Goal: Information Seeking & Learning: Learn about a topic

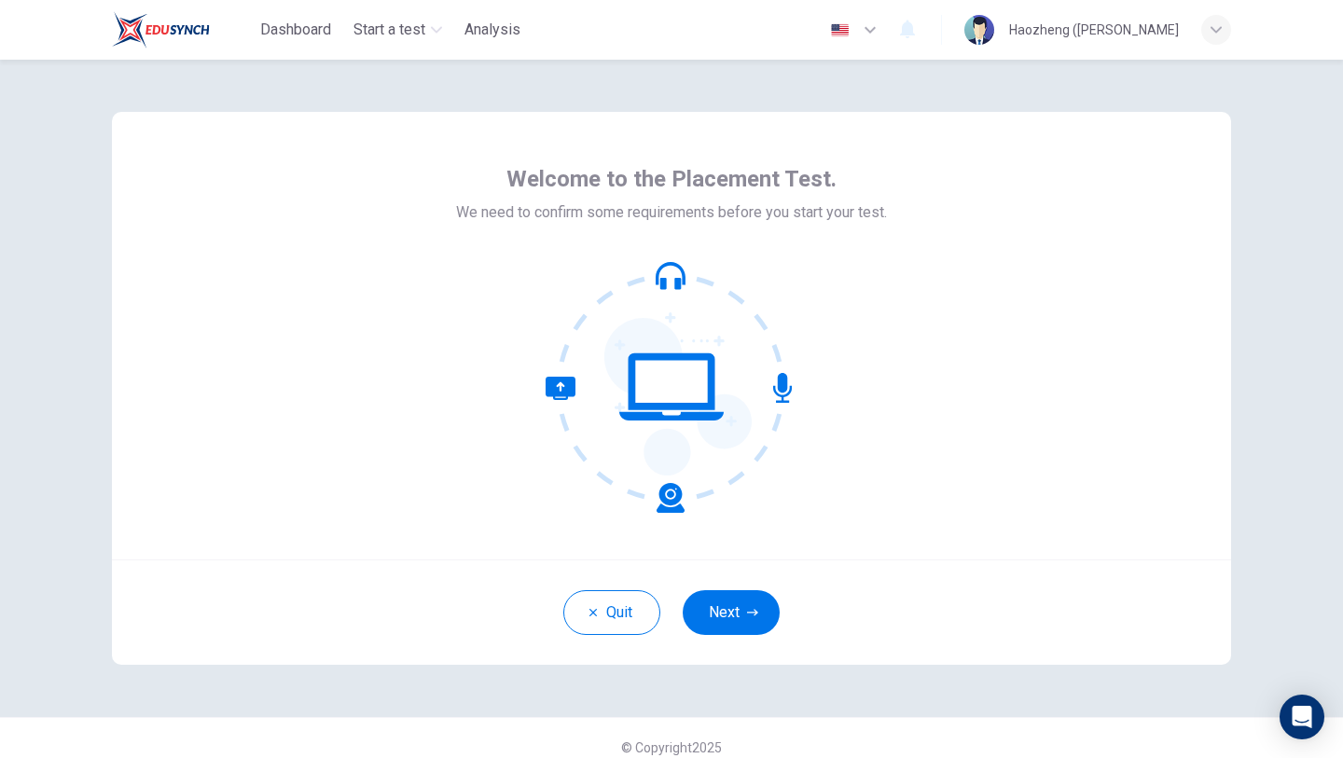
click at [671, 280] on icon at bounding box center [672, 387] width 252 height 252
click at [637, 608] on button "Quit" at bounding box center [611, 612] width 97 height 45
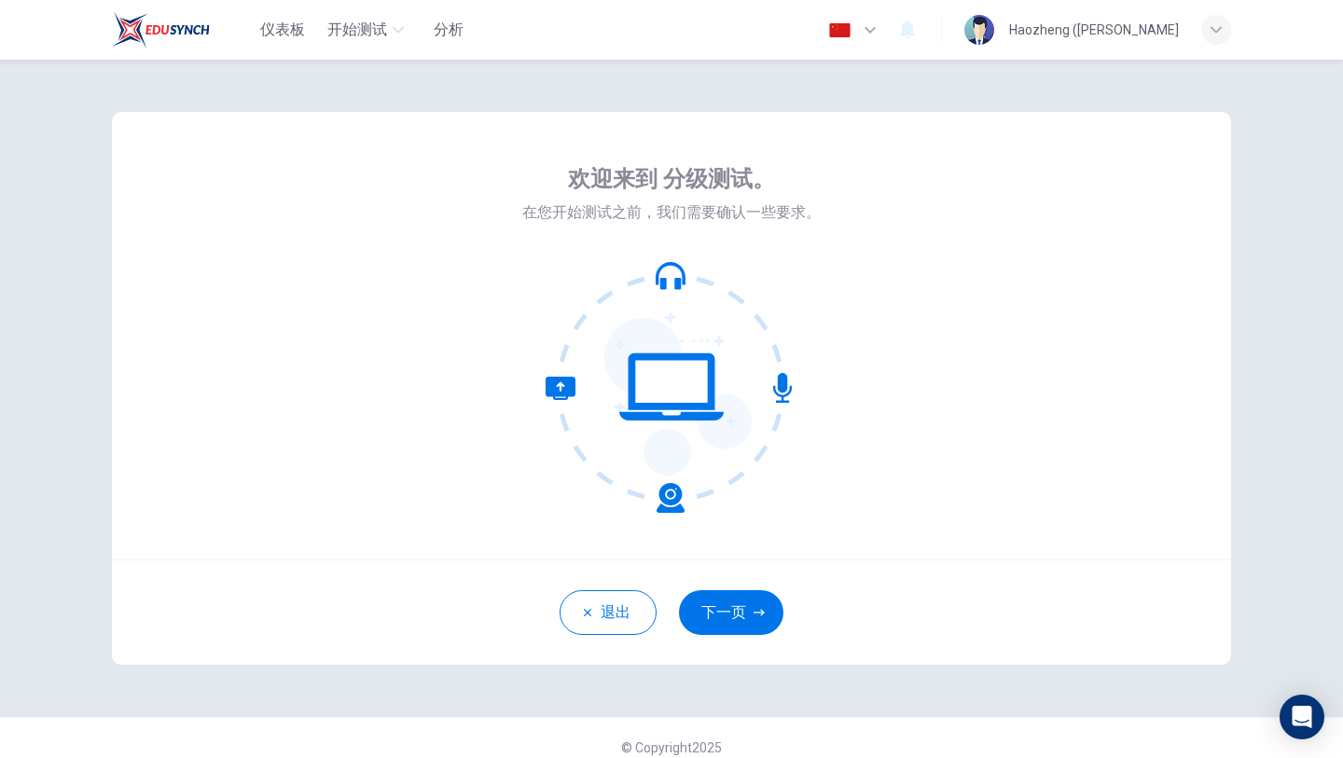
click at [699, 270] on icon at bounding box center [672, 387] width 252 height 252
click at [669, 305] on icon at bounding box center [672, 387] width 252 height 252
click at [792, 225] on div "欢迎来到 分级测试。 在您开始测试之前，我们需要确认一些要求。" at bounding box center [671, 338] width 298 height 349
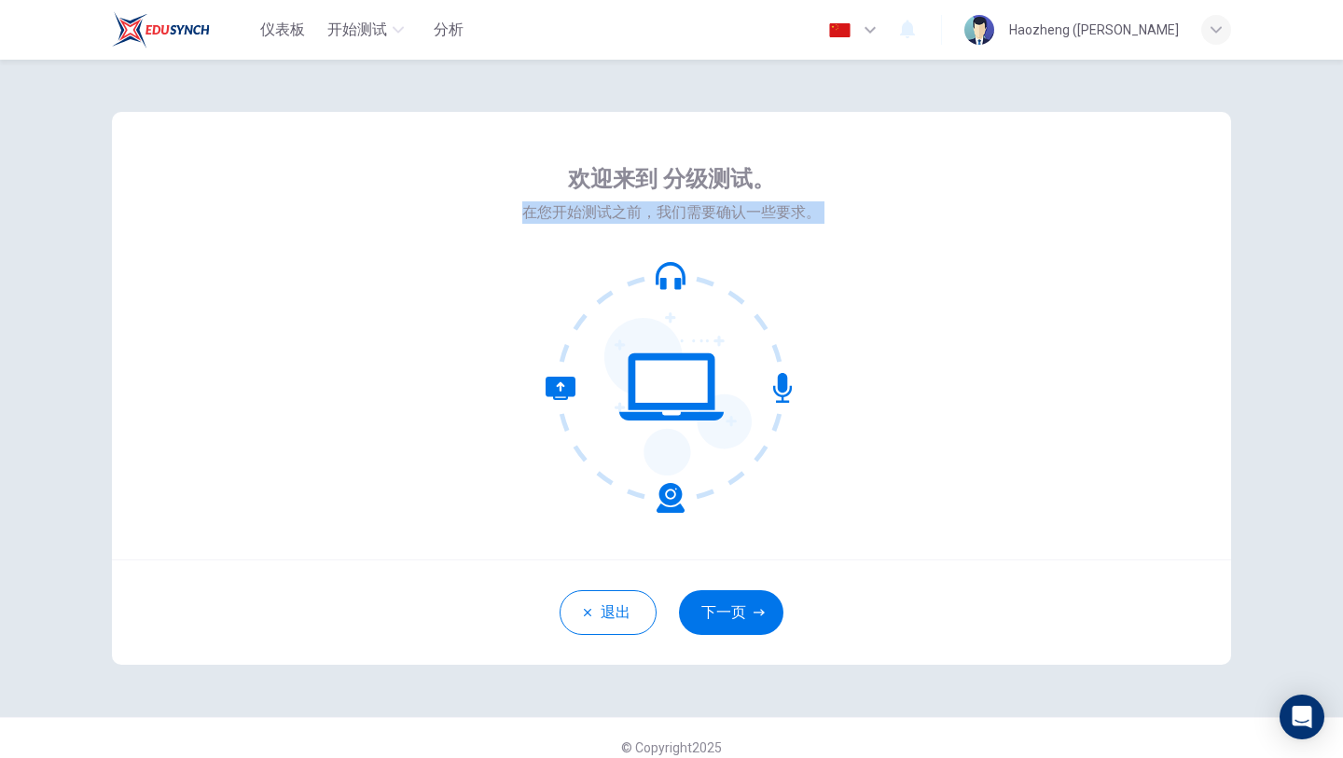
click at [792, 225] on div "欢迎来到 分级测试。 在您开始测试之前，我们需要确认一些要求。" at bounding box center [671, 338] width 298 height 349
click at [801, 280] on div at bounding box center [671, 387] width 298 height 252
click at [849, 29] on button "button" at bounding box center [855, 29] width 68 height 37
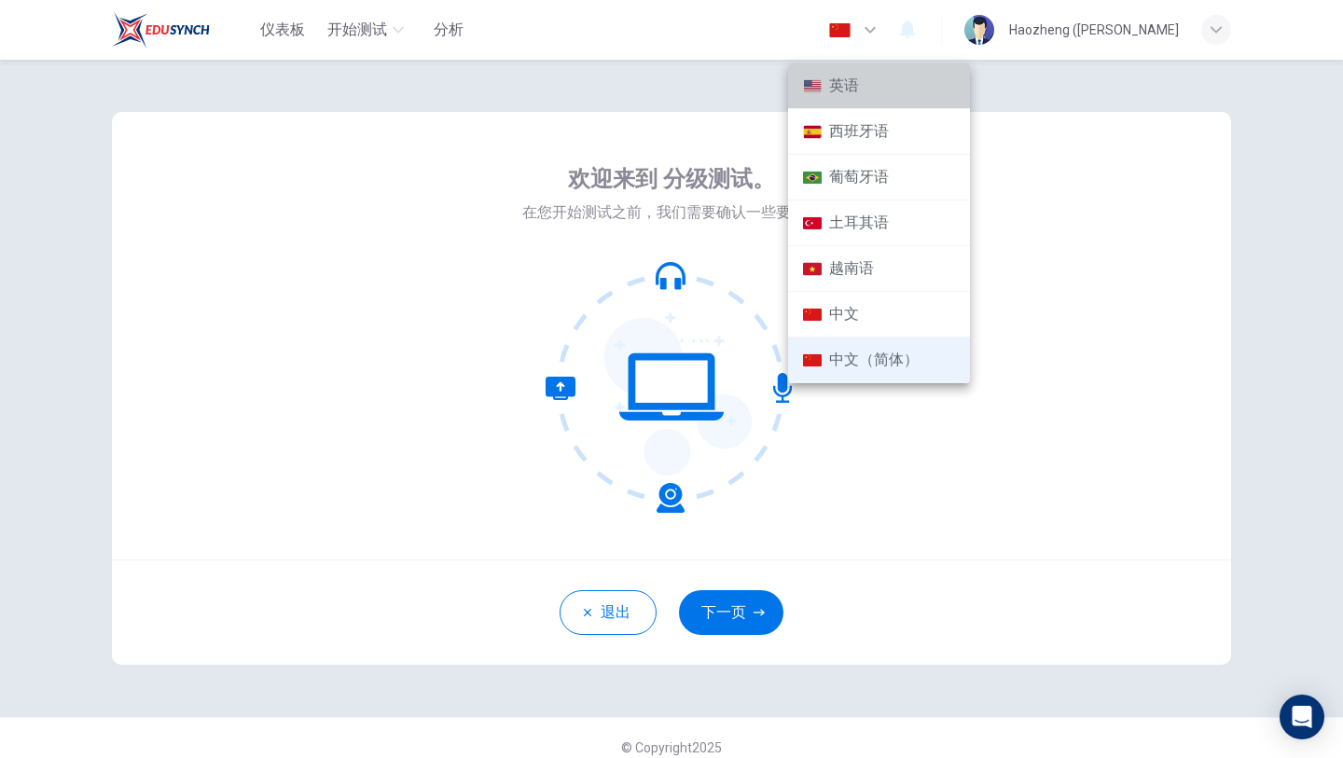
click at [884, 94] on li "英语" at bounding box center [879, 86] width 182 height 46
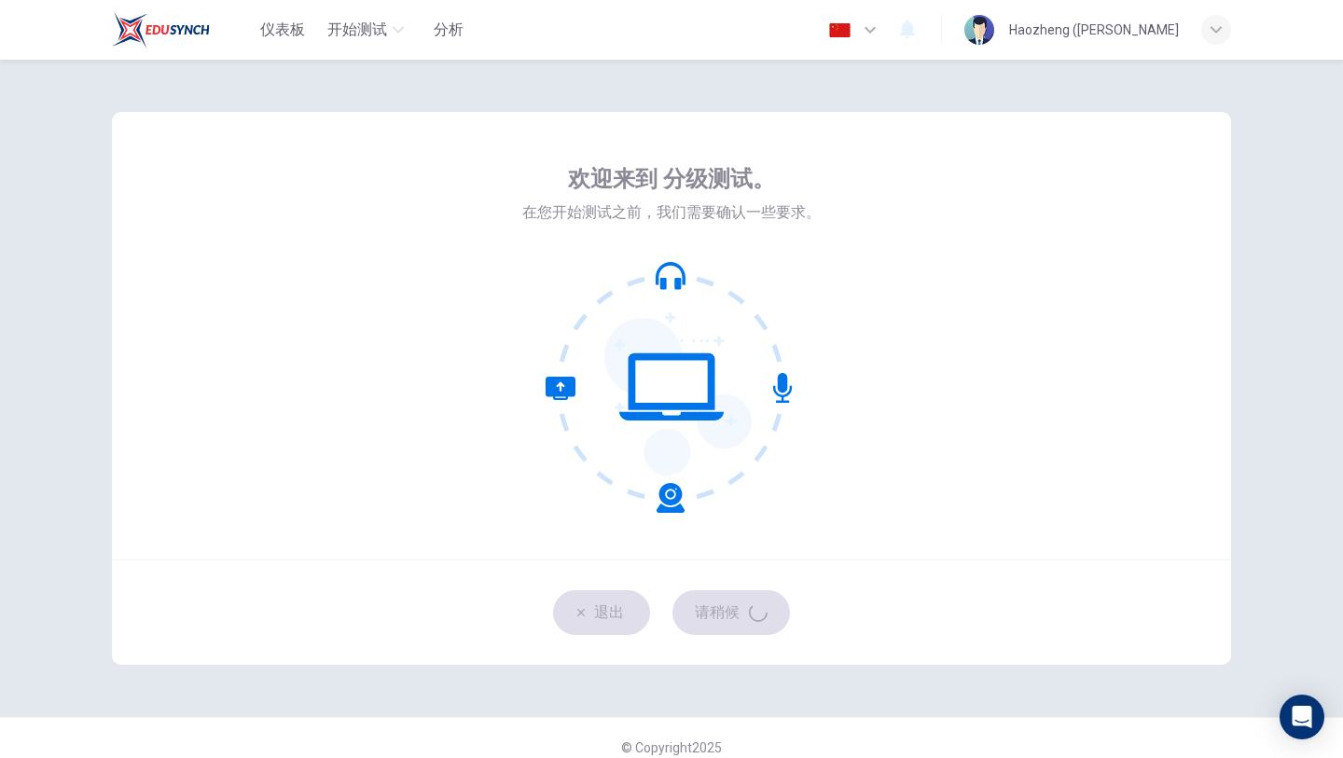
type input "en"
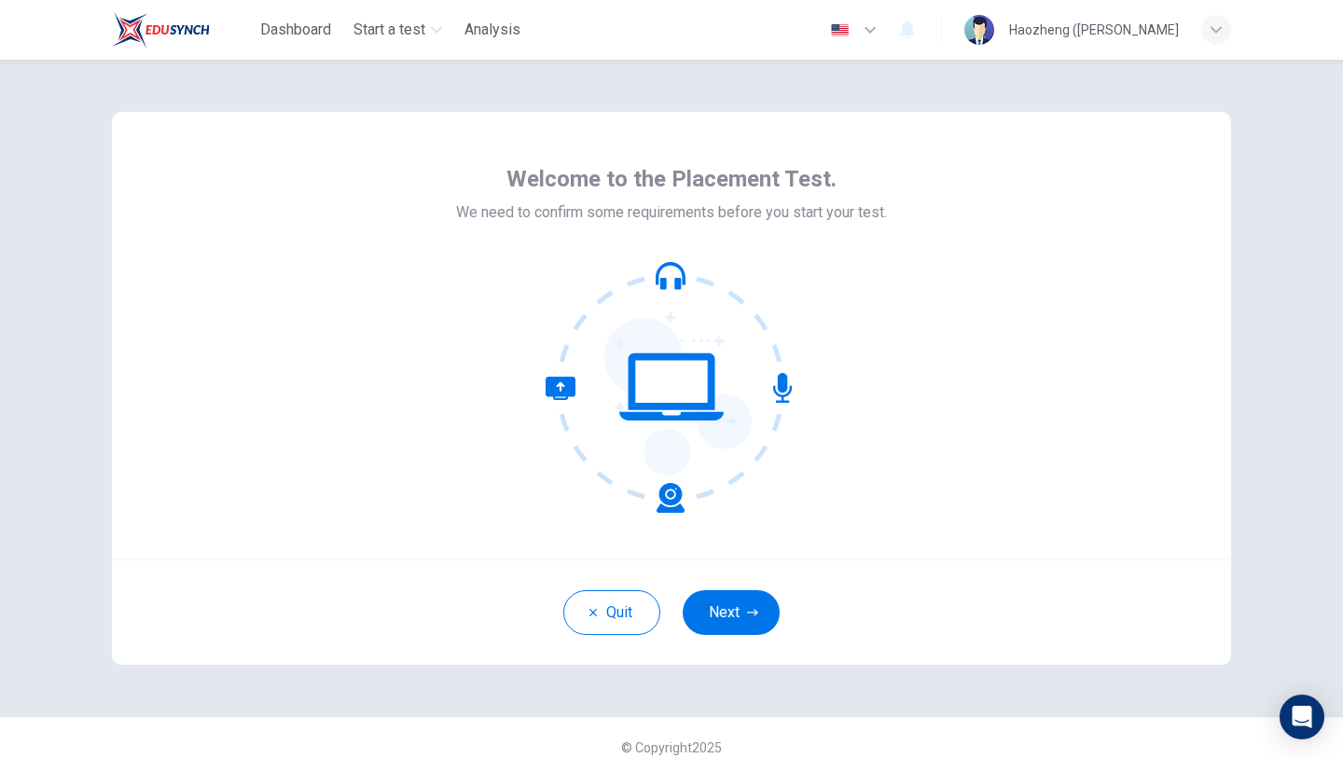
click at [869, 354] on div at bounding box center [671, 387] width 431 height 252
click at [621, 590] on button "Quit" at bounding box center [611, 612] width 97 height 45
click at [721, 616] on button "Next" at bounding box center [731, 612] width 97 height 45
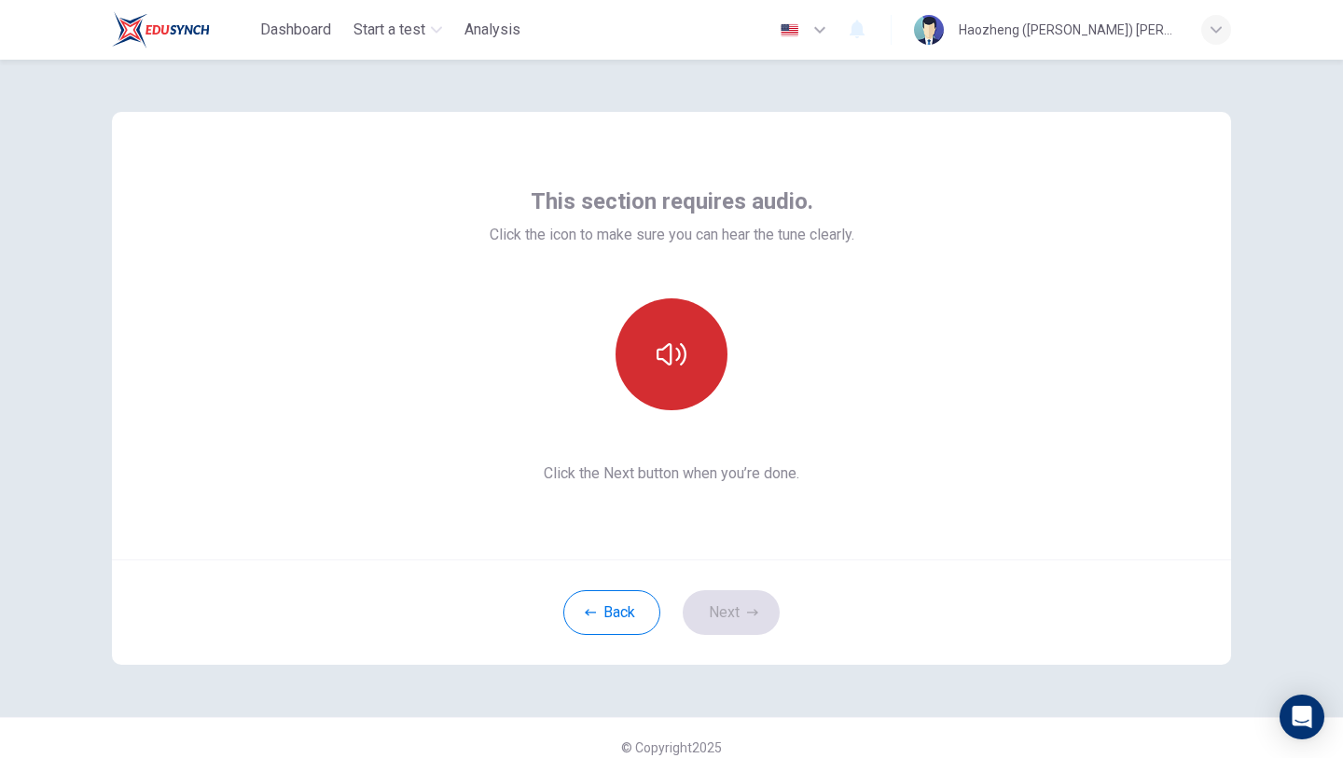
click at [679, 370] on button "button" at bounding box center [672, 354] width 112 height 112
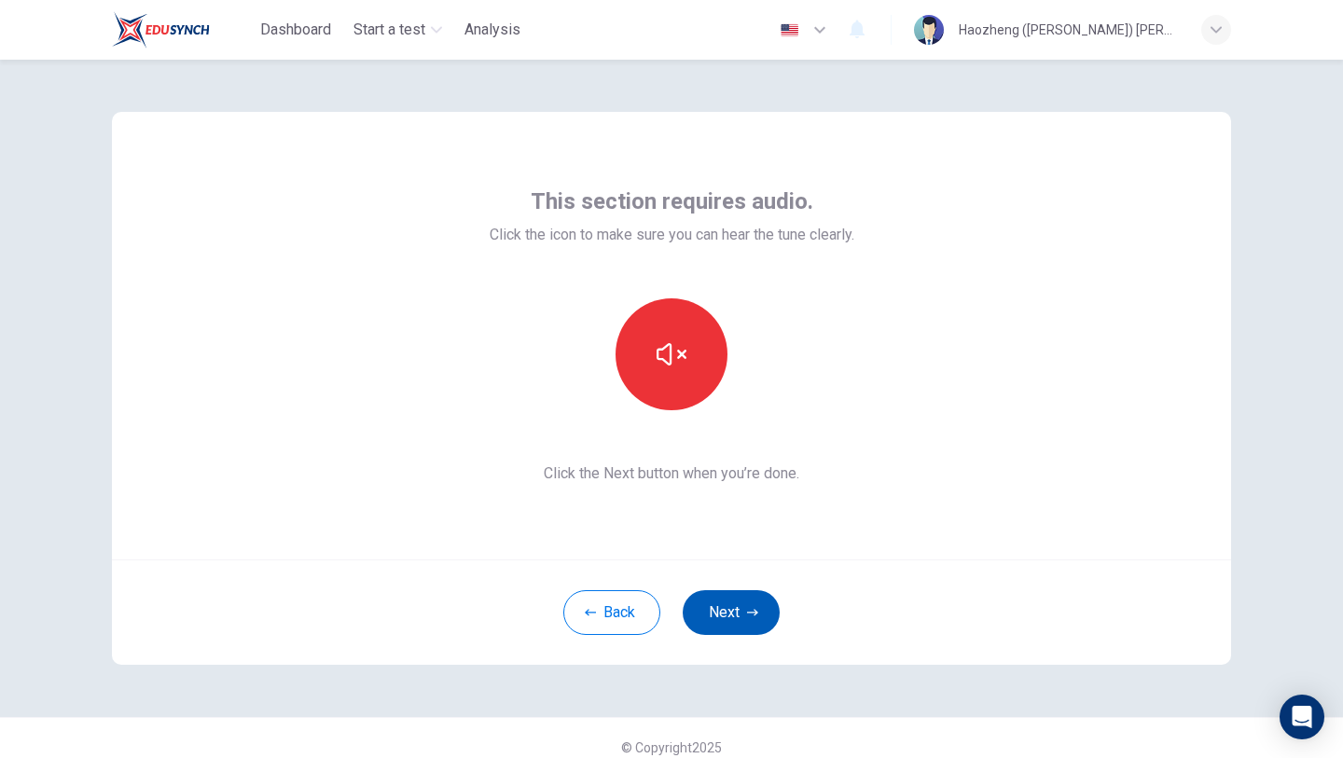
click at [741, 613] on button "Next" at bounding box center [731, 612] width 97 height 45
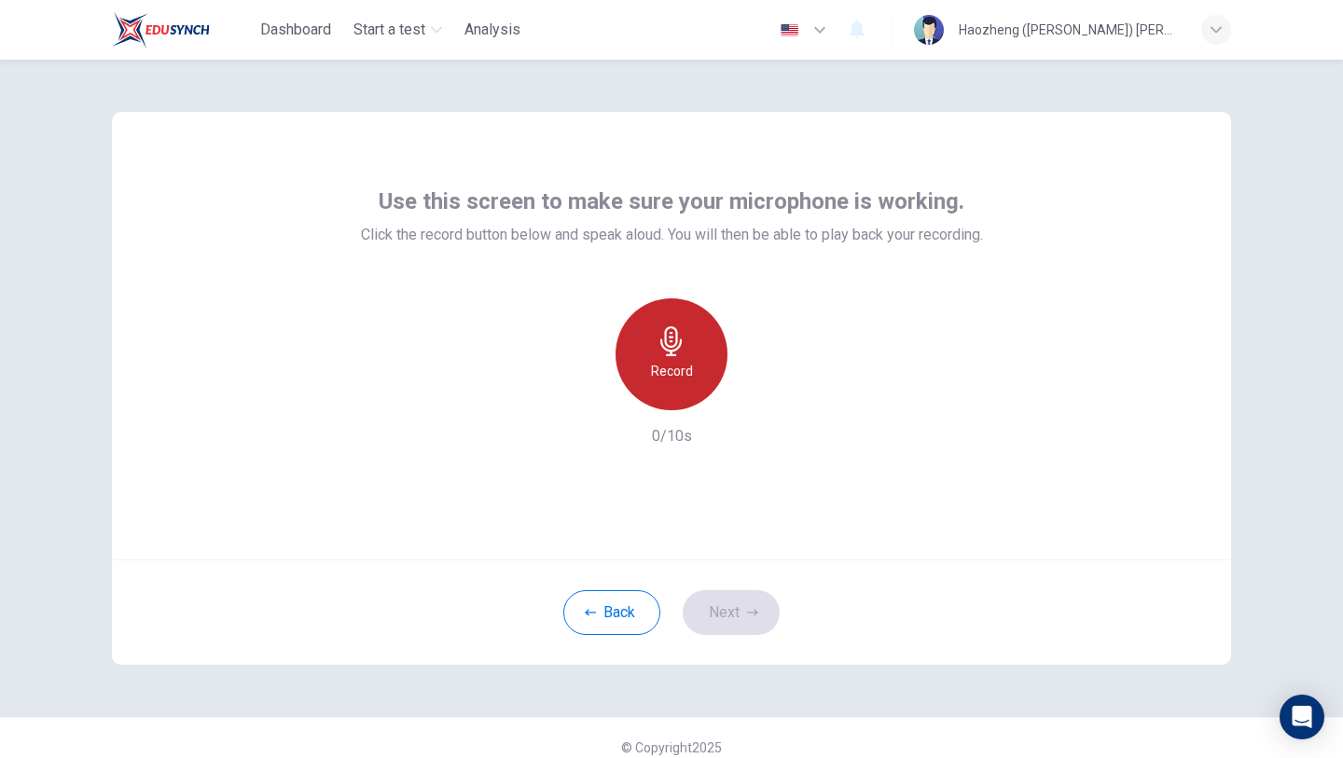
click at [694, 343] on div "Record" at bounding box center [672, 354] width 112 height 112
click at [694, 343] on div "Stop" at bounding box center [672, 354] width 112 height 112
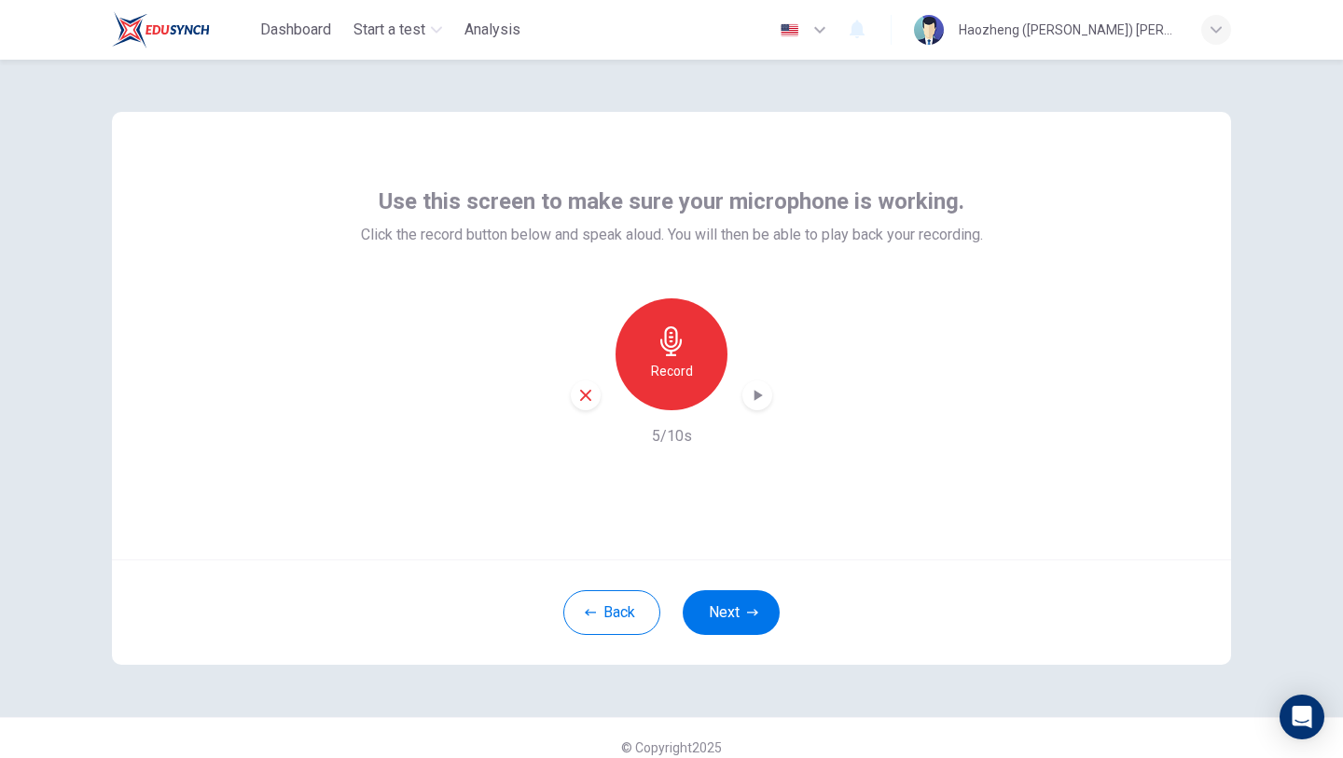
click at [768, 399] on div "button" at bounding box center [757, 396] width 30 height 30
click at [764, 398] on icon "button" at bounding box center [757, 395] width 19 height 19
click at [736, 613] on button "Next" at bounding box center [731, 612] width 97 height 45
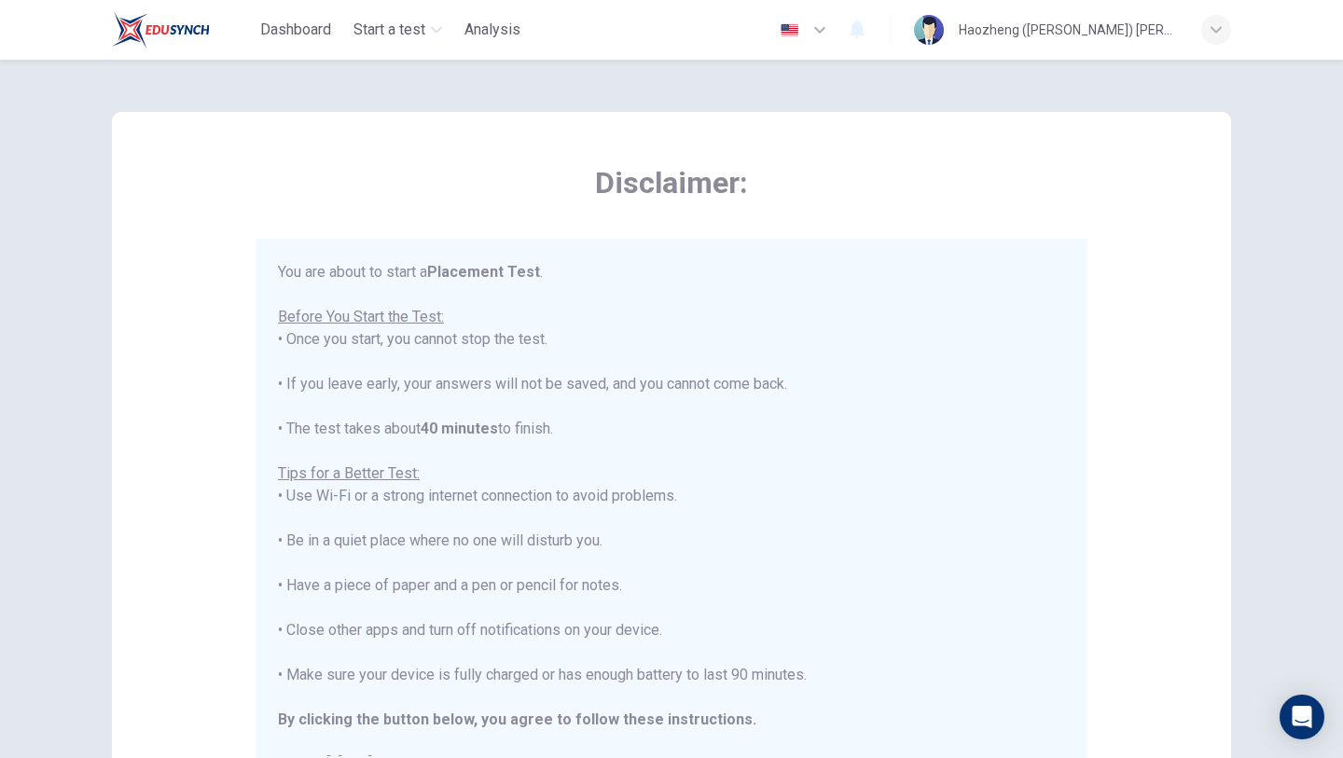
scroll to position [21, 0]
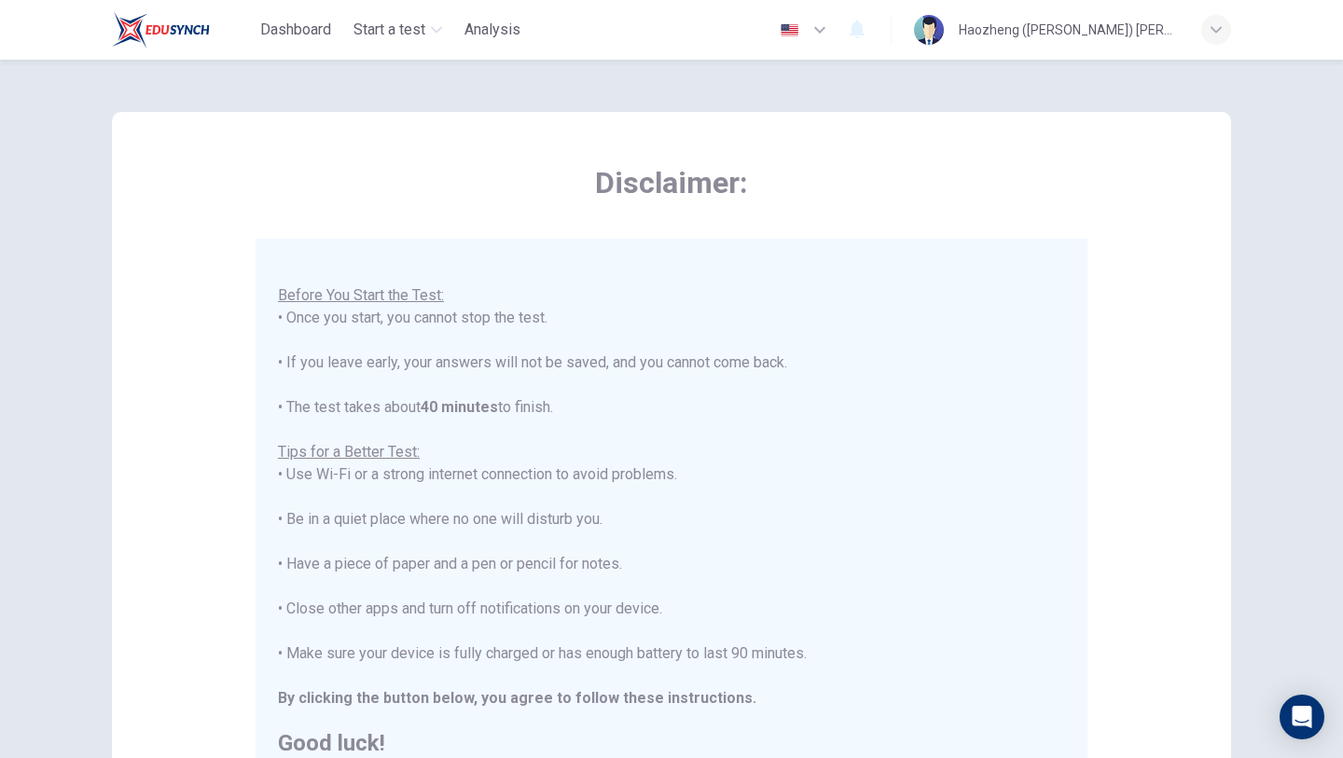
click at [801, 29] on img "button" at bounding box center [789, 30] width 23 height 14
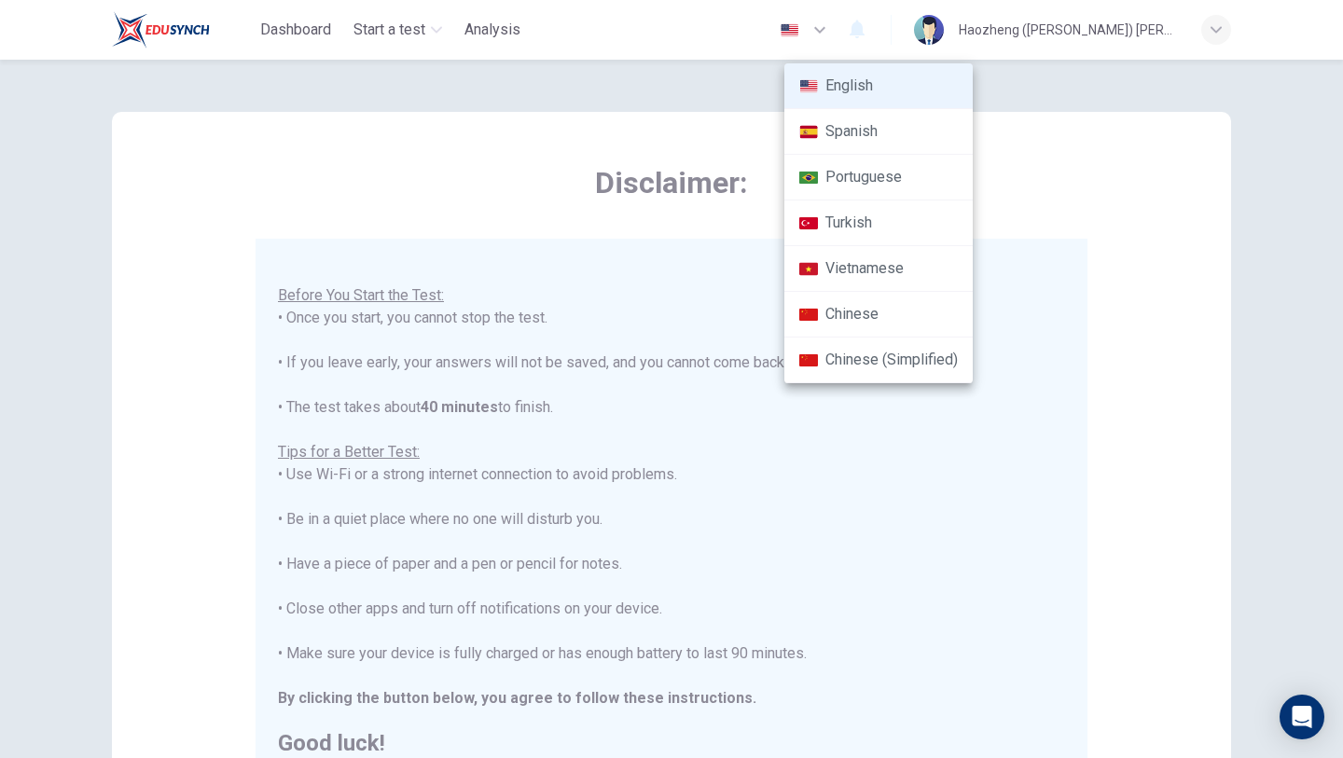
click at [869, 316] on li "Chinese" at bounding box center [878, 315] width 188 height 46
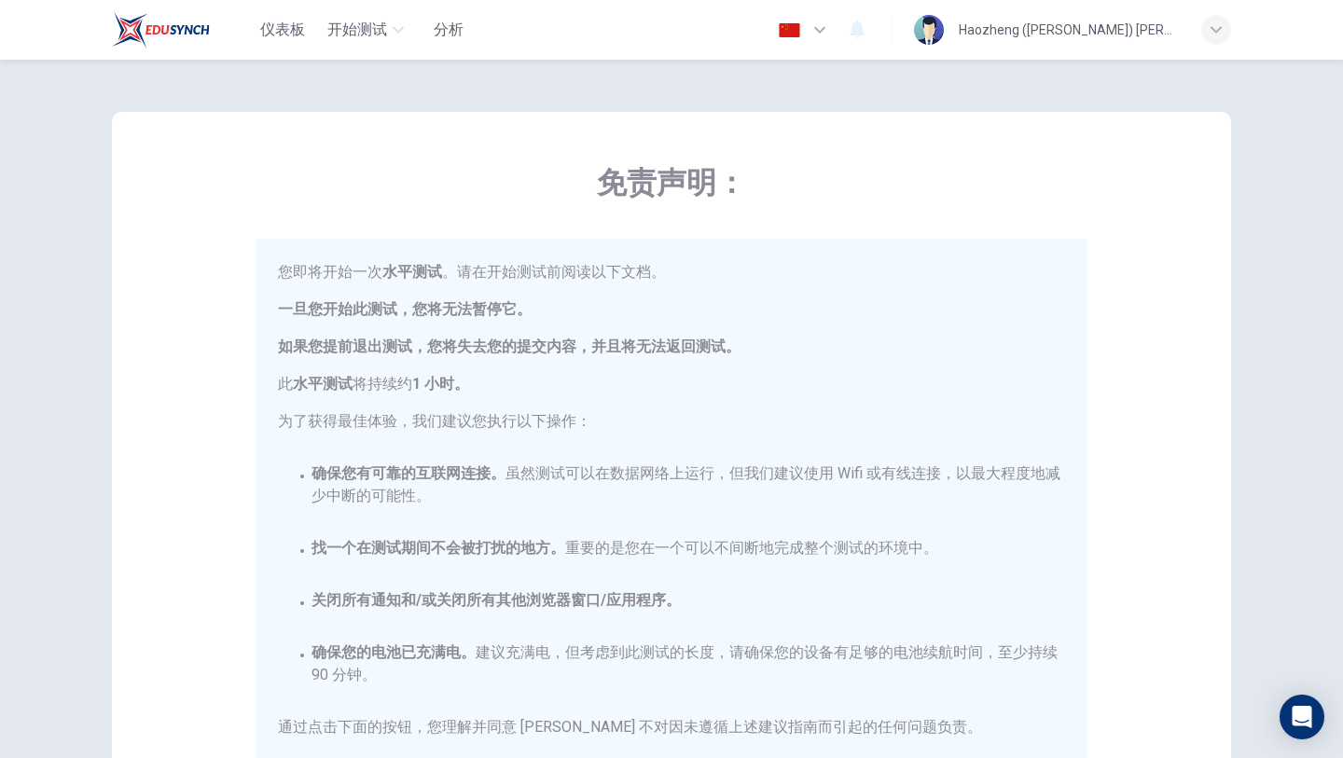
click at [838, 21] on button "button" at bounding box center [804, 29] width 68 height 37
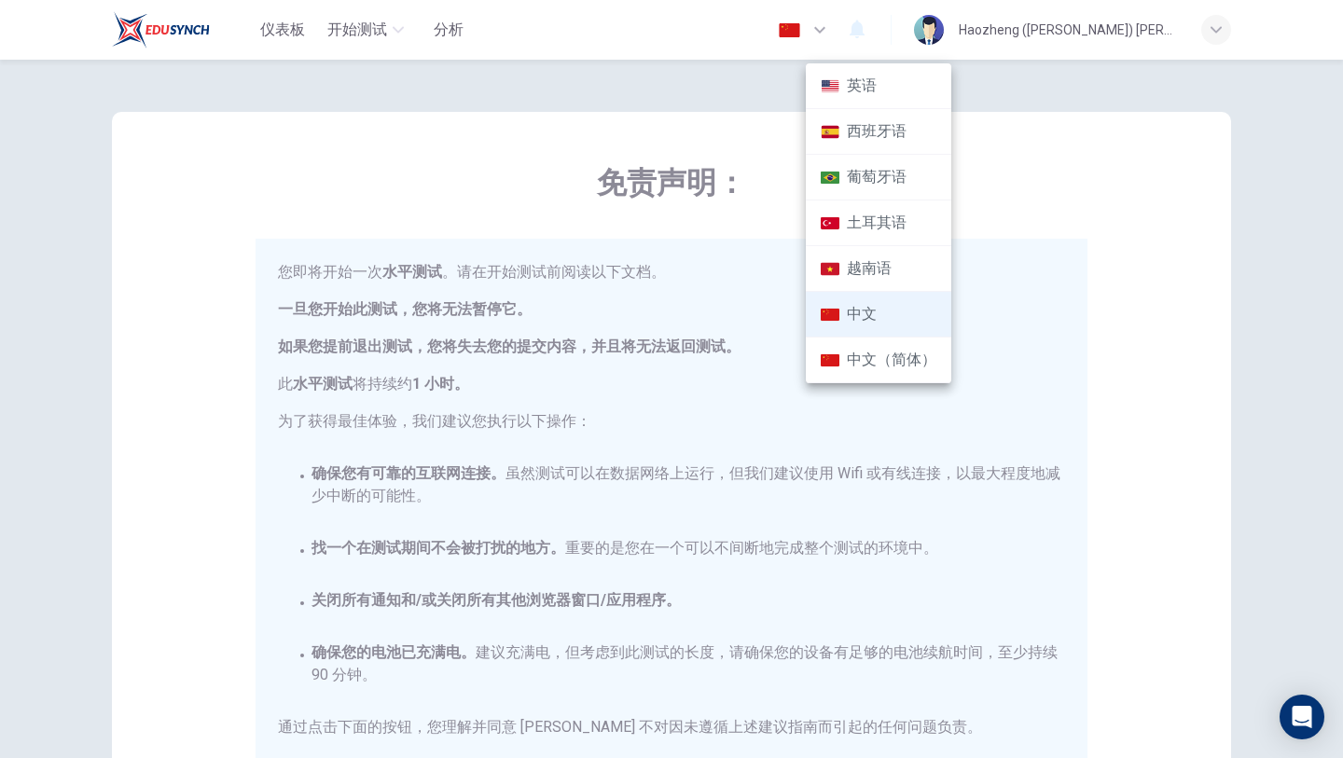
click at [858, 90] on li "英语" at bounding box center [878, 86] width 145 height 46
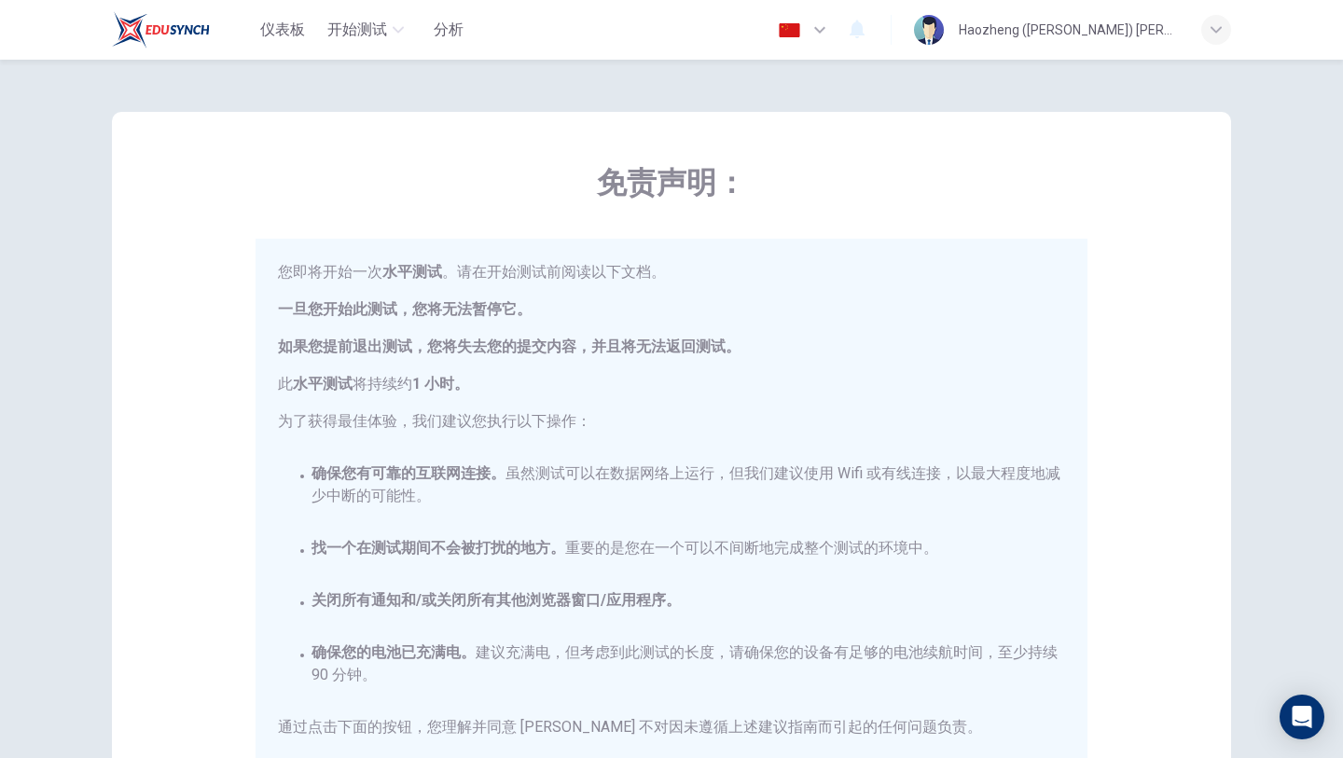
type input "en"
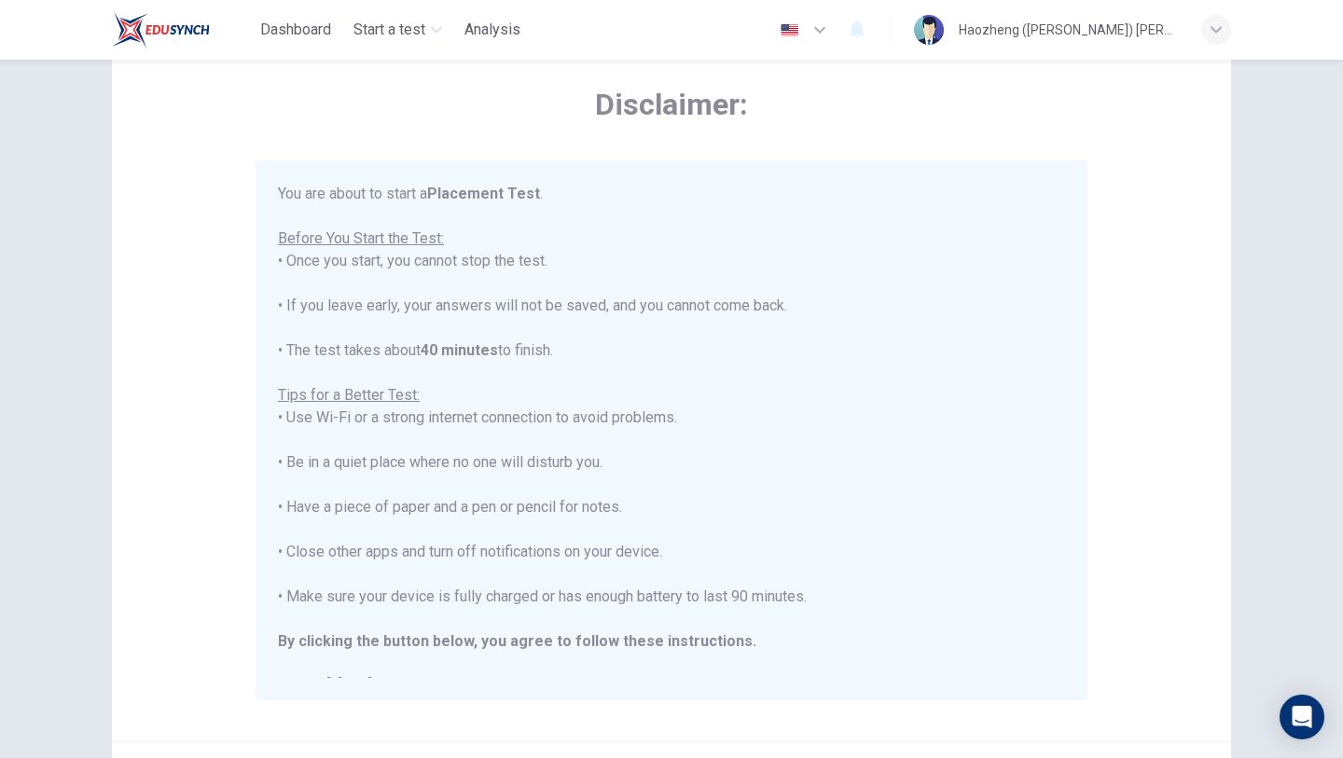
scroll to position [279, 0]
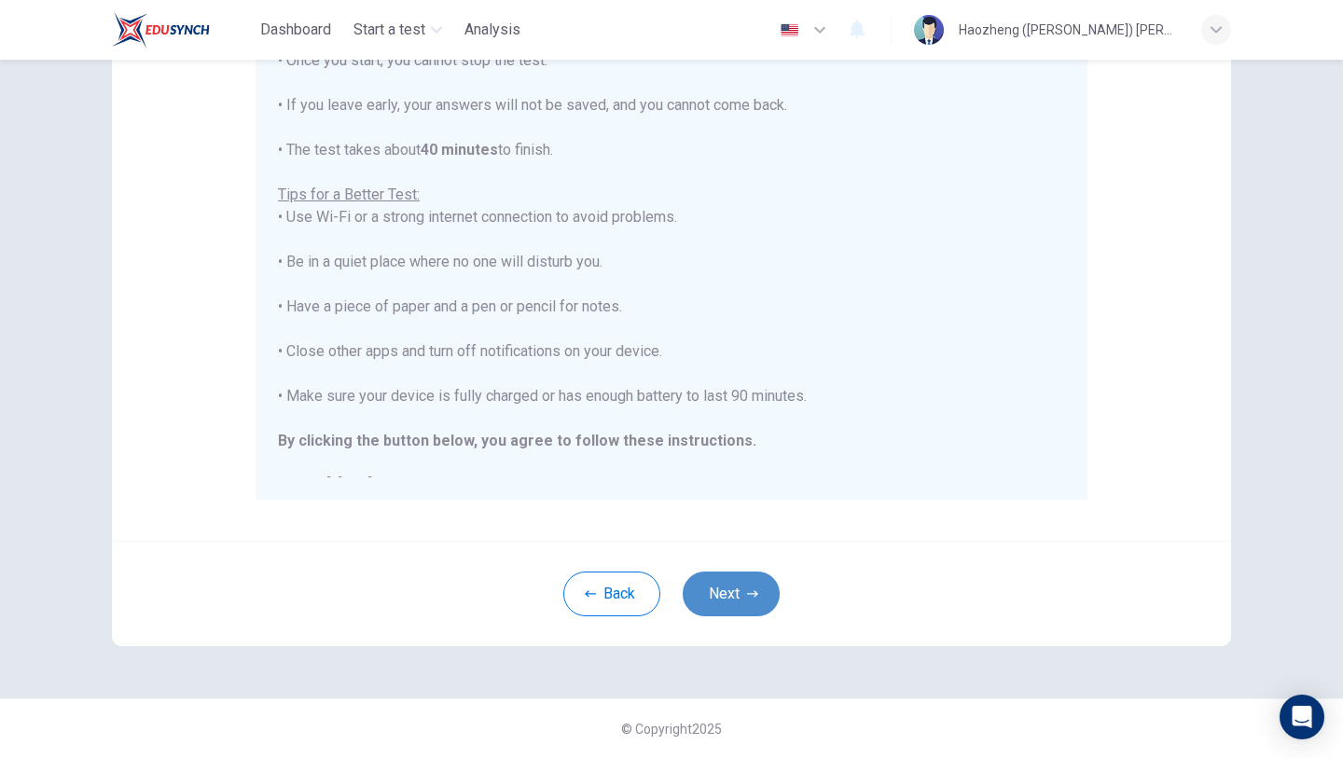
click at [725, 601] on button "Next" at bounding box center [731, 594] width 97 height 45
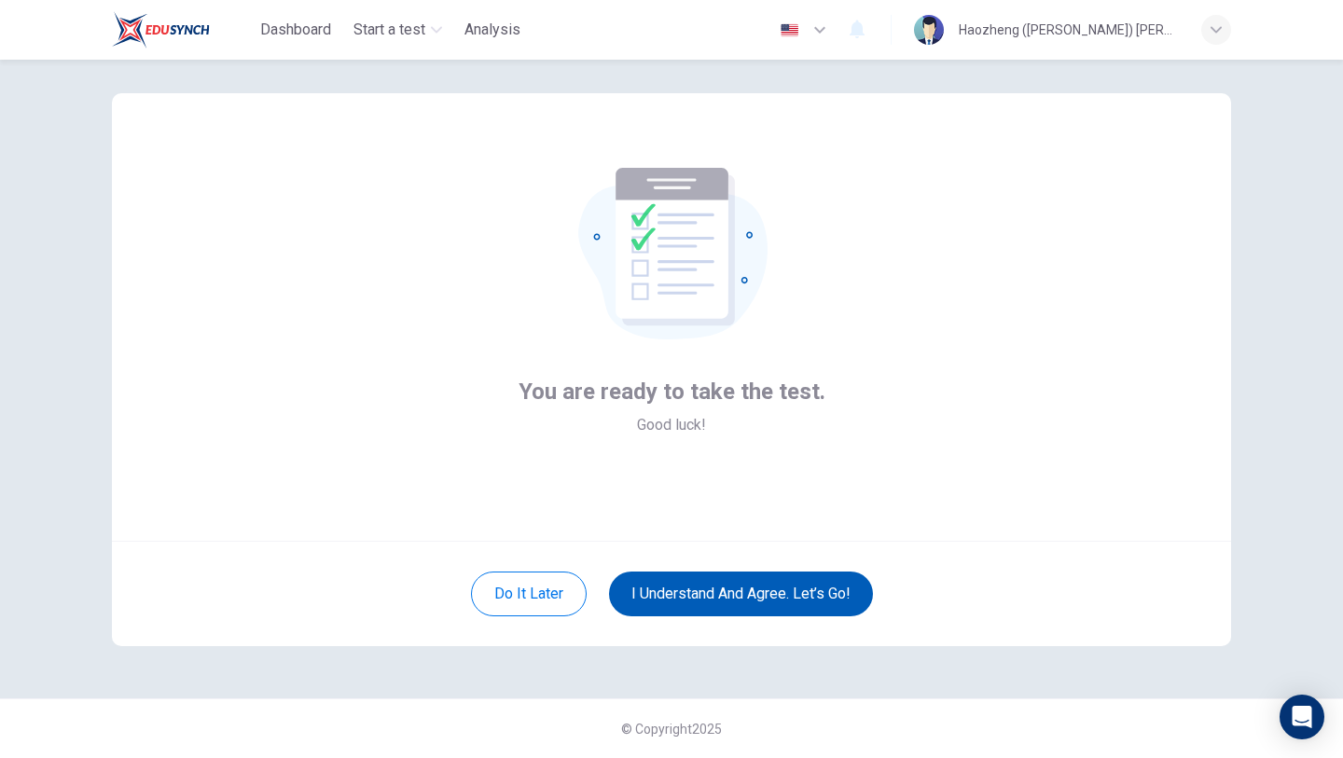
scroll to position [19, 0]
click at [725, 601] on button "I understand and agree. Let’s go!" at bounding box center [741, 594] width 264 height 45
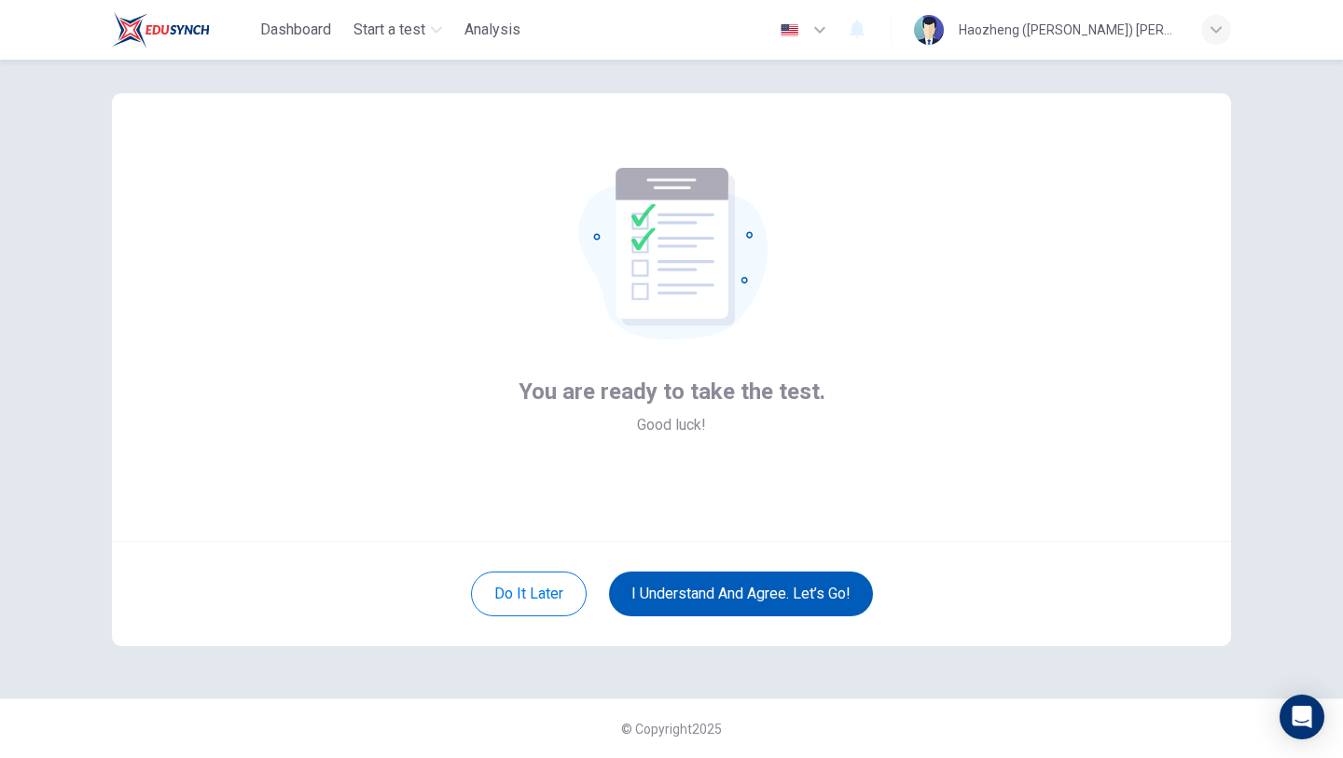
click at [725, 601] on button "I understand and agree. Let’s go!" at bounding box center [741, 594] width 264 height 45
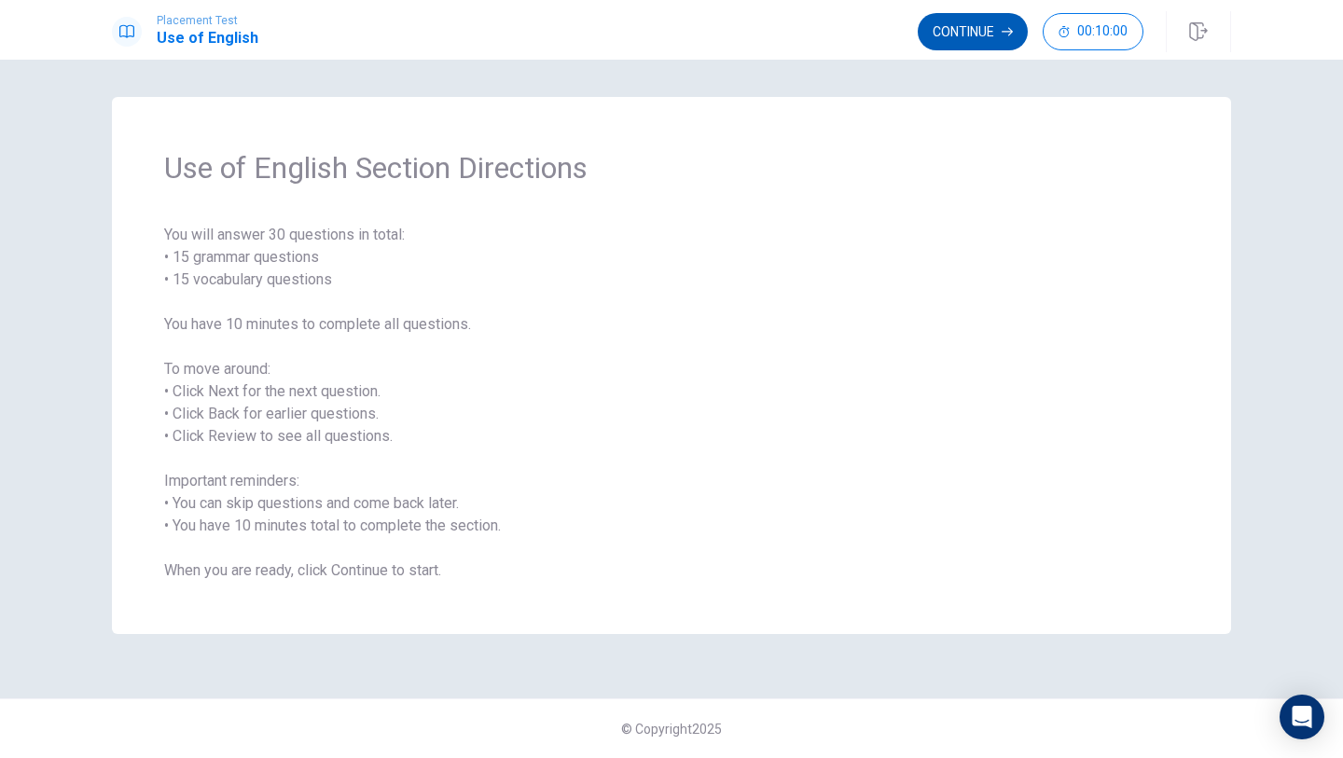
click at [949, 44] on button "Continue" at bounding box center [973, 31] width 110 height 37
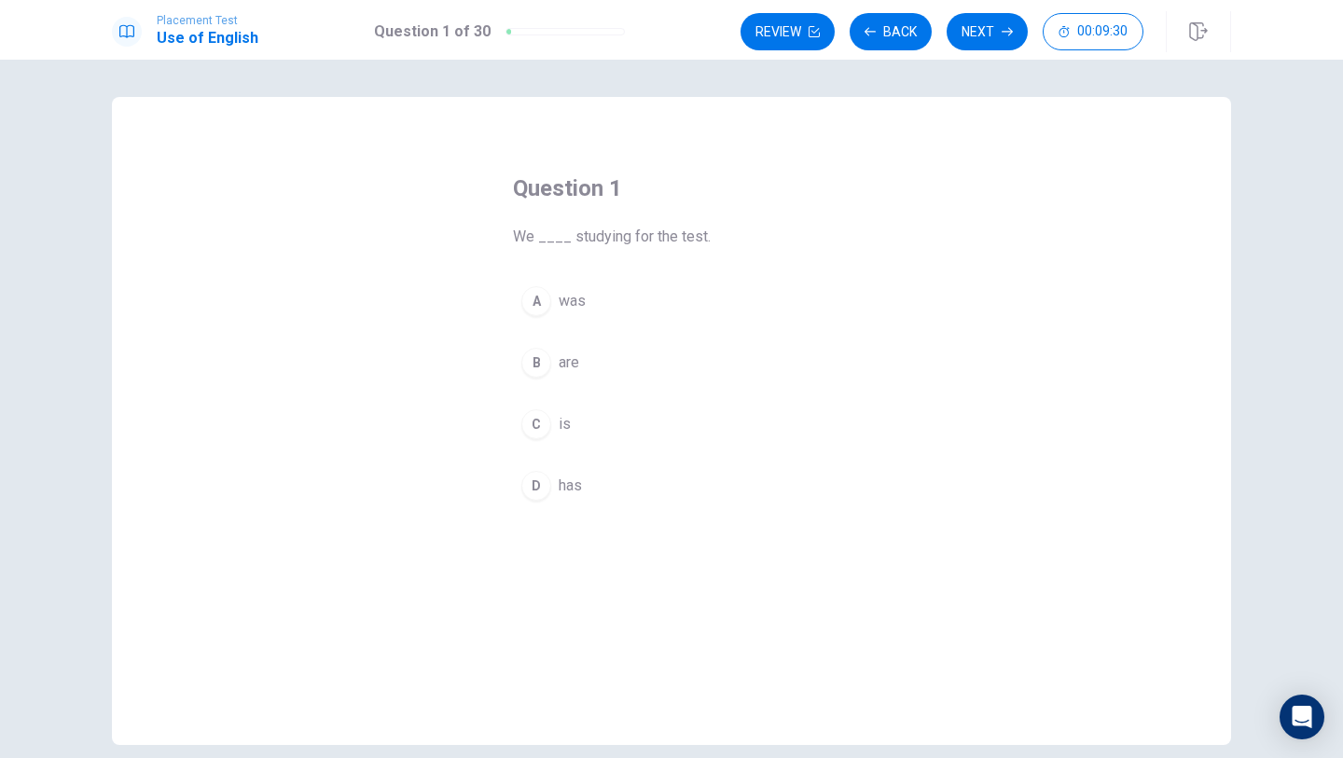
click at [541, 362] on div "B" at bounding box center [536, 363] width 30 height 30
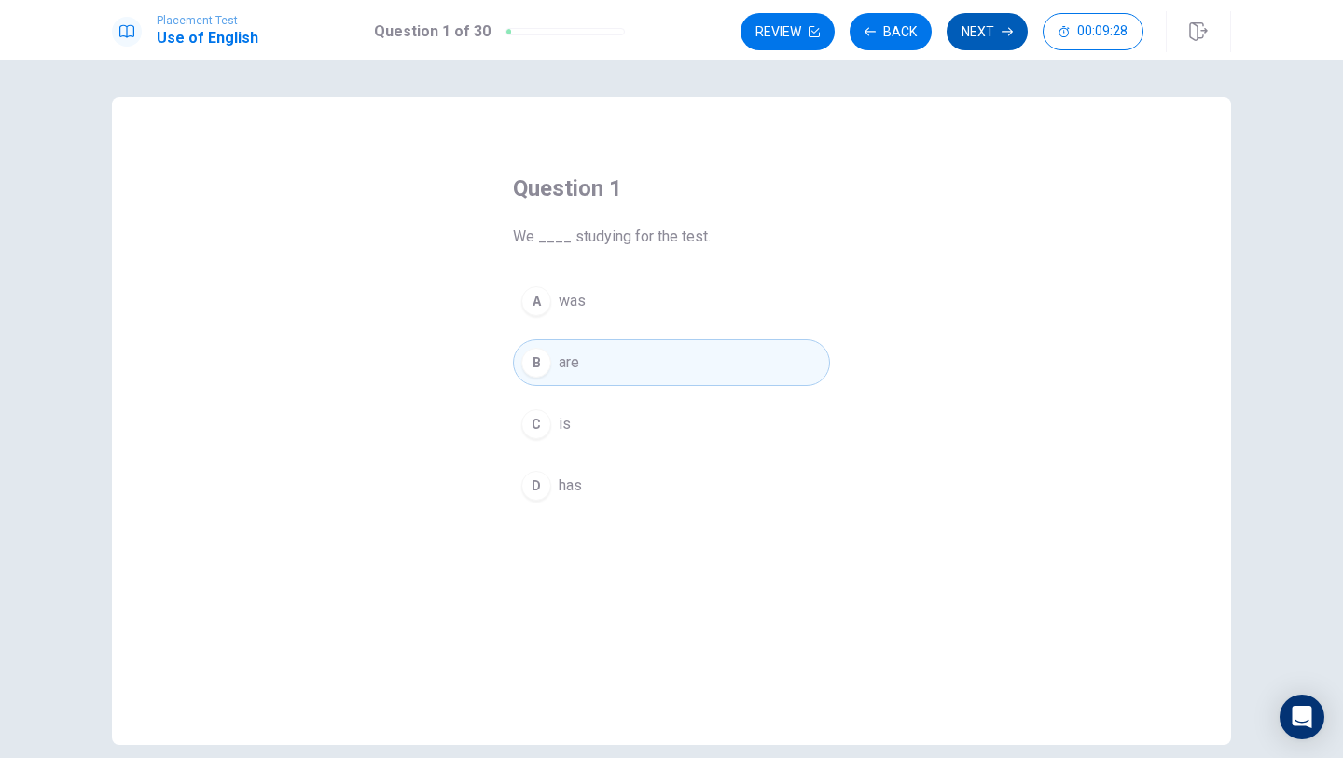
click at [985, 30] on button "Next" at bounding box center [987, 31] width 81 height 37
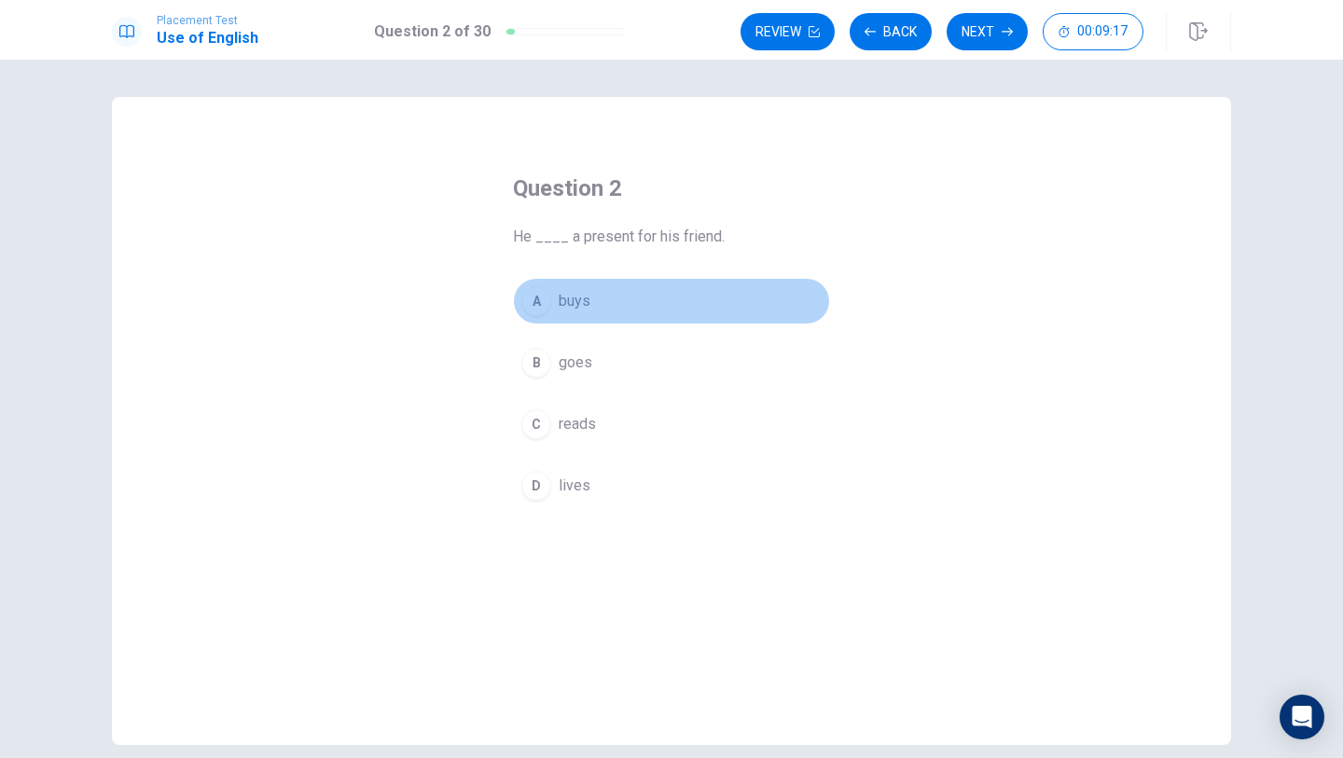
click at [551, 307] on button "A buys" at bounding box center [671, 301] width 317 height 47
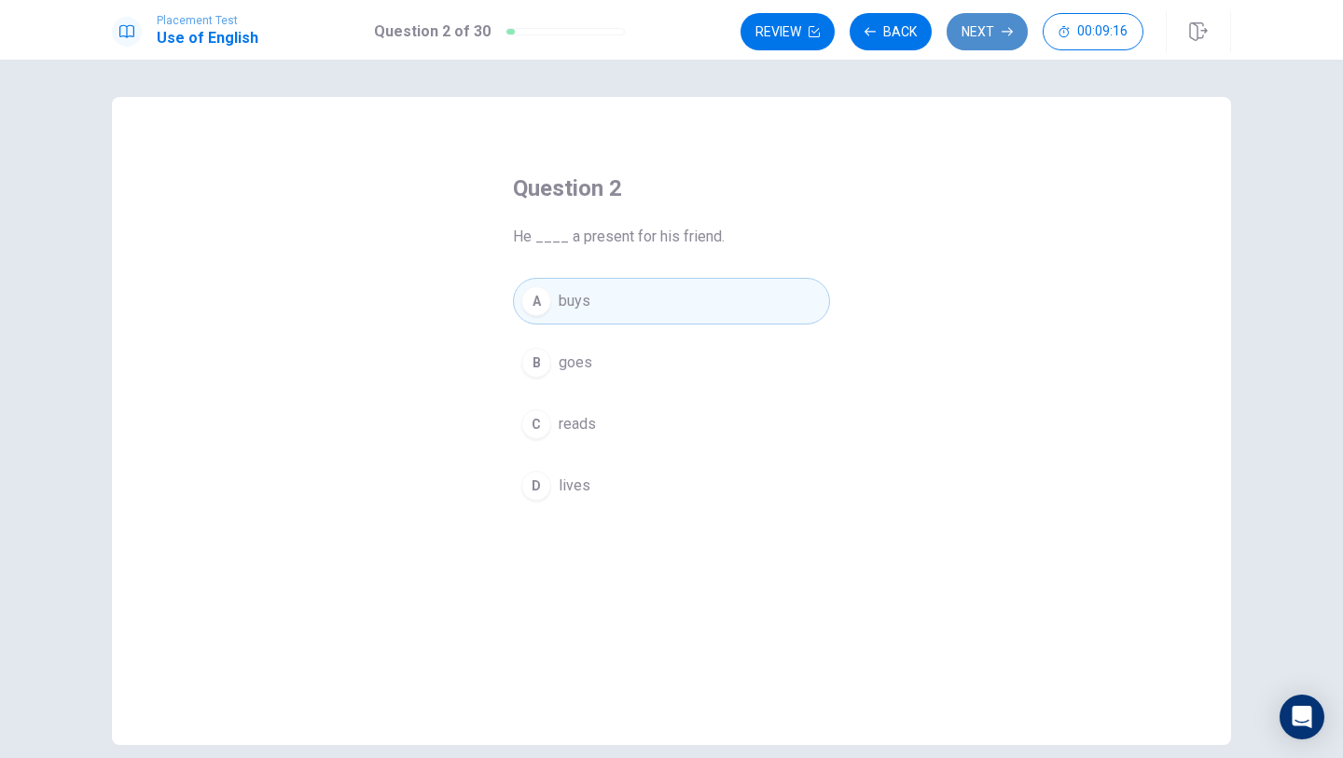
click at [1002, 41] on button "Next" at bounding box center [987, 31] width 81 height 37
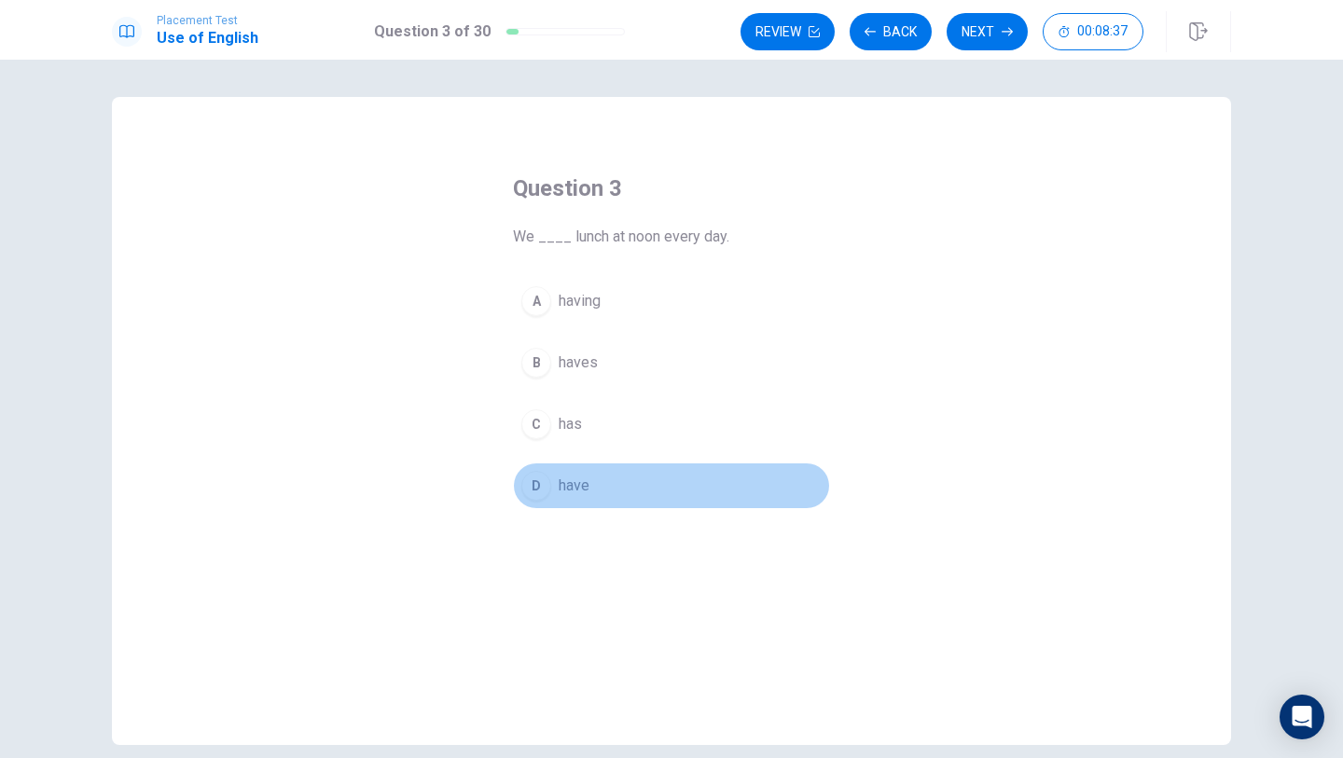
click at [605, 478] on button "D have" at bounding box center [671, 486] width 317 height 47
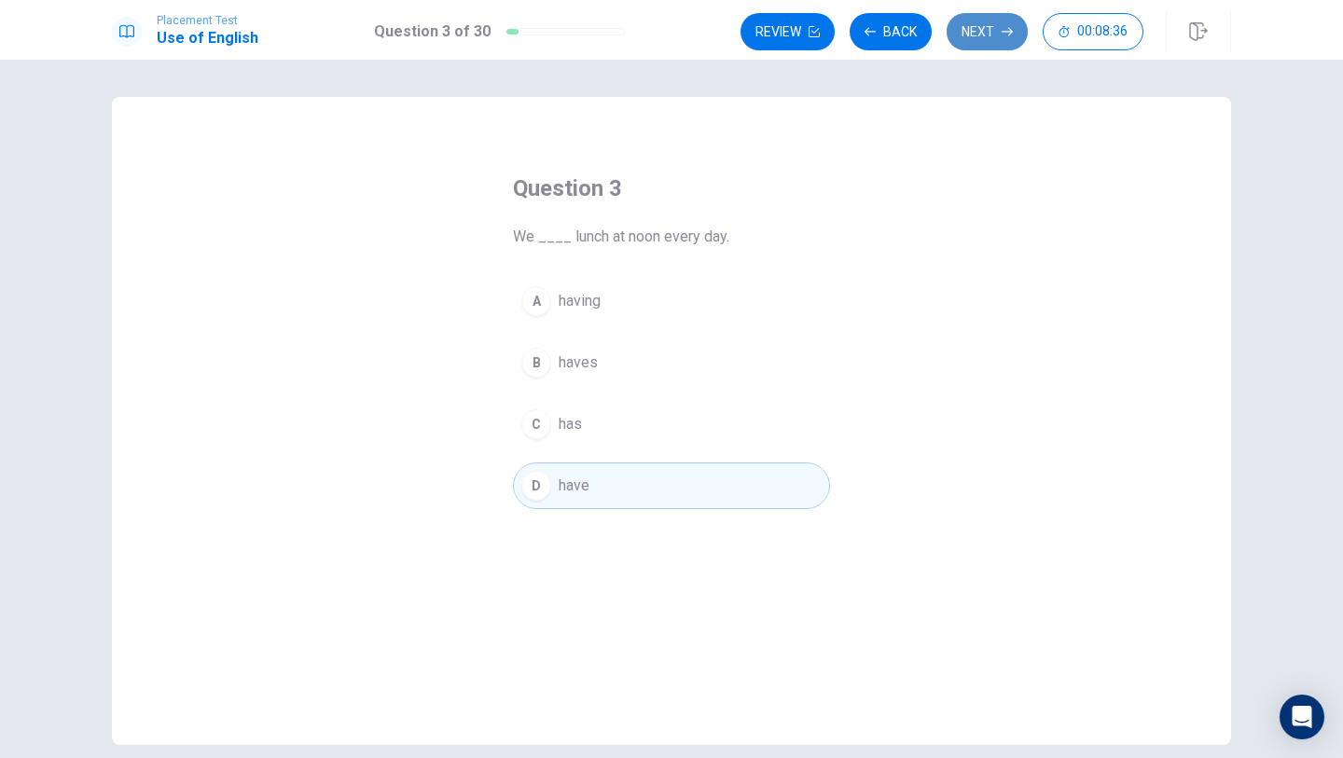
click at [958, 33] on button "Next" at bounding box center [987, 31] width 81 height 37
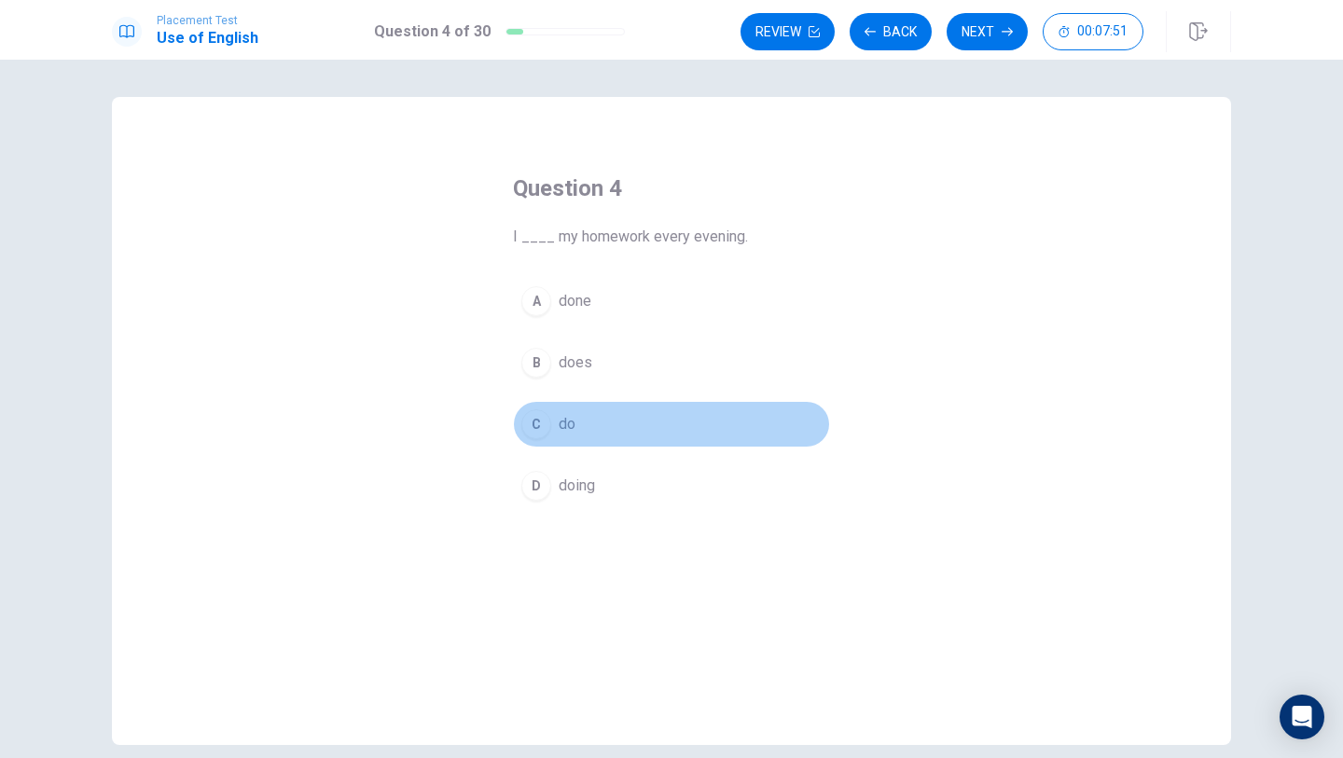
click at [522, 442] on button "C do" at bounding box center [671, 424] width 317 height 47
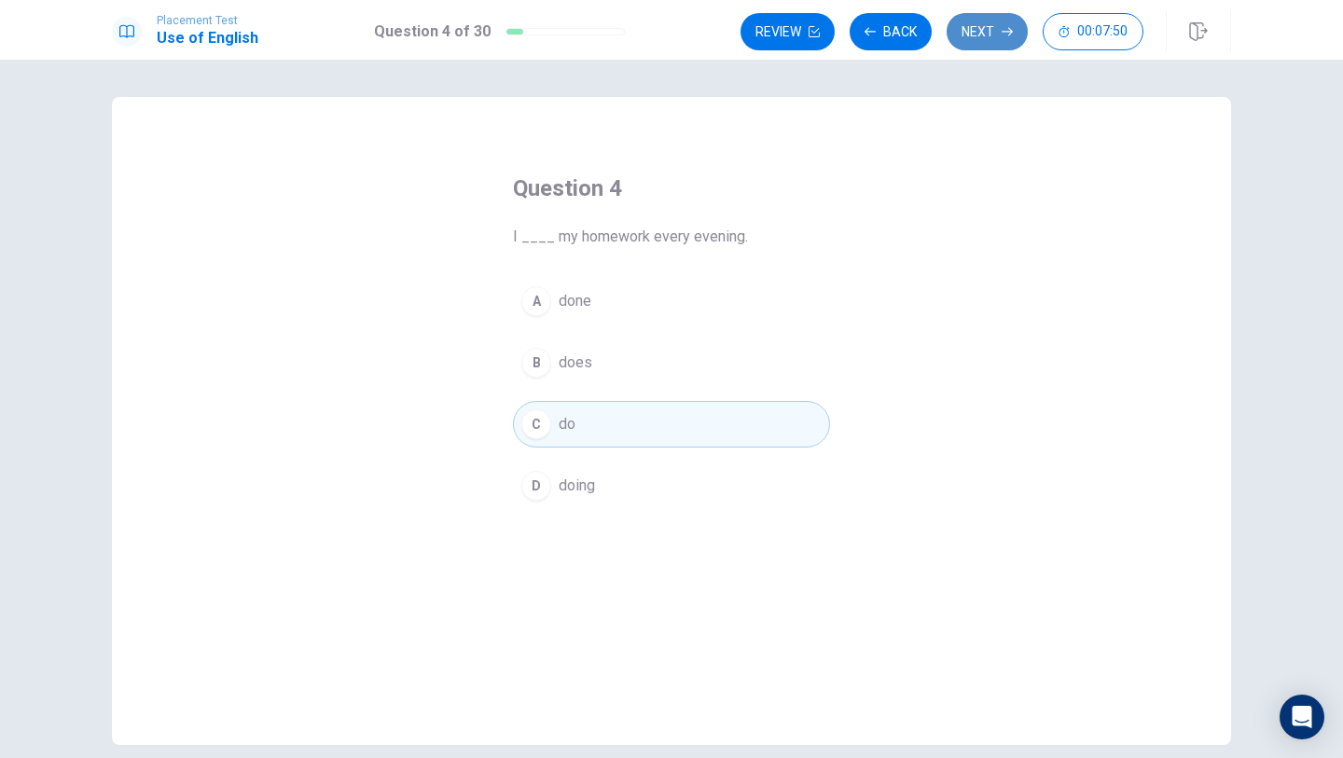
click at [967, 48] on button "Next" at bounding box center [987, 31] width 81 height 37
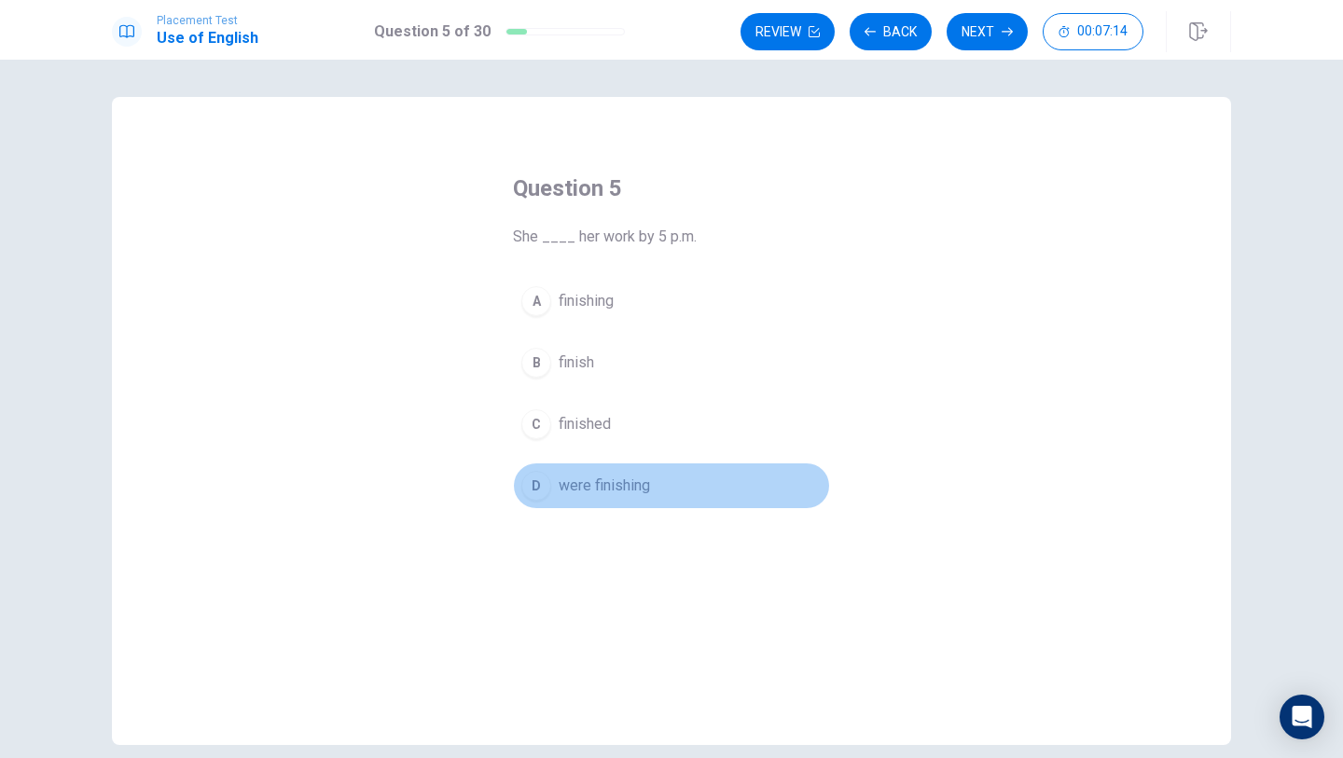
click at [581, 494] on span "were finishing" at bounding box center [604, 486] width 91 height 22
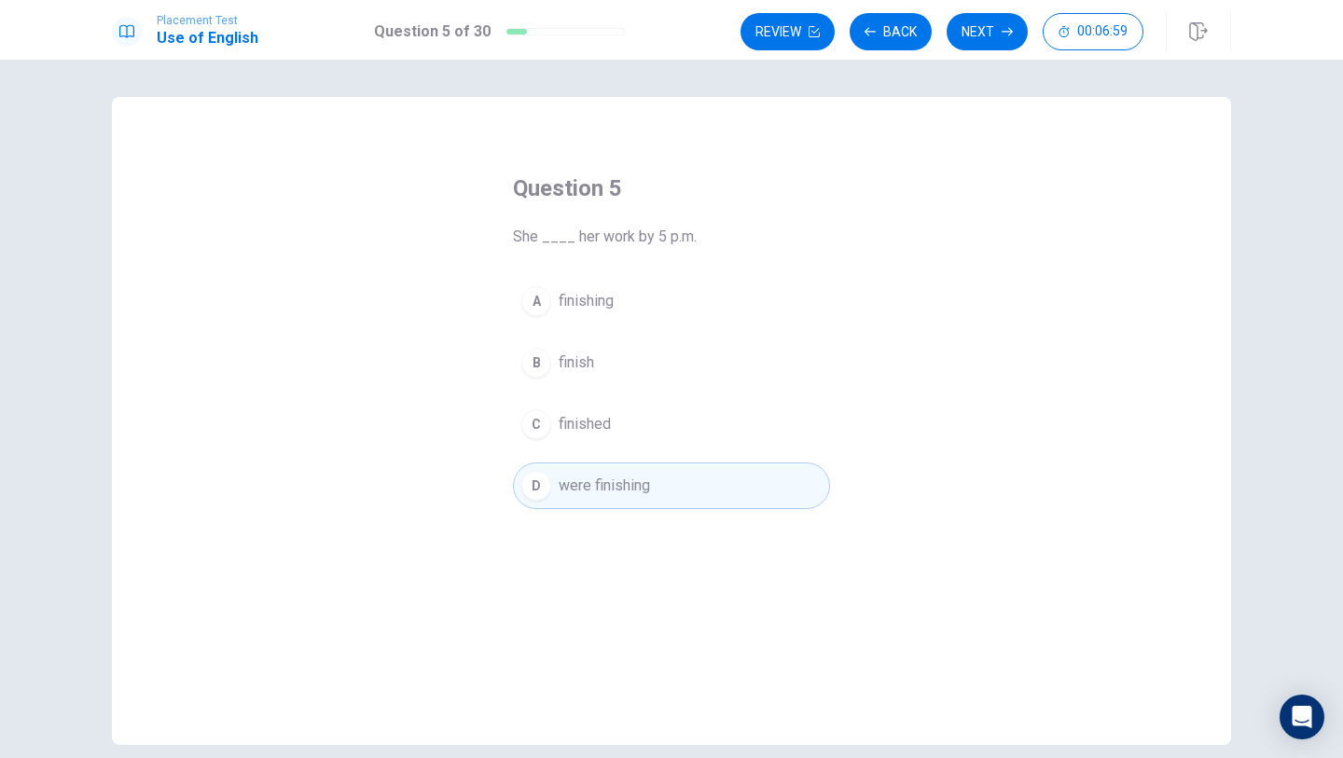
click at [677, 444] on button "C finished" at bounding box center [671, 424] width 317 height 47
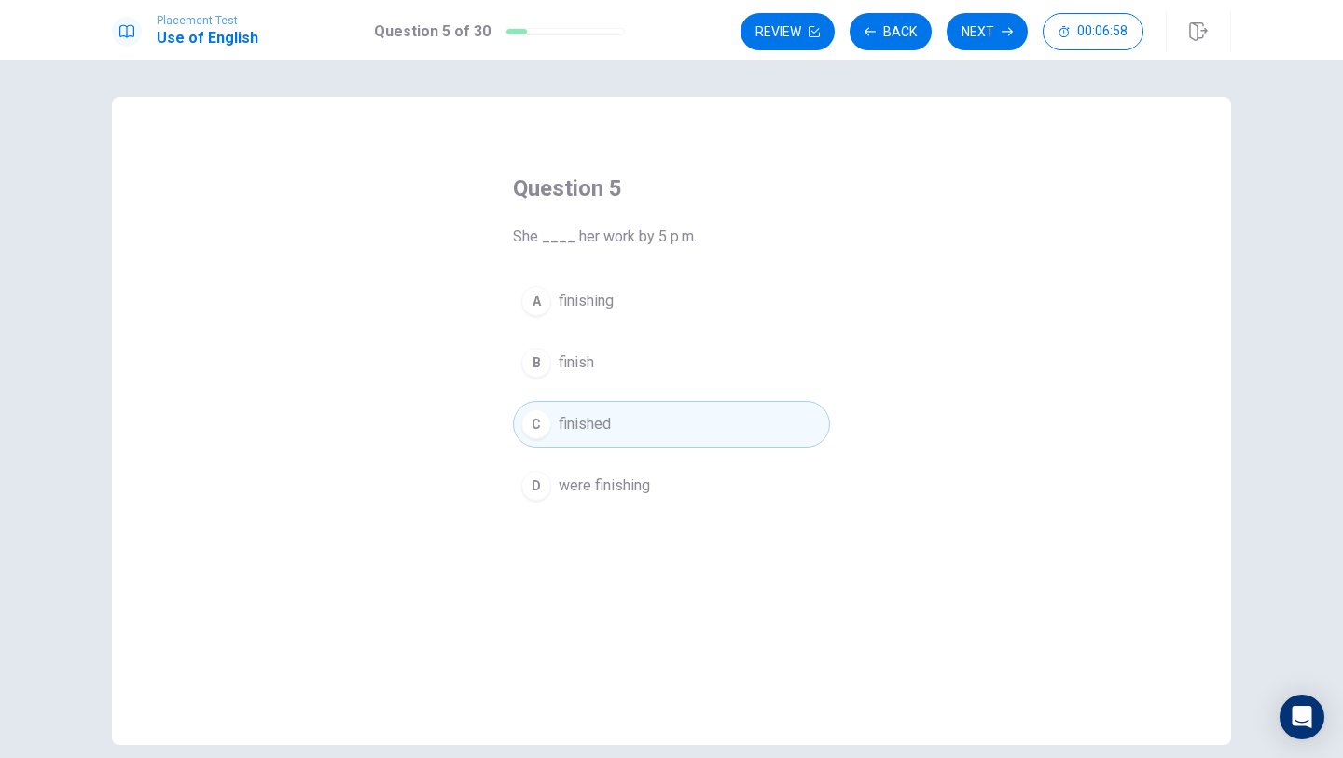
click at [677, 397] on div "A finishing B finish C finished D were finishing" at bounding box center [671, 393] width 317 height 231
click at [677, 355] on button "B finish" at bounding box center [671, 362] width 317 height 47
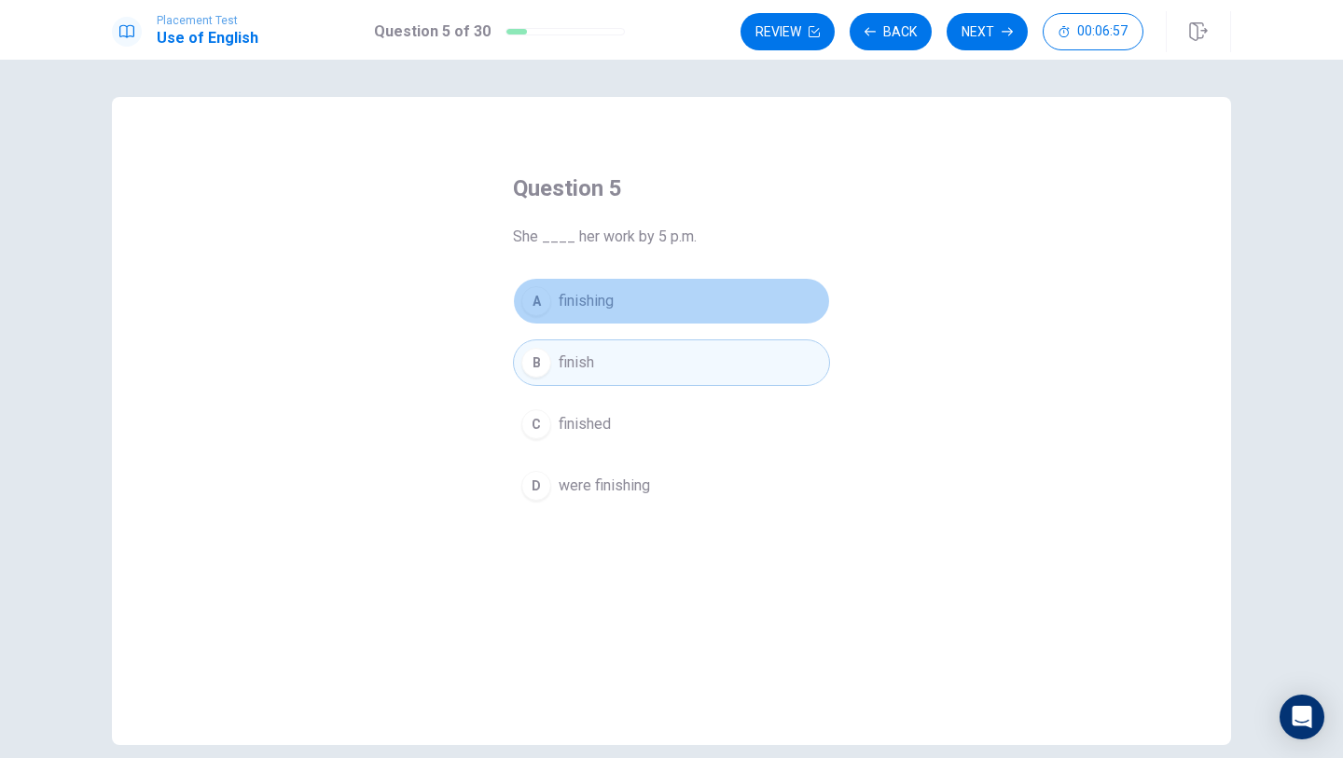
click at [645, 291] on button "A finishing" at bounding box center [671, 301] width 317 height 47
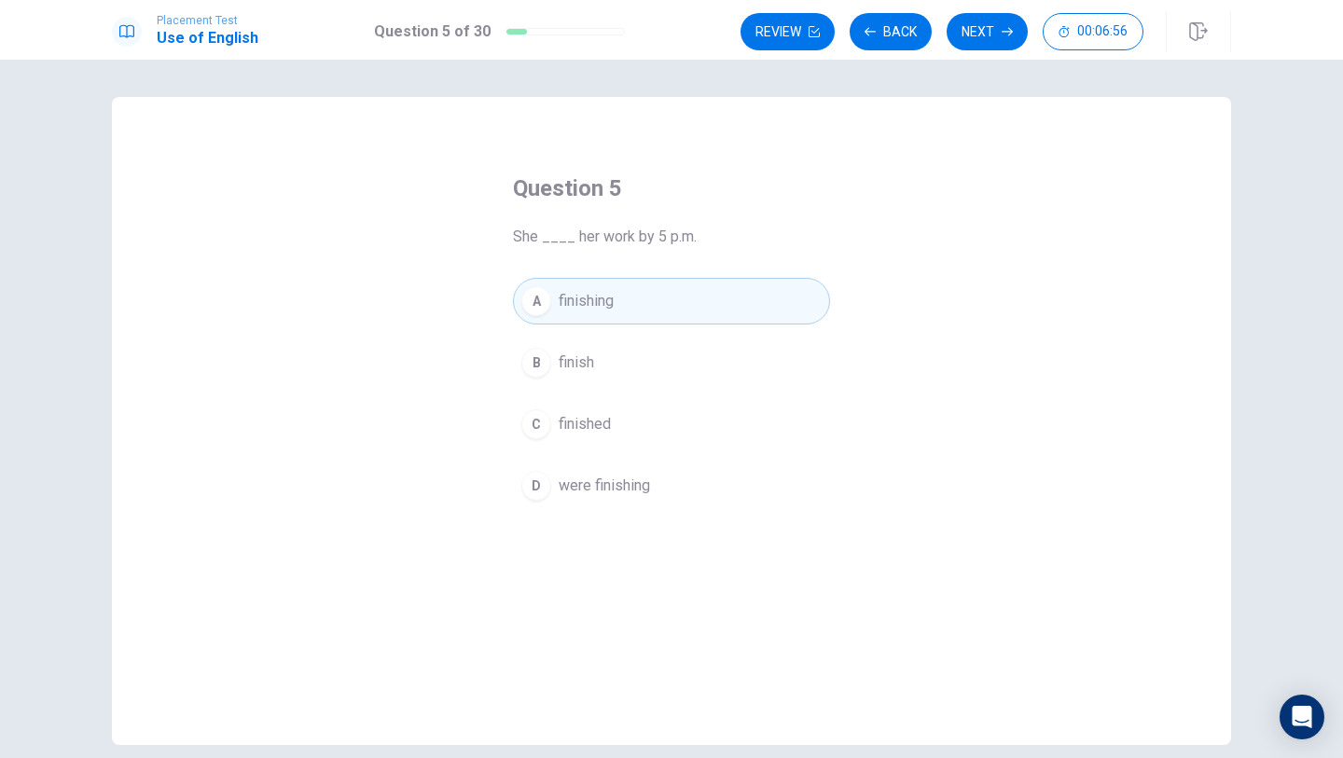
click at [645, 344] on button "B finish" at bounding box center [671, 362] width 317 height 47
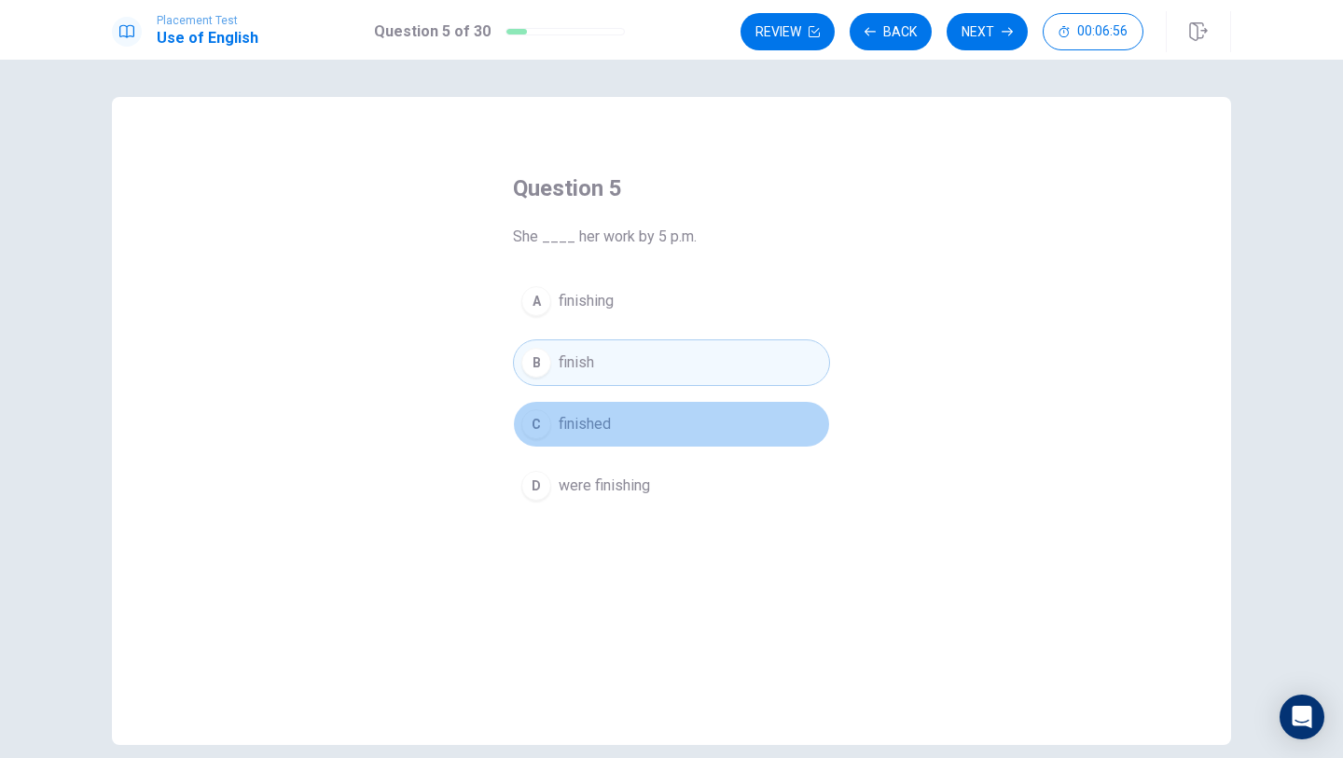
click at [658, 415] on button "C finished" at bounding box center [671, 424] width 317 height 47
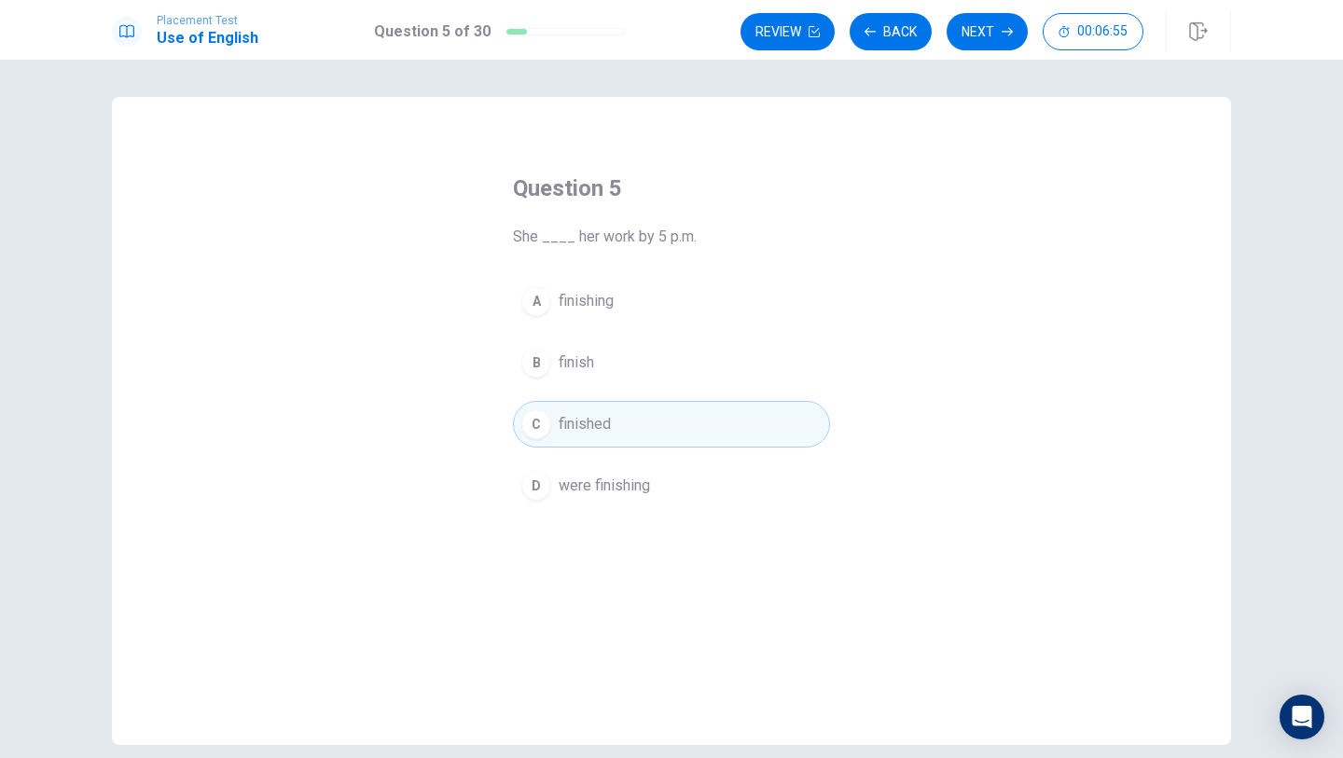
click at [658, 422] on button "C finished" at bounding box center [671, 424] width 317 height 47
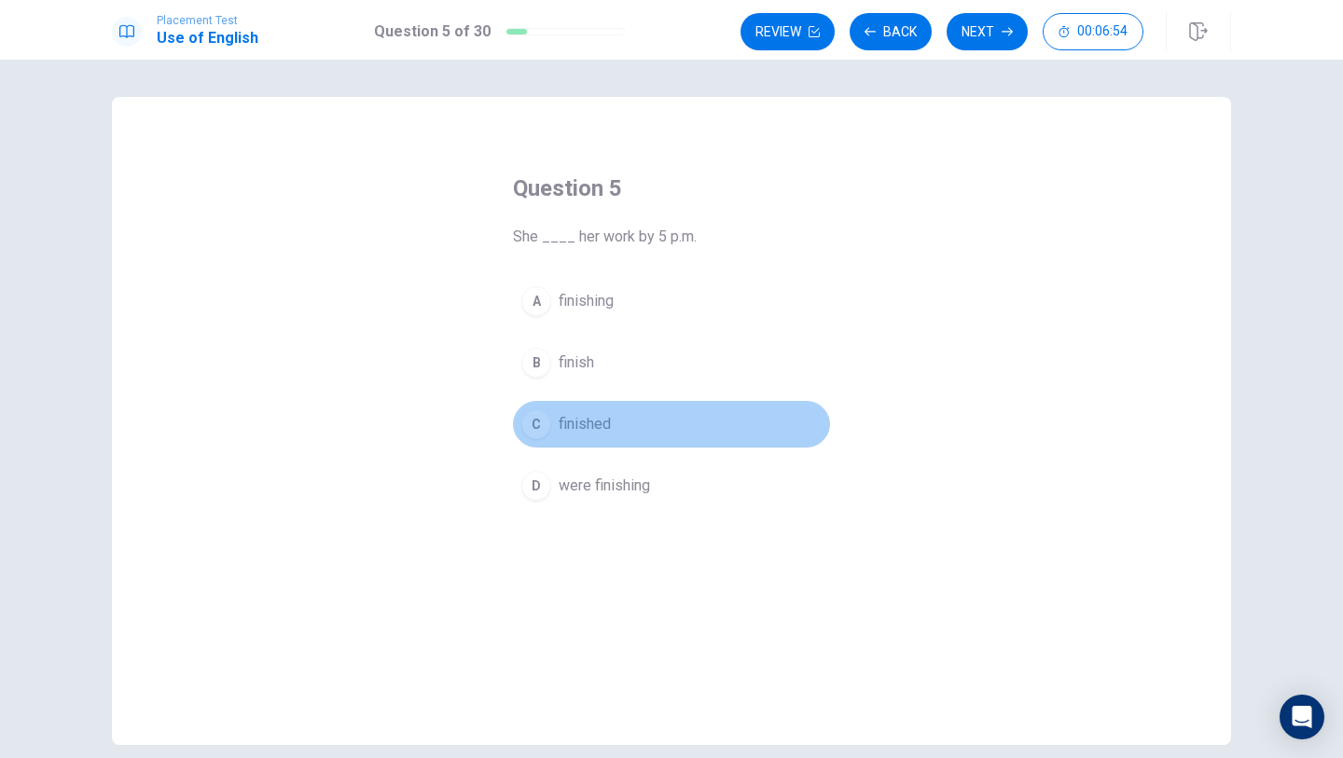
click at [658, 422] on button "C finished" at bounding box center [671, 424] width 317 height 47
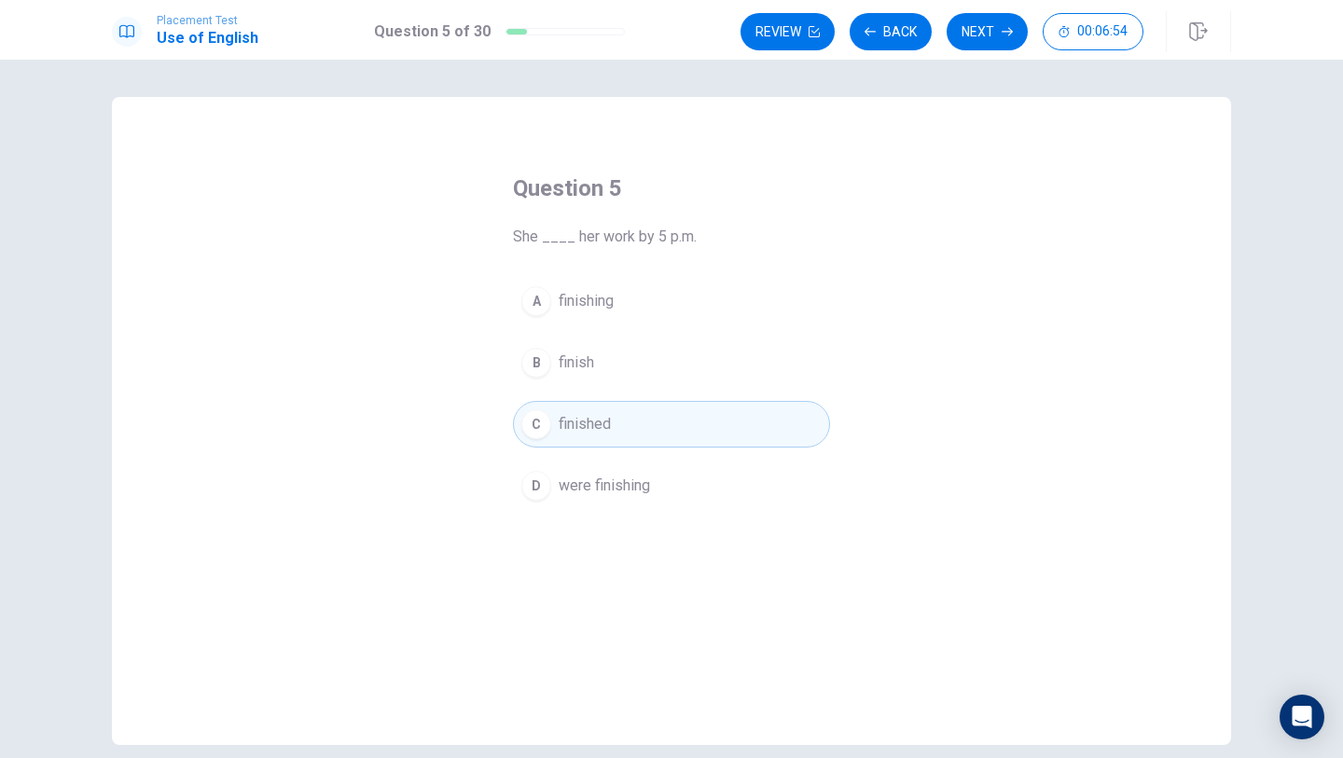
click at [683, 464] on button "D were finishing" at bounding box center [671, 486] width 317 height 47
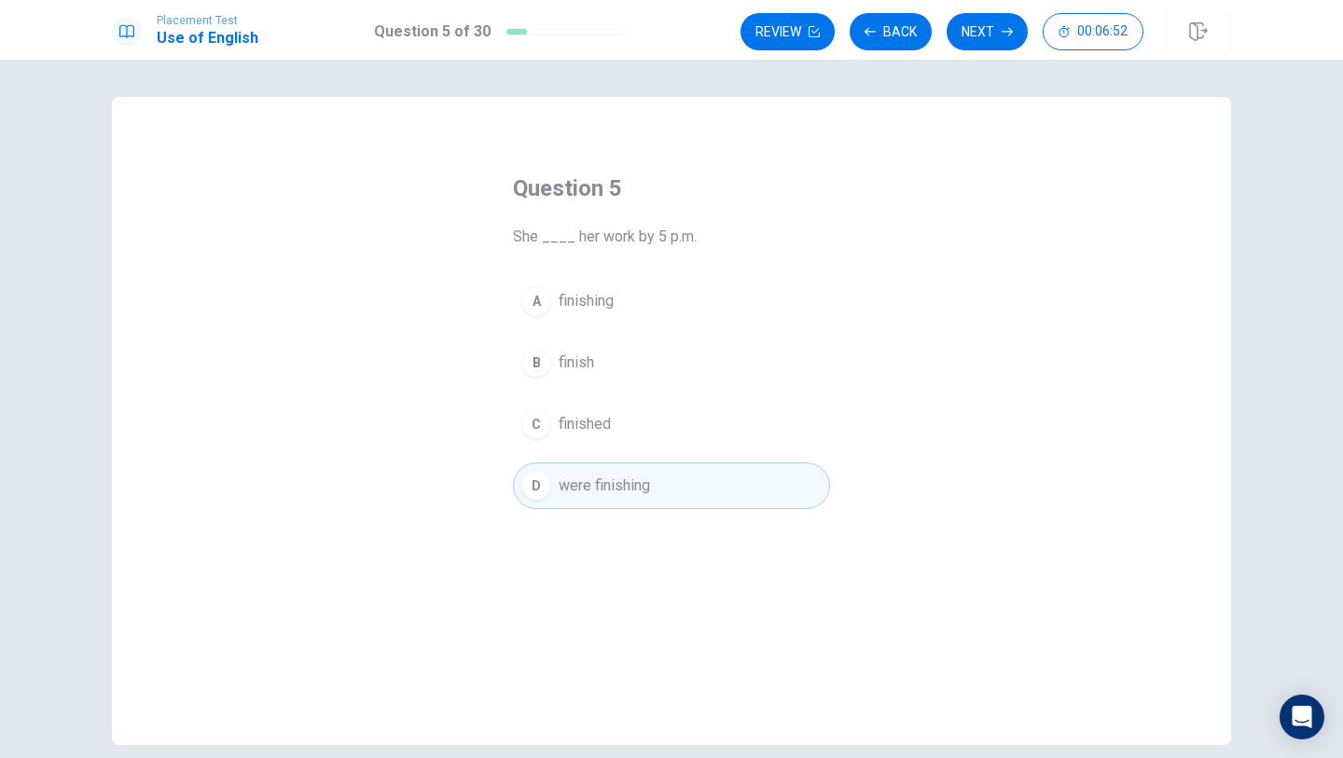
click at [663, 422] on button "C finished" at bounding box center [671, 424] width 317 height 47
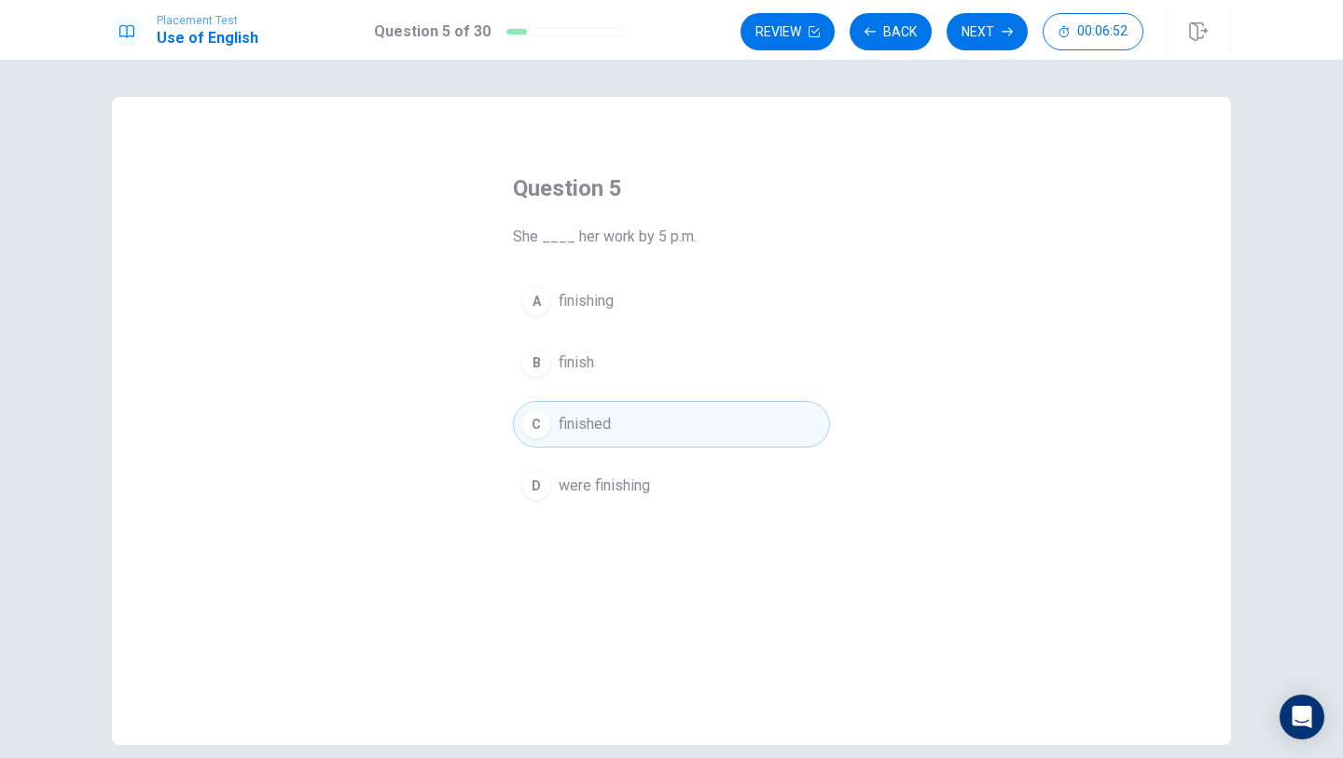
click at [662, 381] on button "B finish" at bounding box center [671, 362] width 317 height 47
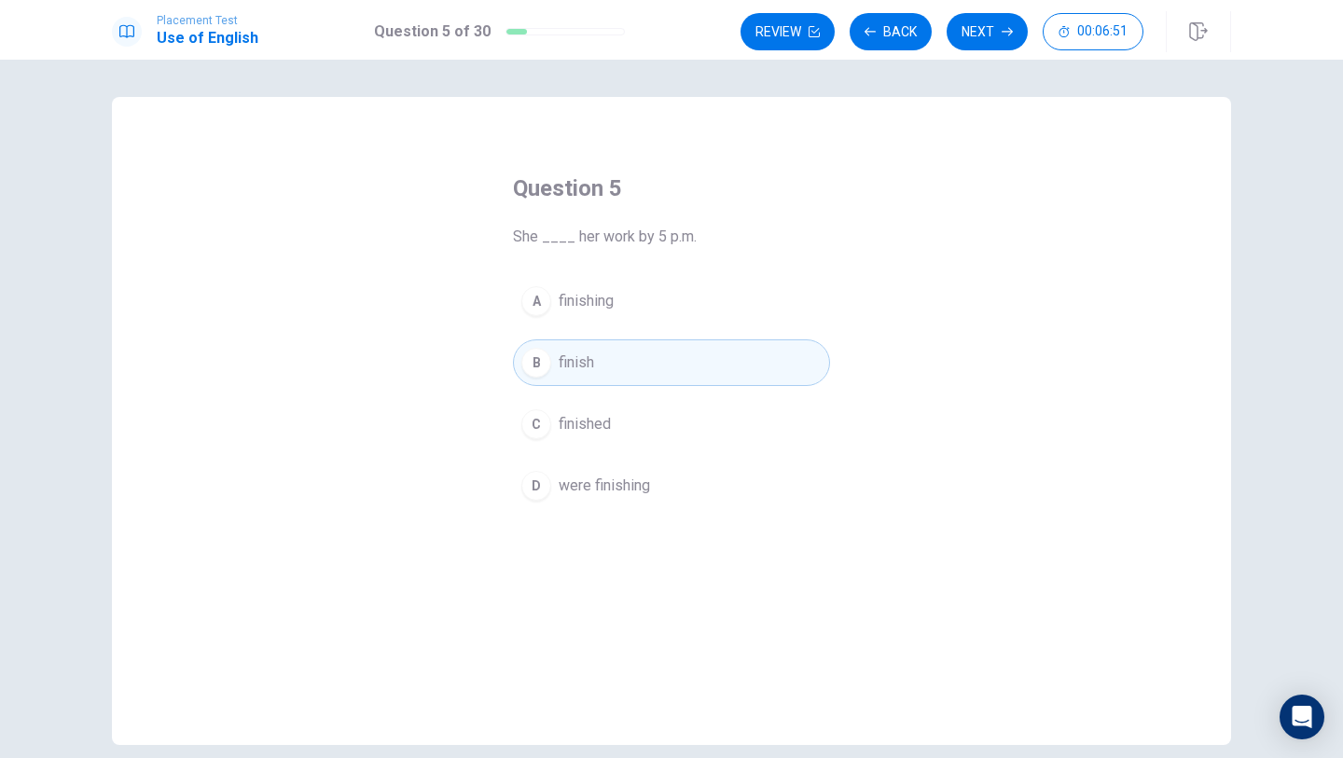
click at [668, 304] on button "A finishing" at bounding box center [671, 301] width 317 height 47
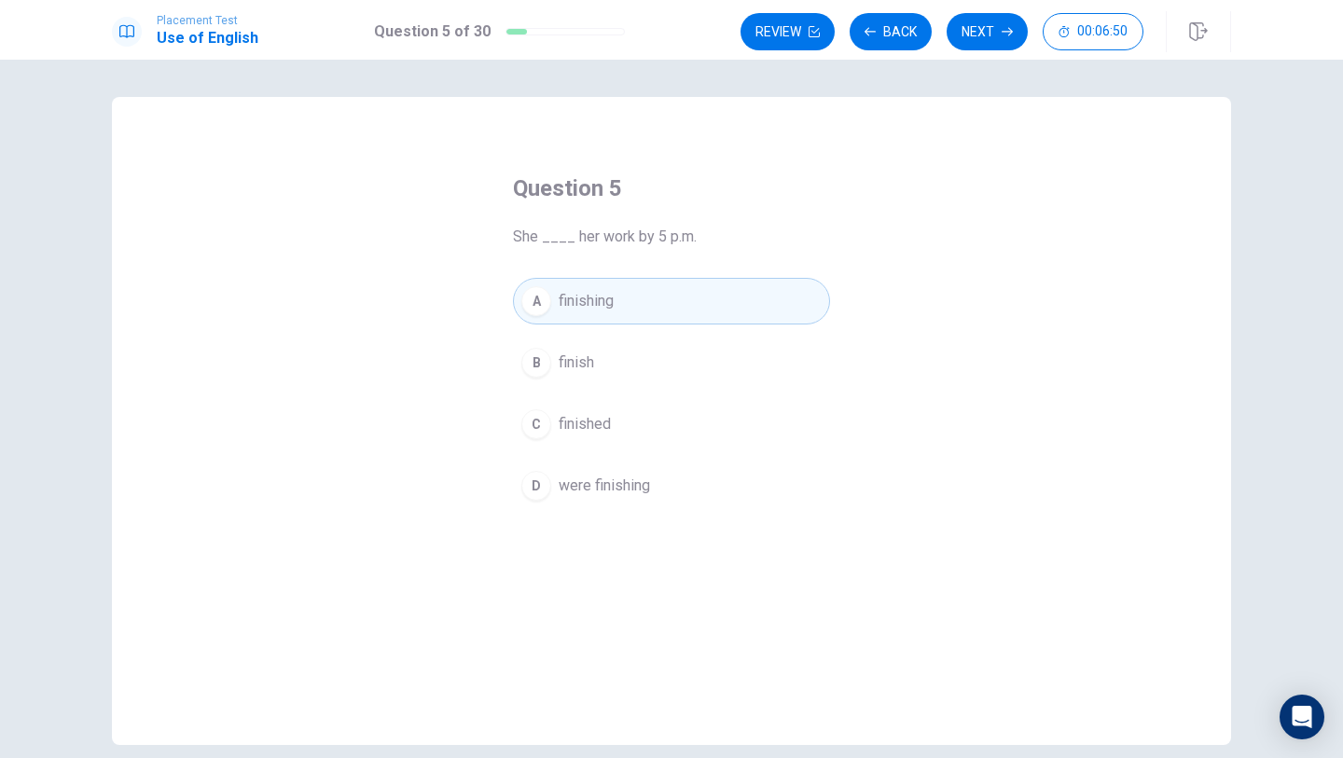
click at [673, 411] on button "C finished" at bounding box center [671, 424] width 317 height 47
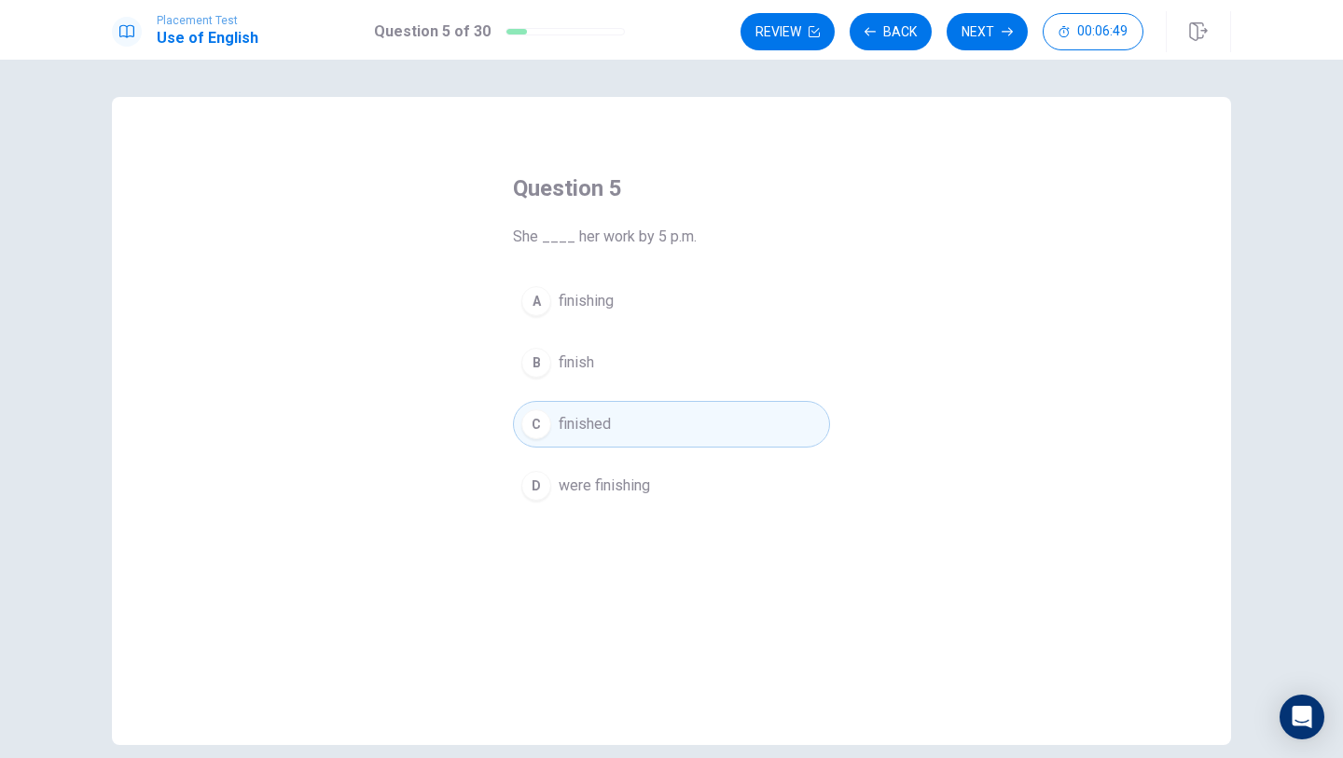
click at [677, 459] on div "A finishing B finish C finished D were finishing" at bounding box center [671, 393] width 317 height 231
click at [694, 487] on button "D were finishing" at bounding box center [671, 486] width 317 height 47
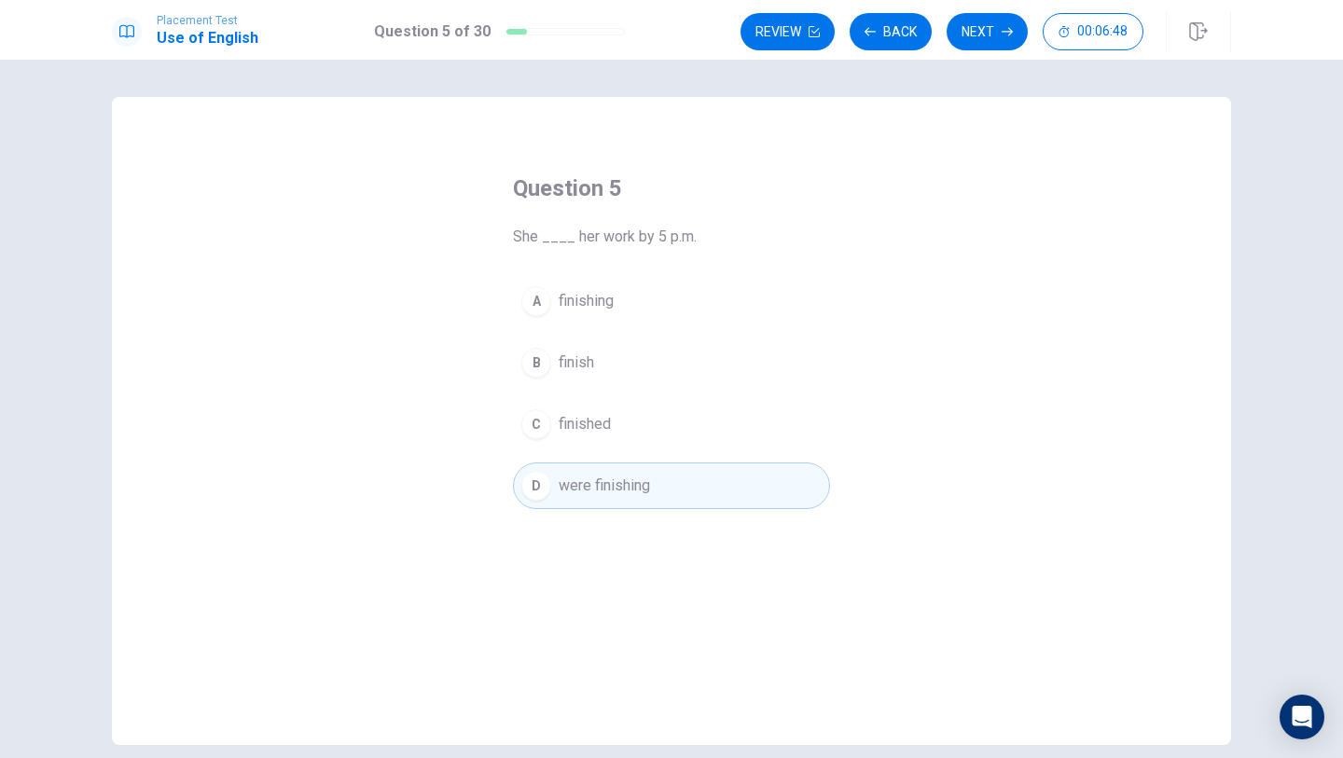
click at [694, 450] on div "A finishing B finish C finished D were finishing" at bounding box center [671, 393] width 317 height 231
click at [694, 412] on button "C finished" at bounding box center [671, 424] width 317 height 47
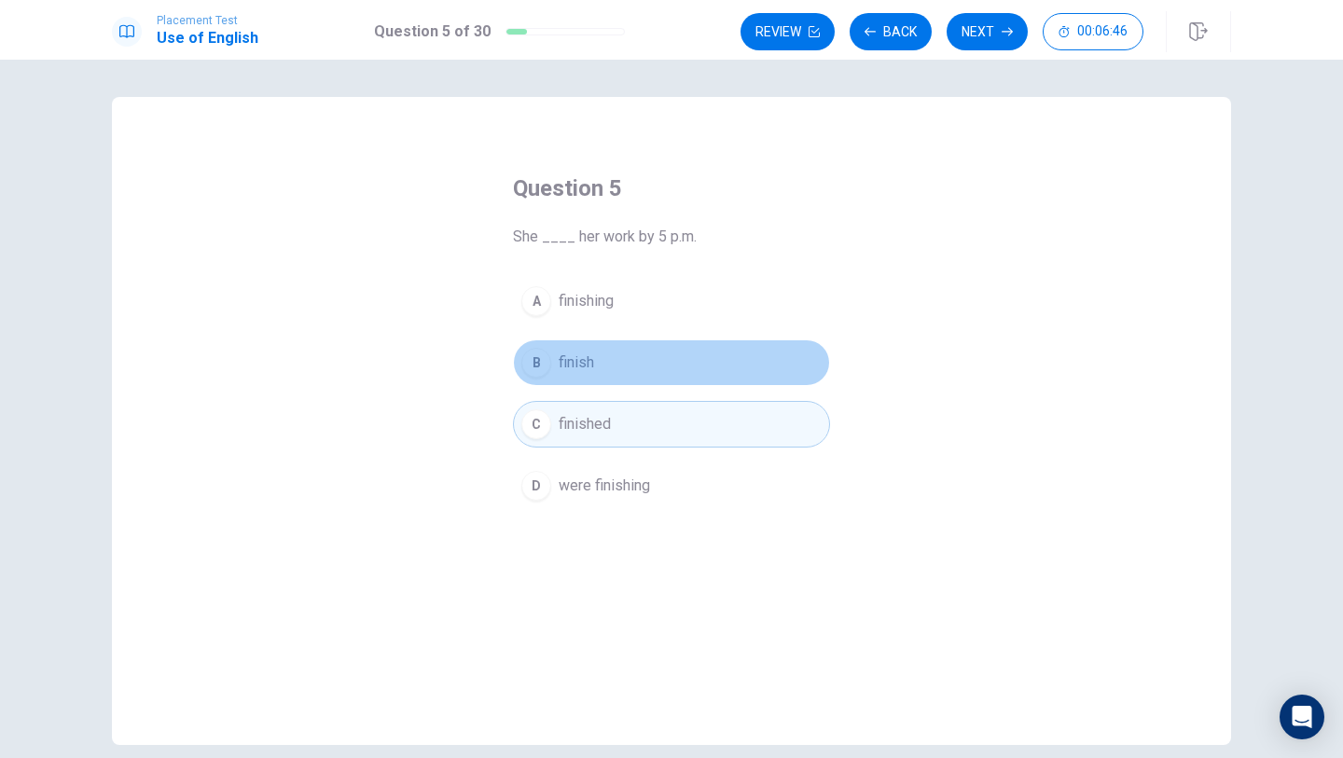
click at [688, 361] on button "B finish" at bounding box center [671, 362] width 317 height 47
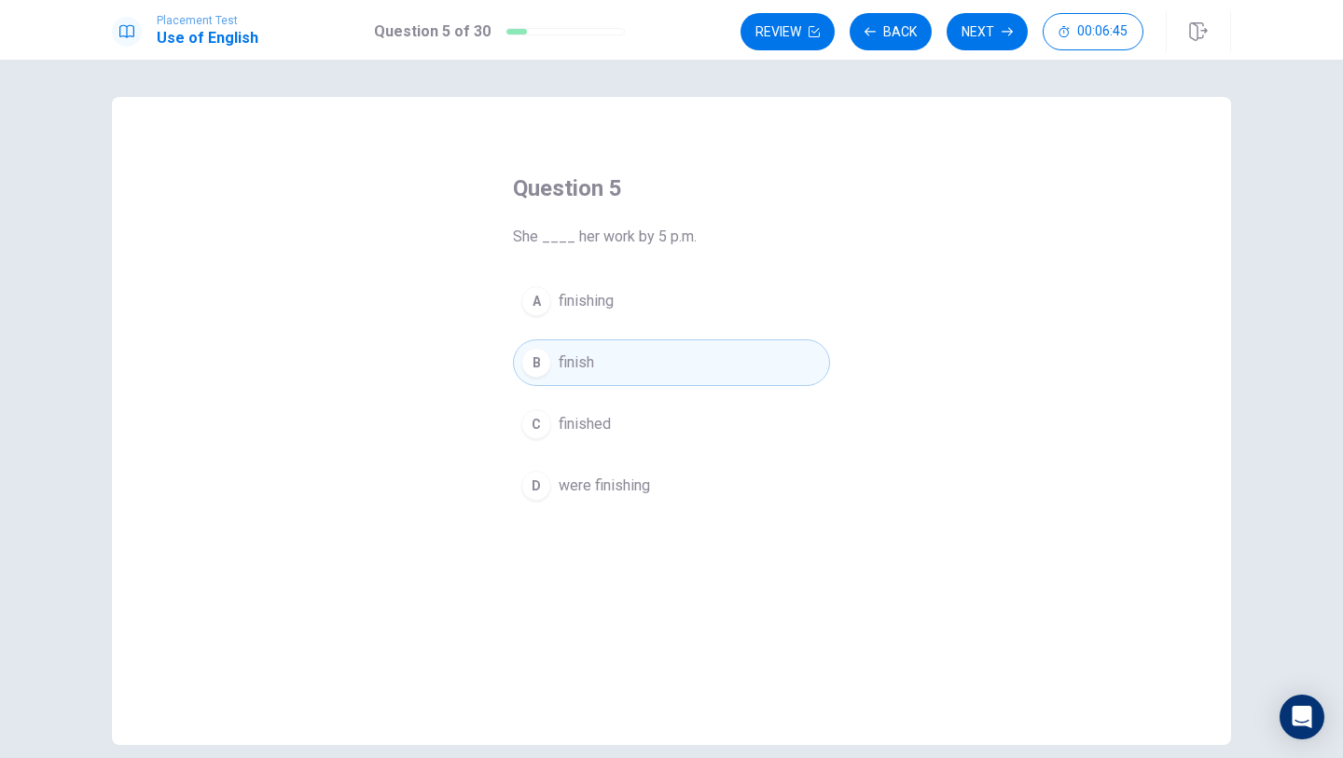
click at [694, 438] on button "C finished" at bounding box center [671, 424] width 317 height 47
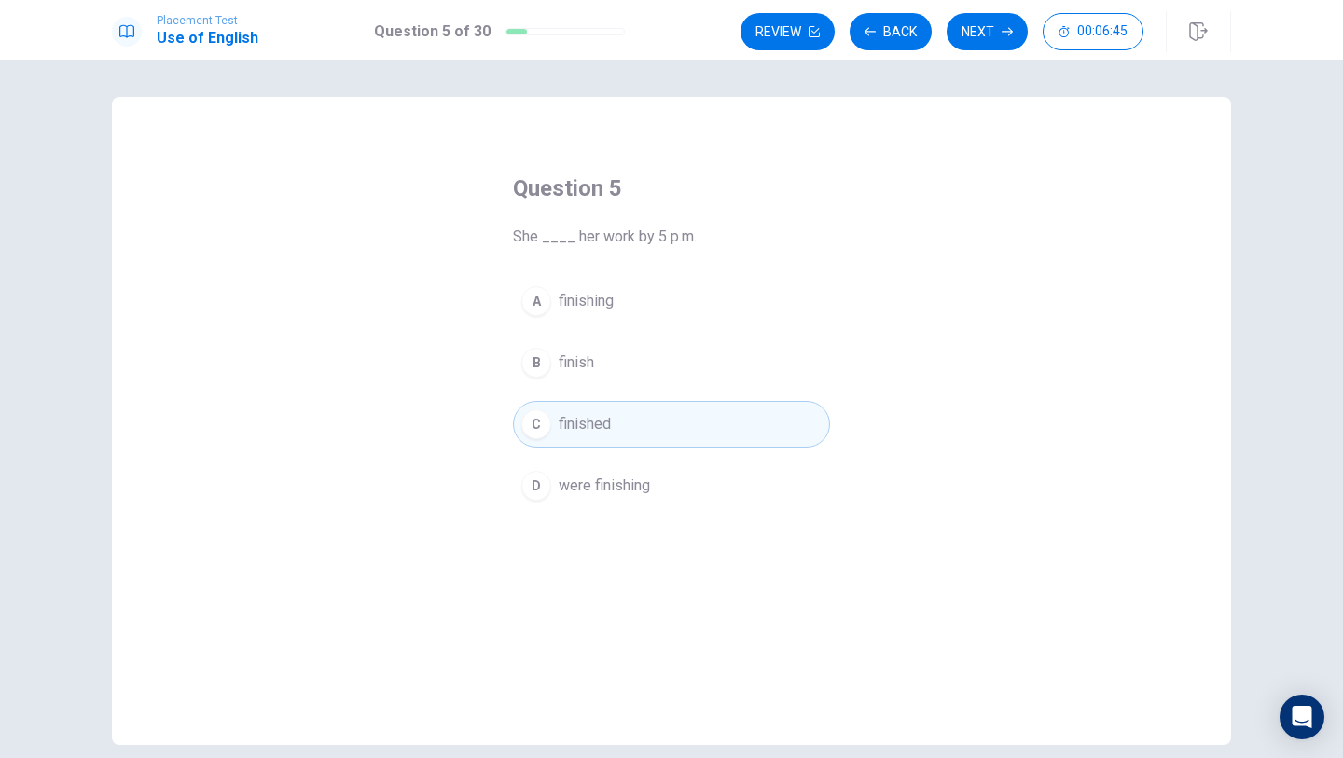
click at [694, 460] on div "A finishing B finish C finished D were finishing" at bounding box center [671, 393] width 317 height 231
click at [694, 463] on button "D were finishing" at bounding box center [671, 486] width 317 height 47
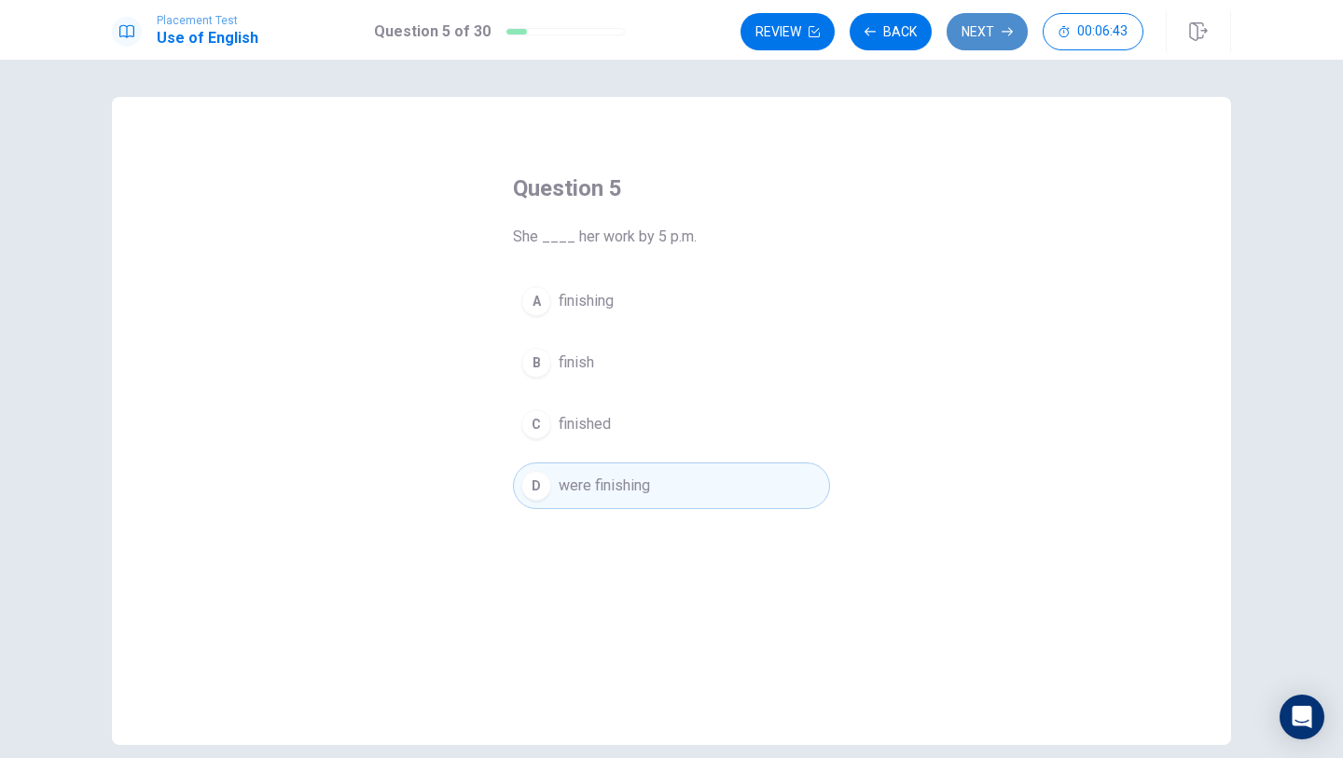
click at [1013, 27] on button "Next" at bounding box center [987, 31] width 81 height 37
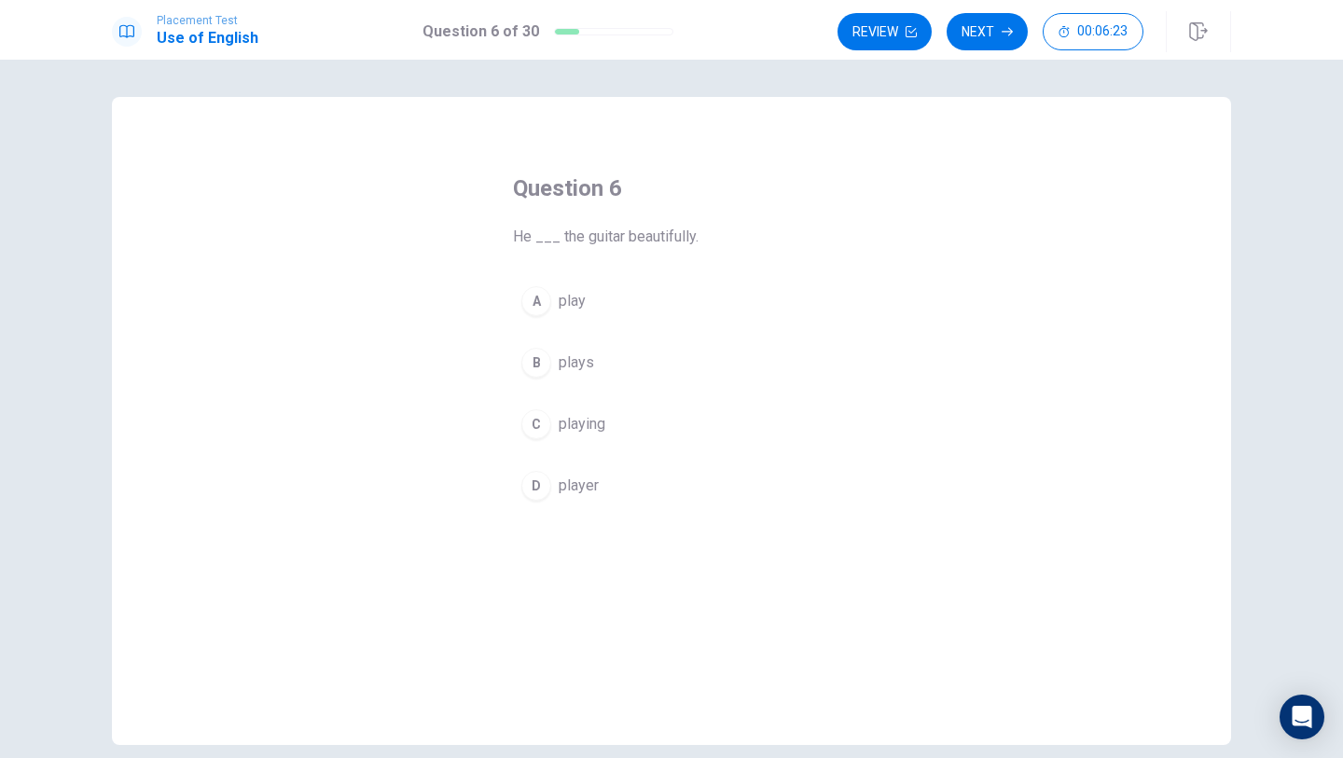
click at [529, 354] on div "B" at bounding box center [536, 363] width 30 height 30
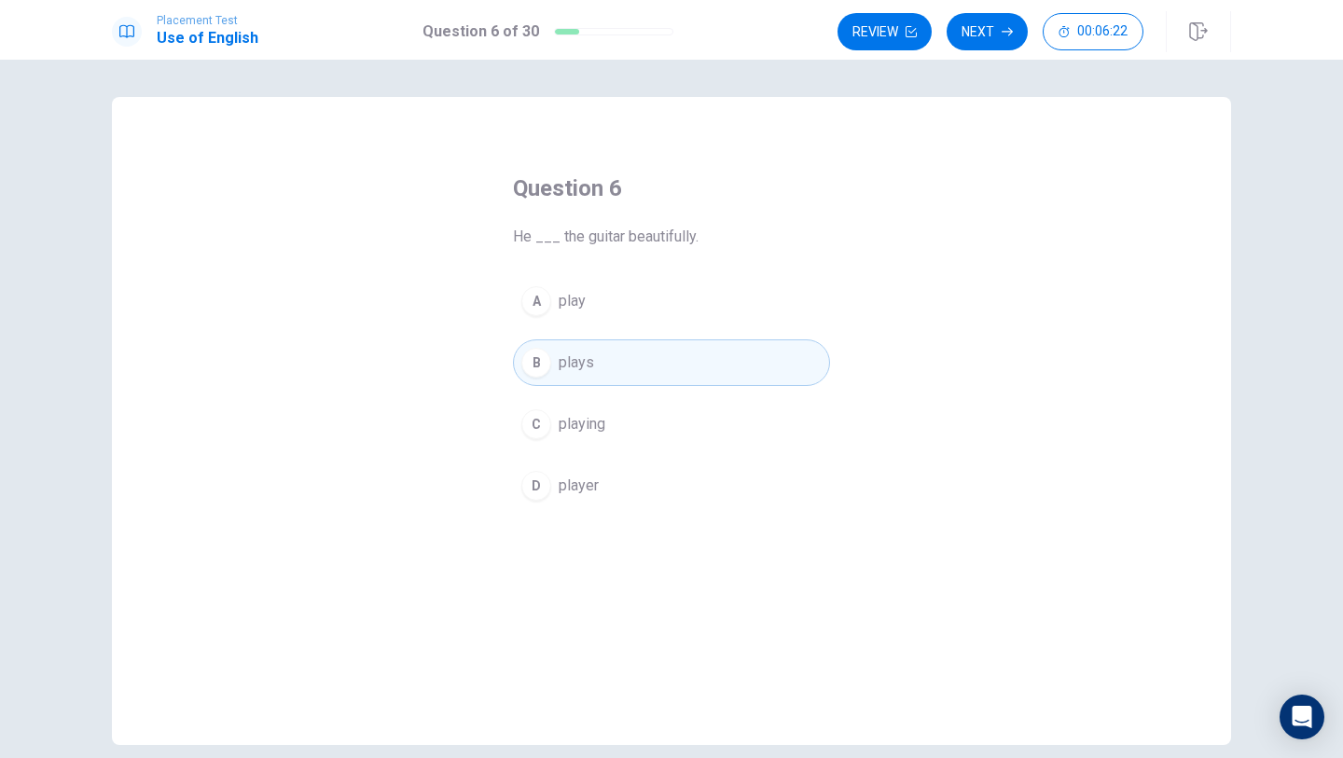
click at [571, 298] on span "play" at bounding box center [572, 301] width 27 height 22
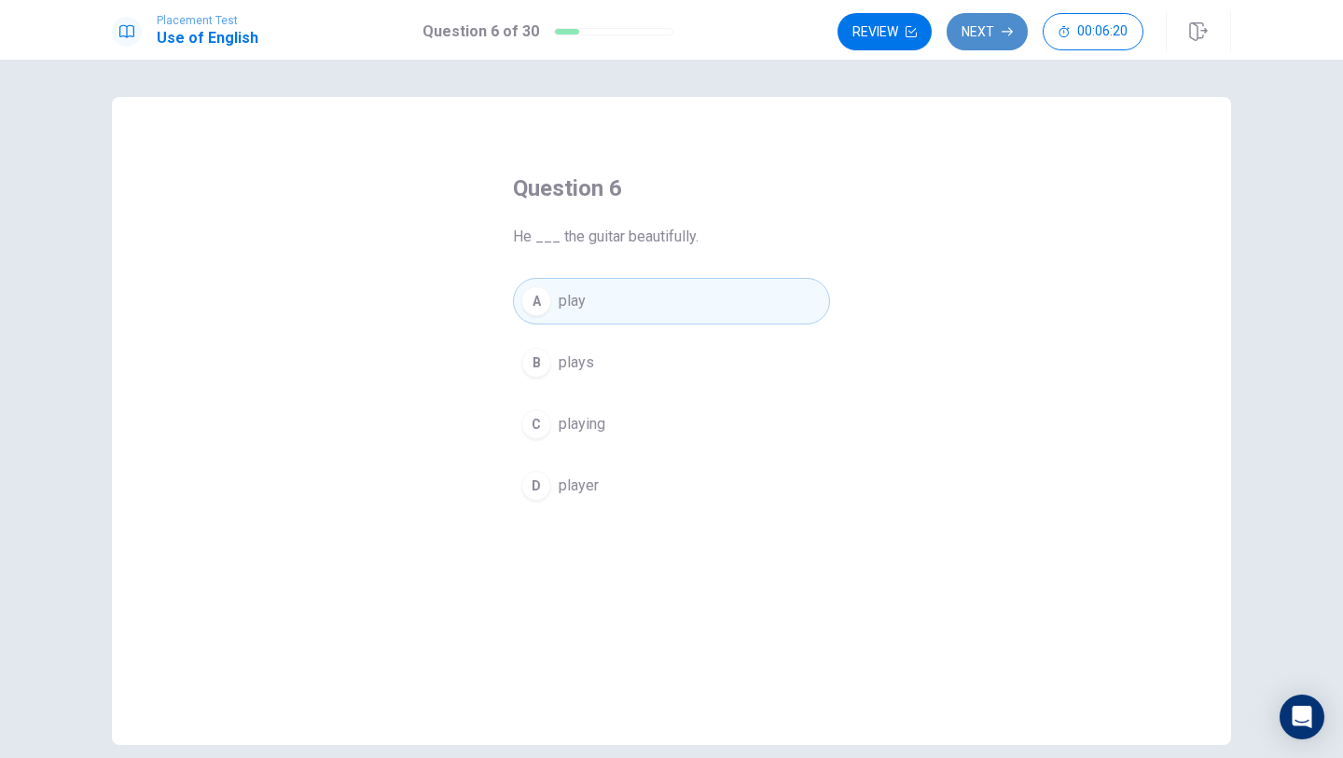
click at [983, 35] on button "Next" at bounding box center [987, 31] width 81 height 37
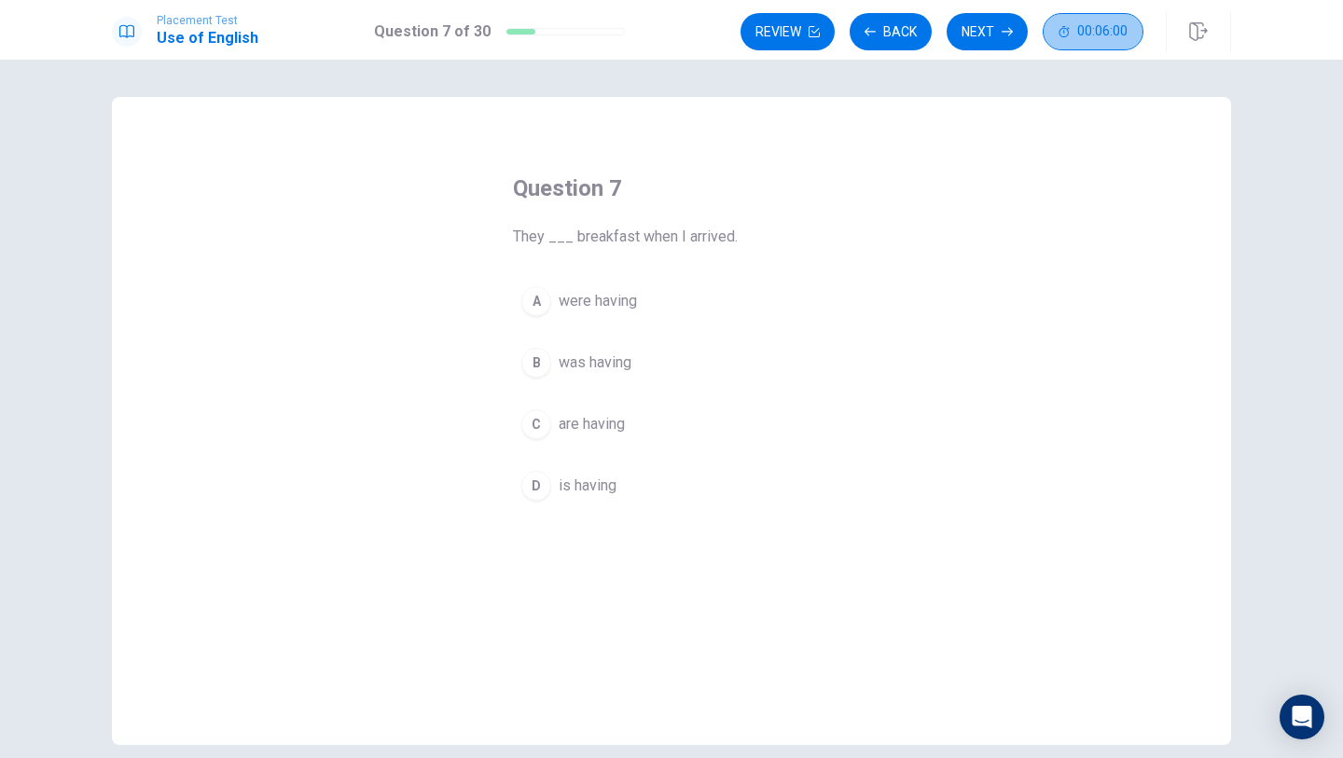
click at [1086, 47] on button "00:06:00" at bounding box center [1093, 31] width 101 height 37
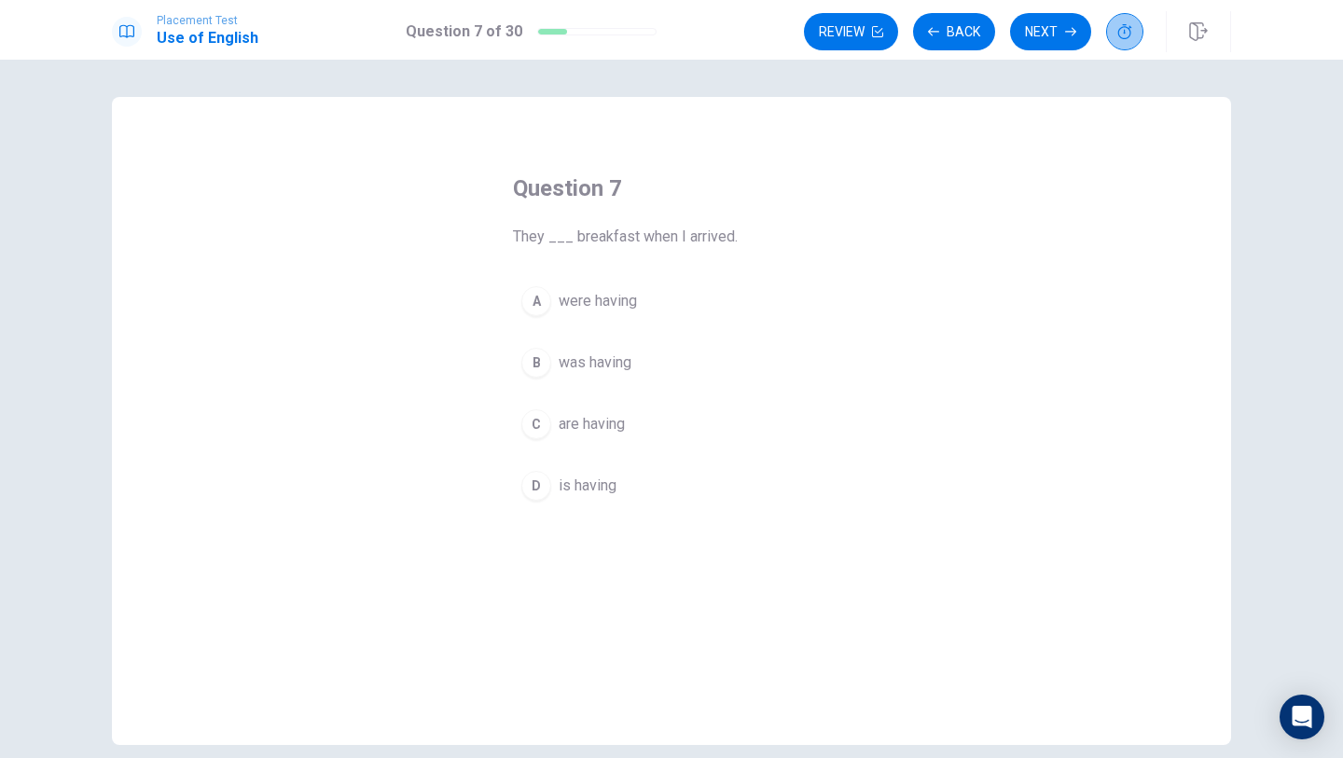
click at [1126, 46] on button "button" at bounding box center [1124, 31] width 37 height 37
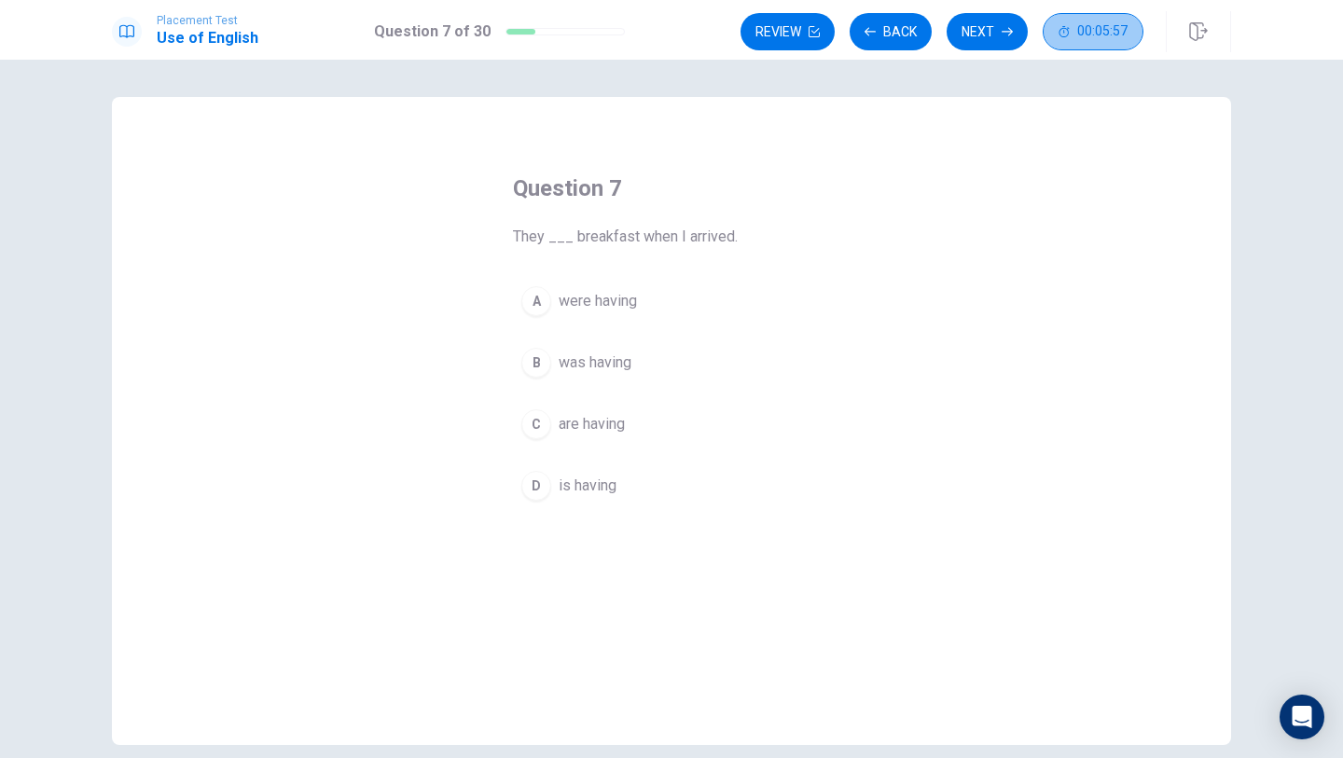
click at [1119, 43] on button "00:05:57" at bounding box center [1093, 31] width 101 height 37
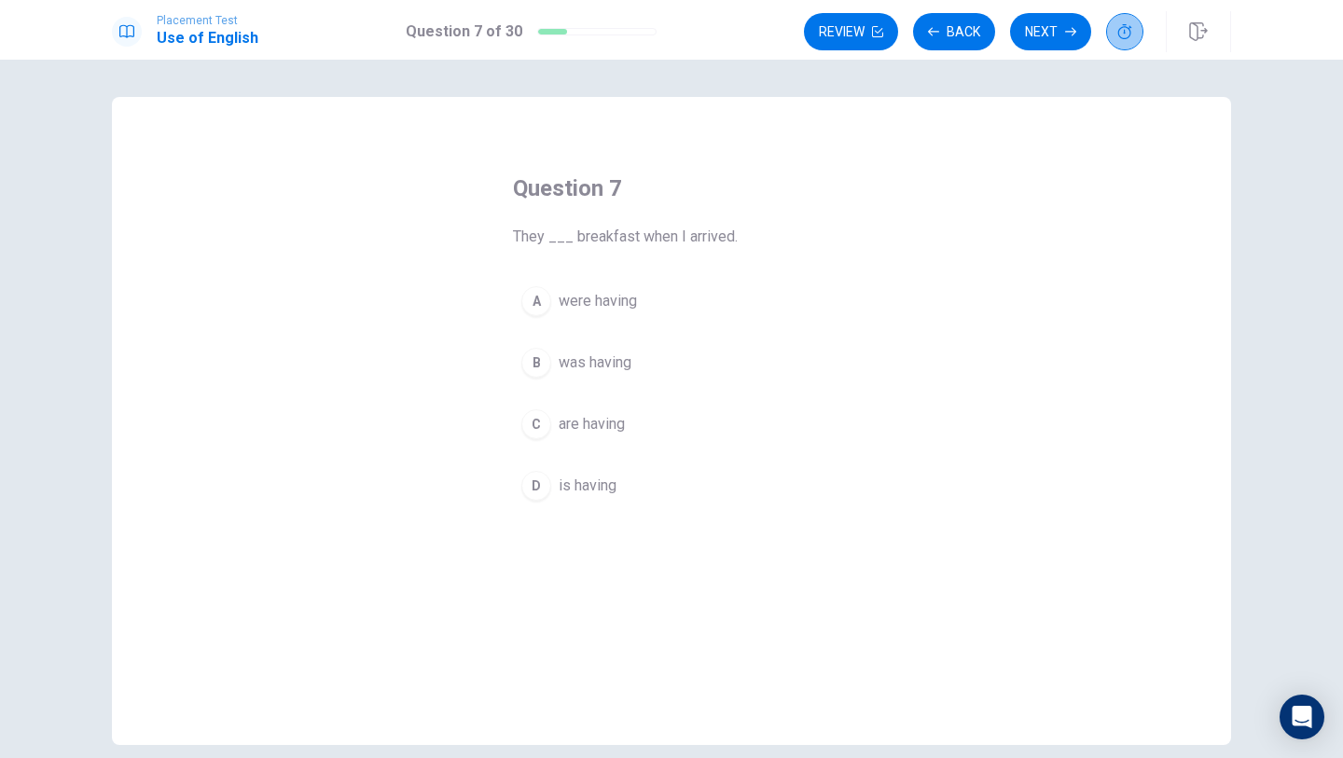
click at [1128, 34] on icon "button" at bounding box center [1124, 31] width 15 height 15
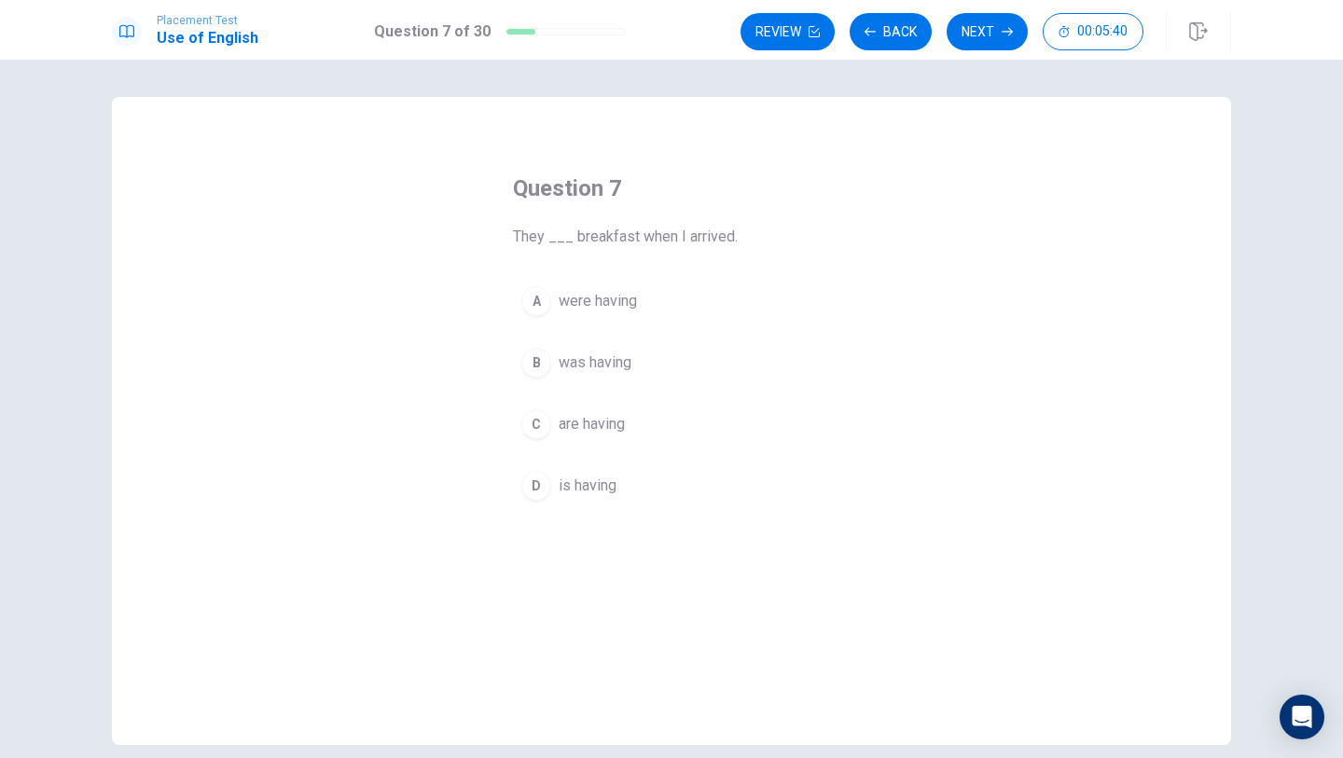
click at [603, 296] on span "were having" at bounding box center [598, 301] width 78 height 22
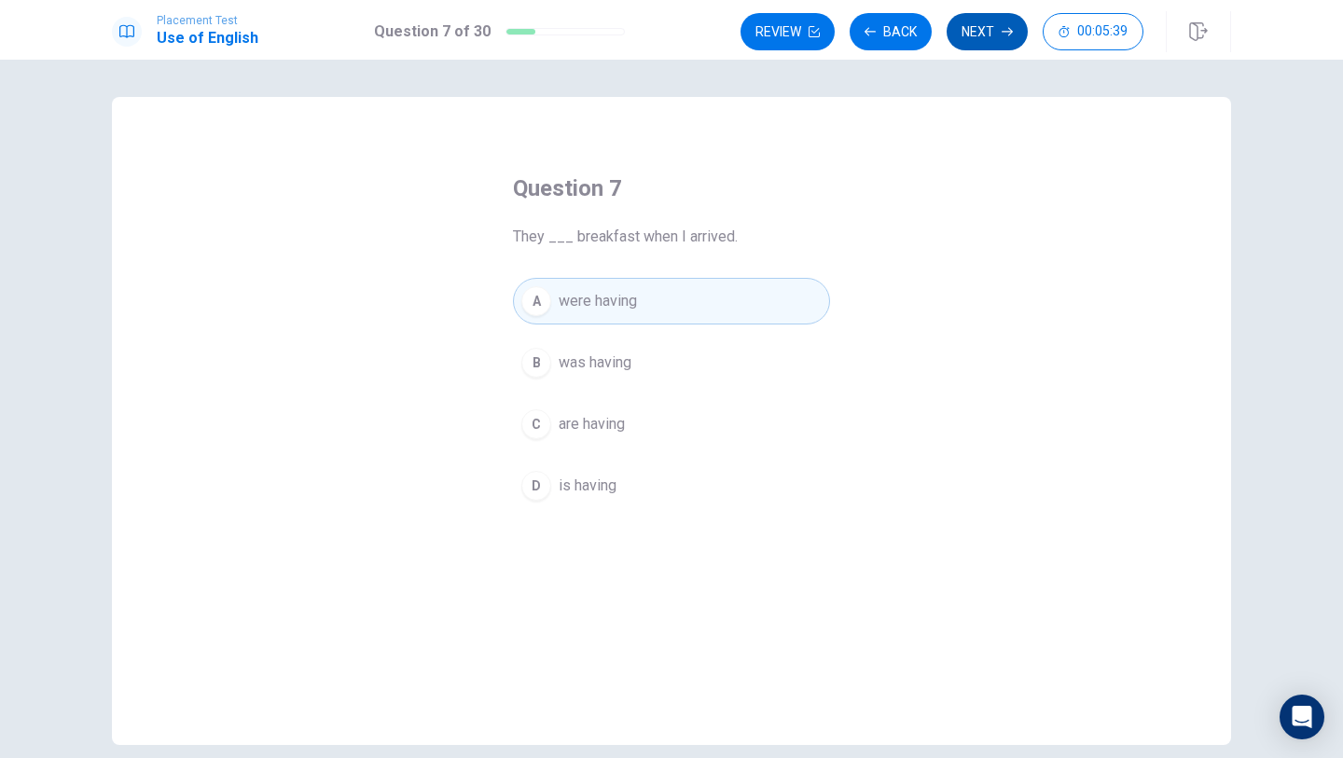
click at [969, 24] on button "Next" at bounding box center [987, 31] width 81 height 37
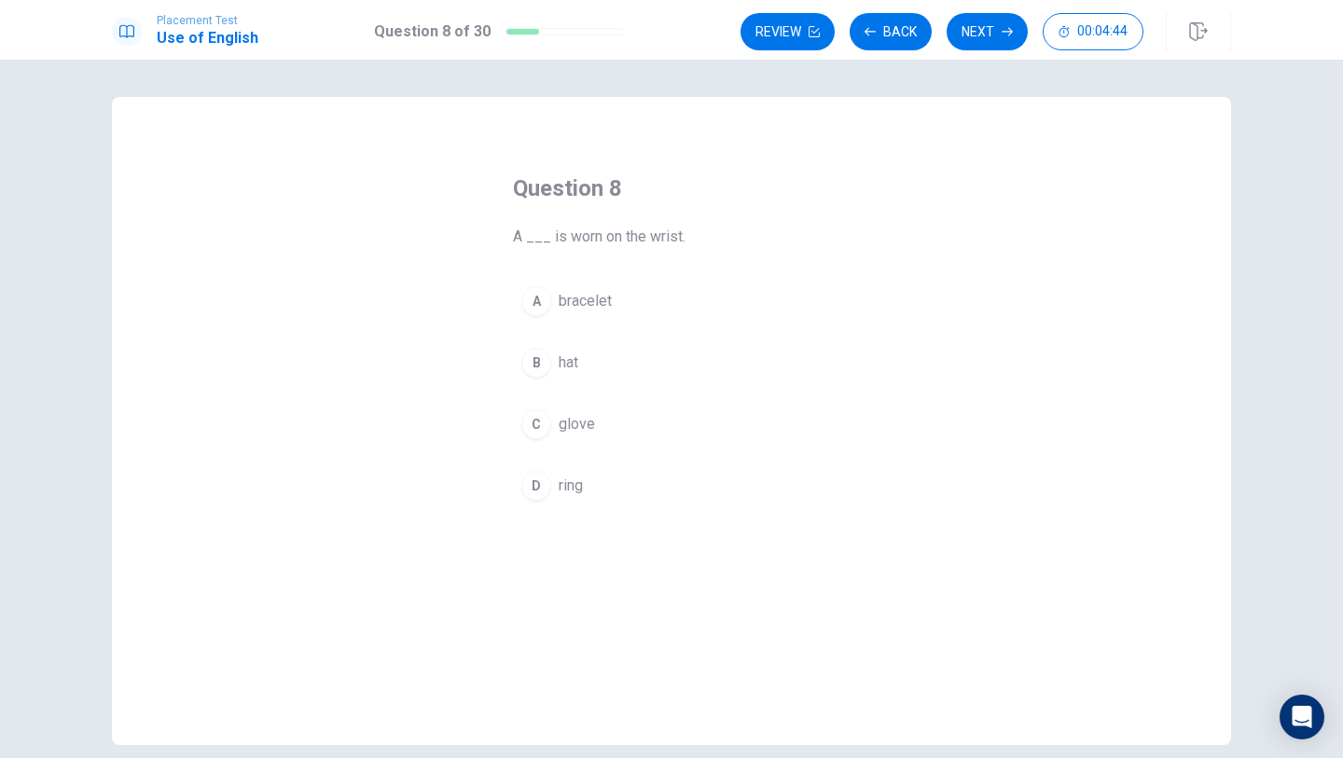
click at [566, 481] on span "ring" at bounding box center [571, 486] width 24 height 22
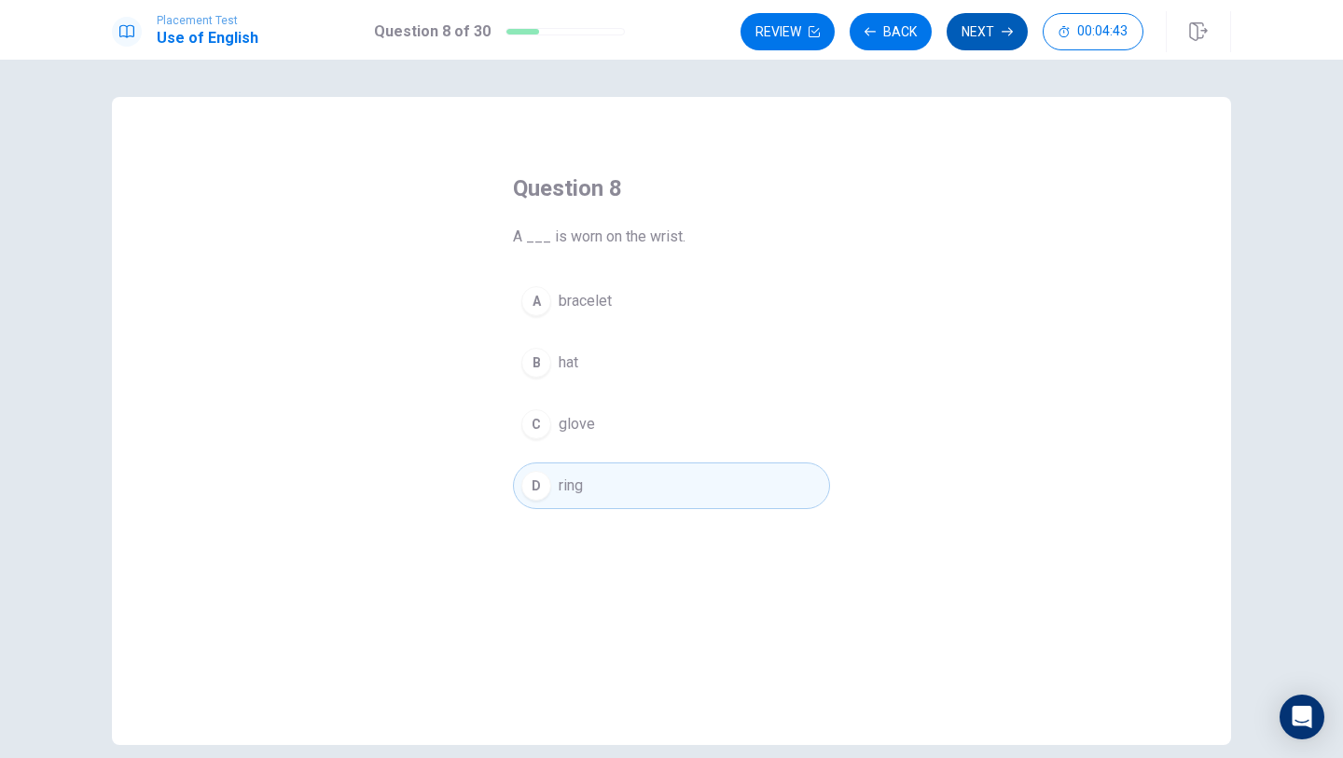
click at [976, 33] on button "Next" at bounding box center [987, 31] width 81 height 37
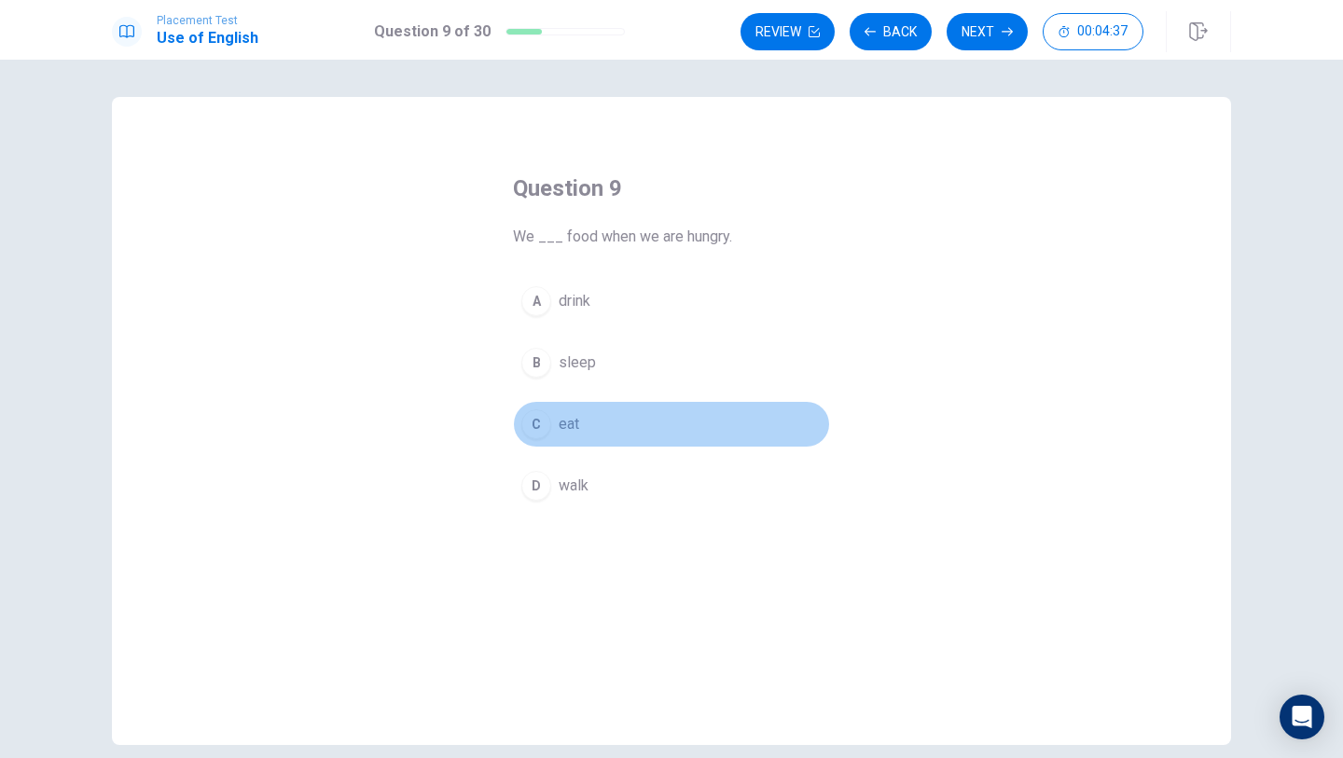
click at [546, 445] on button "C eat" at bounding box center [671, 424] width 317 height 47
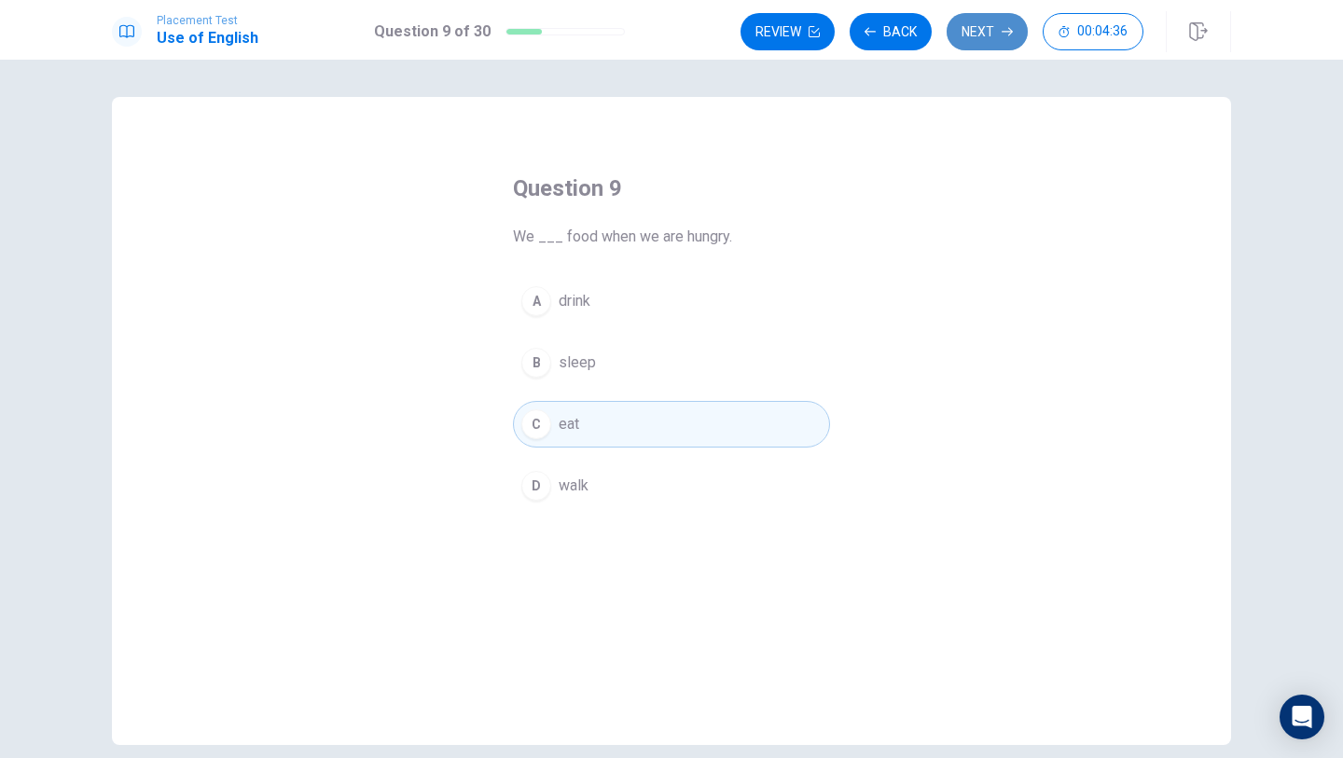
click at [984, 23] on button "Next" at bounding box center [987, 31] width 81 height 37
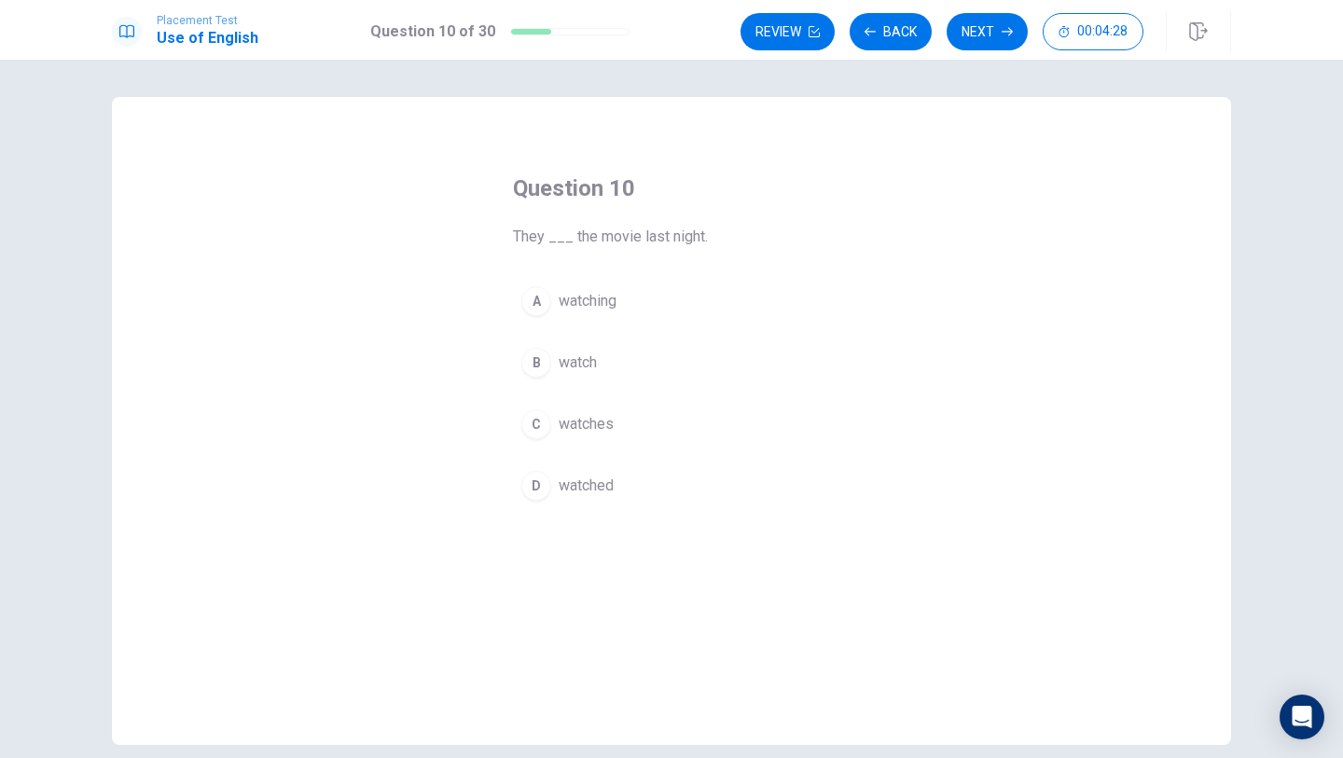
click at [610, 480] on span "watched" at bounding box center [586, 486] width 55 height 22
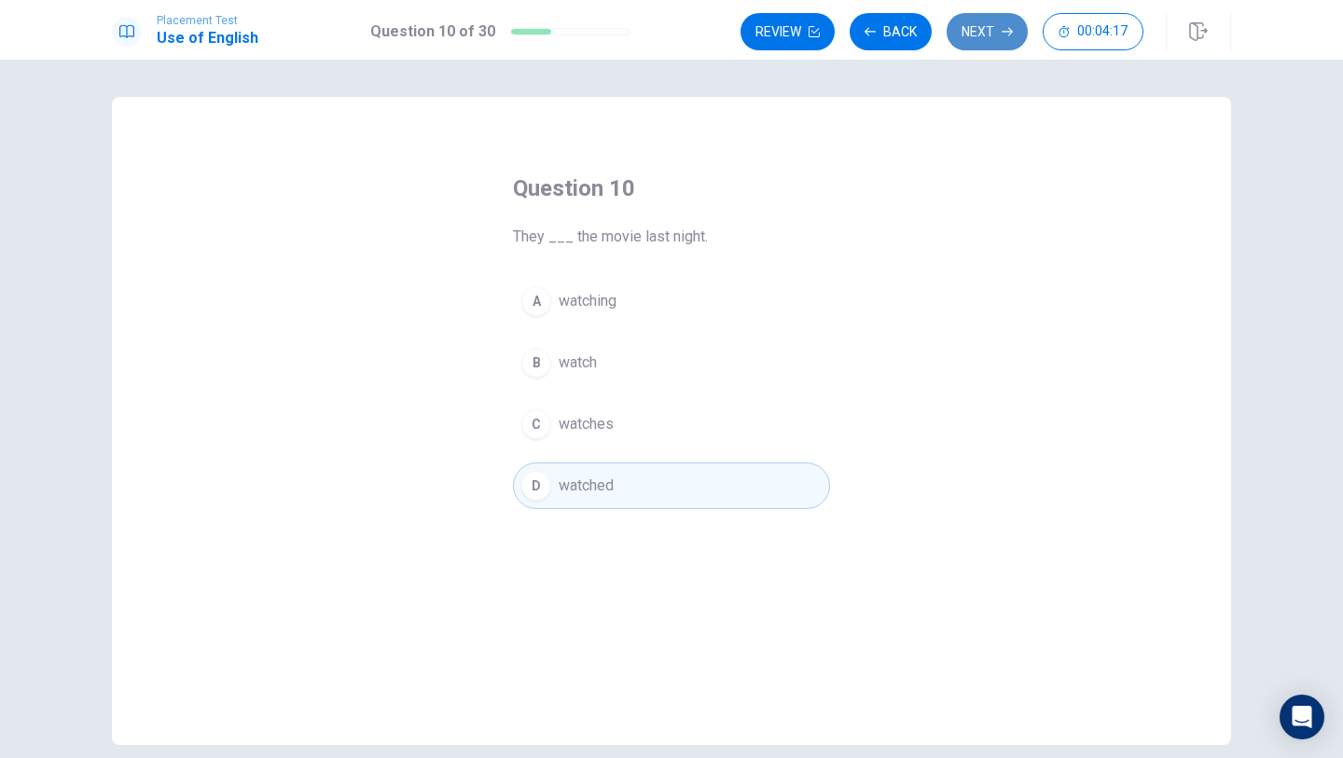
click at [988, 42] on button "Next" at bounding box center [987, 31] width 81 height 37
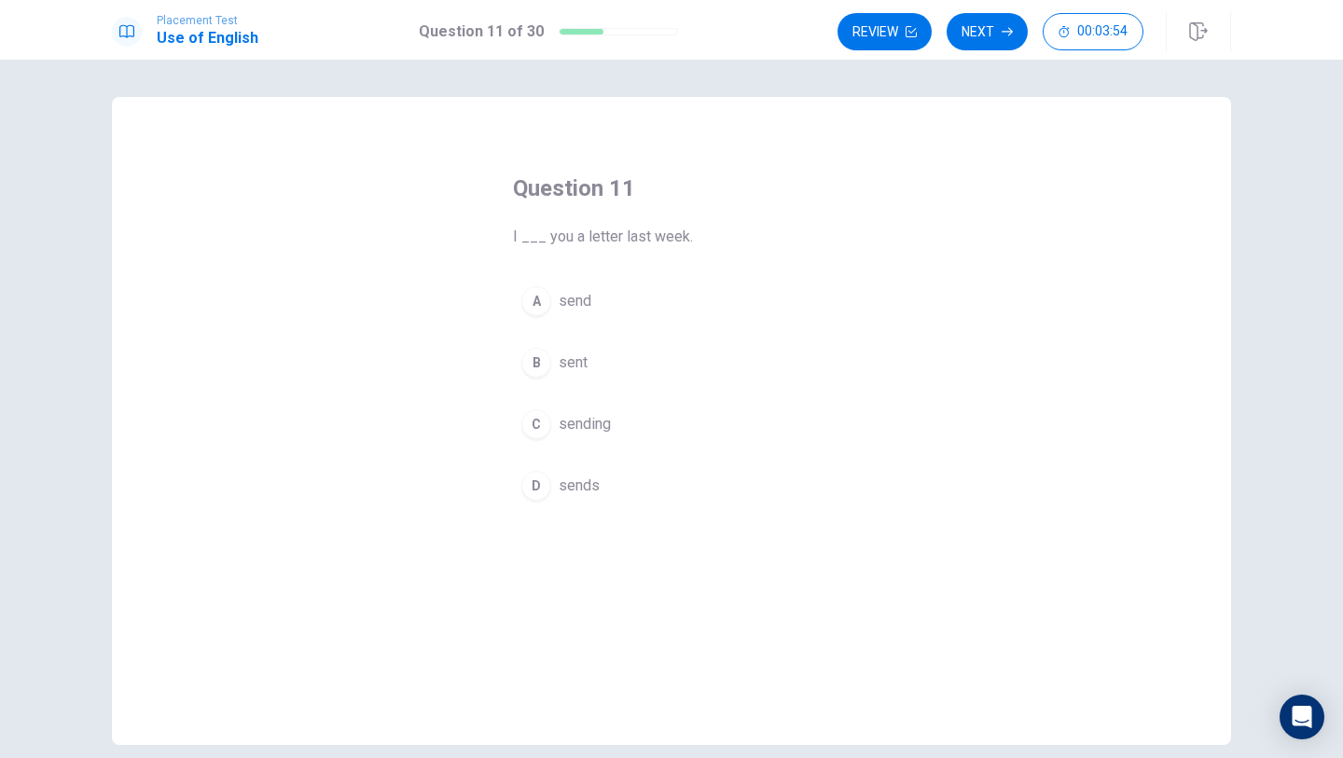
click at [552, 302] on button "A send" at bounding box center [671, 301] width 317 height 47
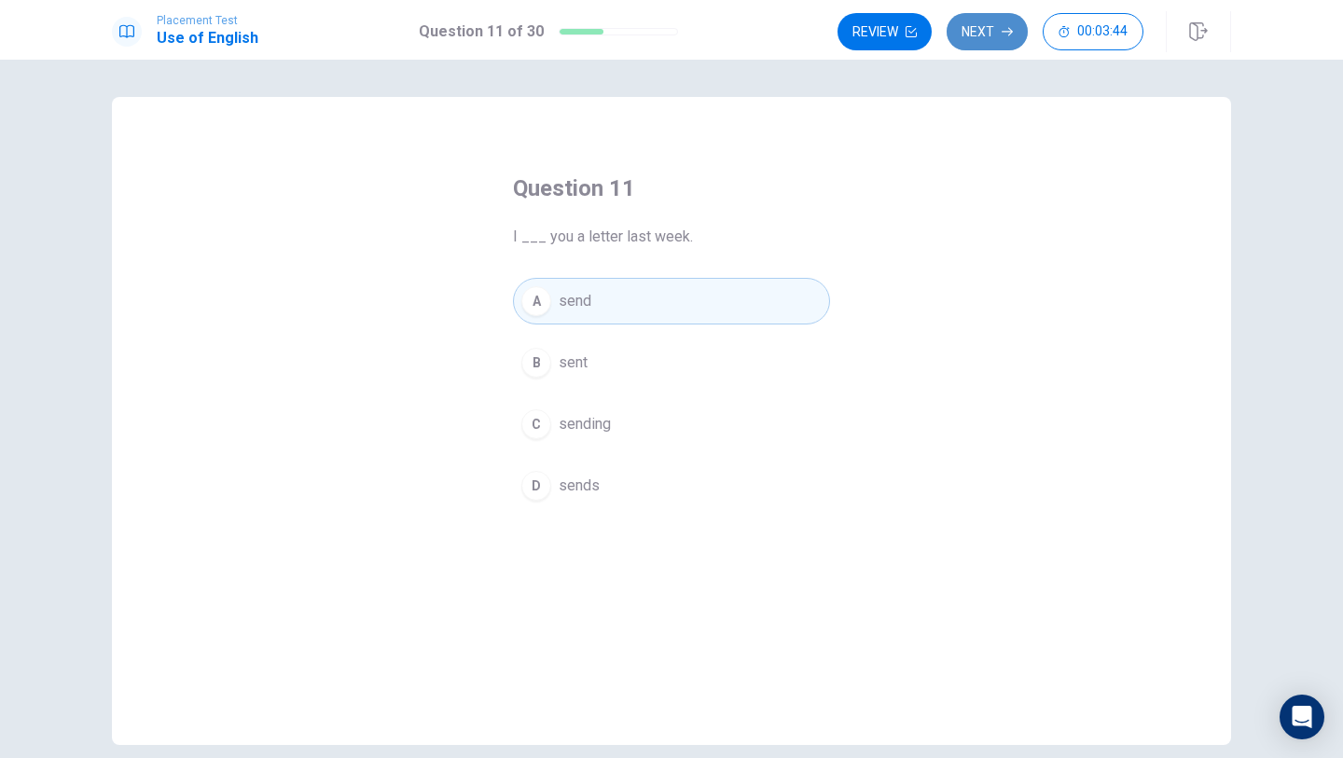
click at [981, 27] on button "Next" at bounding box center [987, 31] width 81 height 37
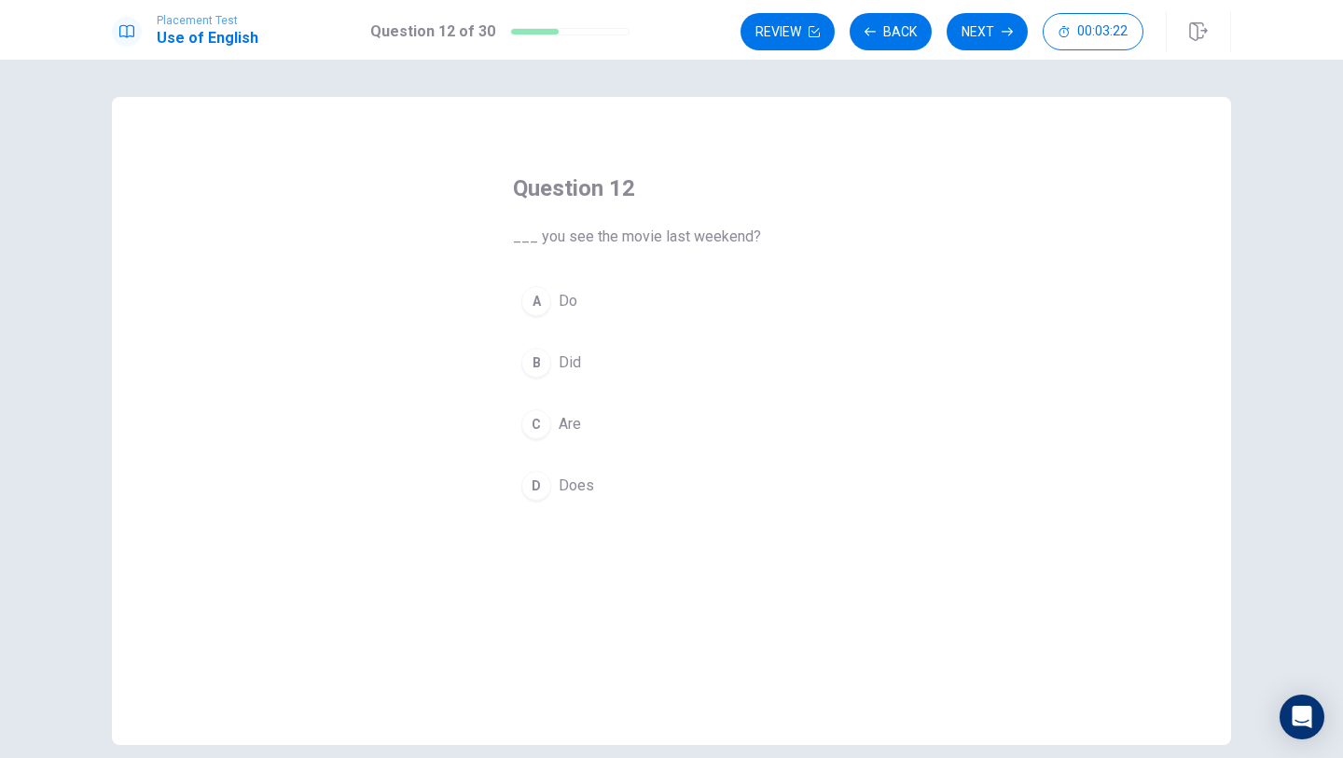
click at [565, 367] on span "Did" at bounding box center [570, 363] width 22 height 22
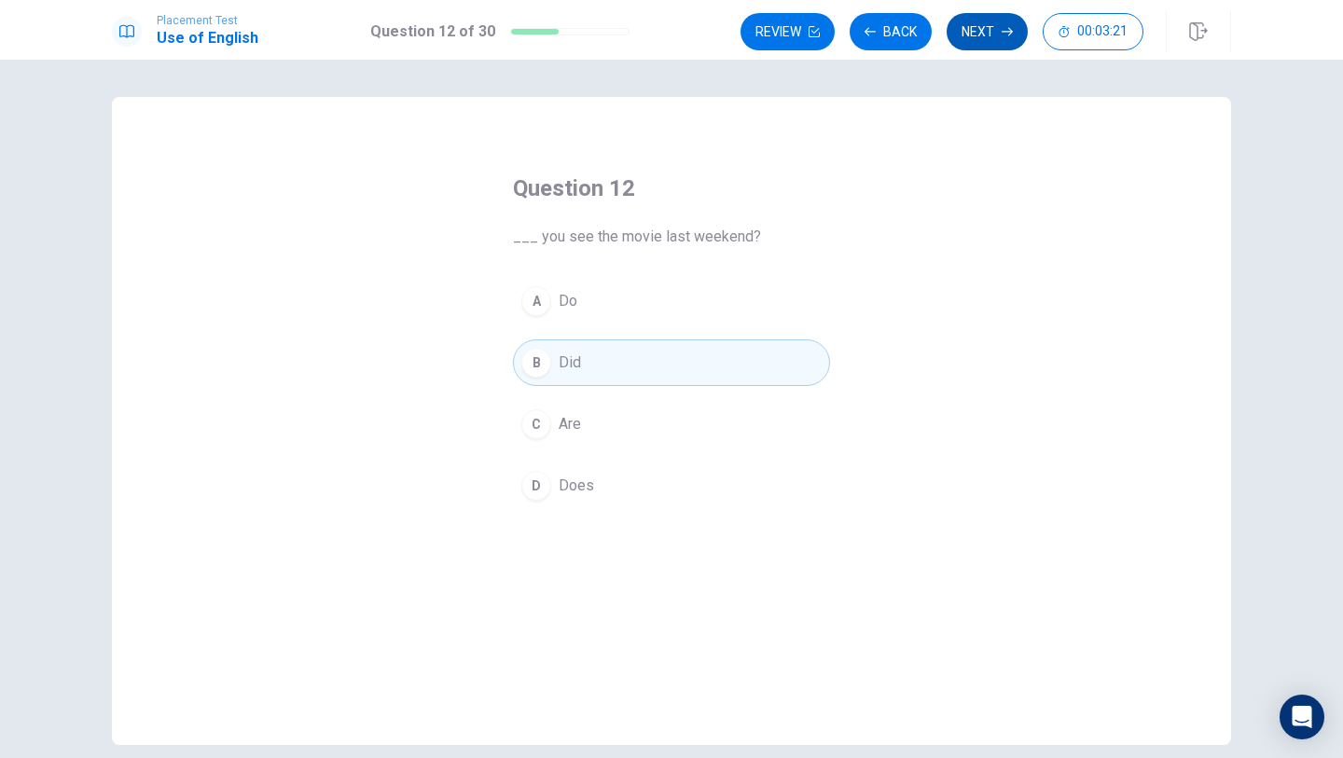
click at [998, 44] on button "Next" at bounding box center [987, 31] width 81 height 37
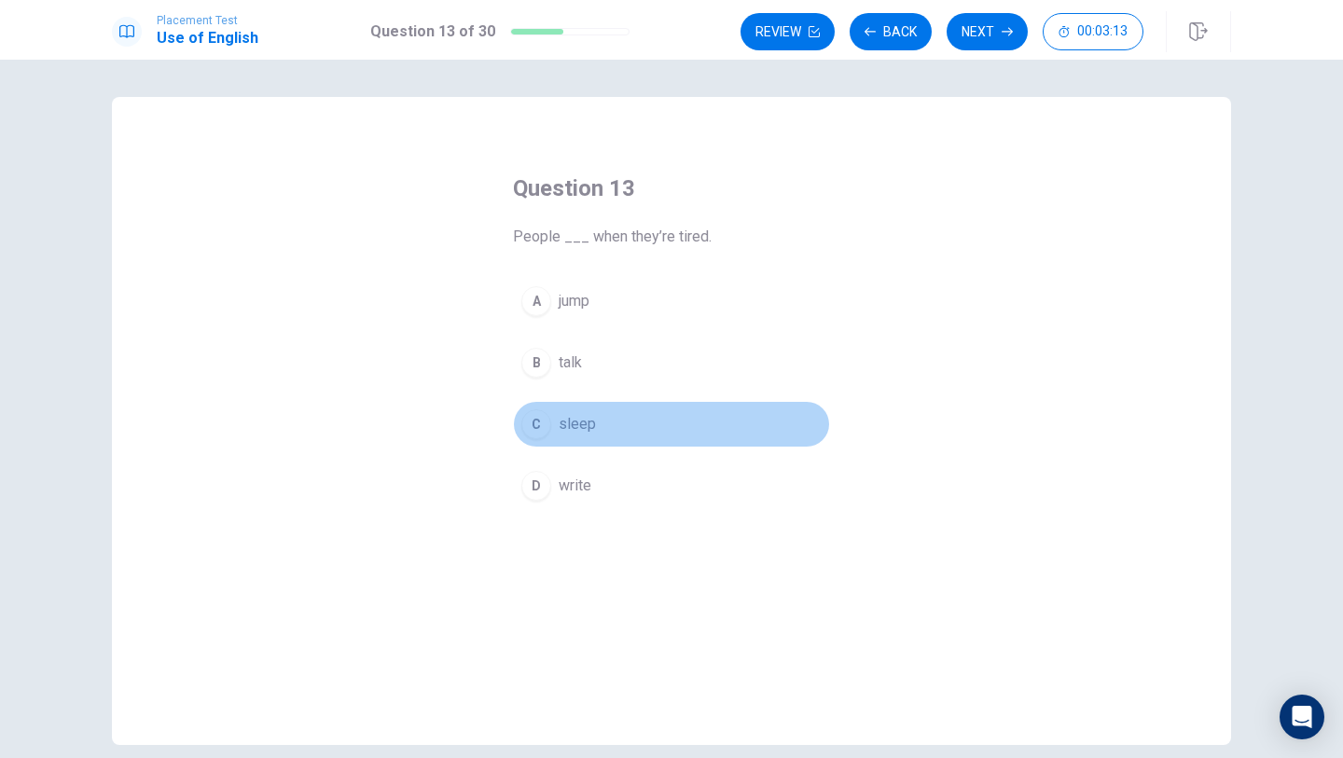
click at [569, 444] on button "C sleep" at bounding box center [671, 424] width 317 height 47
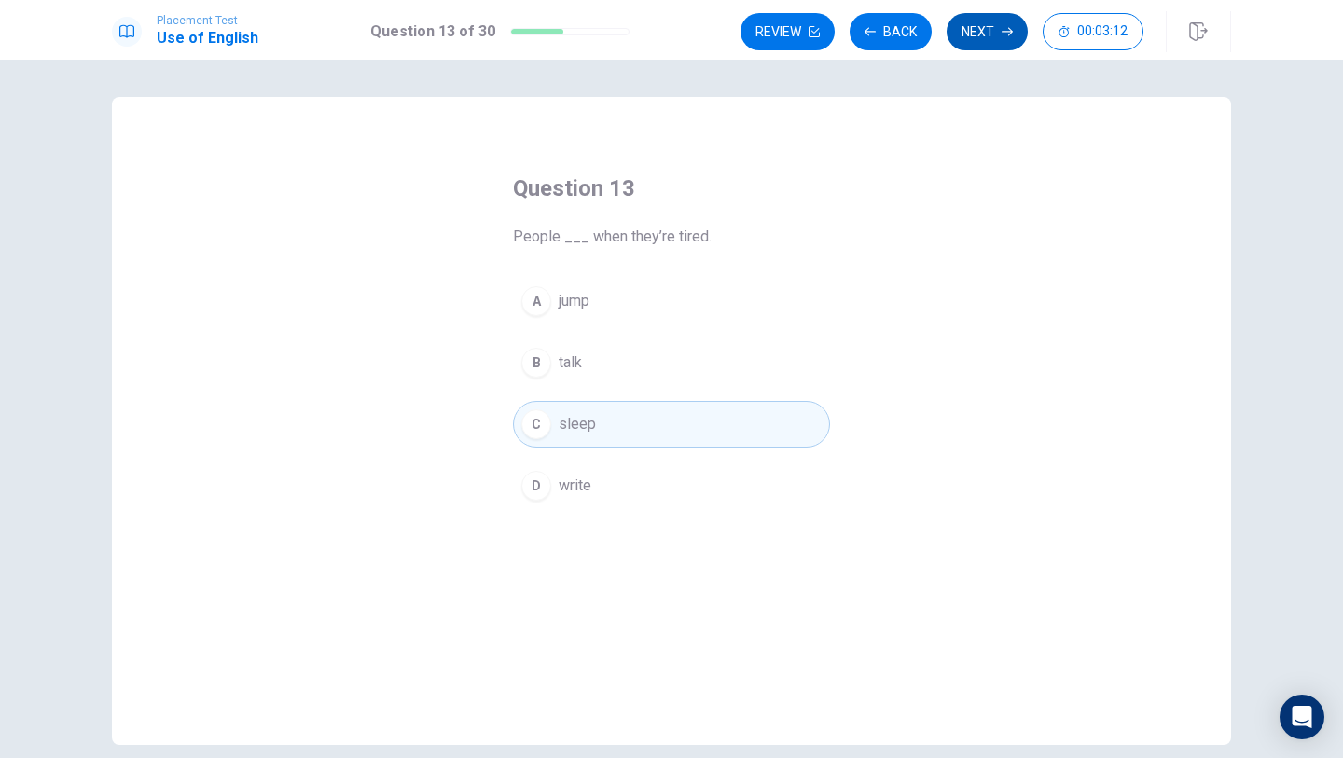
click at [958, 31] on button "Next" at bounding box center [987, 31] width 81 height 37
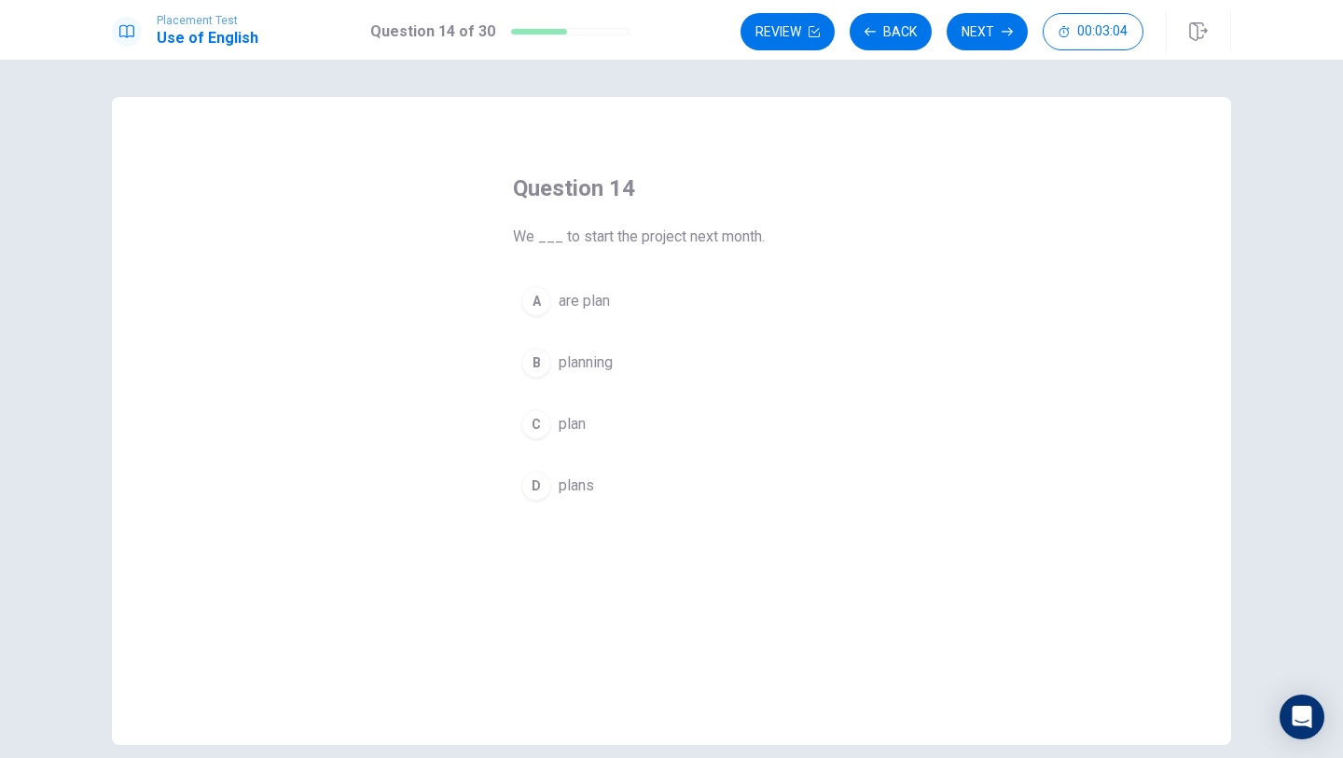
click at [547, 374] on button "B planning" at bounding box center [671, 362] width 317 height 47
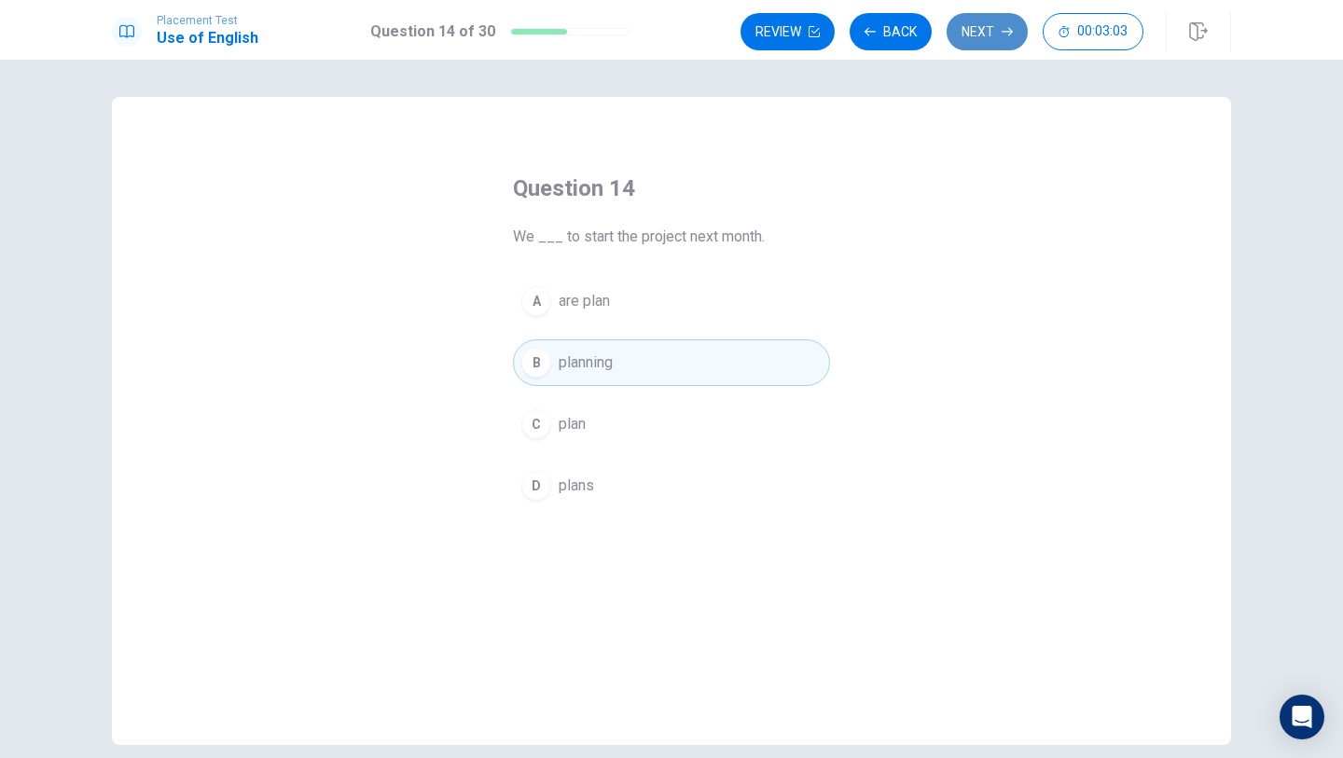
click at [980, 38] on button "Next" at bounding box center [987, 31] width 81 height 37
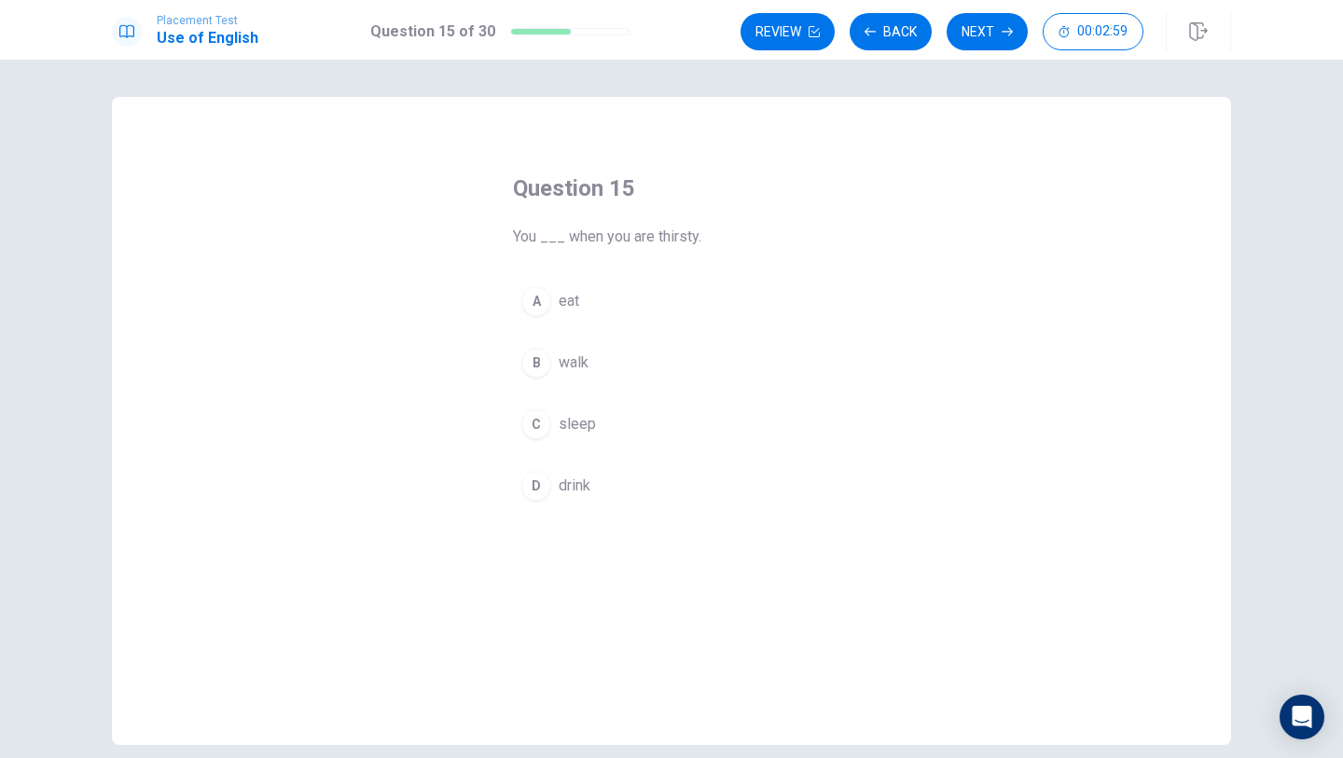
click at [574, 489] on span "drink" at bounding box center [575, 486] width 32 height 22
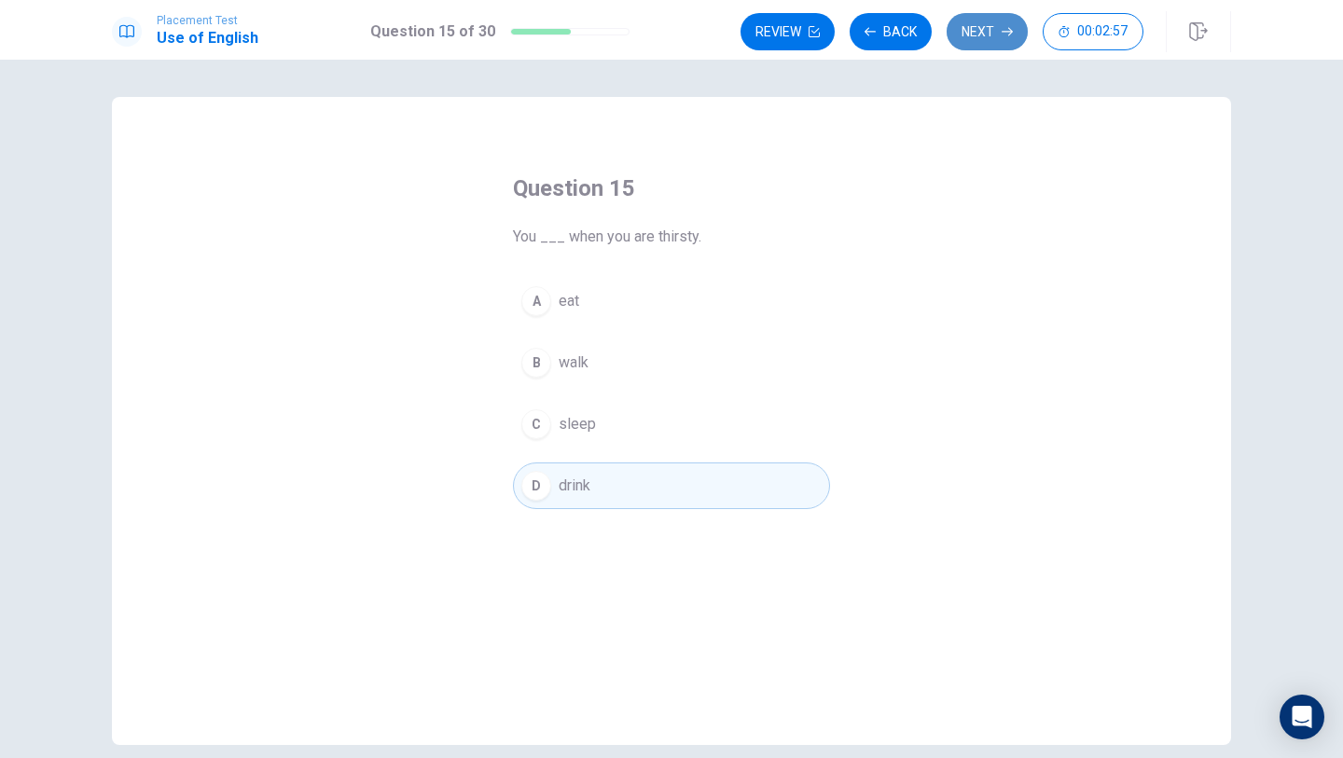
click at [974, 43] on button "Next" at bounding box center [987, 31] width 81 height 37
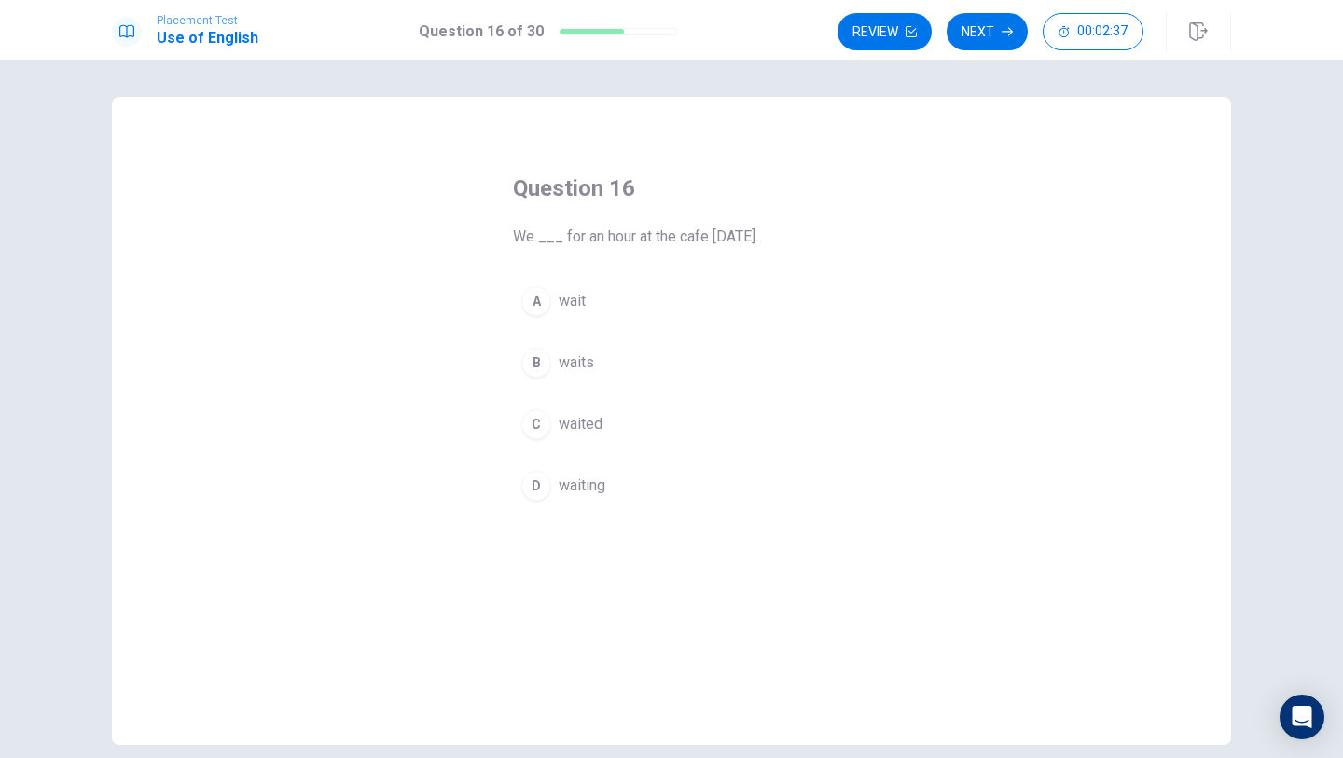
click at [555, 432] on button "C waited" at bounding box center [671, 424] width 317 height 47
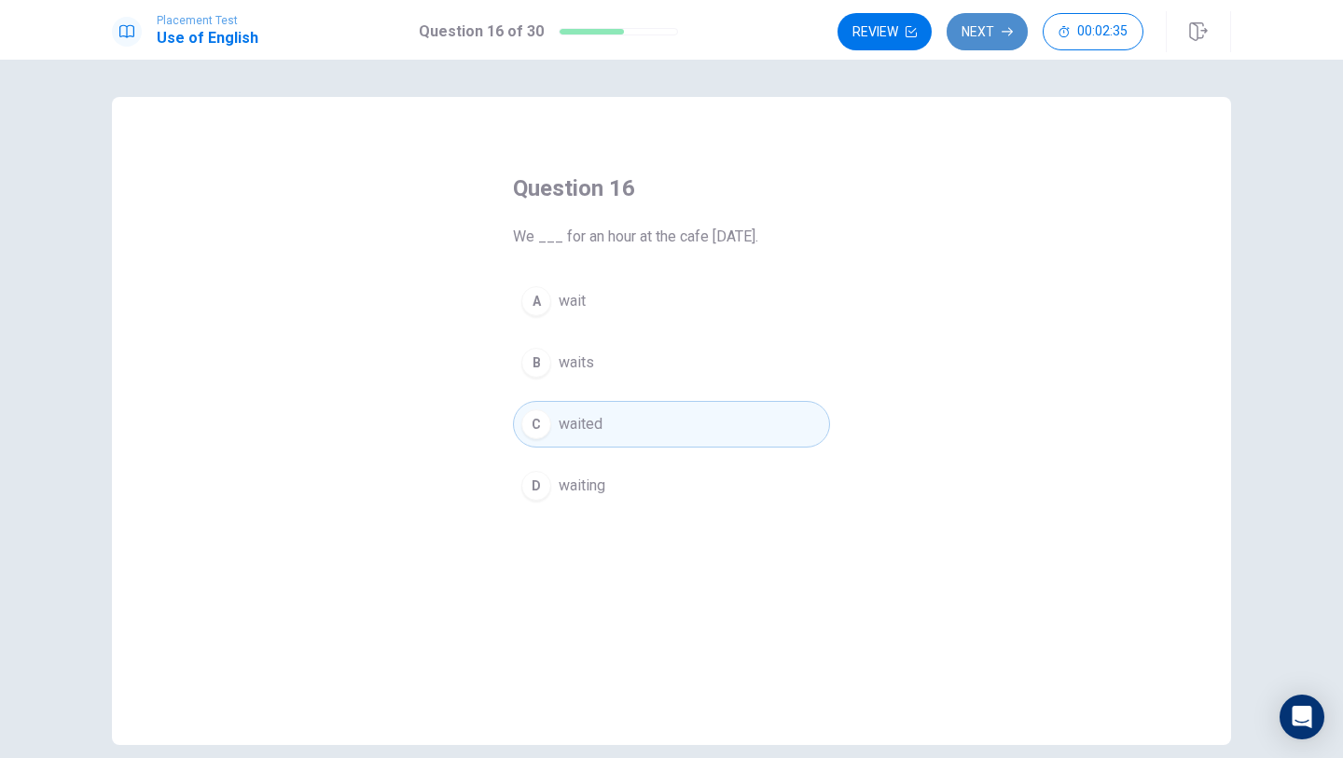
click at [982, 40] on button "Next" at bounding box center [987, 31] width 81 height 37
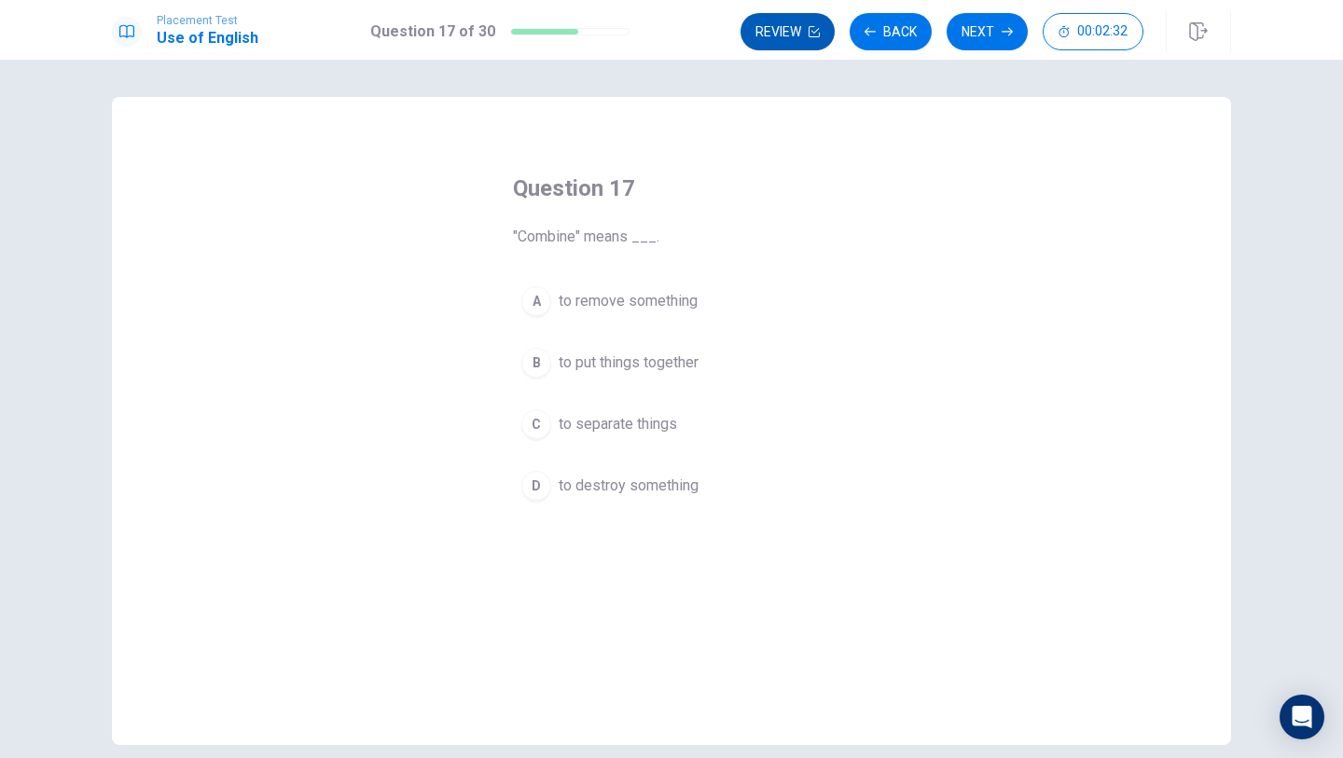
click at [790, 30] on button "Review" at bounding box center [788, 31] width 94 height 37
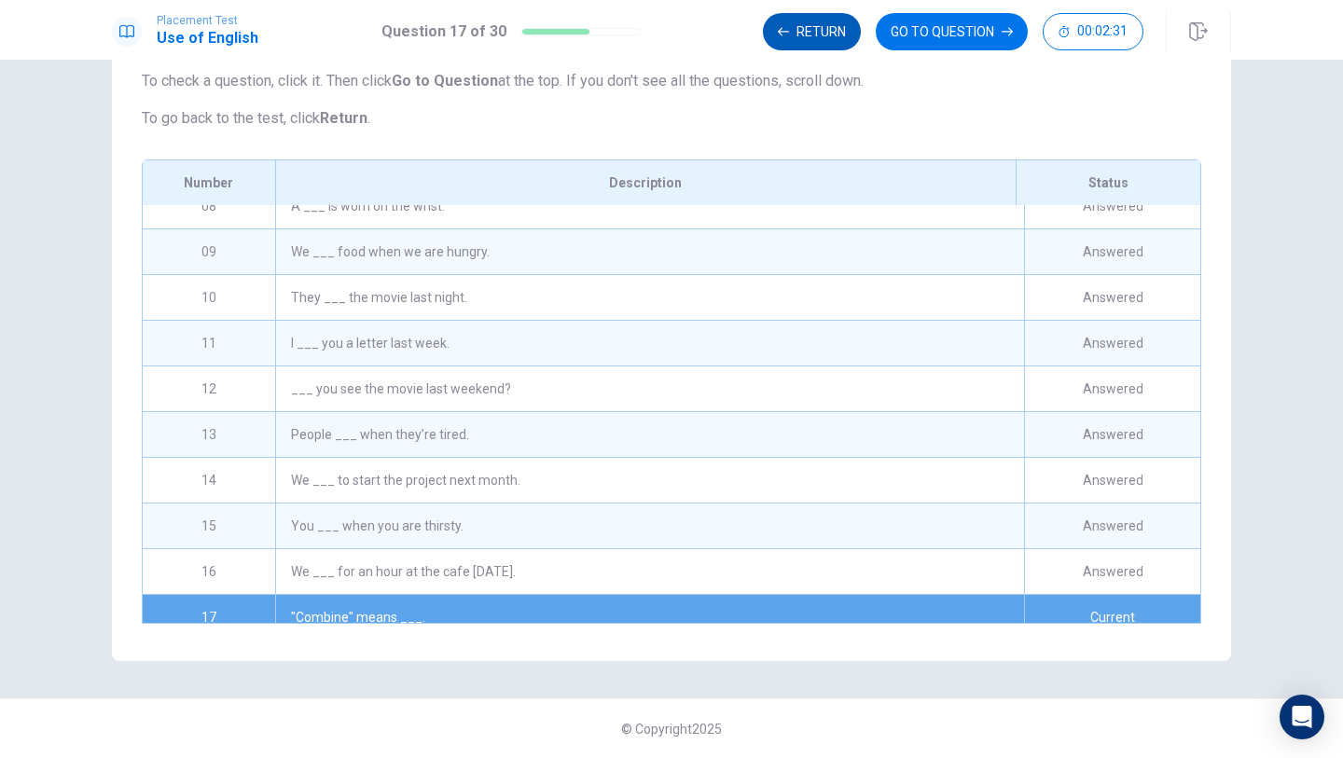
scroll to position [495, 0]
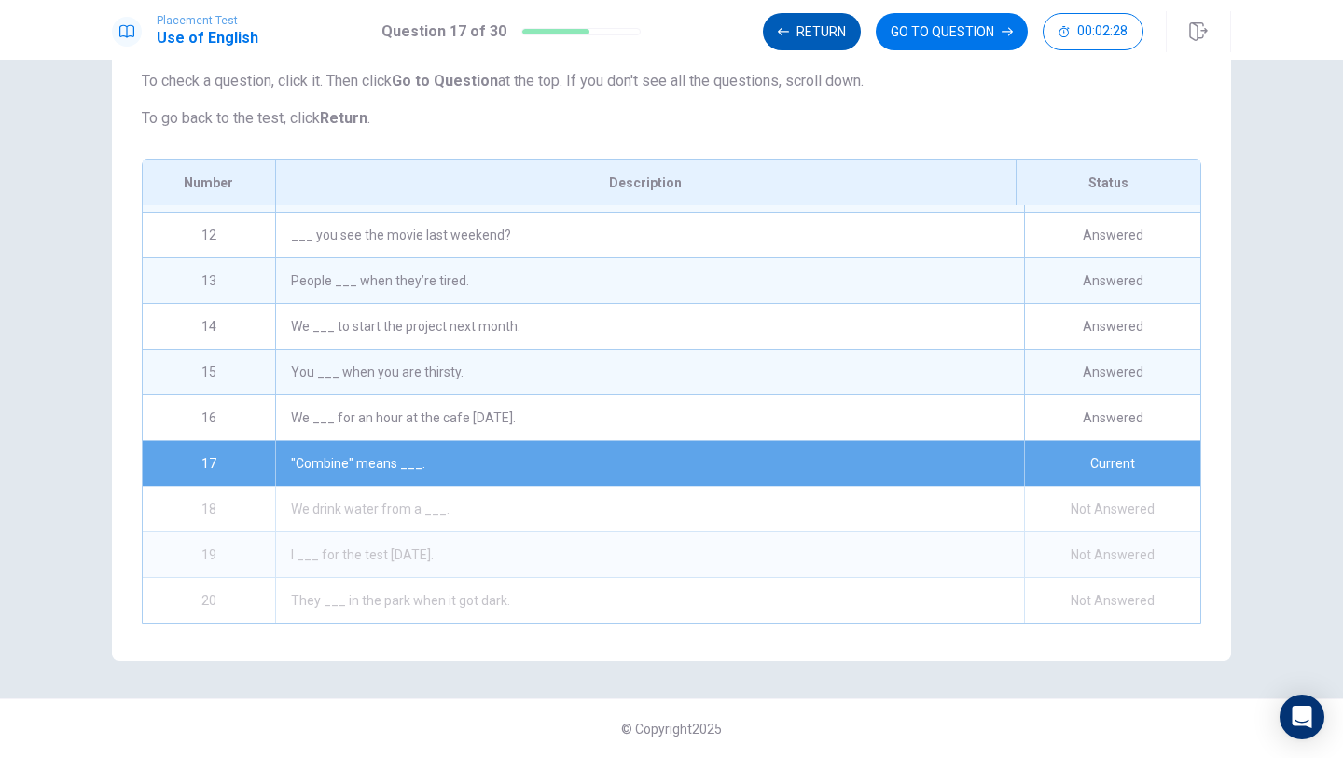
click at [790, 30] on button "Return" at bounding box center [812, 31] width 98 height 37
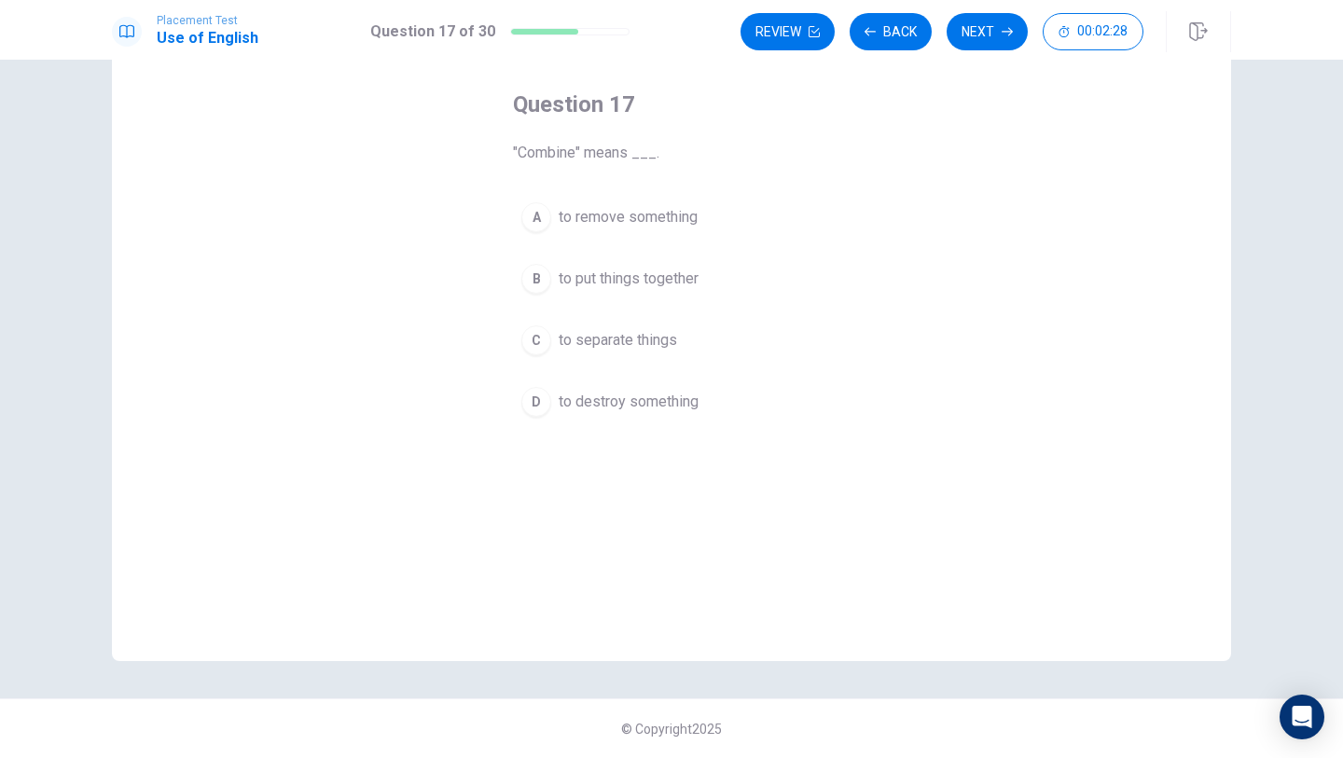
scroll to position [84, 0]
click at [626, 298] on button "B to put things together" at bounding box center [671, 279] width 317 height 47
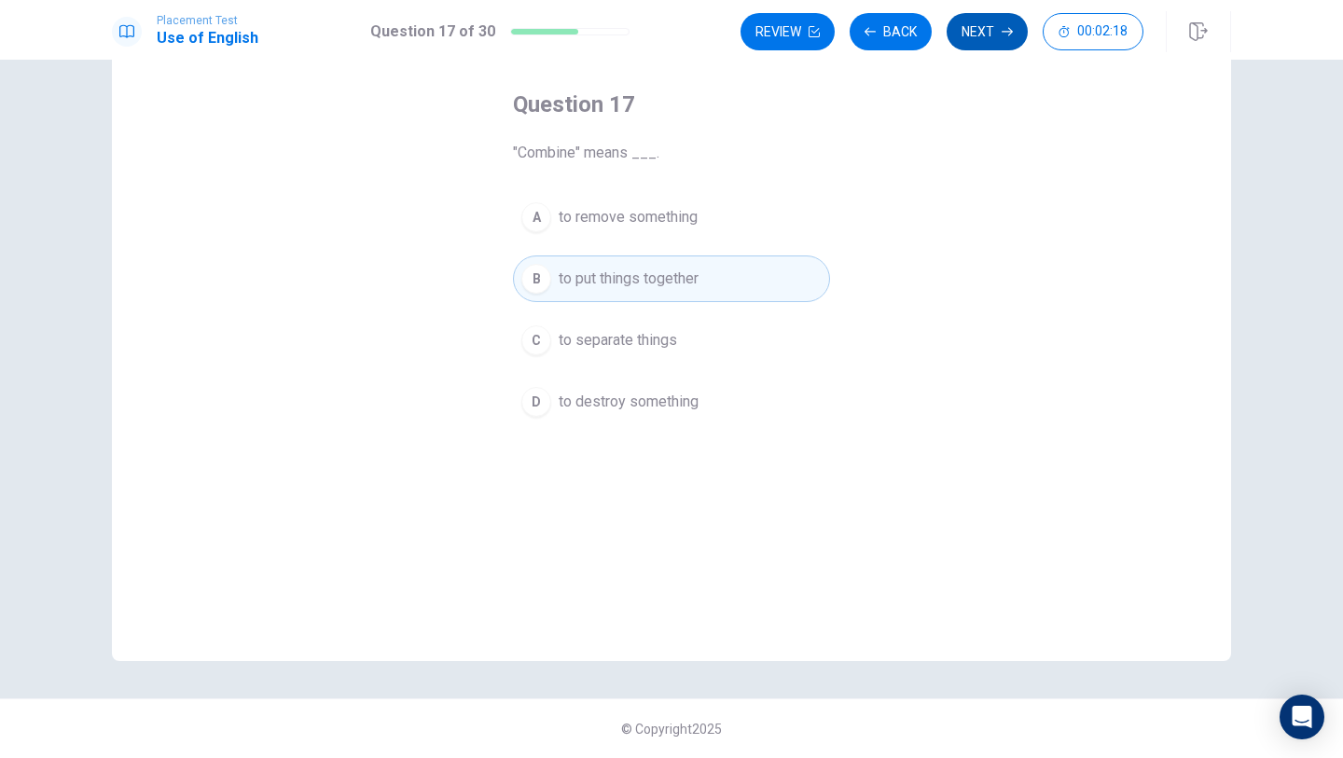
click at [990, 35] on button "Next" at bounding box center [987, 31] width 81 height 37
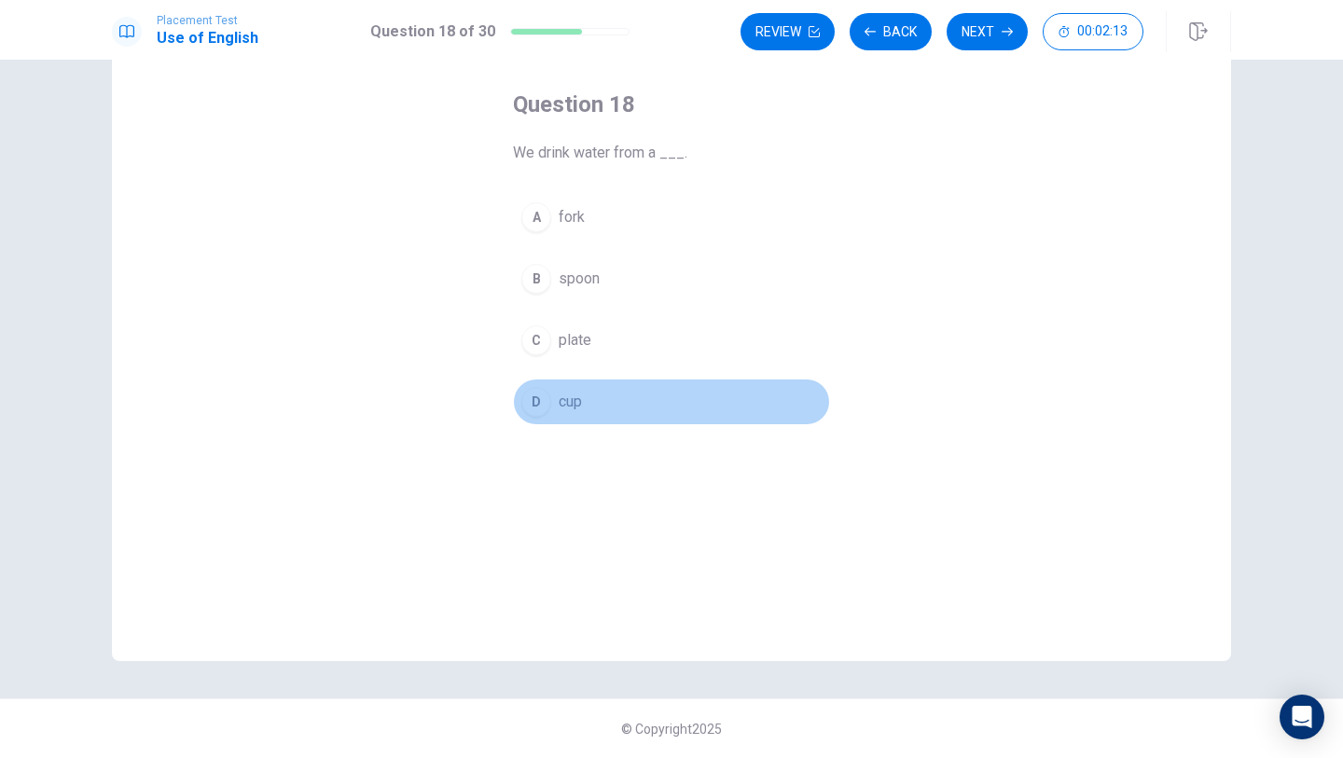
click at [522, 400] on div "D" at bounding box center [536, 402] width 30 height 30
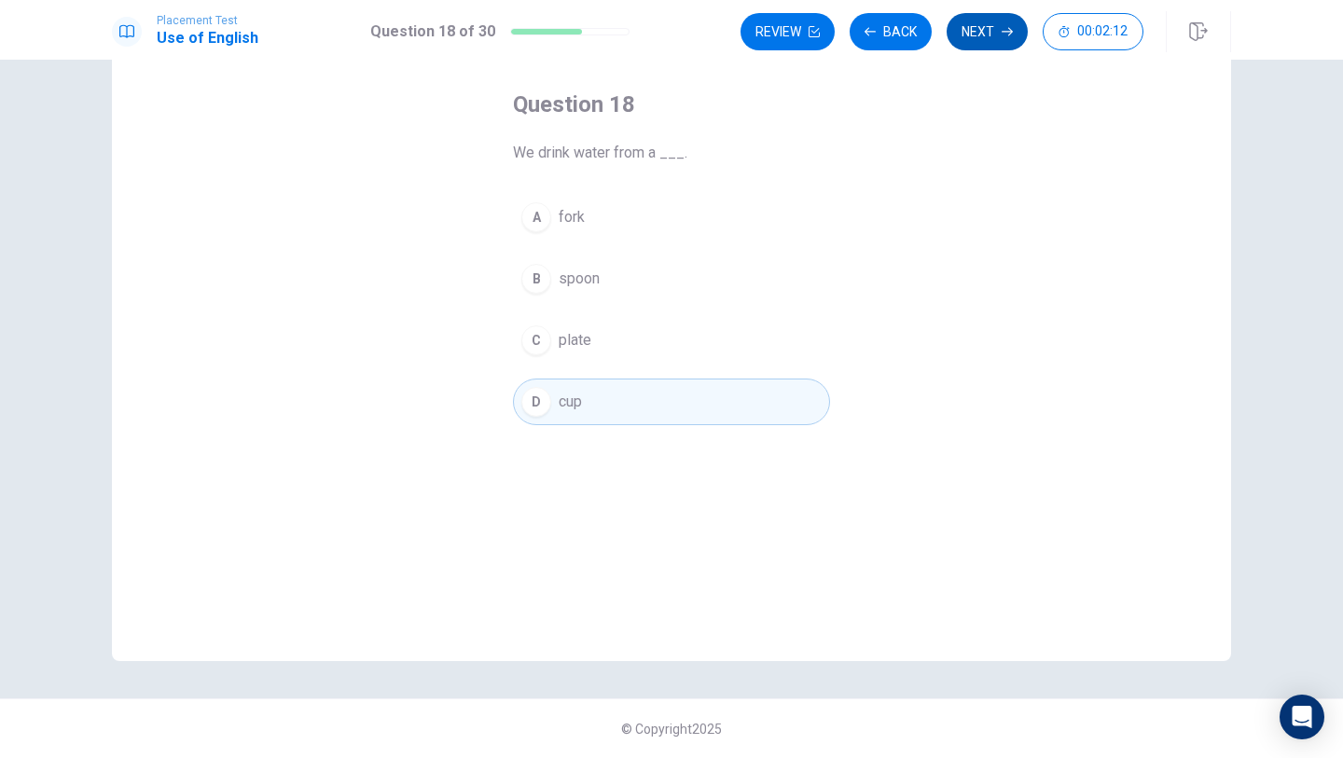
click at [1000, 45] on button "Next" at bounding box center [987, 31] width 81 height 37
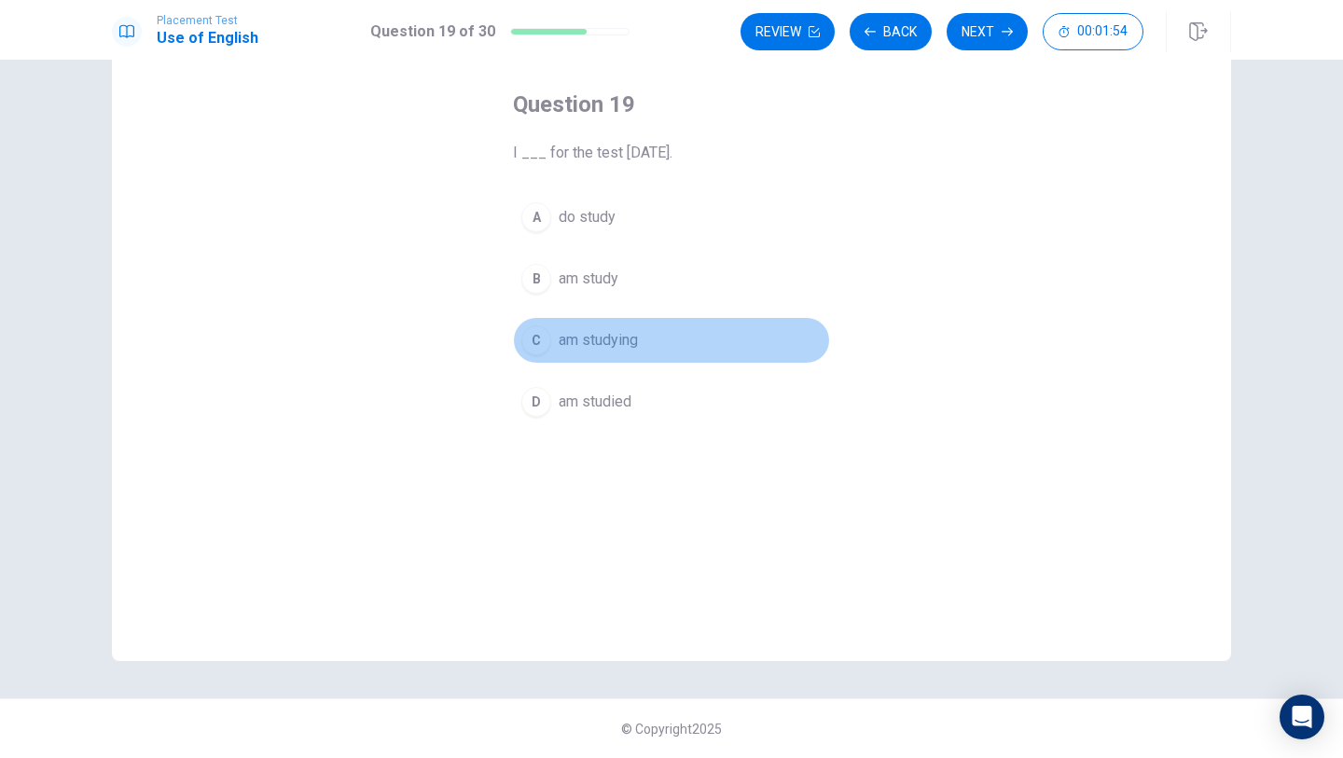
click at [653, 334] on button "C am studying" at bounding box center [671, 340] width 317 height 47
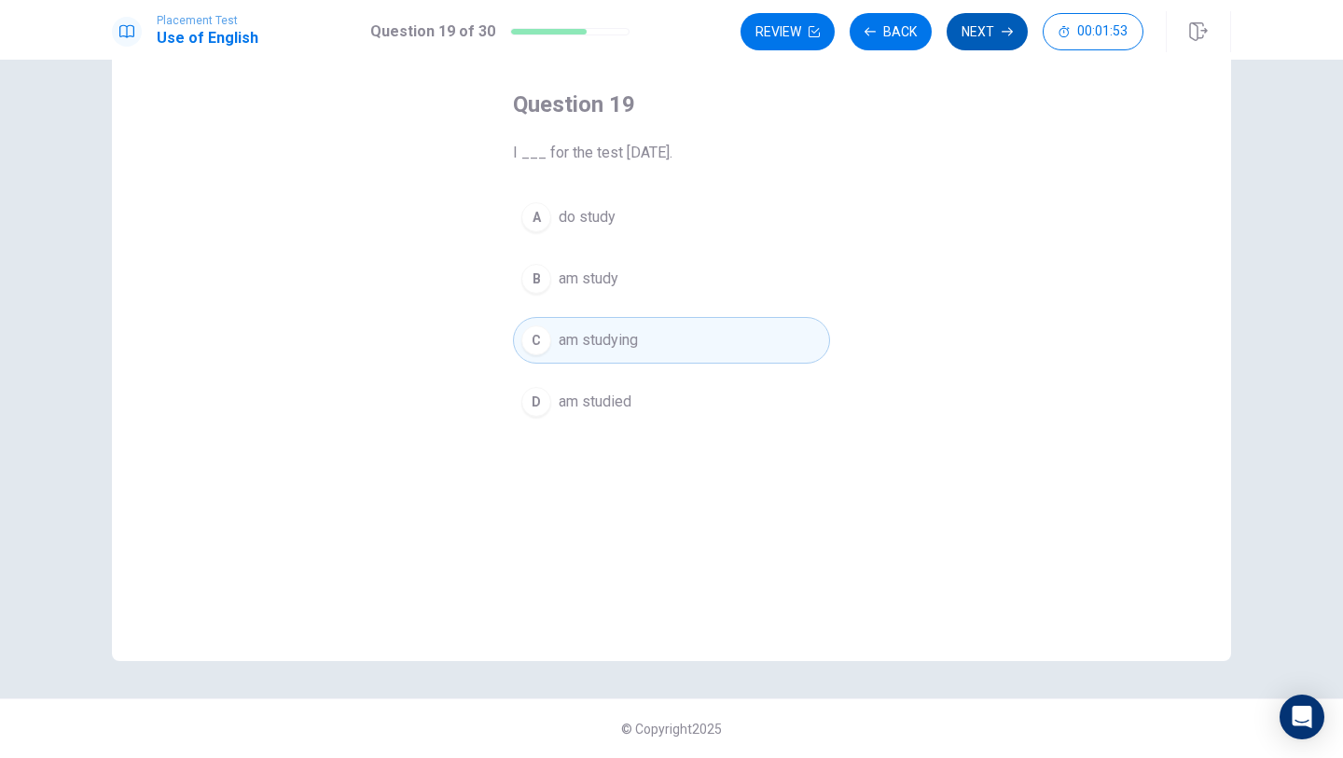
click at [985, 35] on button "Next" at bounding box center [987, 31] width 81 height 37
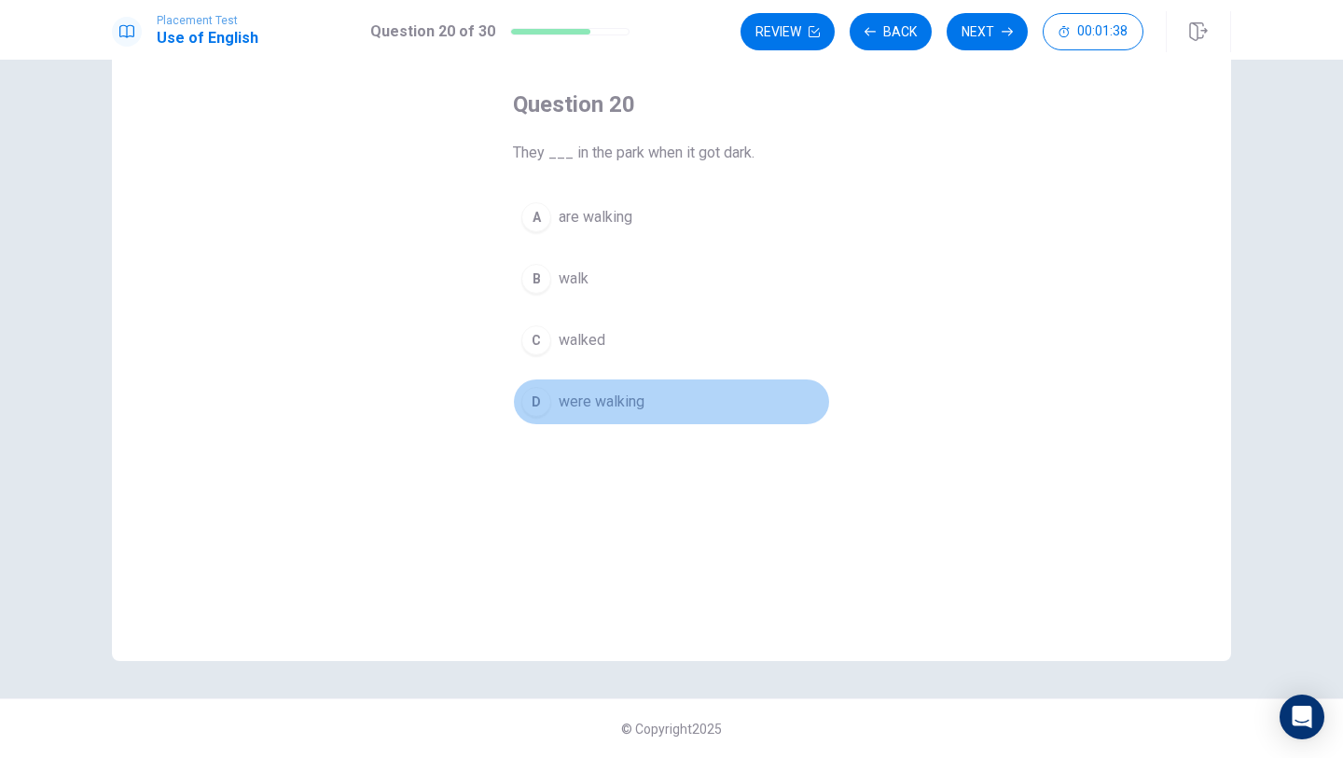
click at [617, 422] on button "D were walking" at bounding box center [671, 402] width 317 height 47
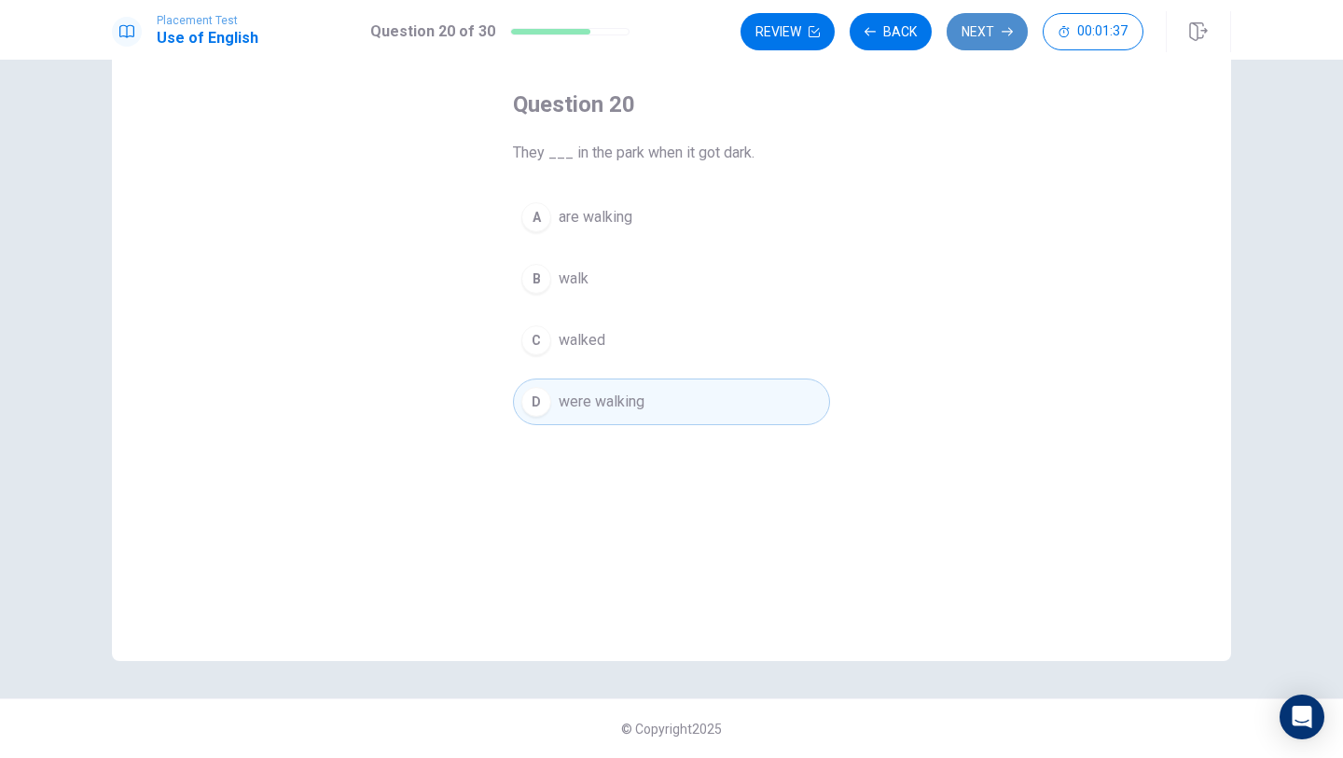
click at [986, 43] on button "Next" at bounding box center [987, 31] width 81 height 37
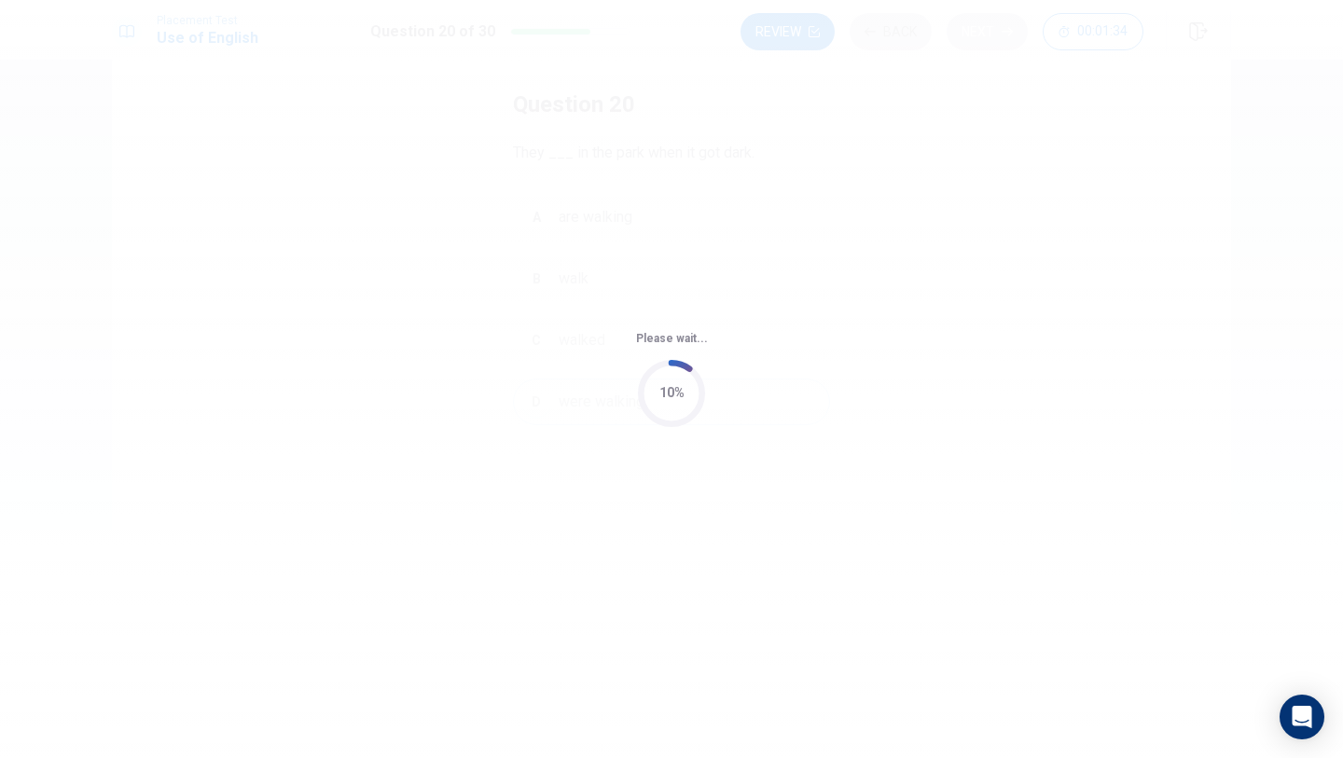
scroll to position [0, 0]
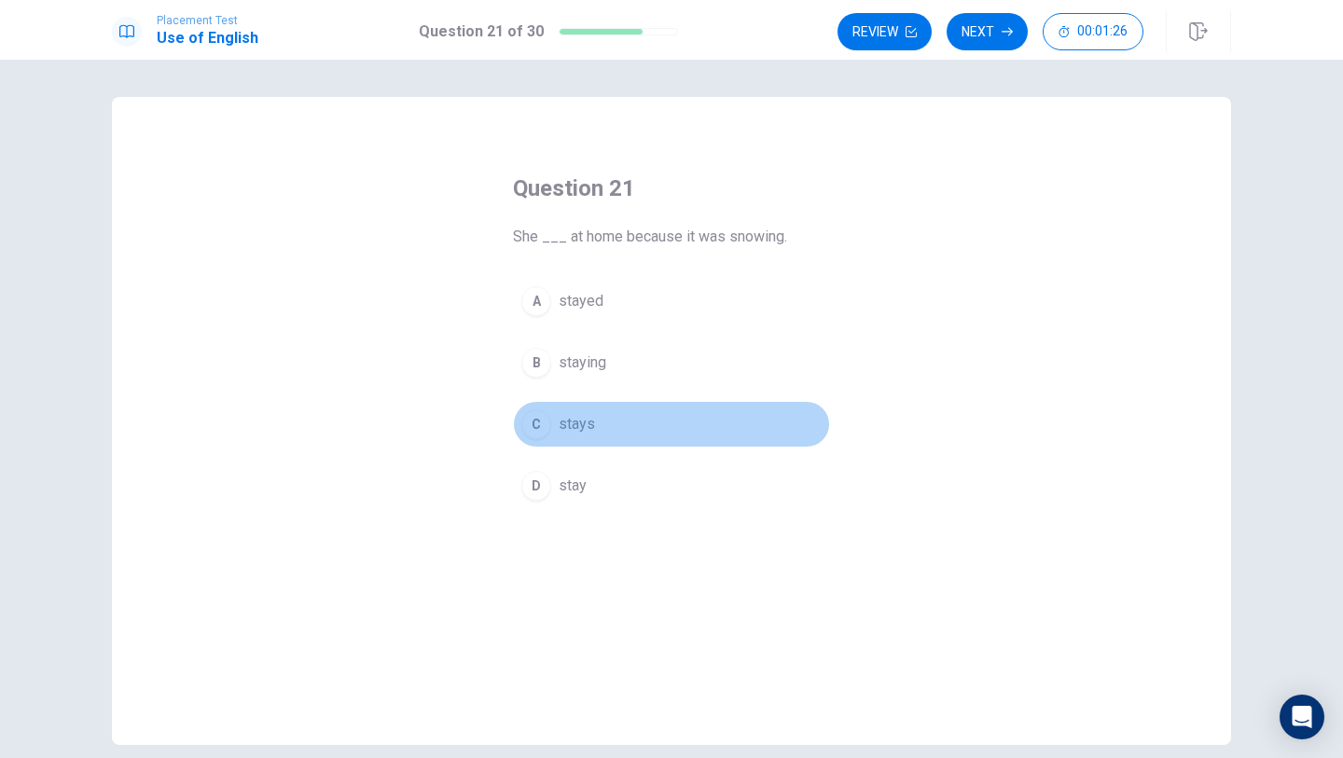
click at [603, 427] on button "C stays" at bounding box center [671, 424] width 317 height 47
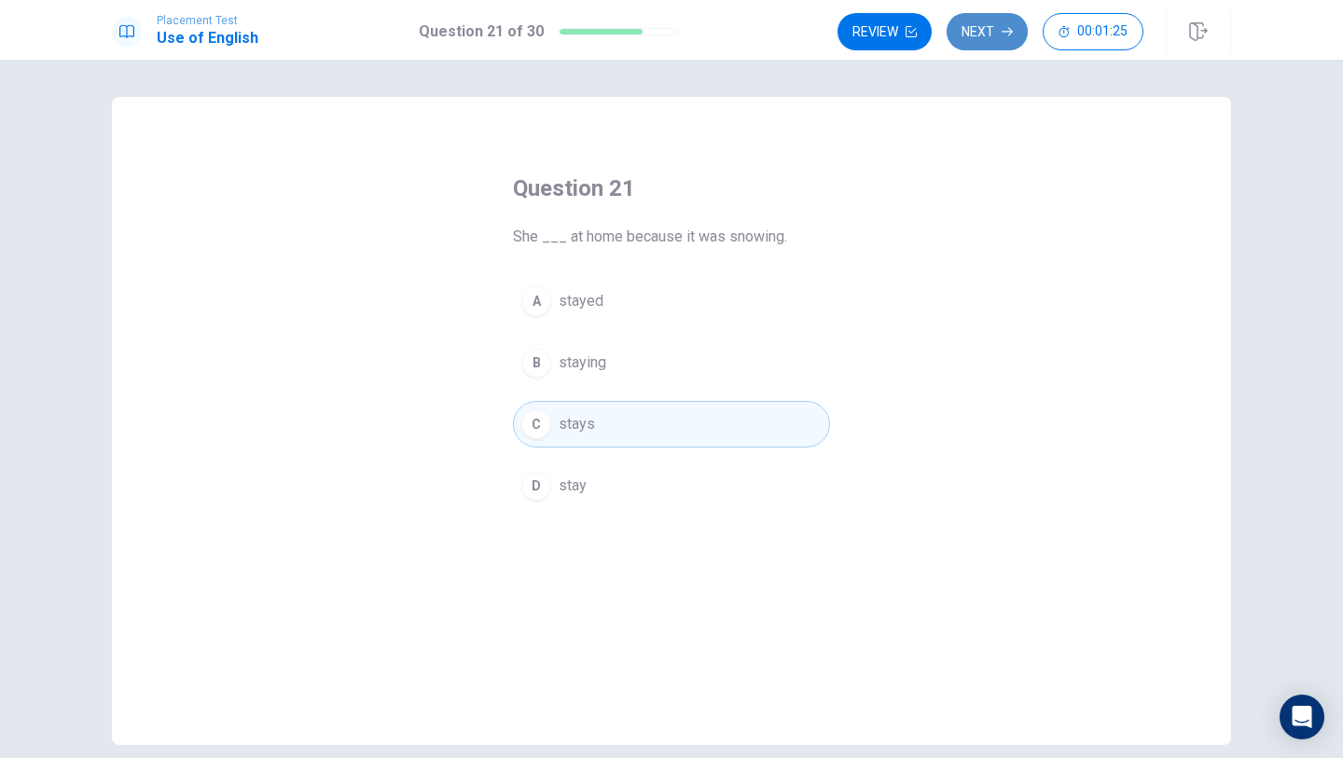
click at [988, 42] on button "Next" at bounding box center [987, 31] width 81 height 37
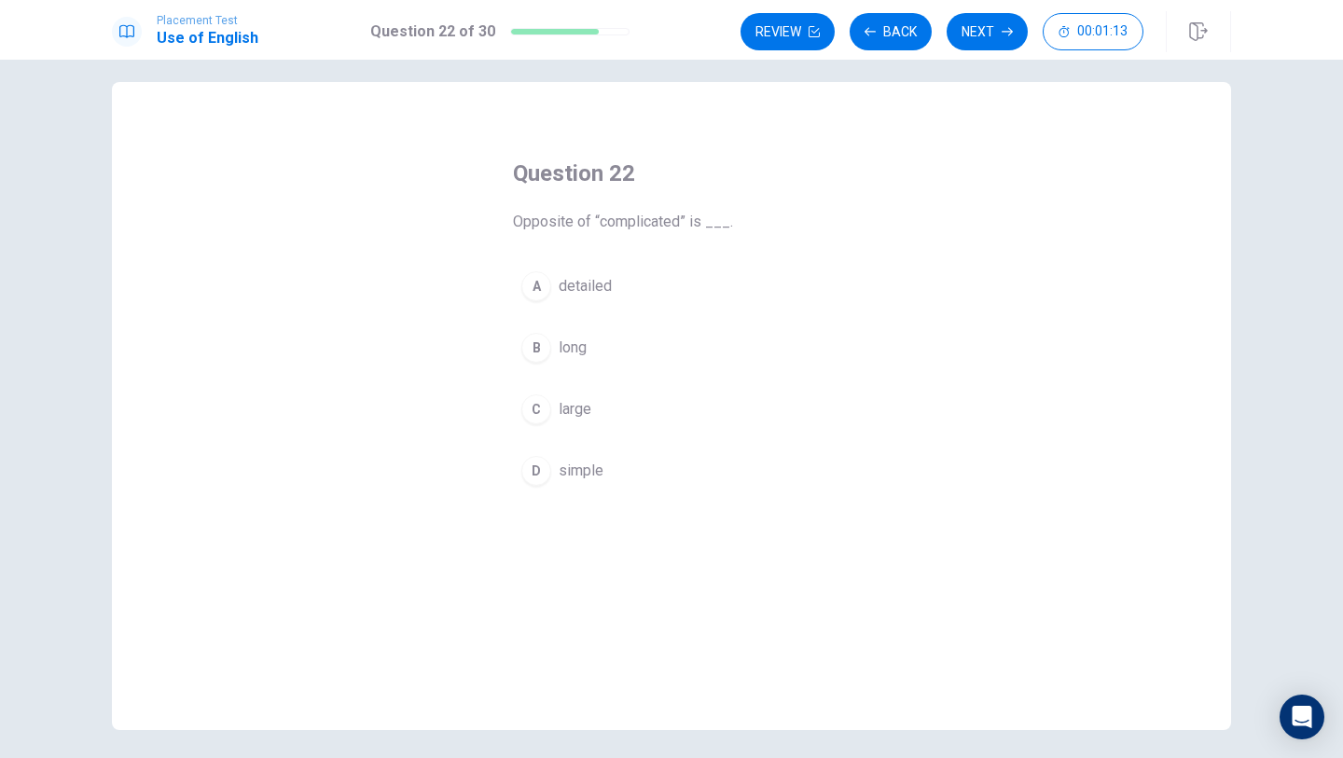
scroll to position [13, 0]
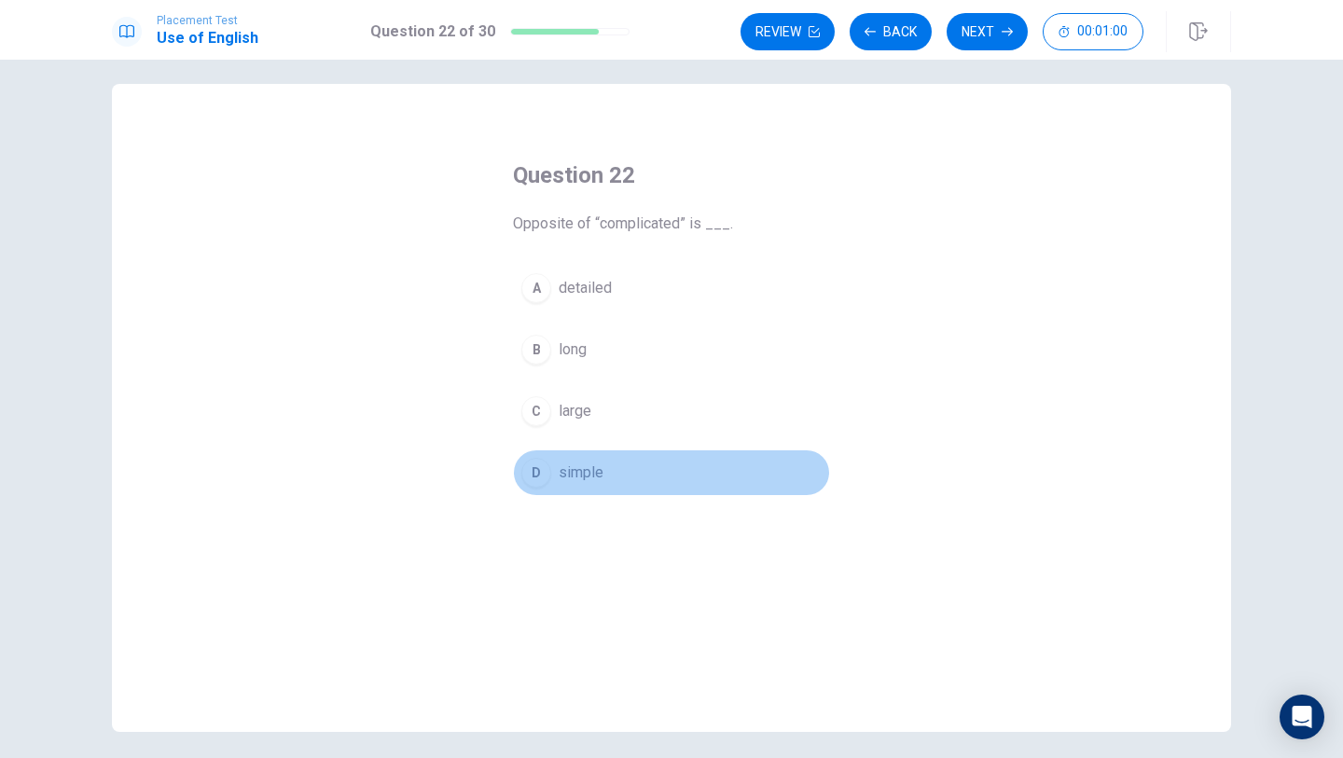
click at [546, 477] on div "D" at bounding box center [536, 473] width 30 height 30
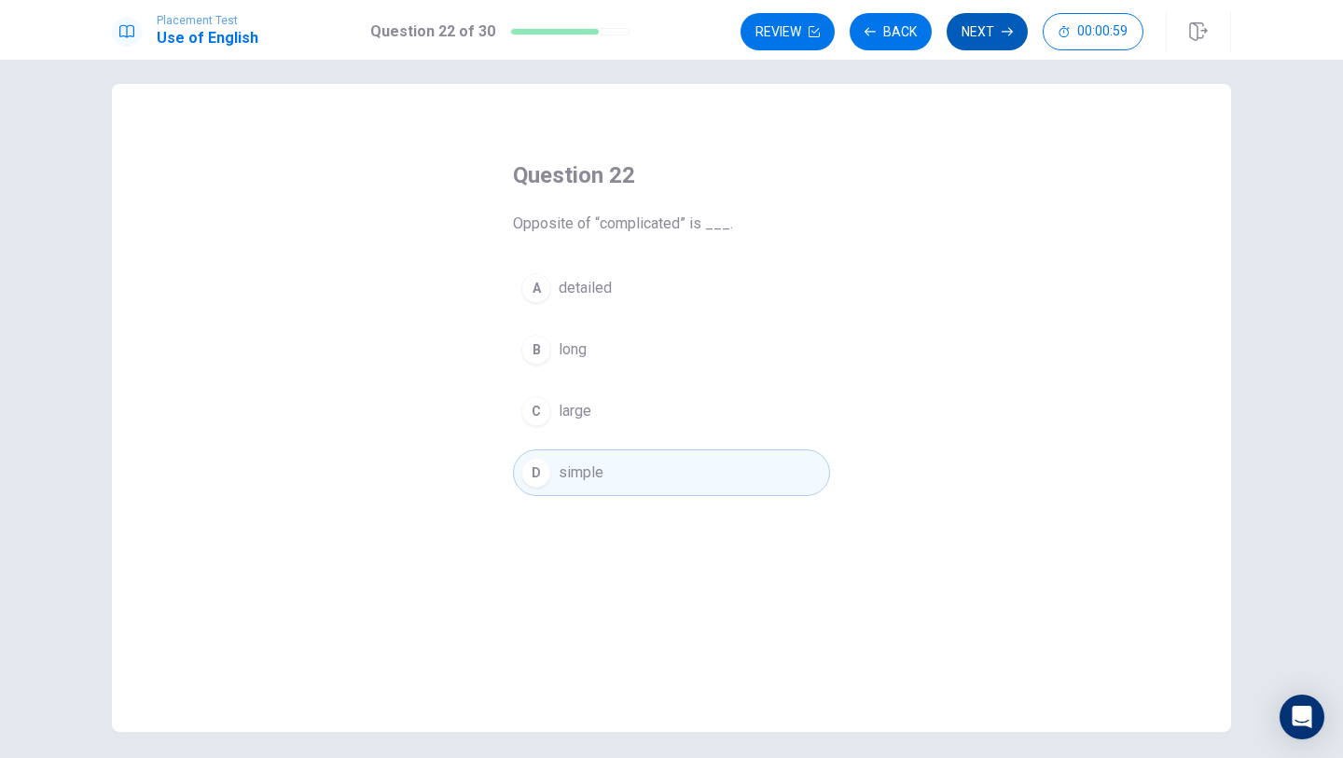
click at [981, 30] on button "Next" at bounding box center [987, 31] width 81 height 37
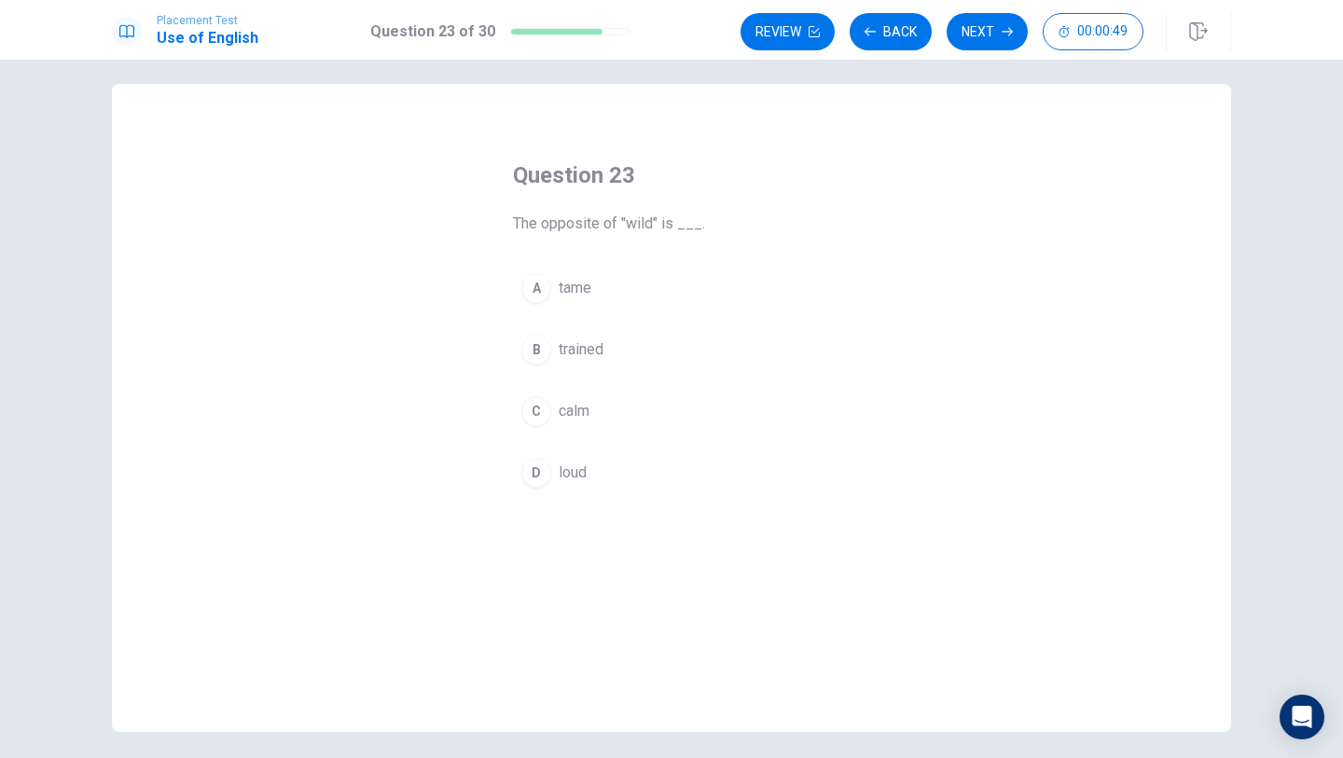
click at [578, 356] on span "trained" at bounding box center [581, 350] width 45 height 22
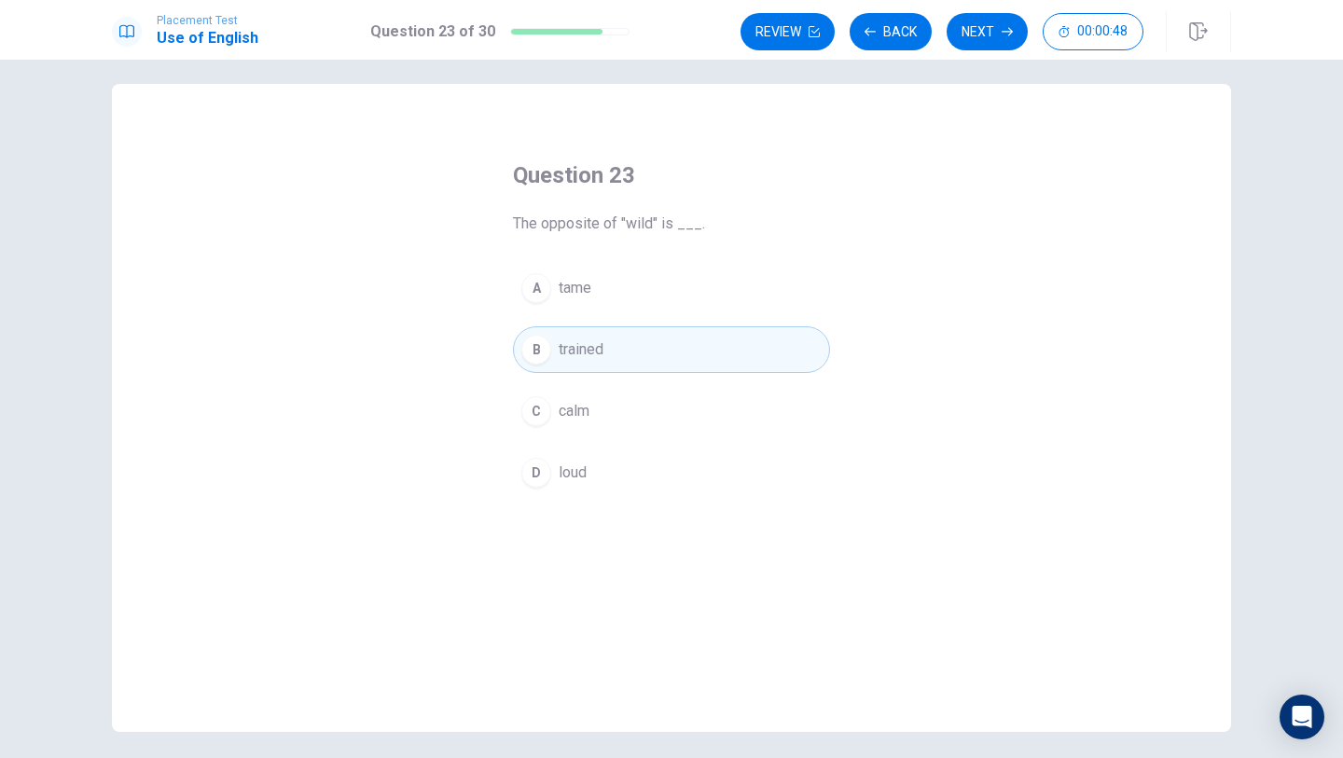
click at [964, 51] on div "Review Back Next 00:00:48" at bounding box center [986, 31] width 491 height 41
click at [976, 37] on button "Next" at bounding box center [987, 31] width 81 height 37
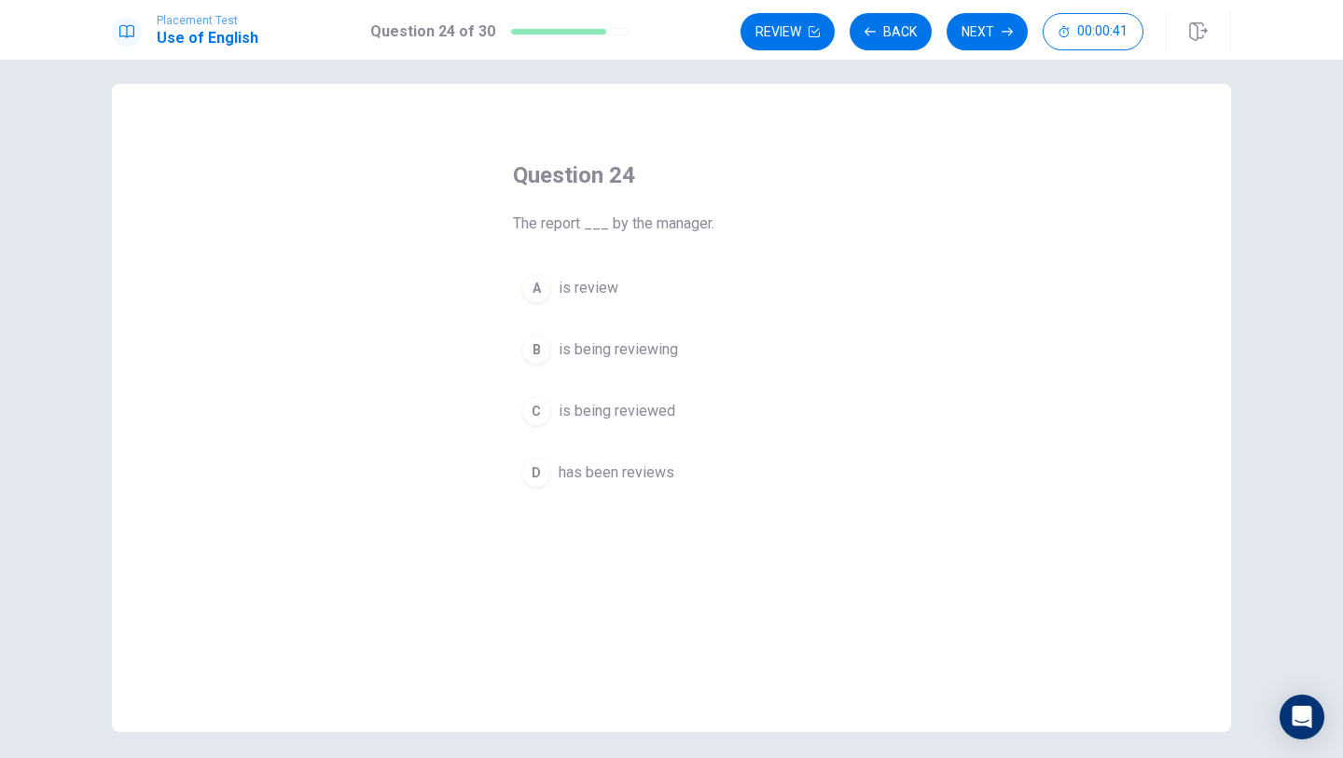
click at [641, 422] on button "C is being reviewed" at bounding box center [671, 411] width 317 height 47
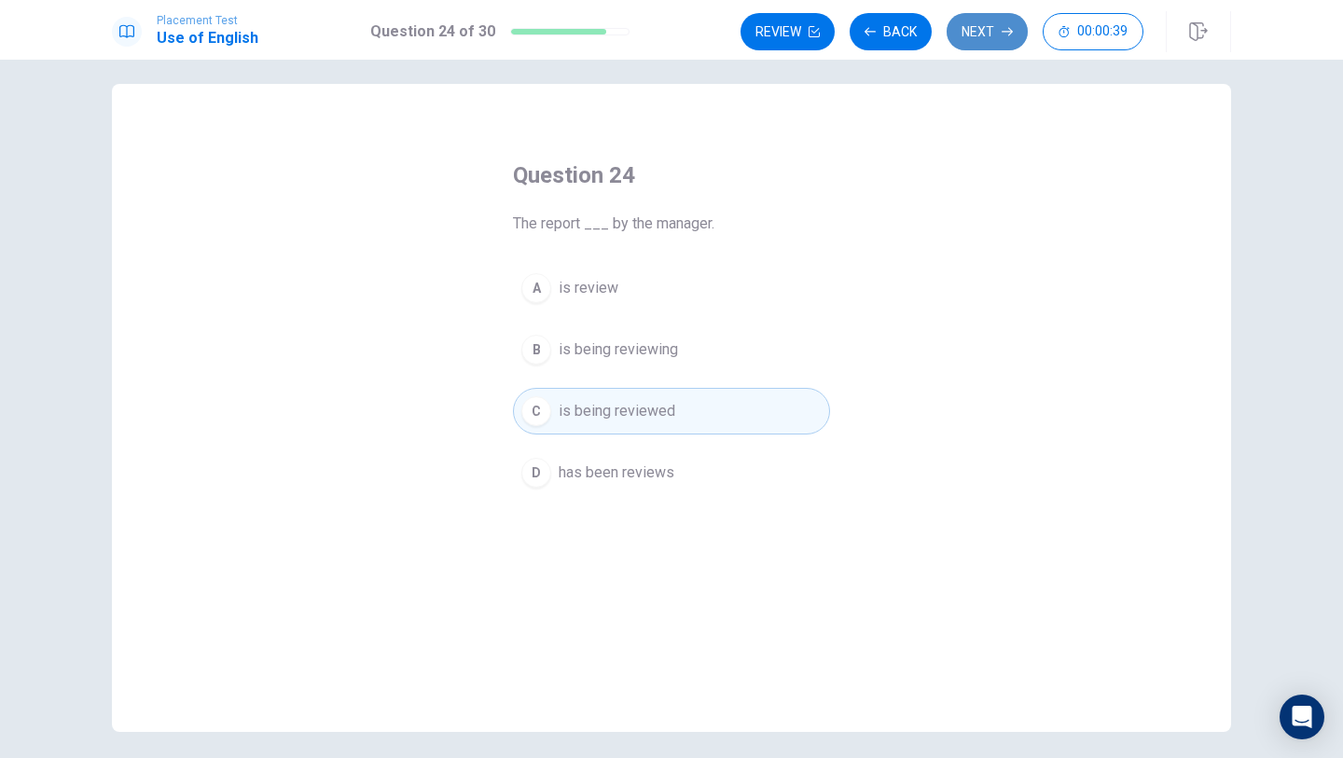
click at [1001, 47] on button "Next" at bounding box center [987, 31] width 81 height 37
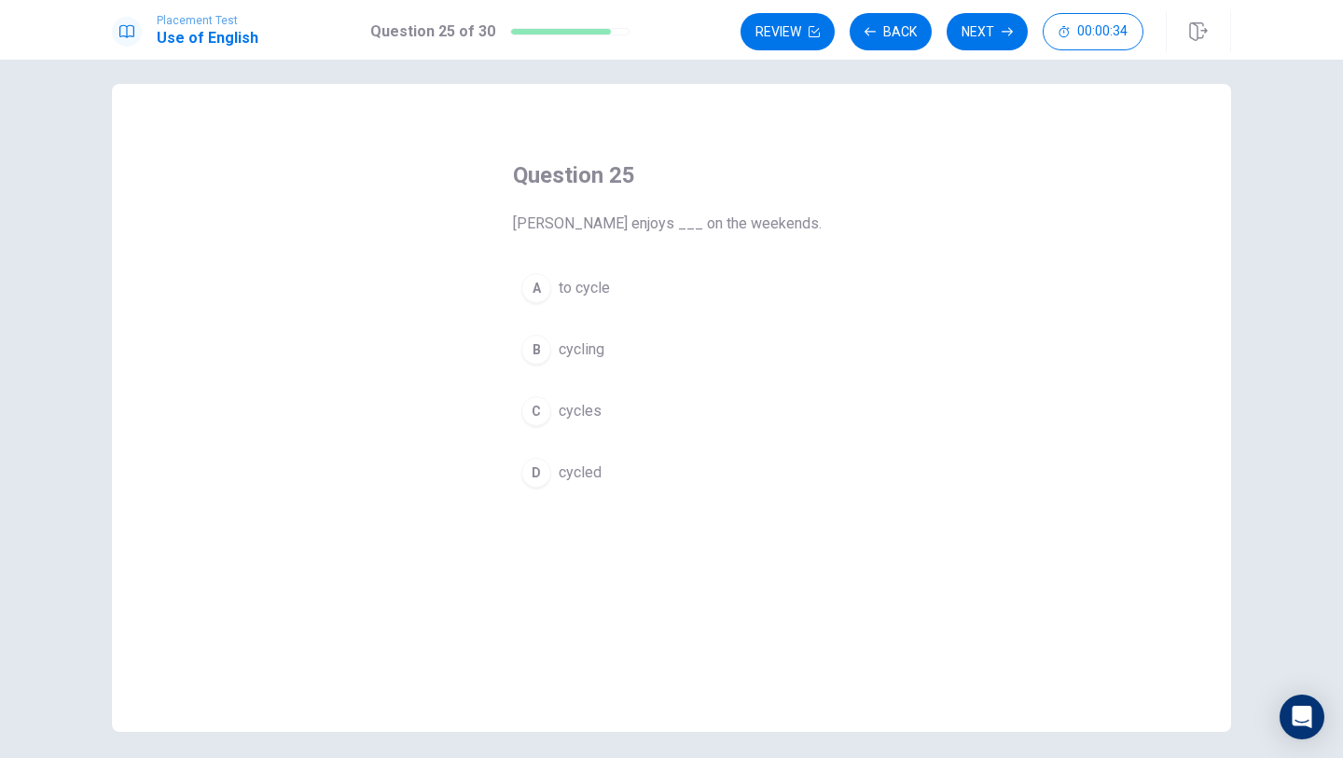
click at [608, 357] on button "B cycling" at bounding box center [671, 349] width 317 height 47
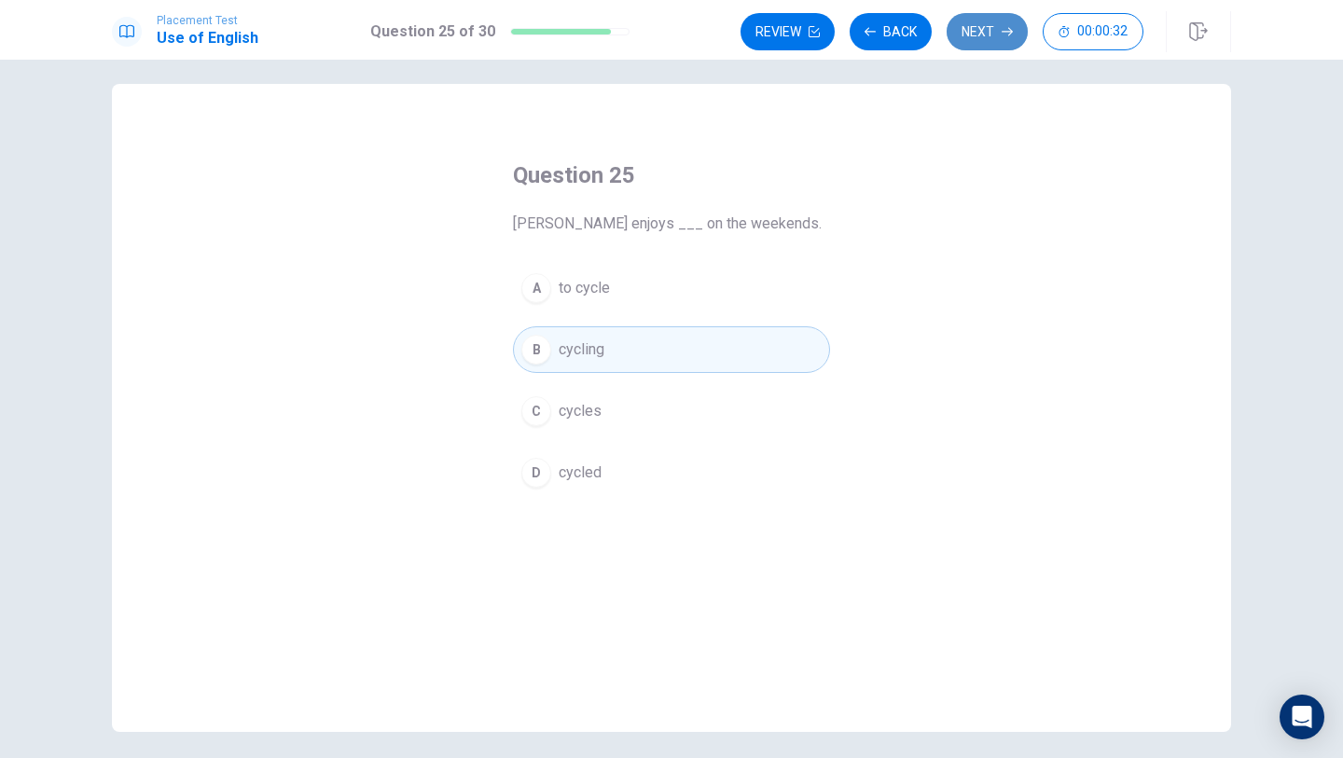
click at [986, 40] on button "Next" at bounding box center [987, 31] width 81 height 37
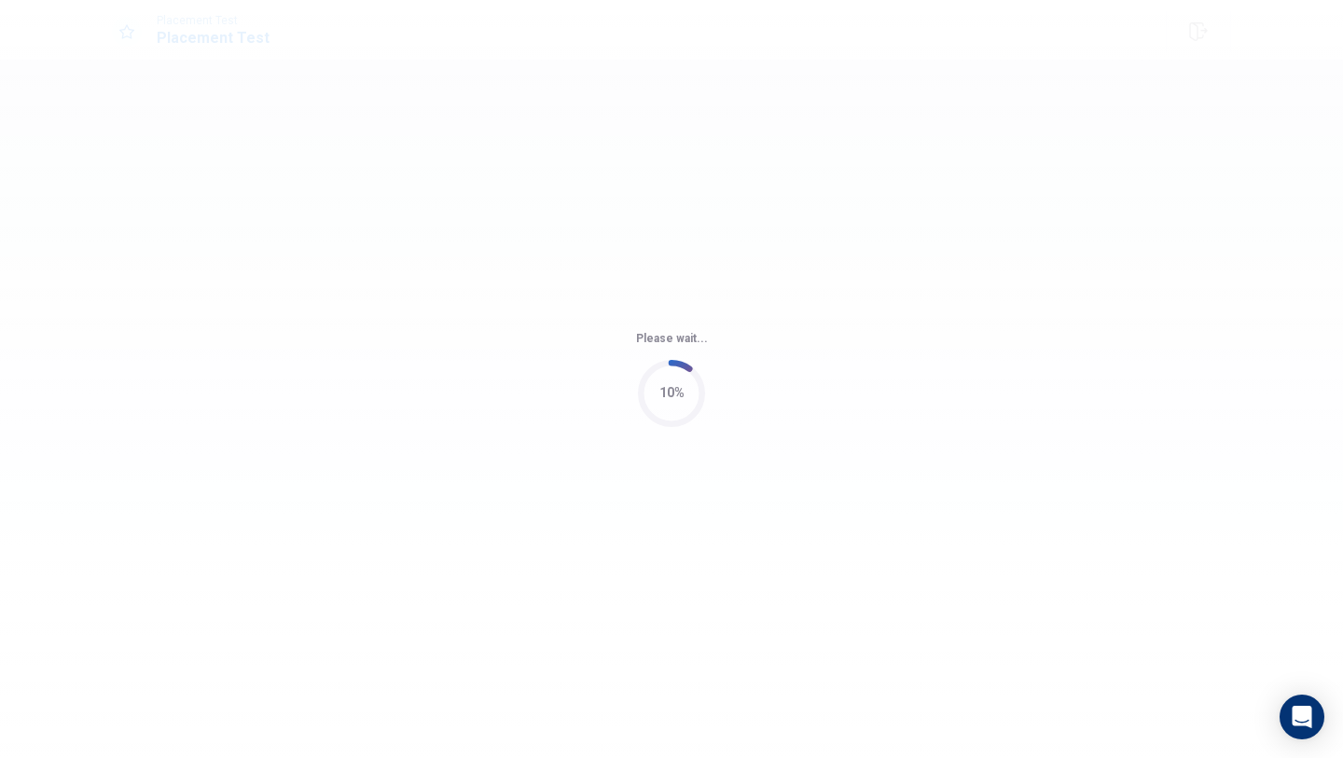
scroll to position [0, 0]
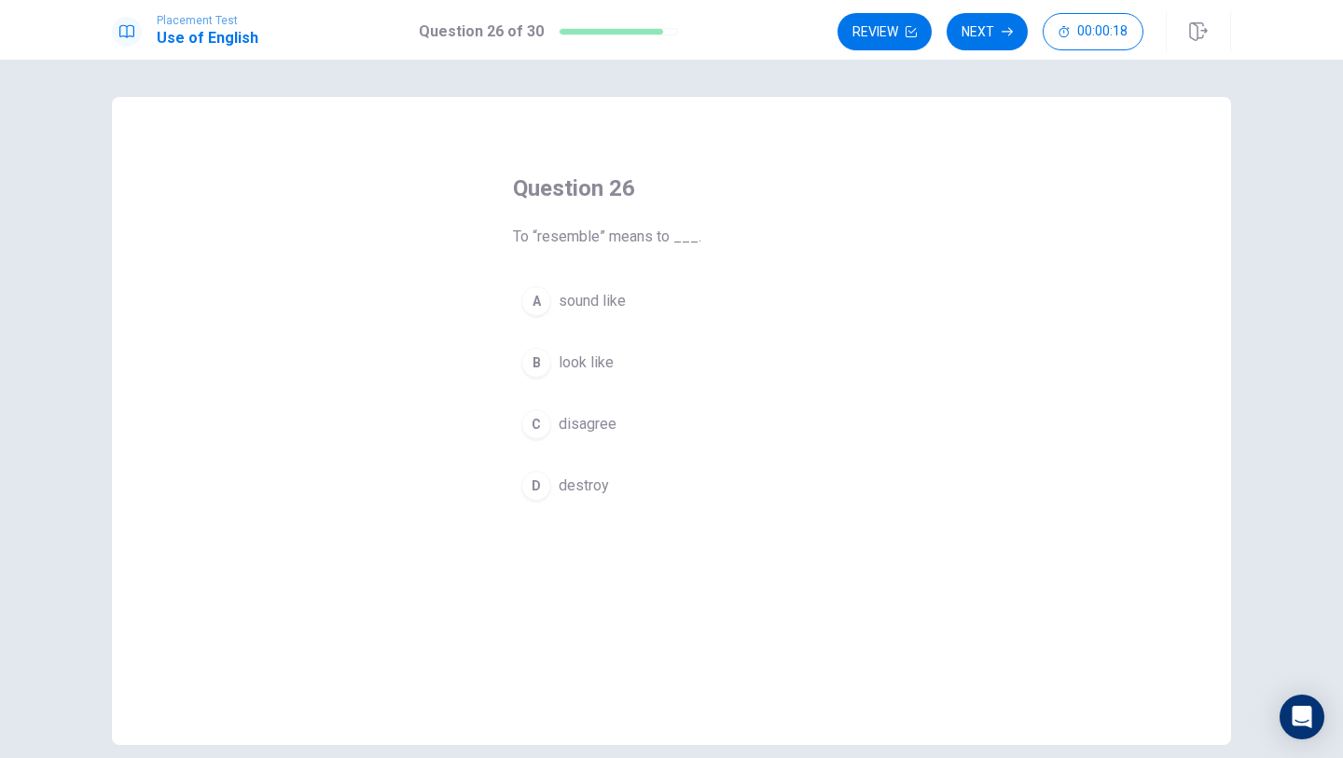
click at [599, 413] on span "disagree" at bounding box center [588, 424] width 58 height 22
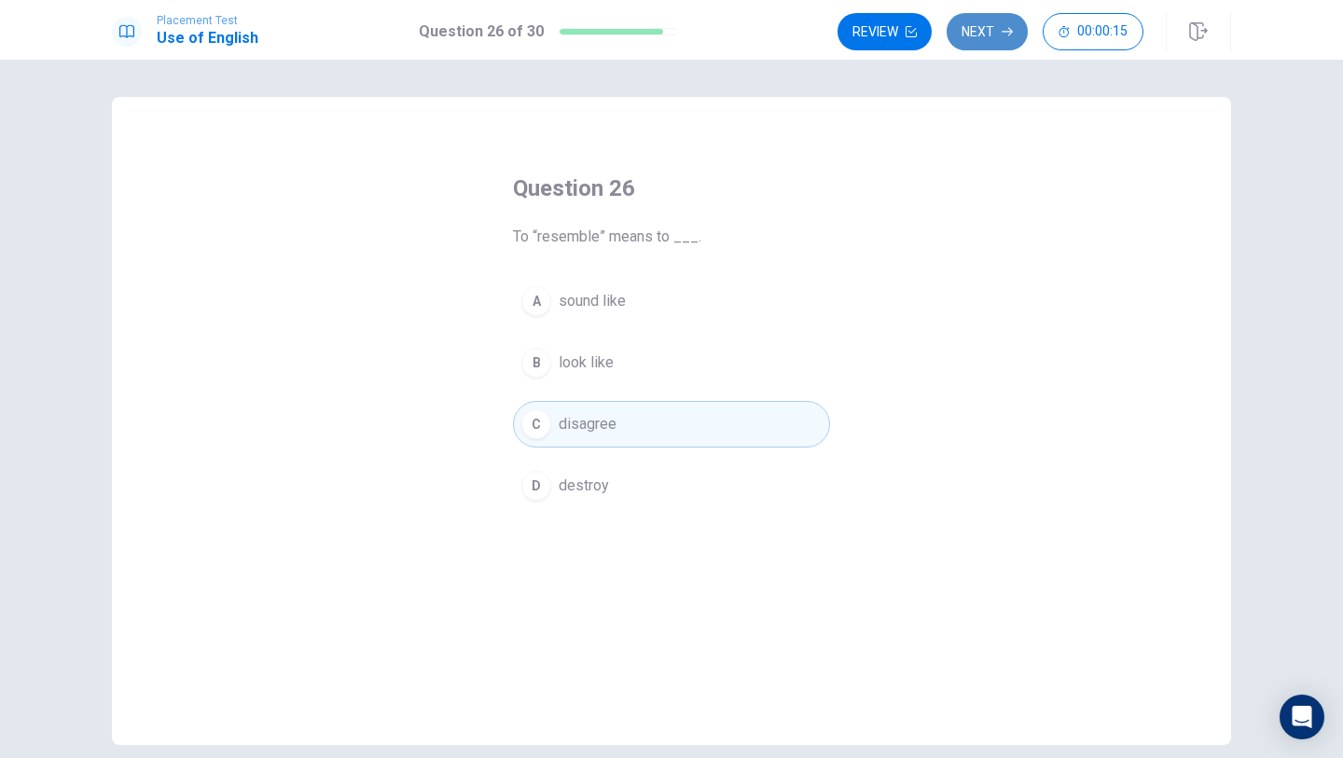
click at [1001, 33] on button "Next" at bounding box center [987, 31] width 81 height 37
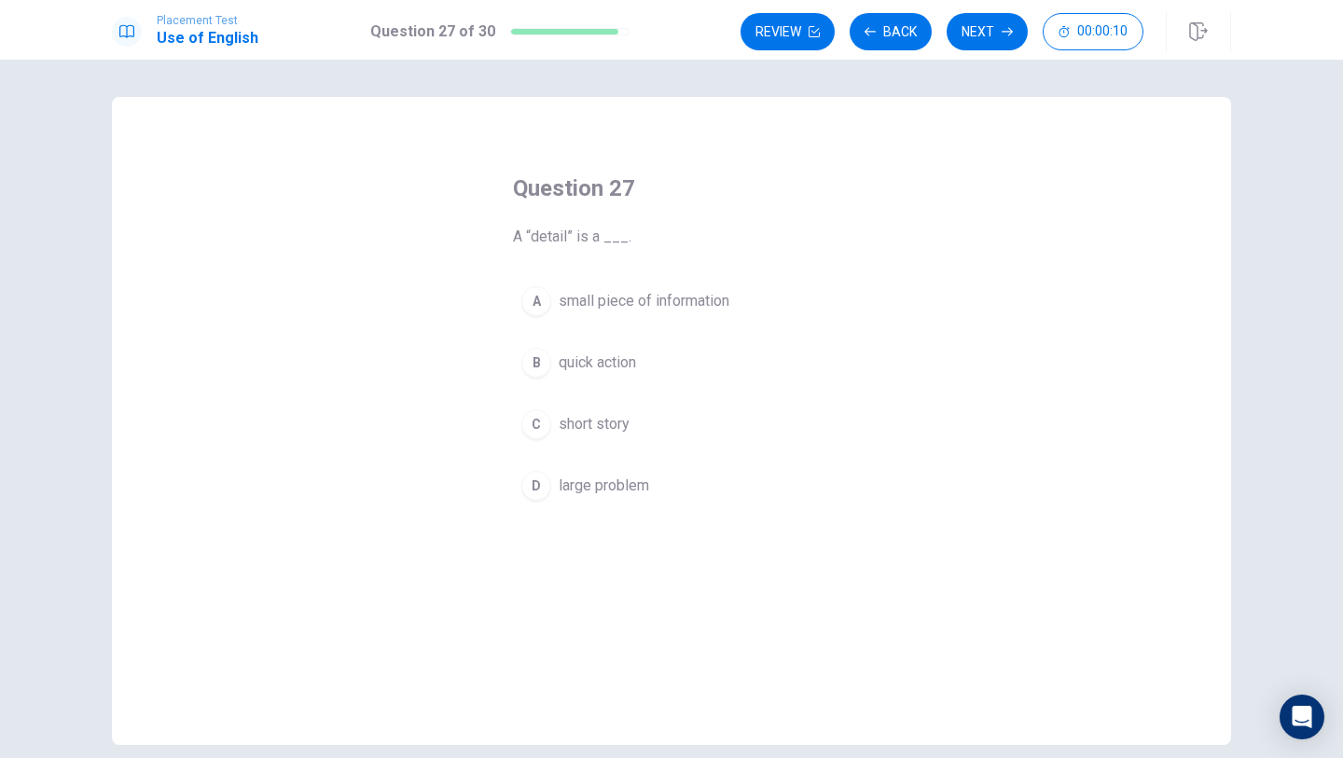
click at [705, 303] on span "small piece of information" at bounding box center [644, 301] width 171 height 22
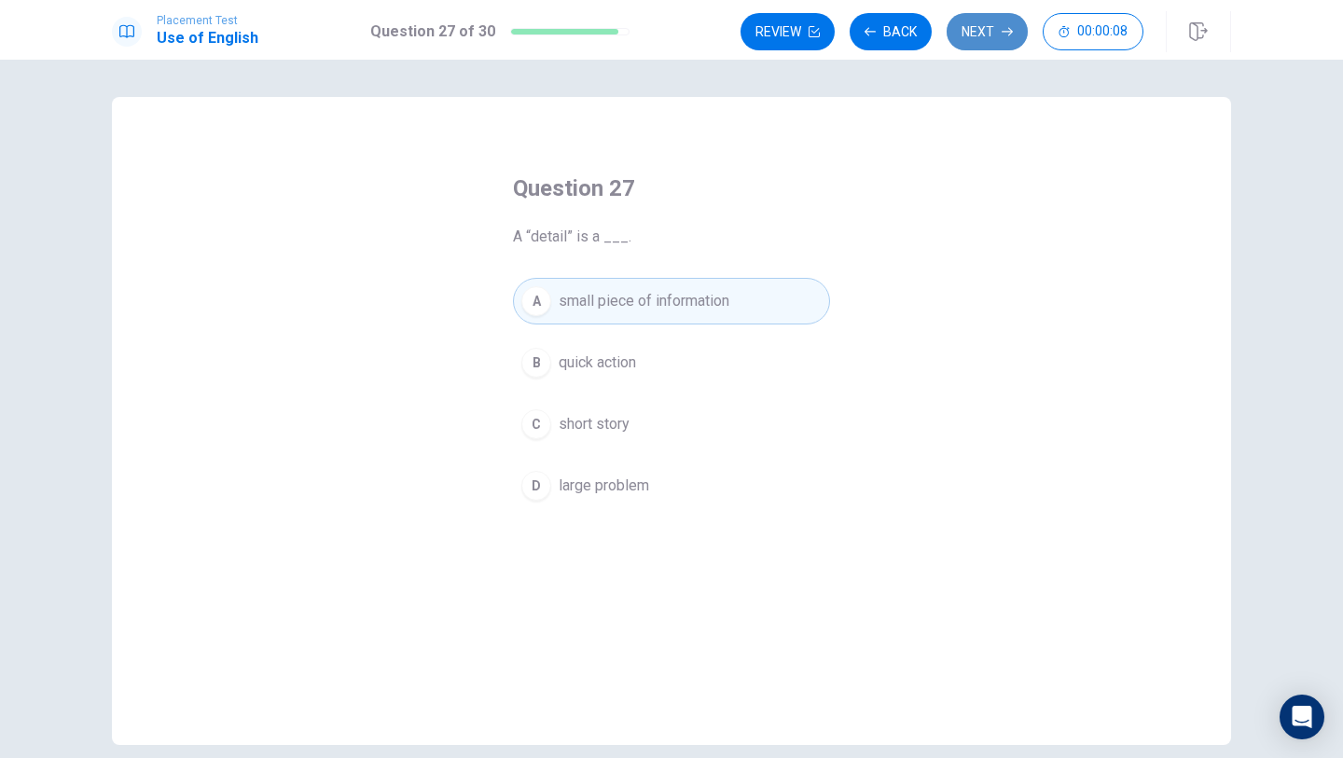
click at [995, 22] on button "Next" at bounding box center [987, 31] width 81 height 37
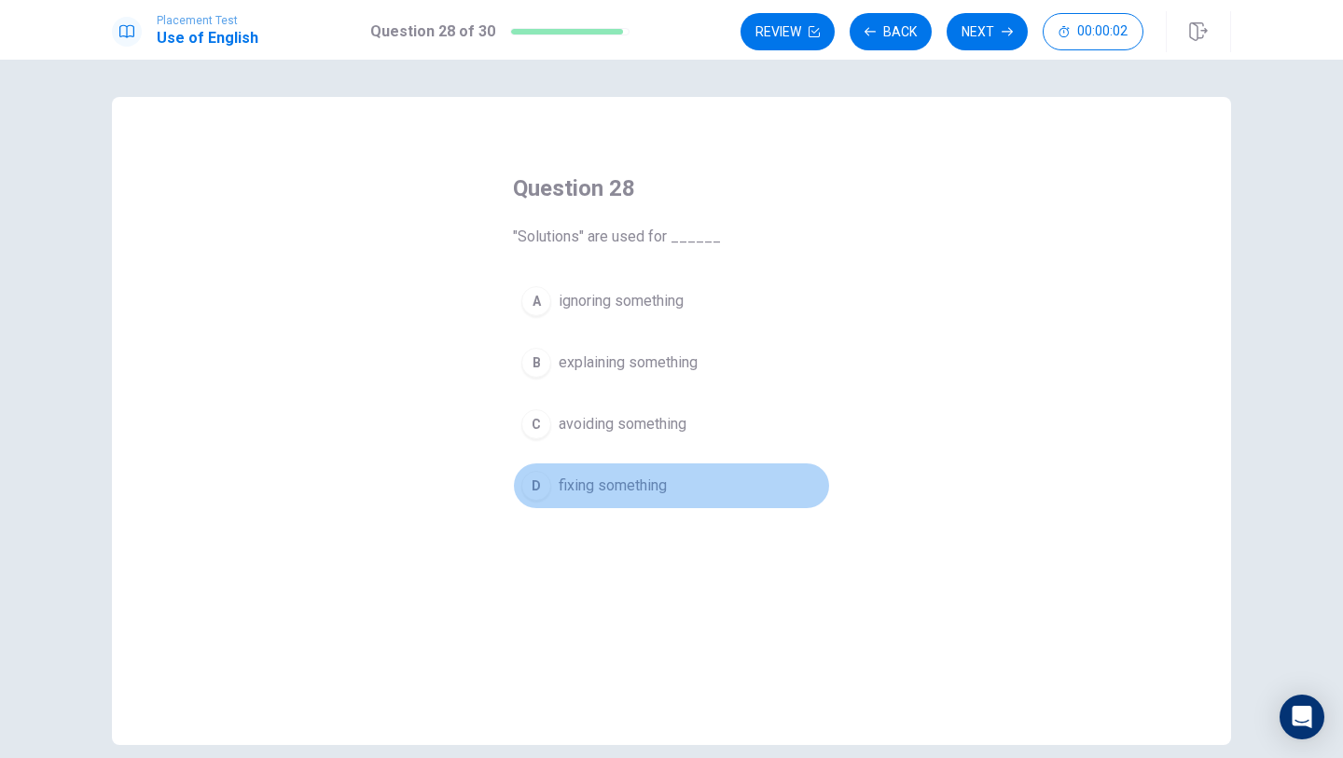
click at [628, 480] on span "fixing something" at bounding box center [613, 486] width 108 height 22
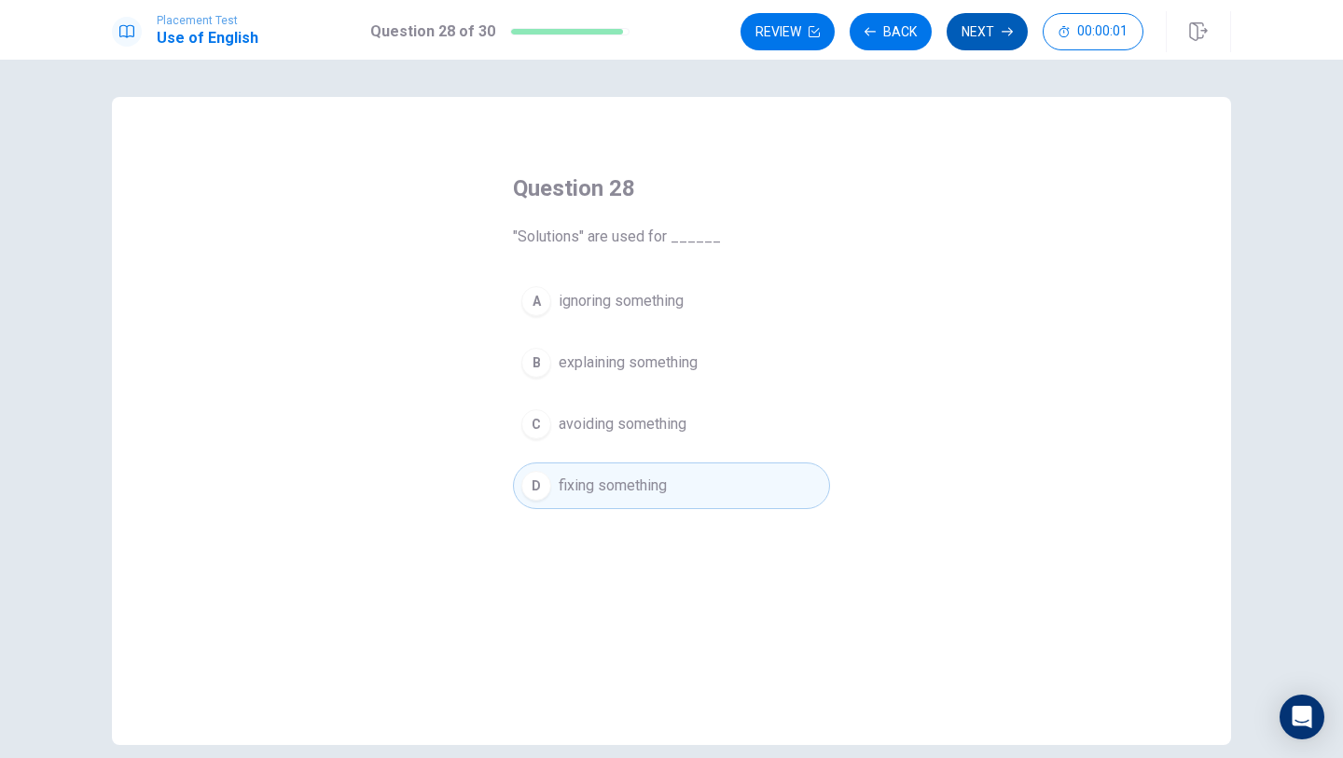
click at [965, 35] on button "Next" at bounding box center [987, 31] width 81 height 37
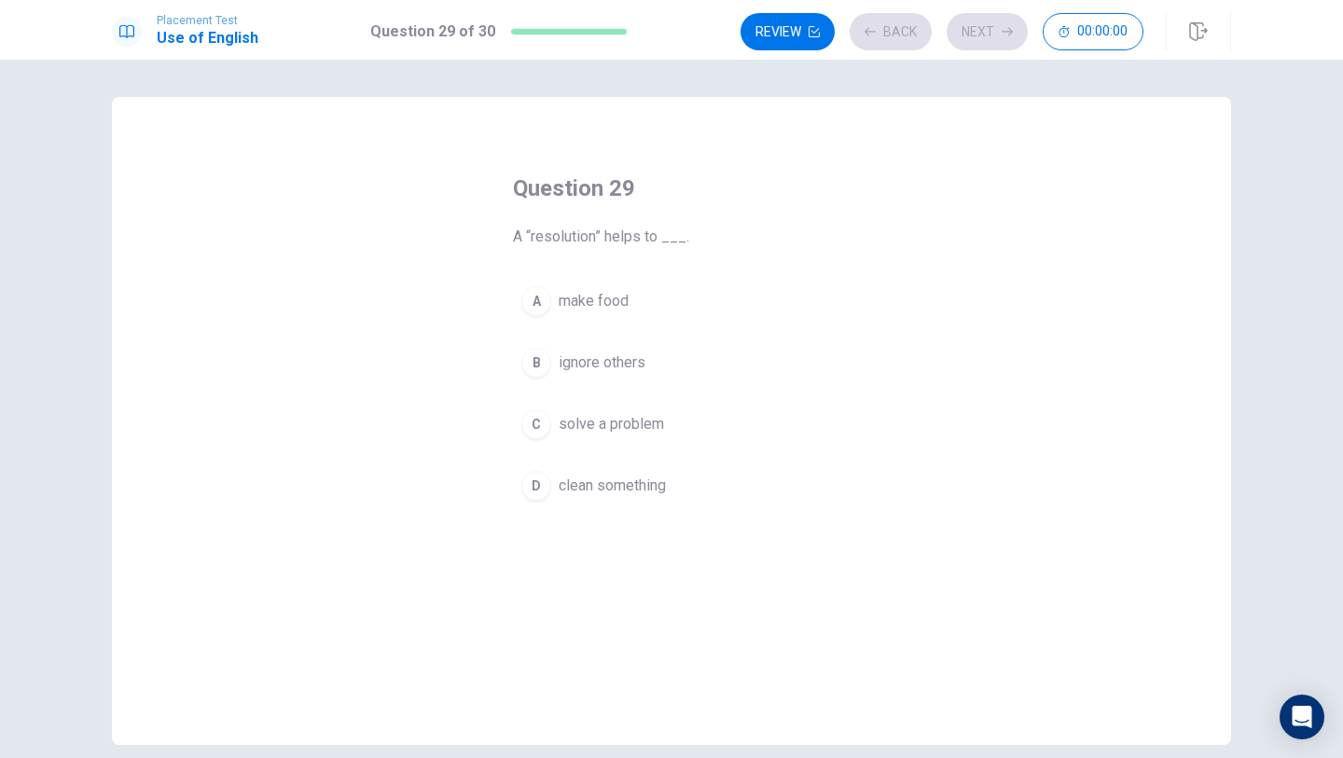
click at [595, 310] on span "make food" at bounding box center [594, 301] width 70 height 22
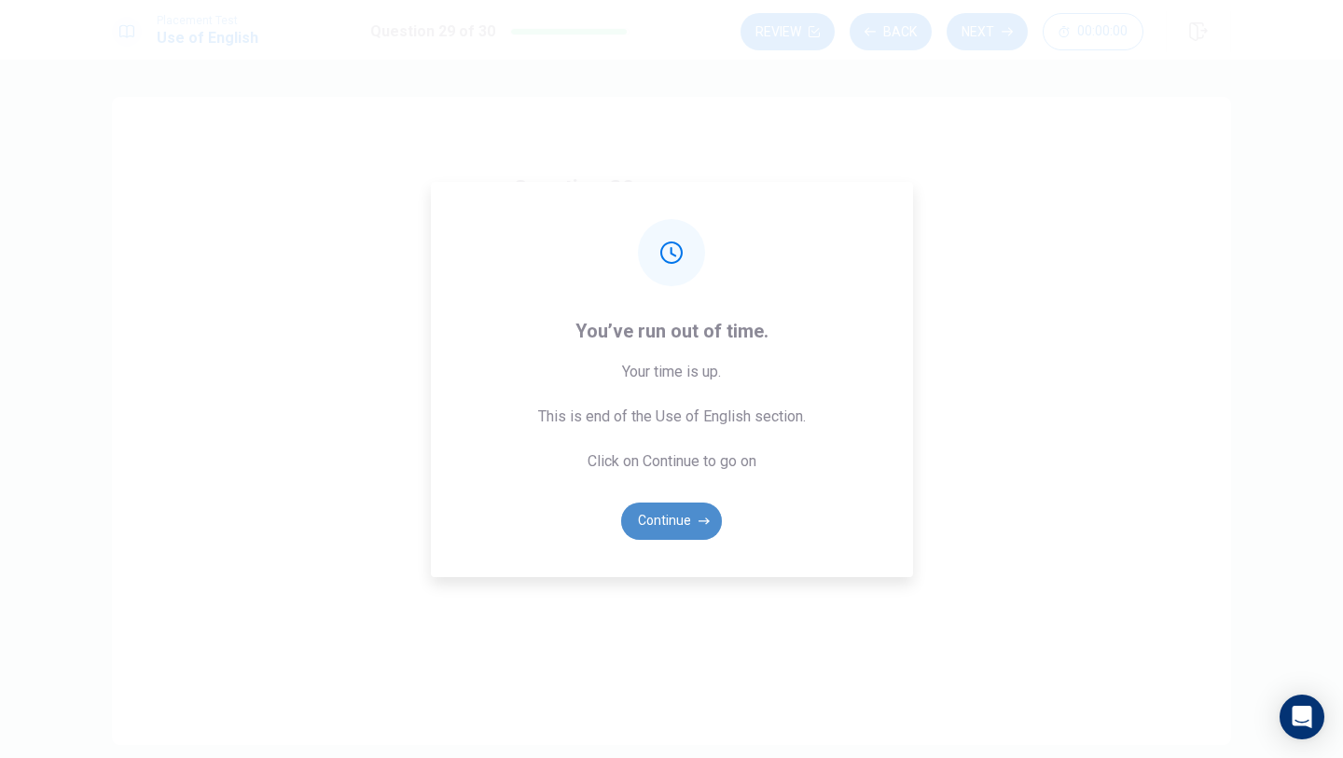
click at [670, 532] on button "Continue" at bounding box center [671, 521] width 101 height 37
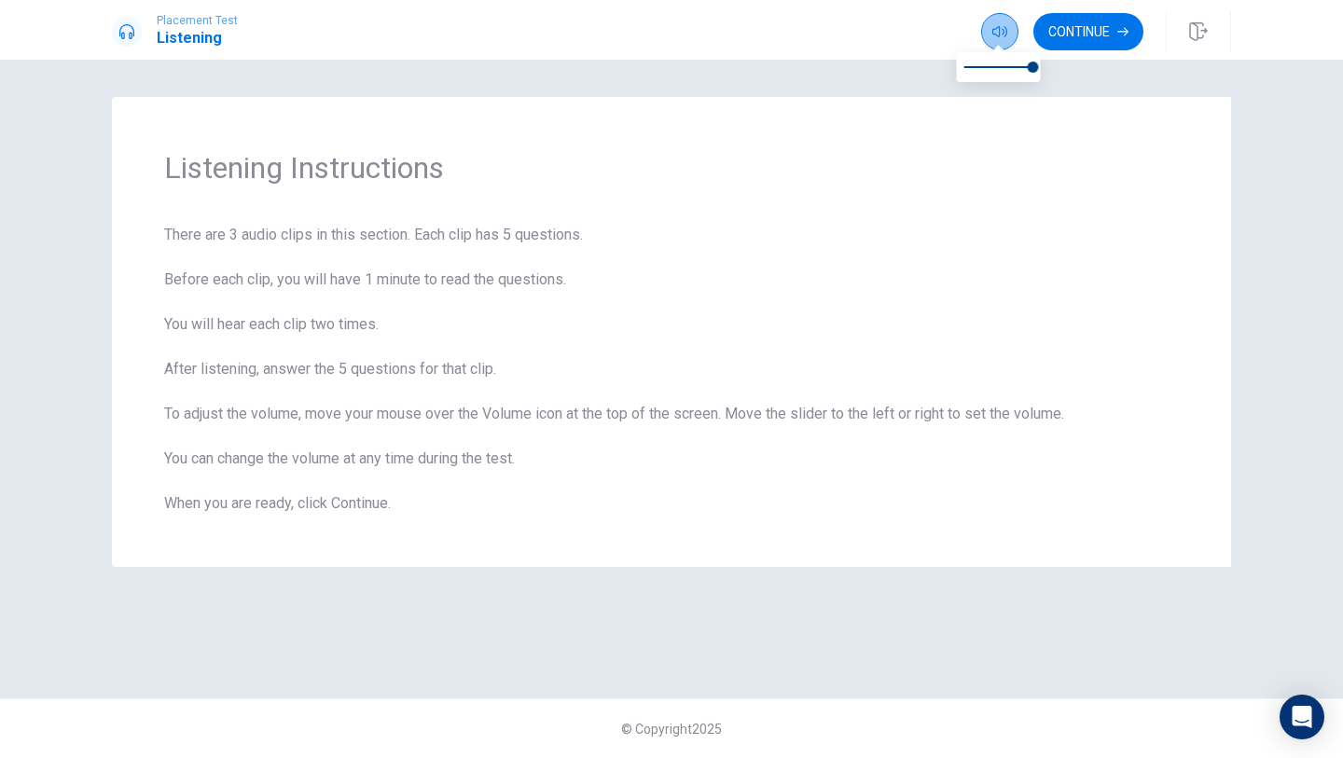
click at [1003, 41] on body "Placement Test Listening Continue Continue Listening Instructions There are 3 a…" at bounding box center [671, 379] width 1343 height 758
click at [942, 215] on div "Listening Instructions There are 3 audio clips in this section. Each clip has 5…" at bounding box center [671, 332] width 1119 height 470
click at [1094, 25] on button "Continue" at bounding box center [1088, 31] width 110 height 37
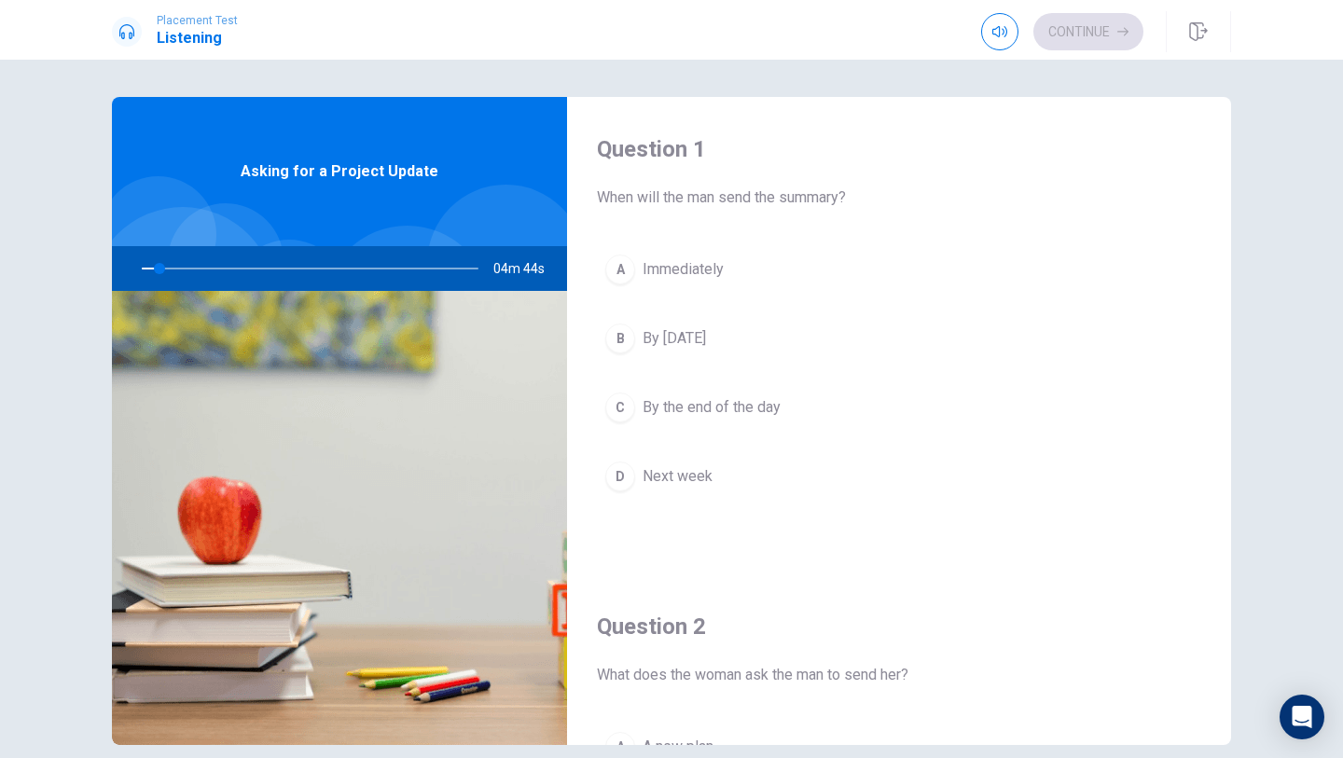
click at [644, 279] on span "Immediately" at bounding box center [683, 269] width 81 height 22
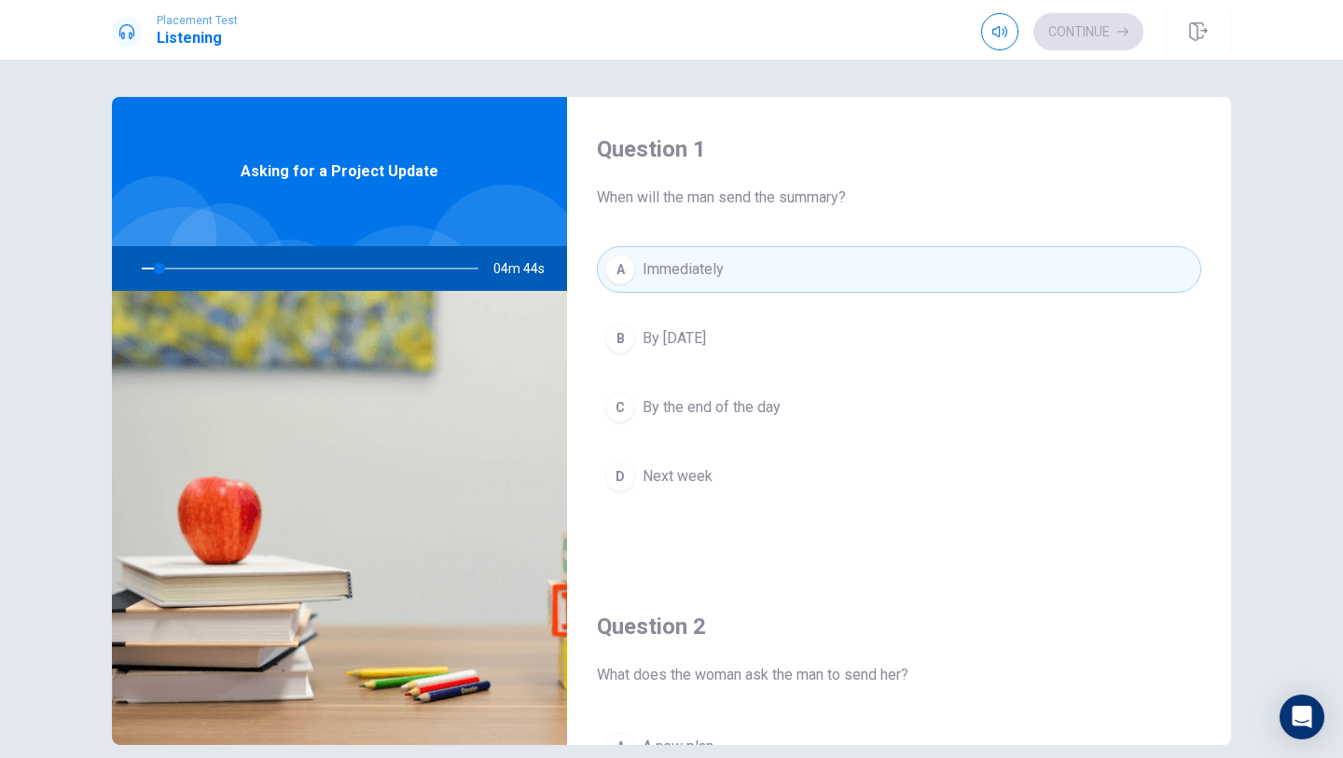
click at [644, 279] on span "Immediately" at bounding box center [683, 269] width 81 height 22
click at [902, 311] on div "A Immediately B By tomorrow C By the end of the day D Next week" at bounding box center [899, 391] width 604 height 291
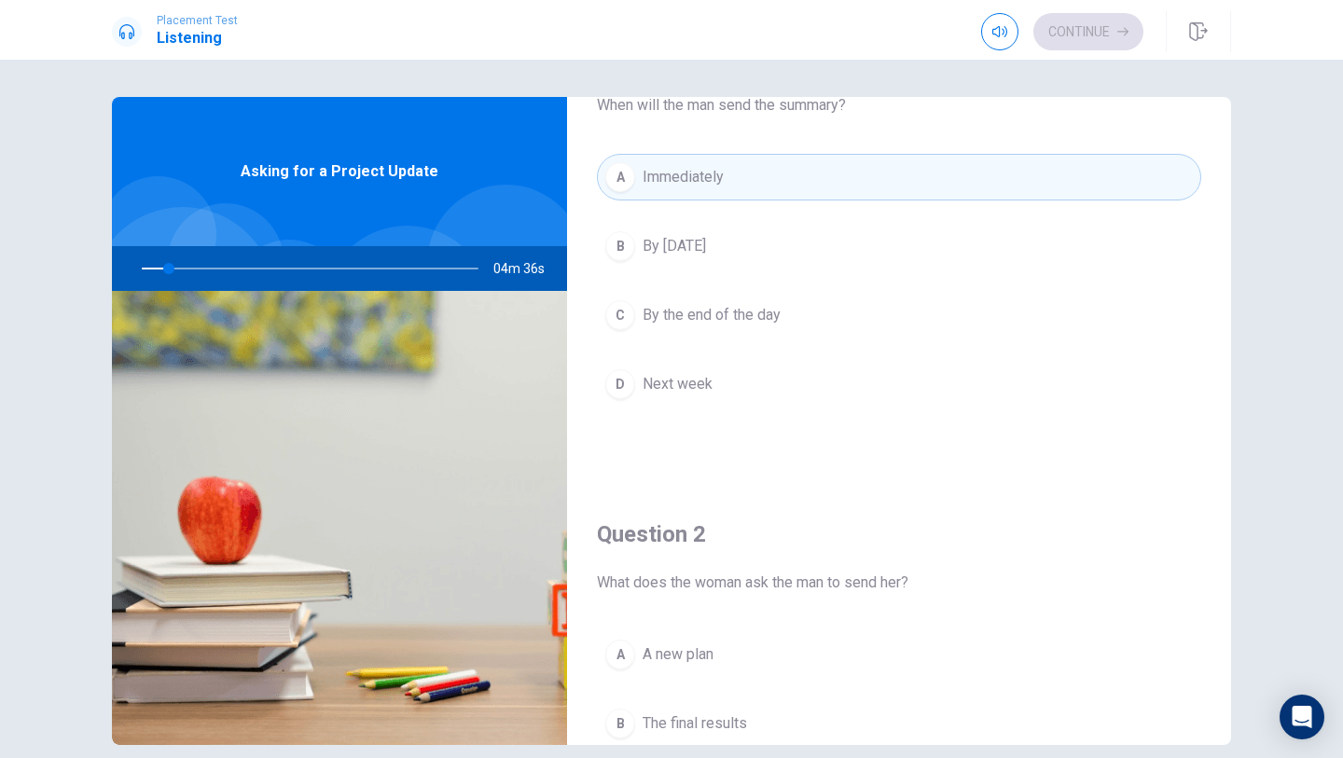
click at [902, 319] on button "C By the end of the day" at bounding box center [899, 315] width 604 height 47
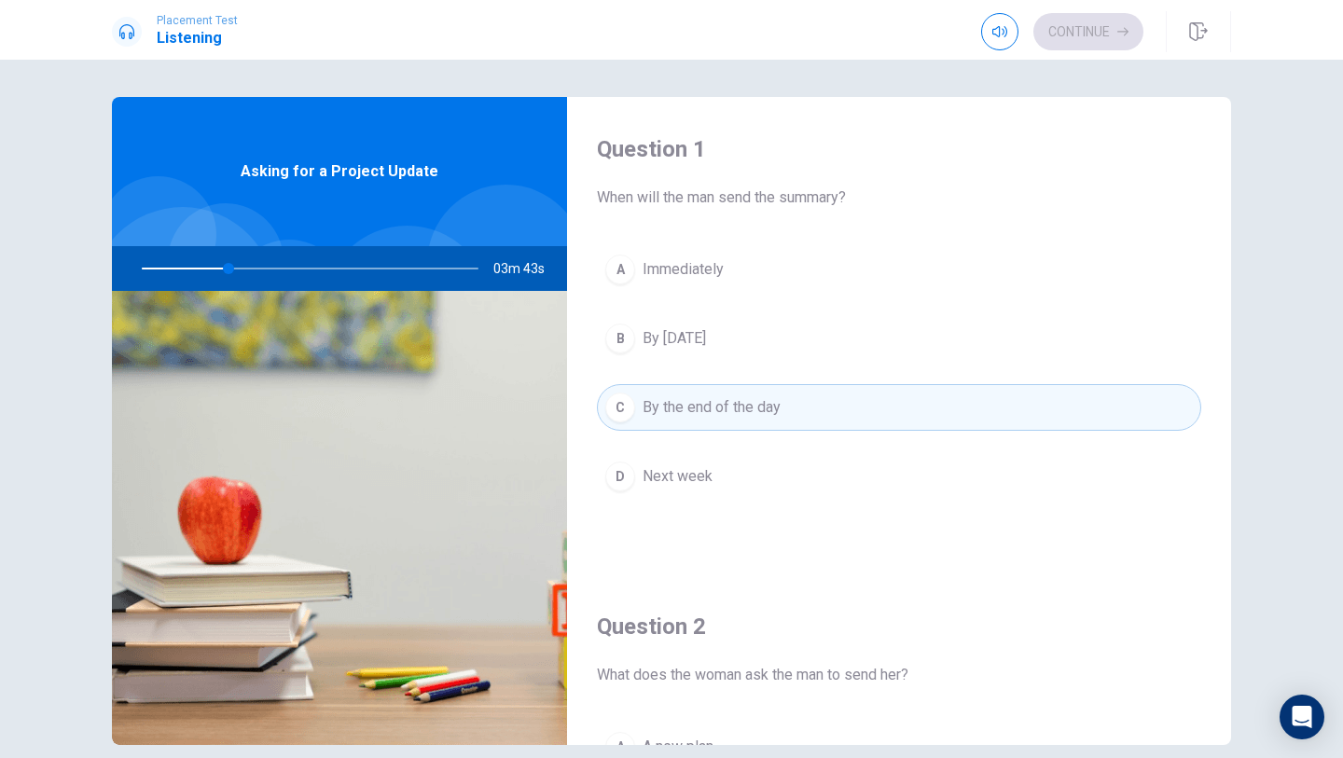
click at [729, 263] on button "A Immediately" at bounding box center [899, 269] width 604 height 47
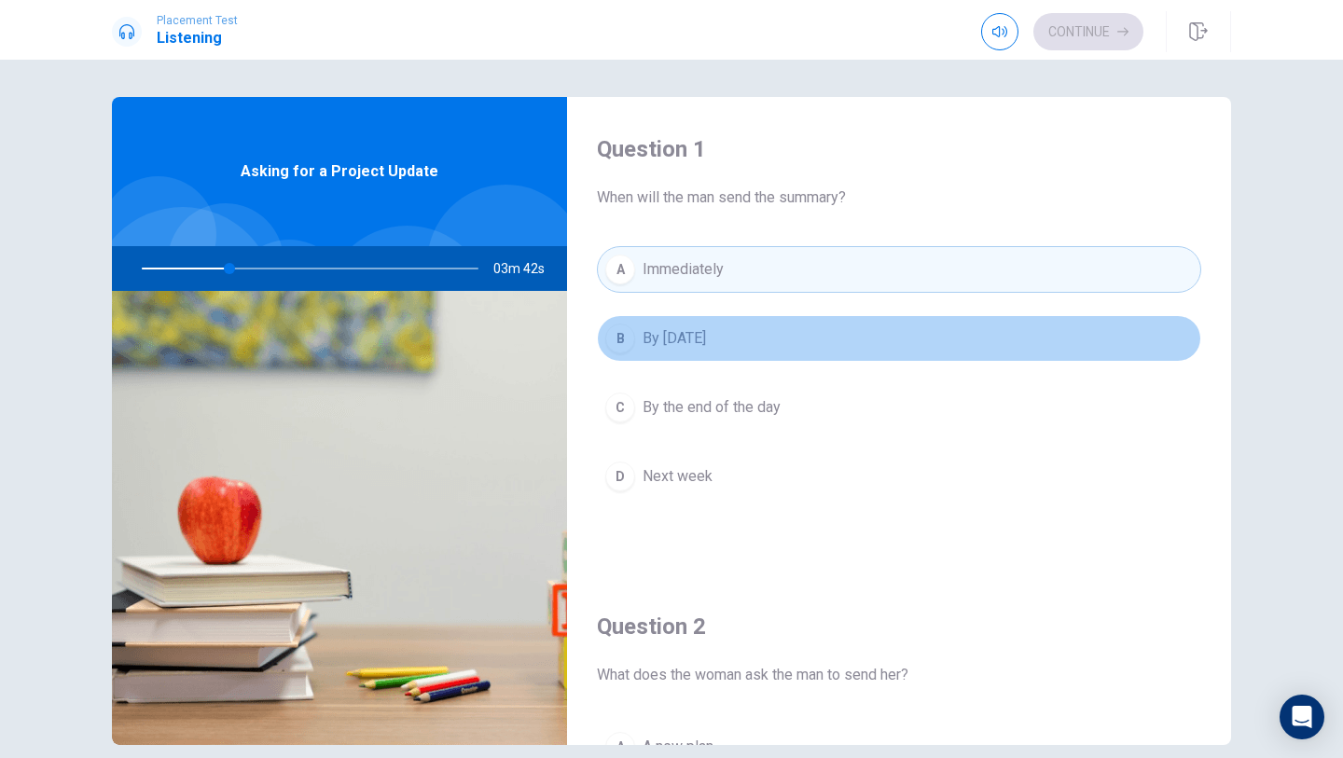
click at [727, 353] on button "B By tomorrow" at bounding box center [899, 338] width 604 height 47
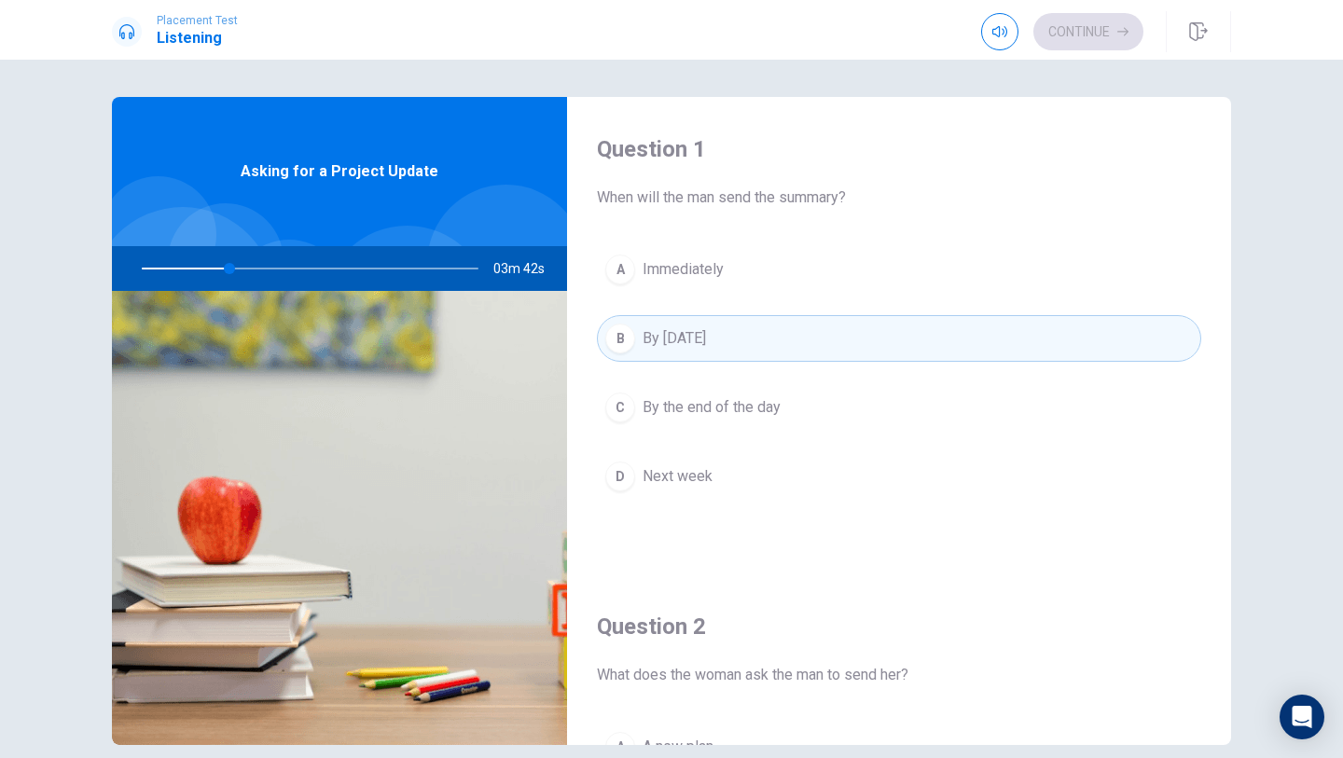
click at [720, 446] on div "A Immediately B By tomorrow C By the end of the day D Next week" at bounding box center [899, 391] width 604 height 291
click at [720, 420] on button "C By the end of the day" at bounding box center [899, 407] width 604 height 47
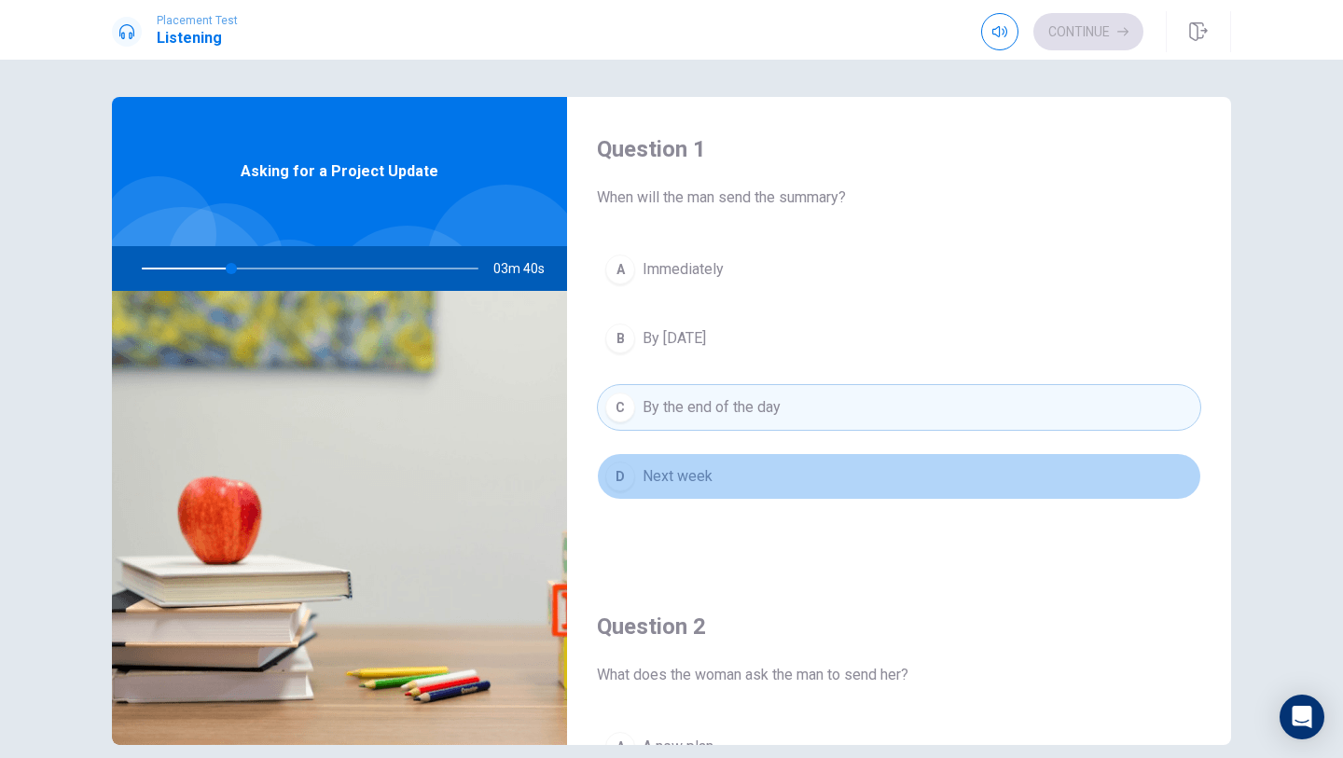
click at [715, 461] on button "D Next week" at bounding box center [899, 476] width 604 height 47
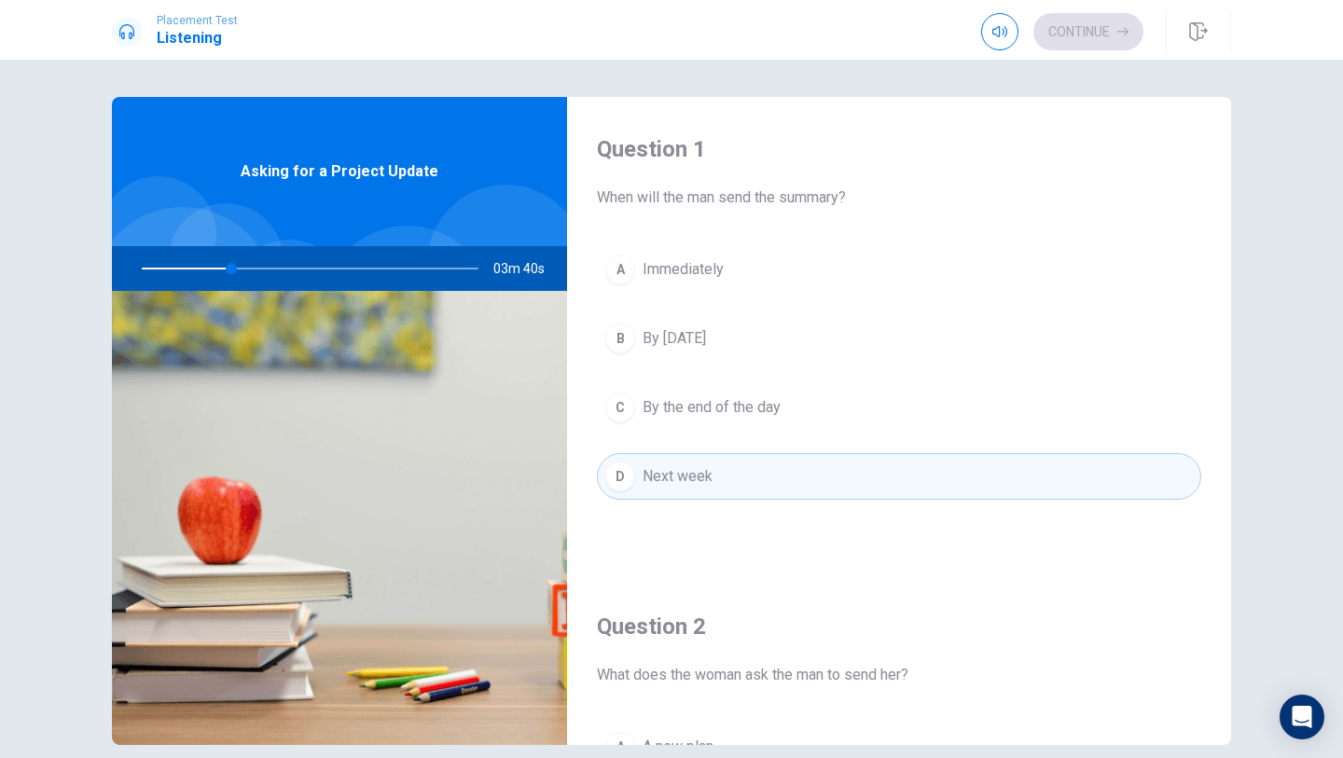
click at [716, 411] on span "By the end of the day" at bounding box center [712, 407] width 138 height 22
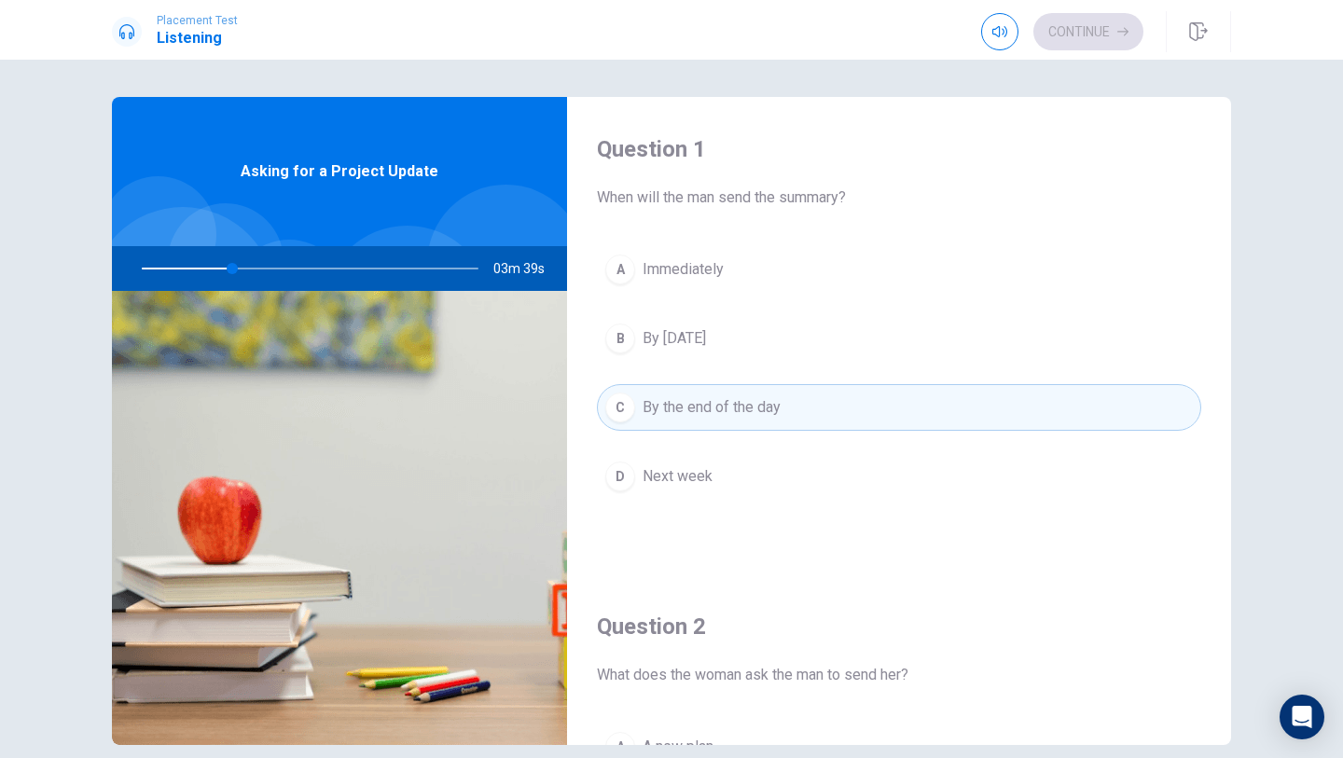
click at [731, 329] on button "B By tomorrow" at bounding box center [899, 338] width 604 height 47
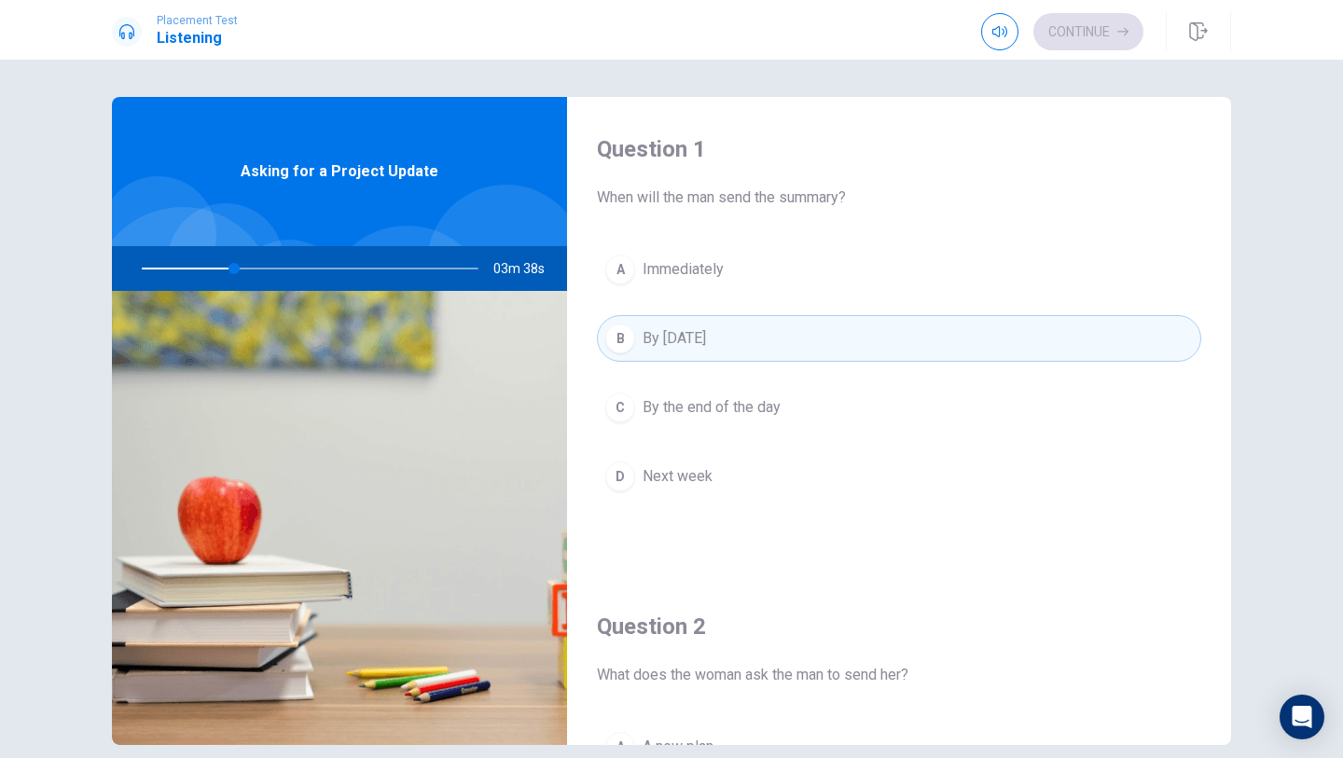
click at [731, 275] on button "A Immediately" at bounding box center [899, 269] width 604 height 47
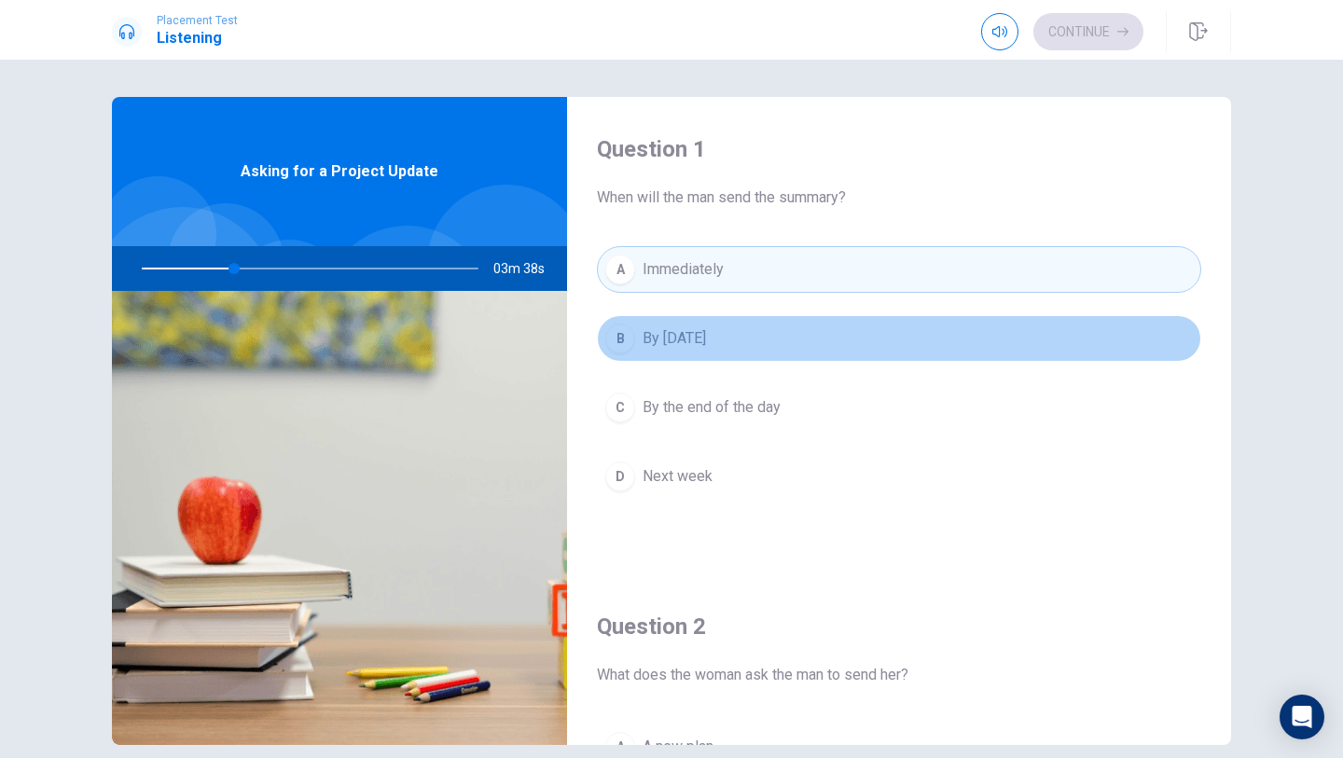
click at [728, 346] on button "B By tomorrow" at bounding box center [899, 338] width 604 height 47
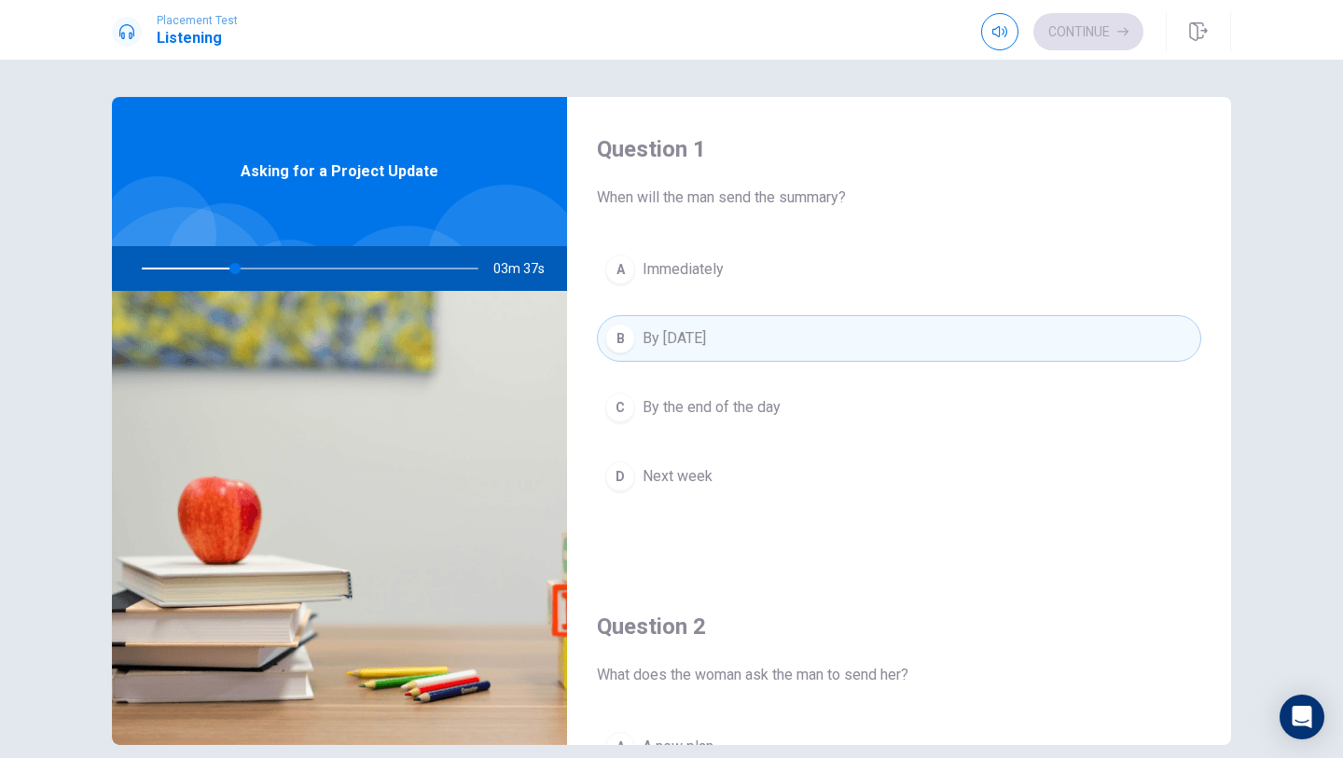
click at [729, 385] on button "C By the end of the day" at bounding box center [899, 407] width 604 height 47
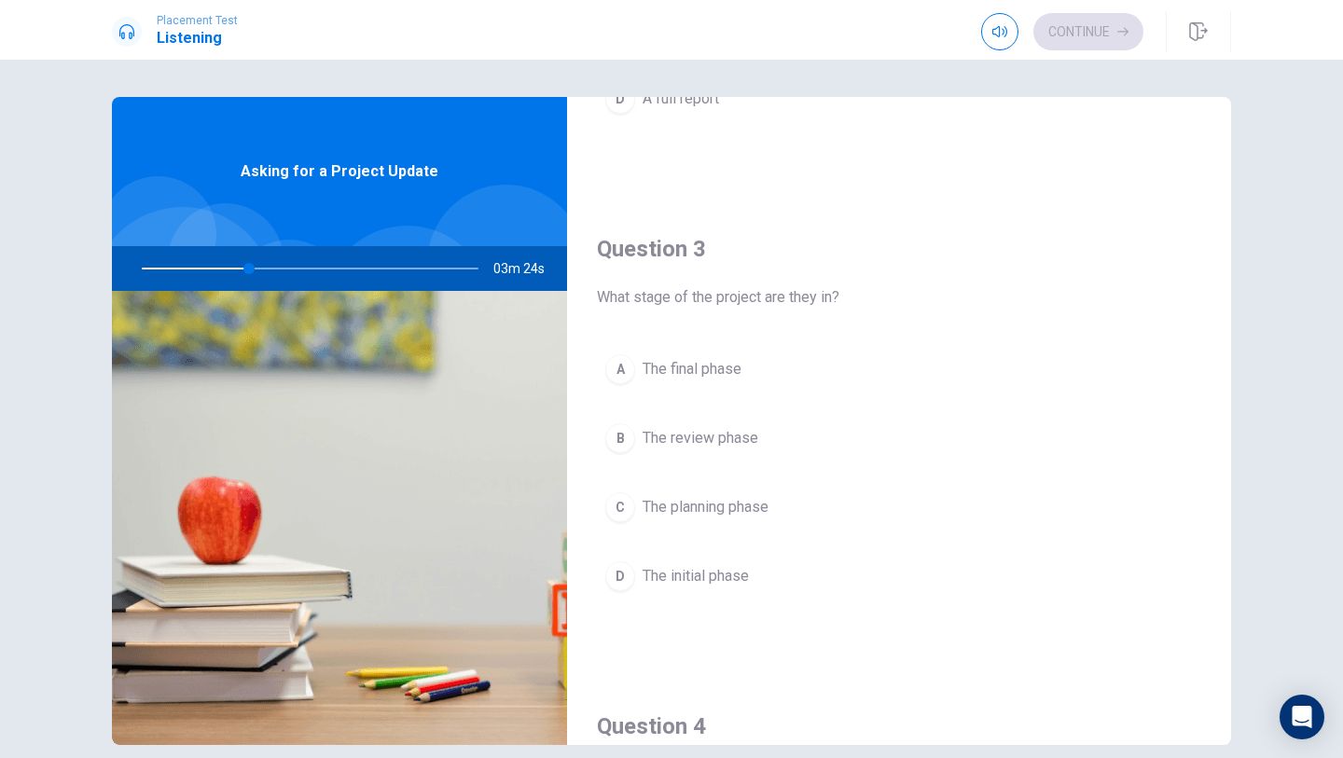
scroll to position [848, 0]
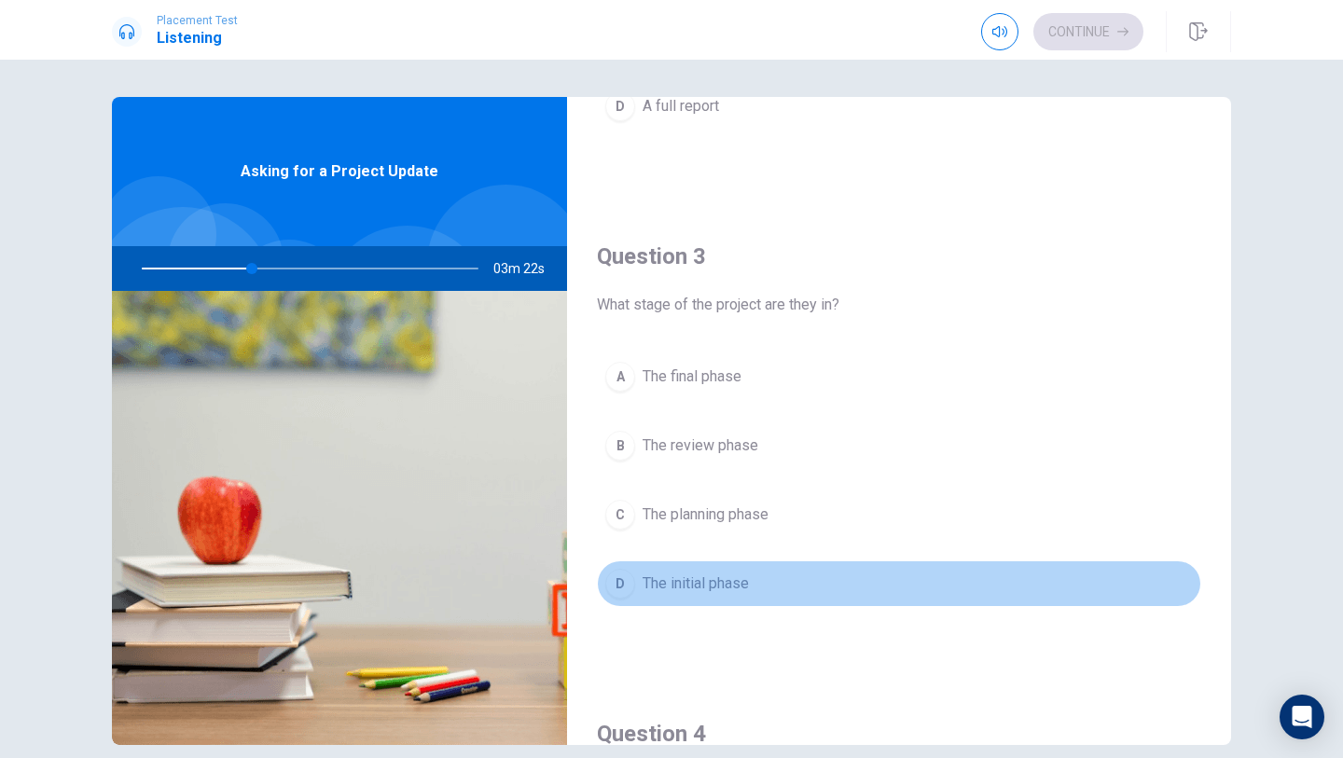
click at [739, 591] on span "The initial phase" at bounding box center [696, 584] width 106 height 22
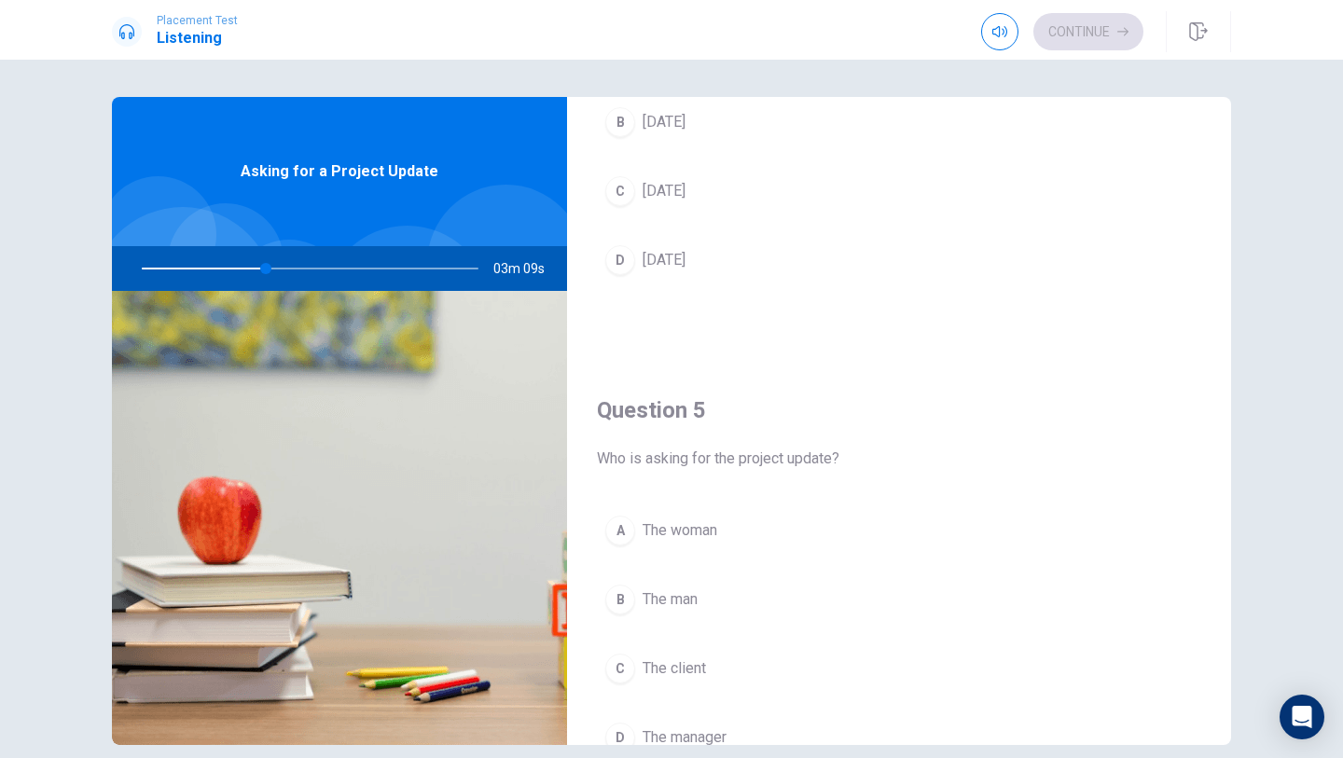
scroll to position [1739, 0]
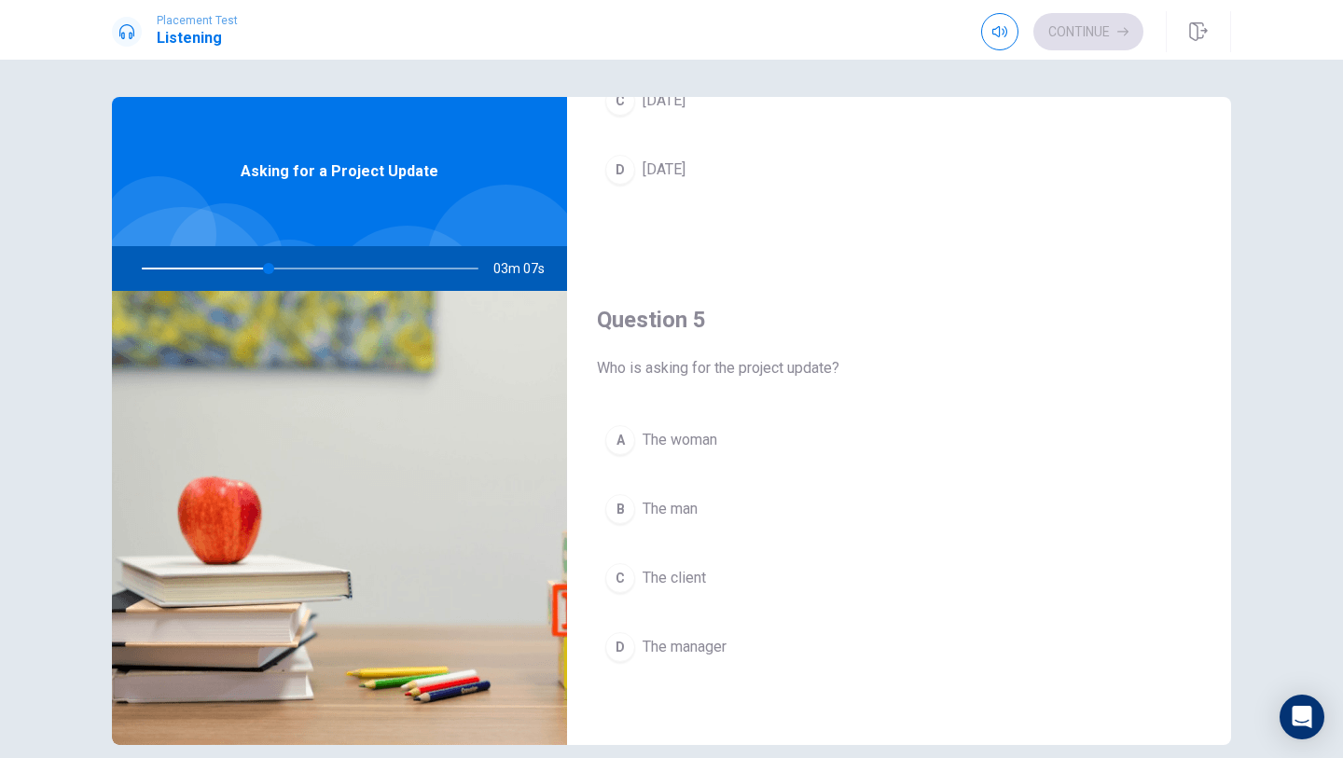
click at [741, 453] on button "A The woman" at bounding box center [899, 440] width 604 height 47
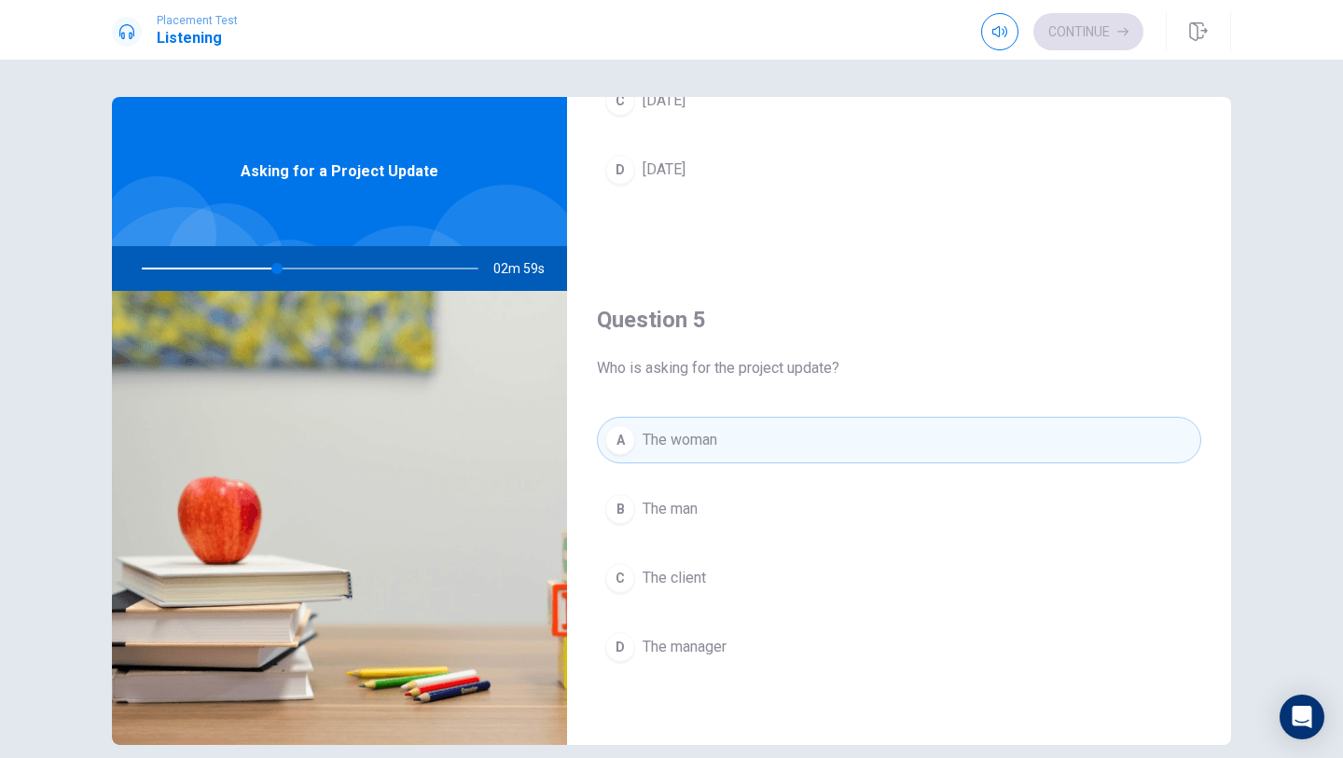
click at [731, 593] on button "C The client" at bounding box center [899, 578] width 604 height 47
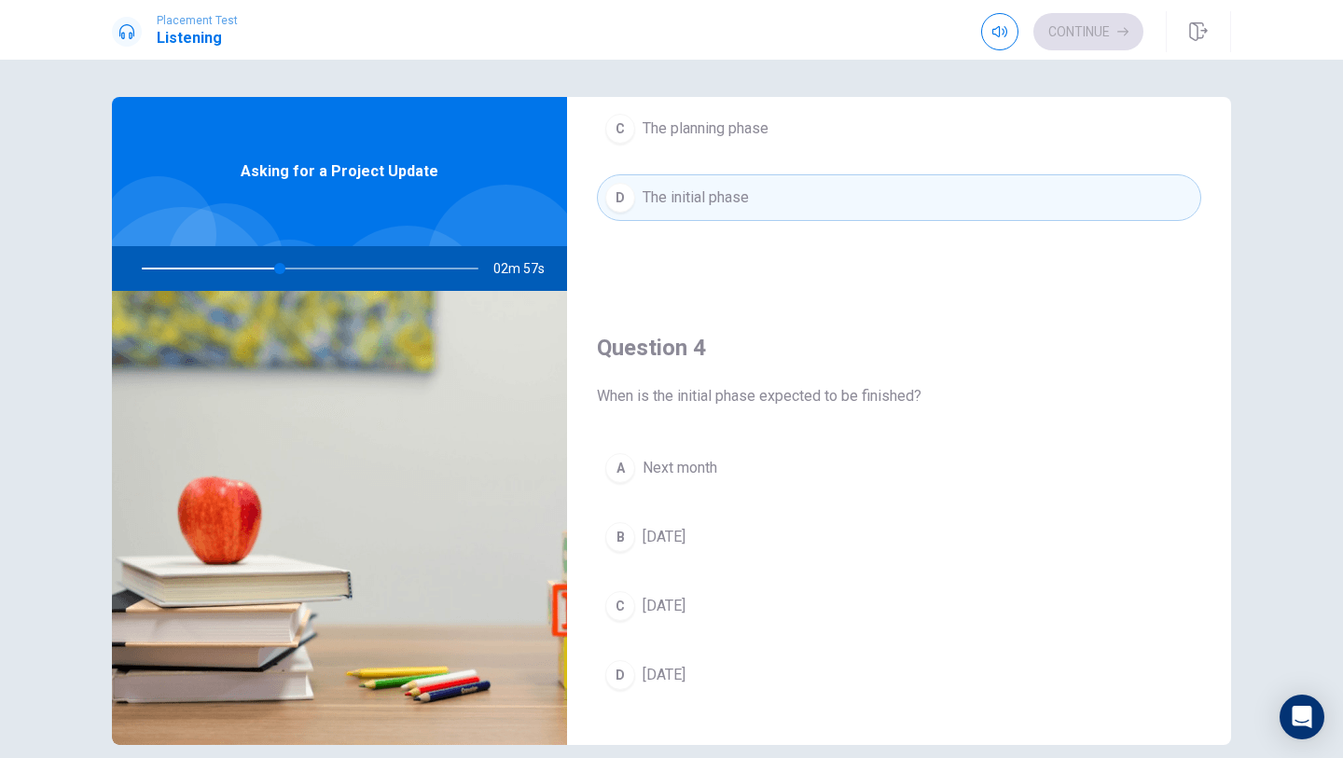
scroll to position [1222, 0]
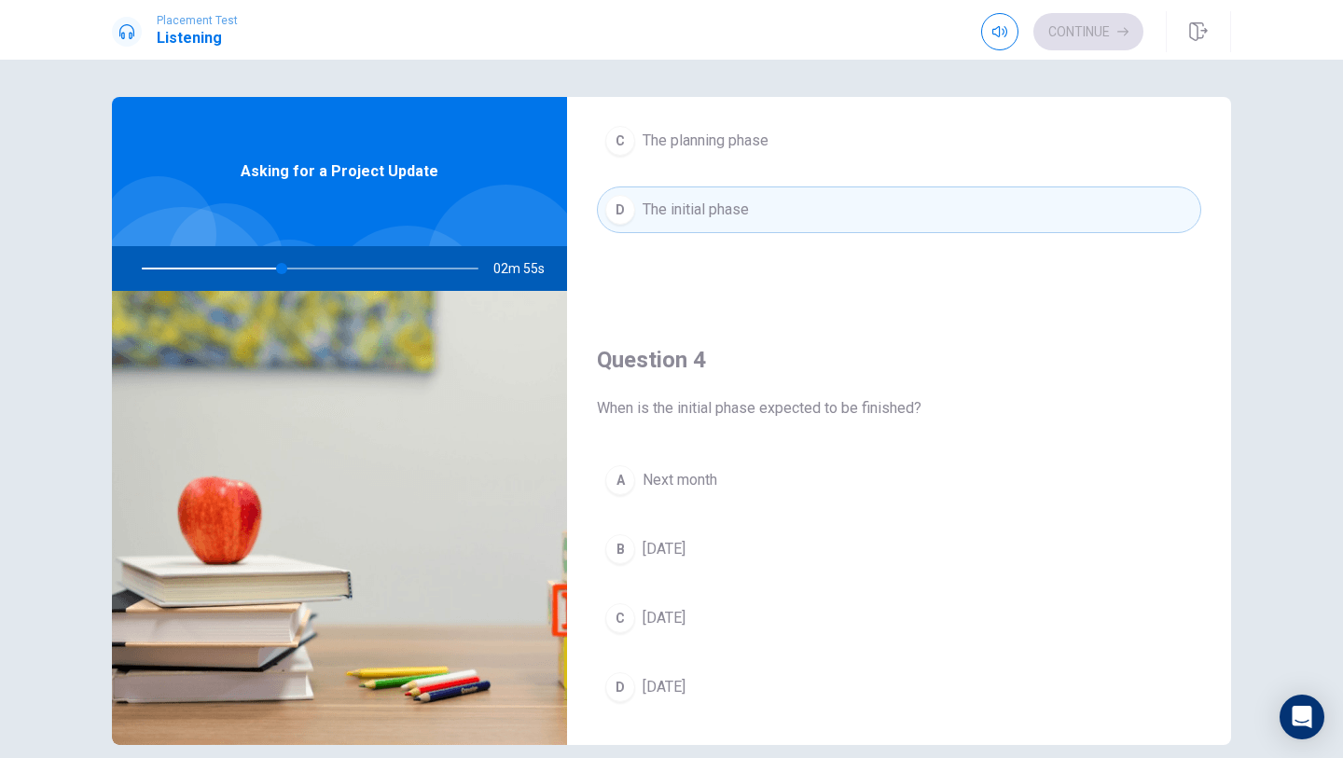
click at [743, 554] on button "B Next Tuesday" at bounding box center [899, 549] width 604 height 47
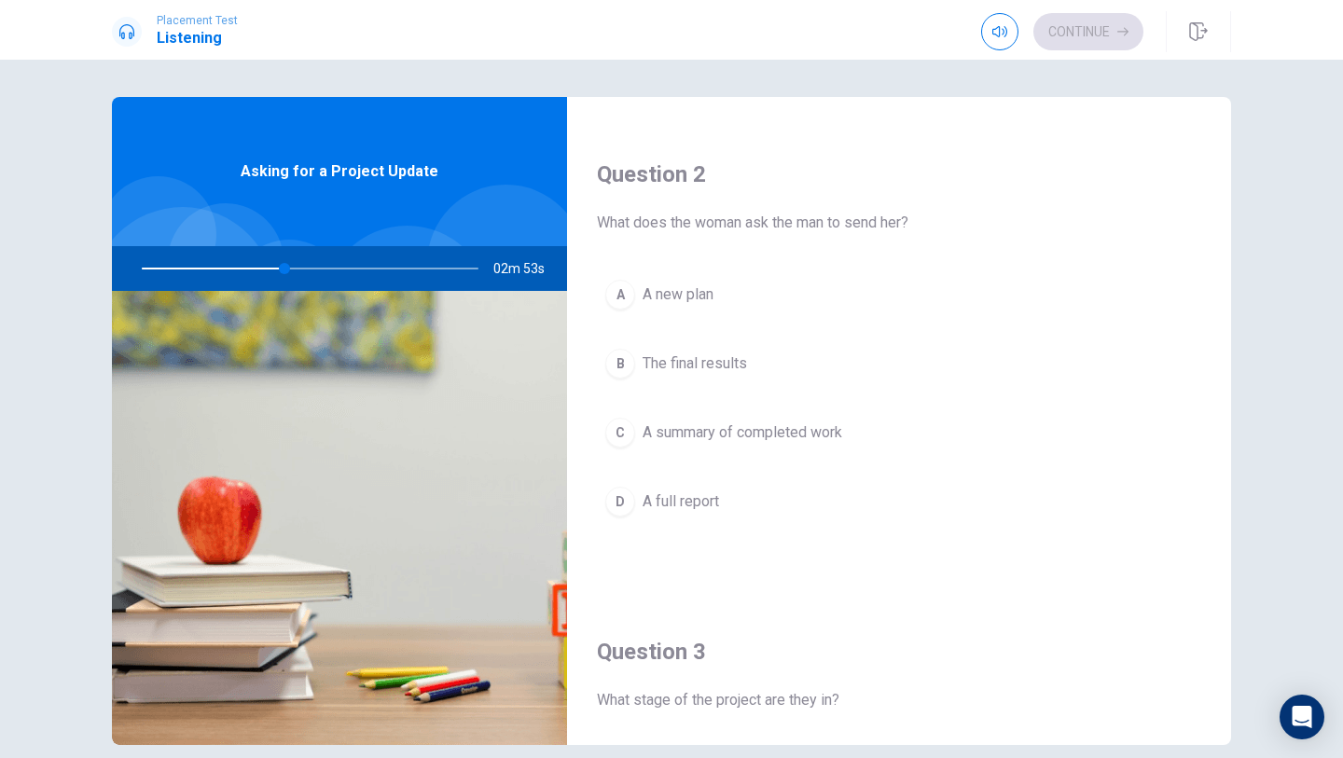
scroll to position [448, 0]
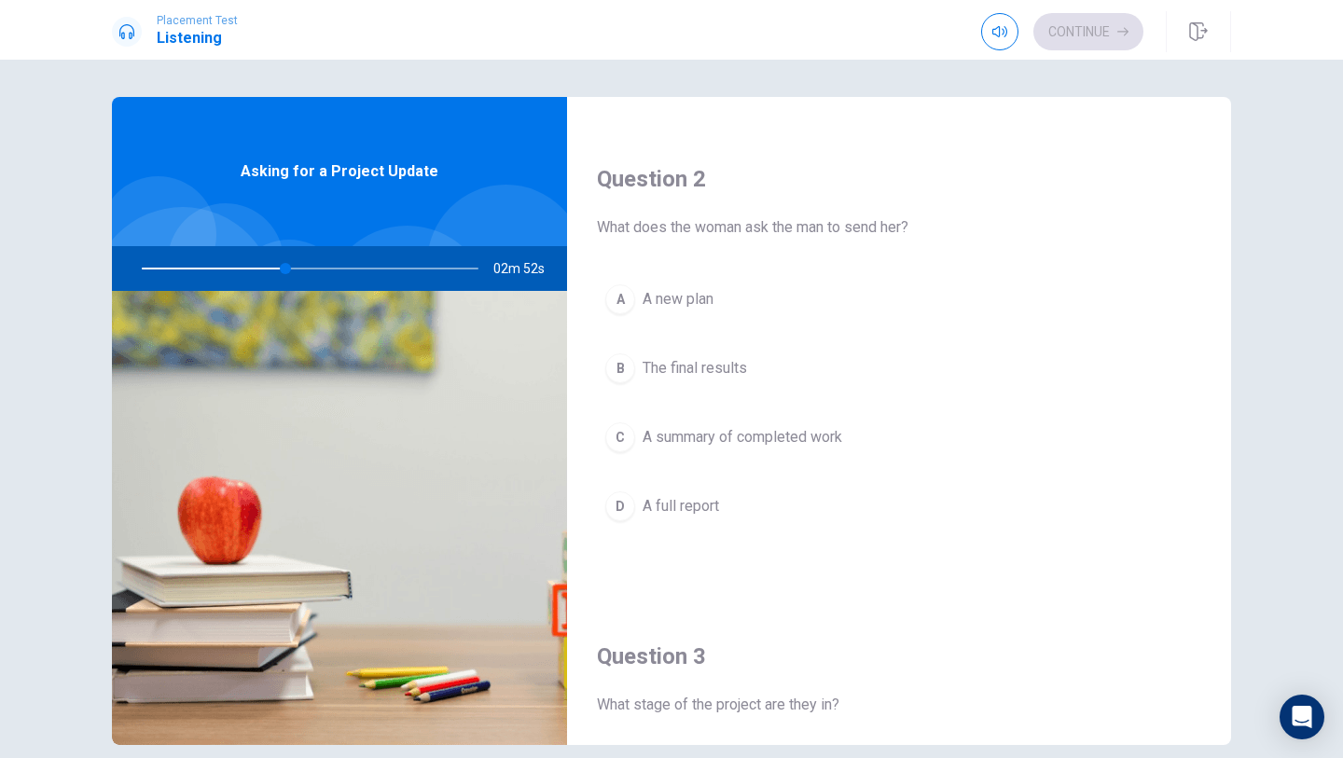
click at [783, 448] on span "A summary of completed work" at bounding box center [743, 437] width 200 height 22
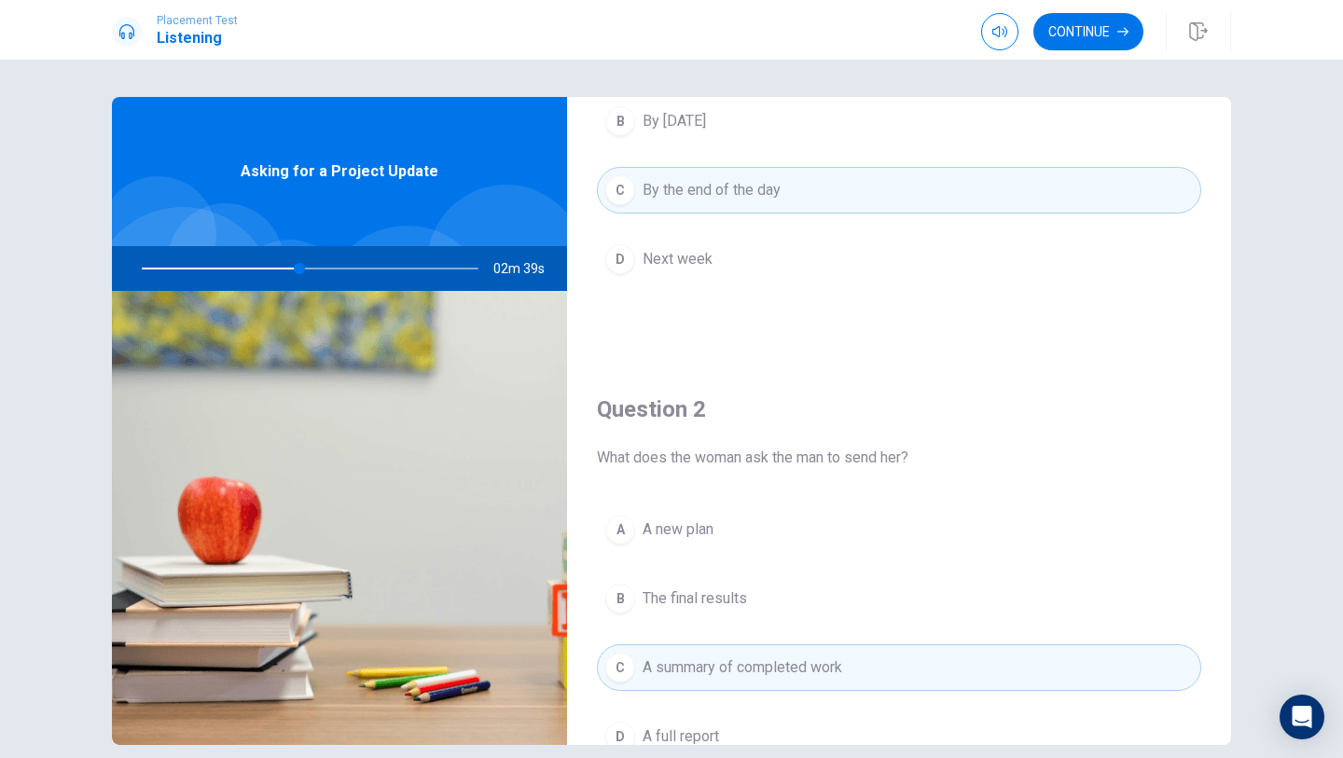
scroll to position [109, 0]
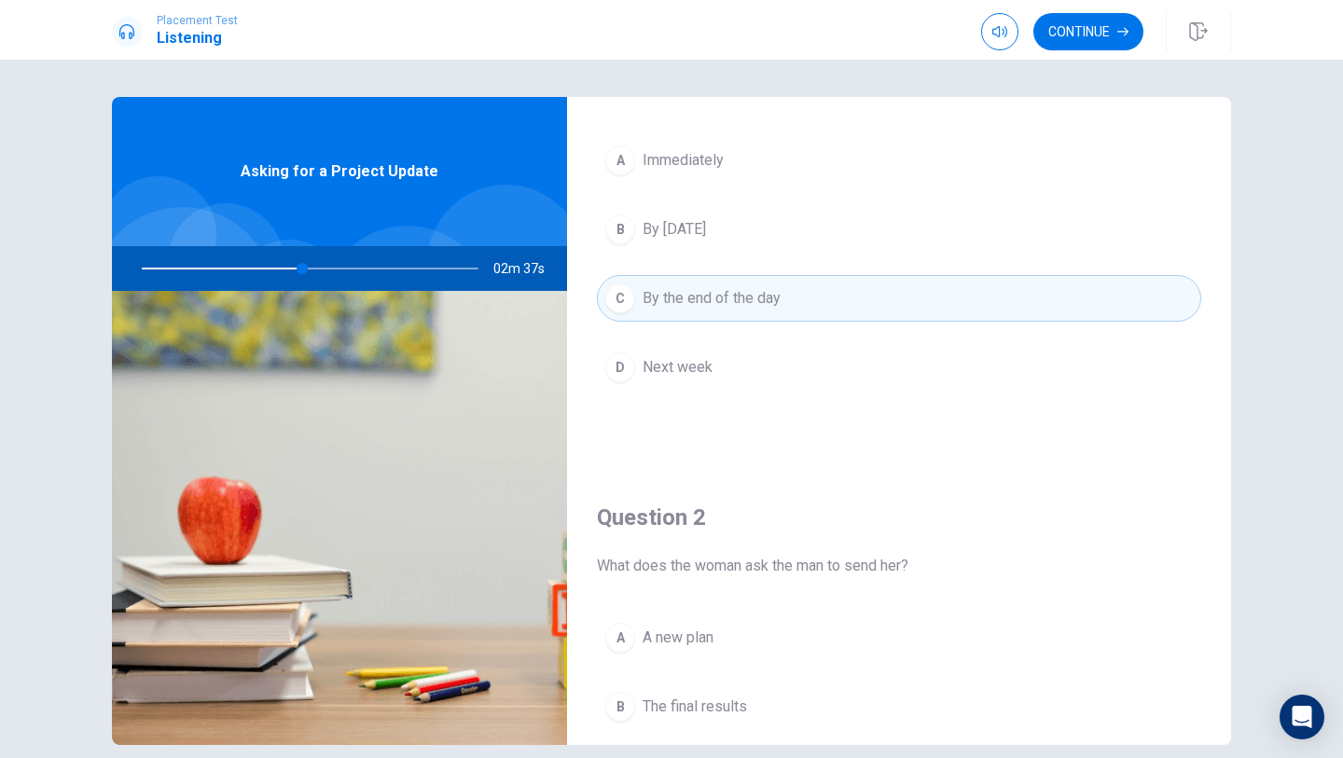
drag, startPoint x: 302, startPoint y: 270, endPoint x: 351, endPoint y: 277, distance: 48.9
click at [351, 277] on div at bounding box center [306, 268] width 374 height 45
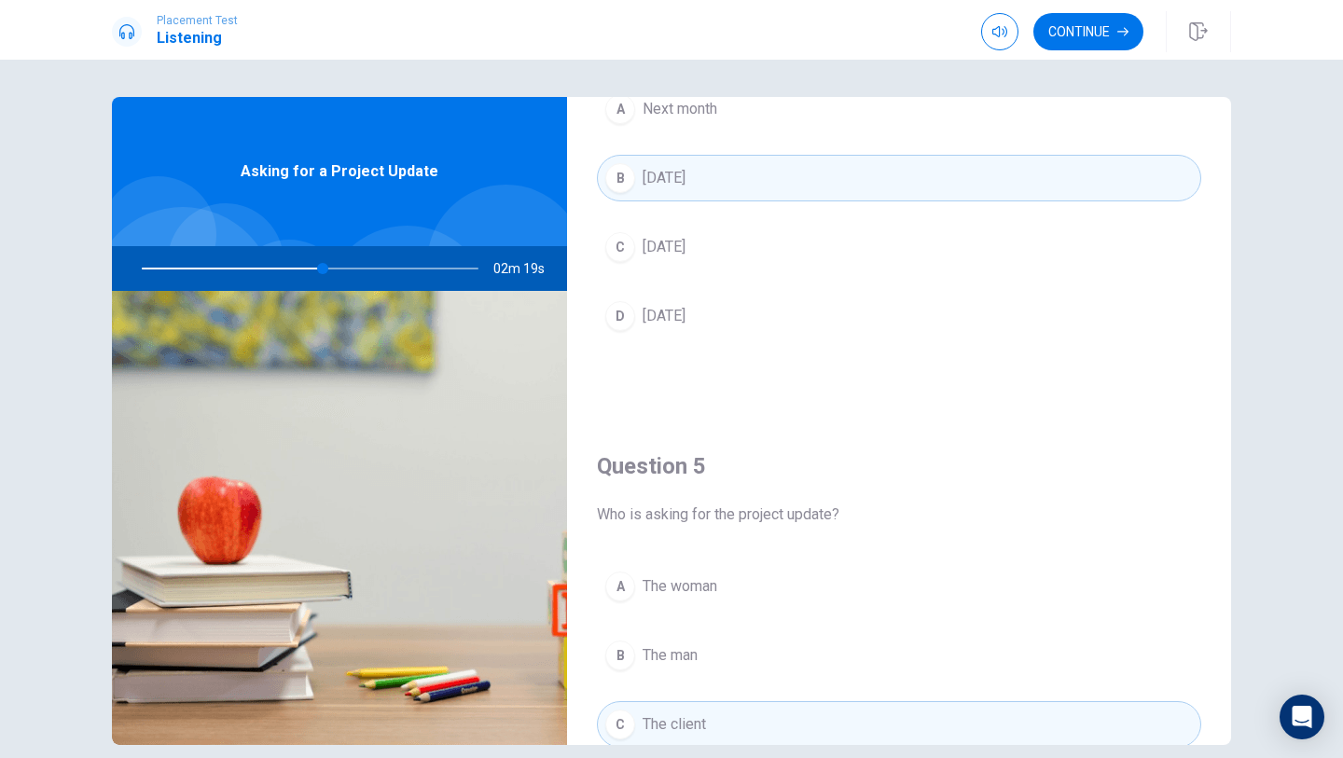
scroll to position [1739, 0]
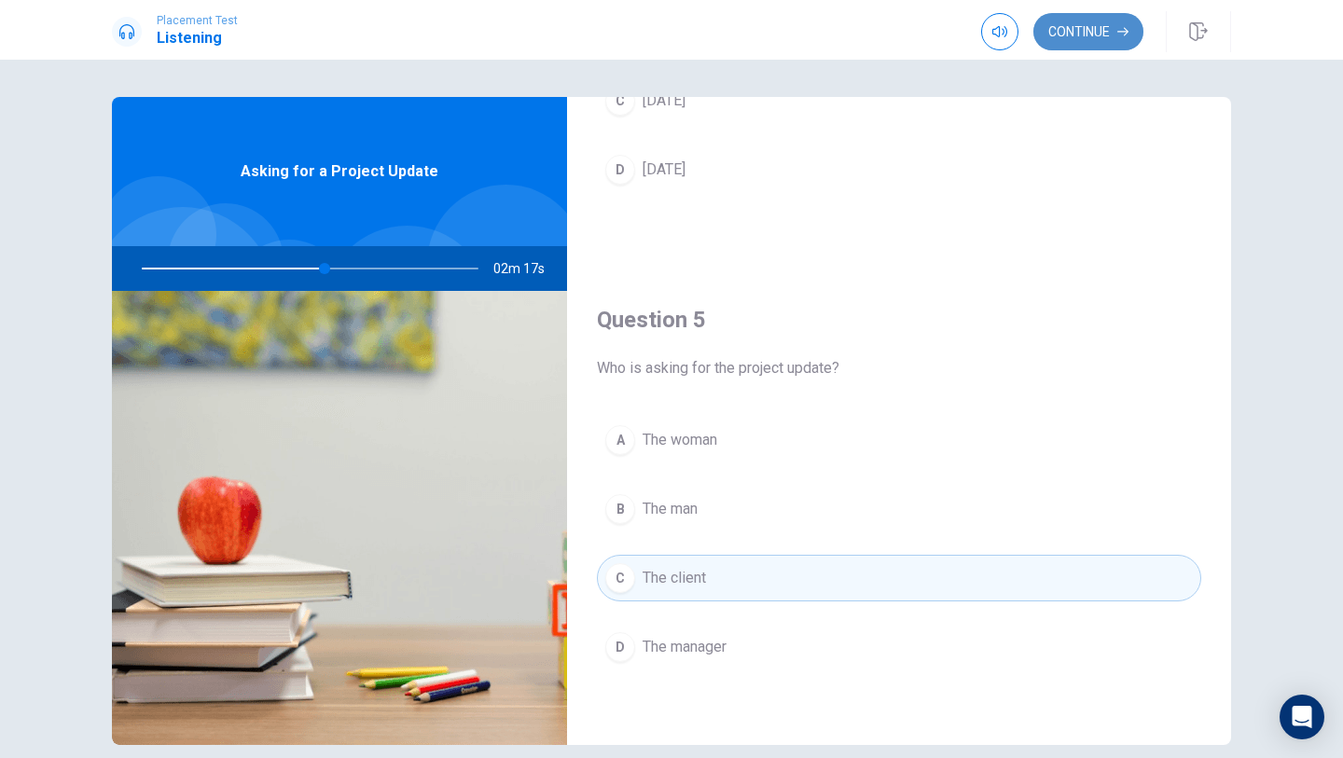
click at [1086, 44] on button "Continue" at bounding box center [1088, 31] width 110 height 37
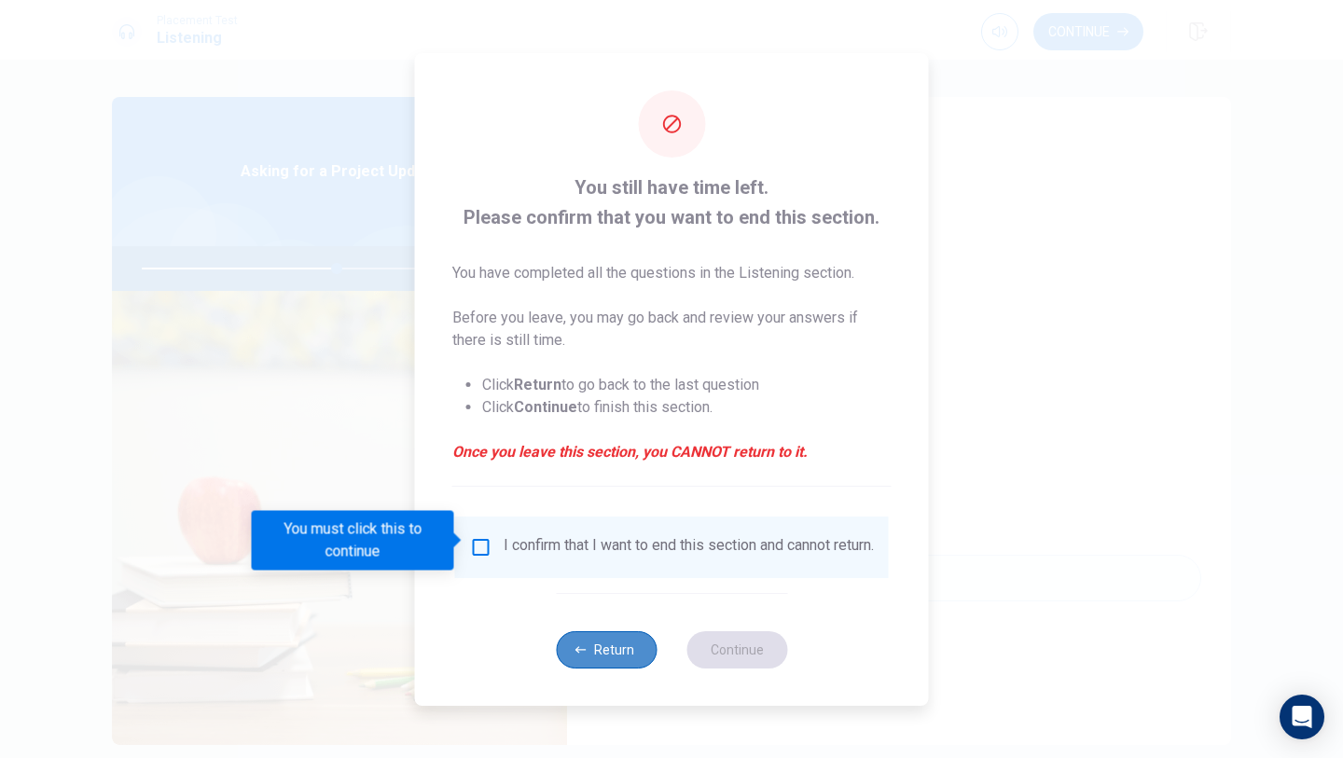
click at [584, 646] on button "Return" at bounding box center [606, 649] width 101 height 37
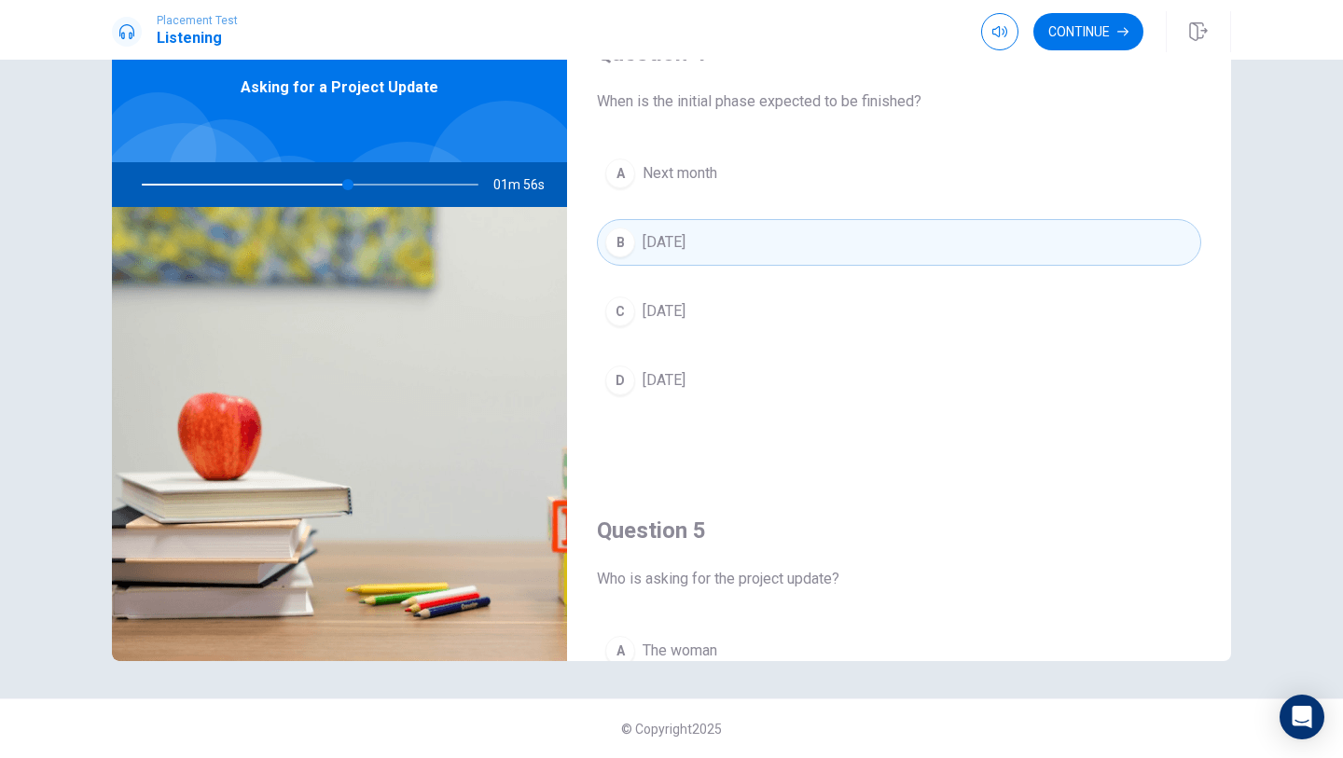
scroll to position [1434, 0]
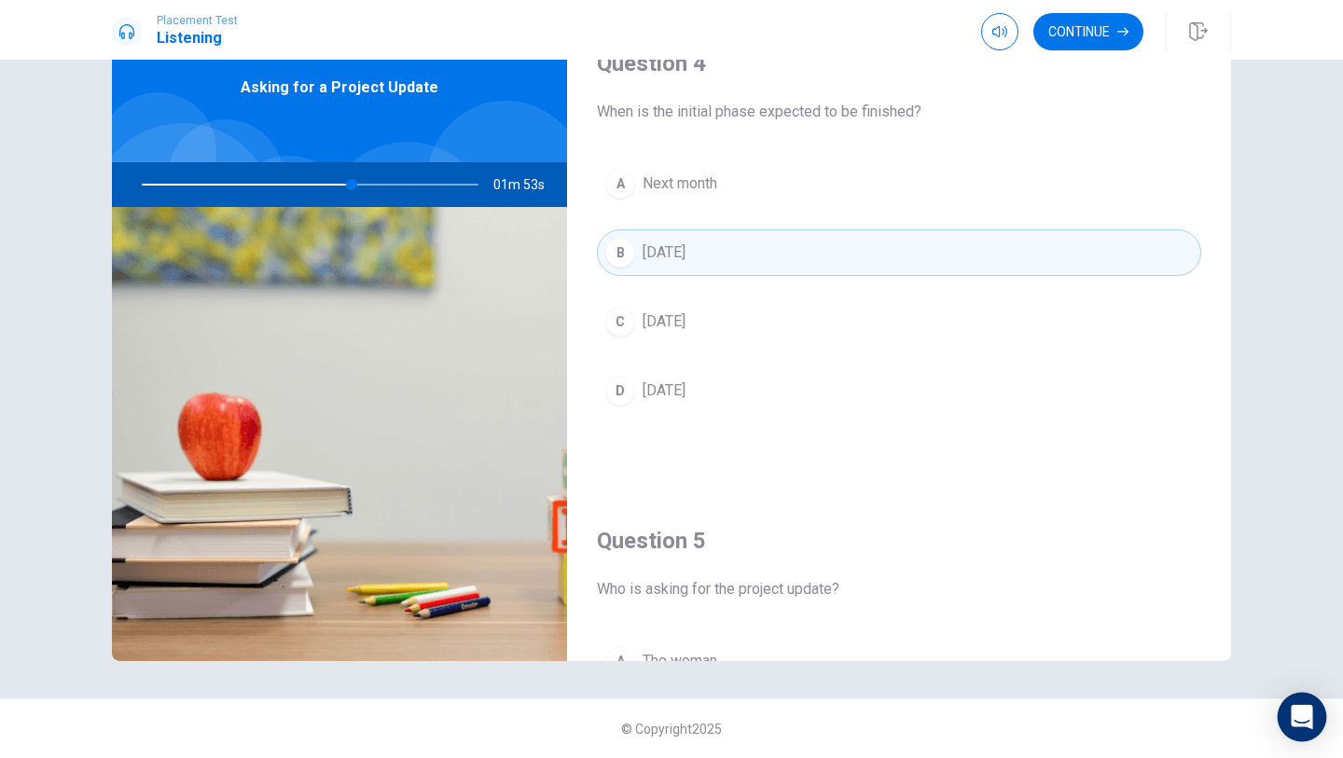
click at [1280, 713] on body "Placement Test Listening Continue Continue Question 1 When will the man send th…" at bounding box center [671, 379] width 1343 height 758
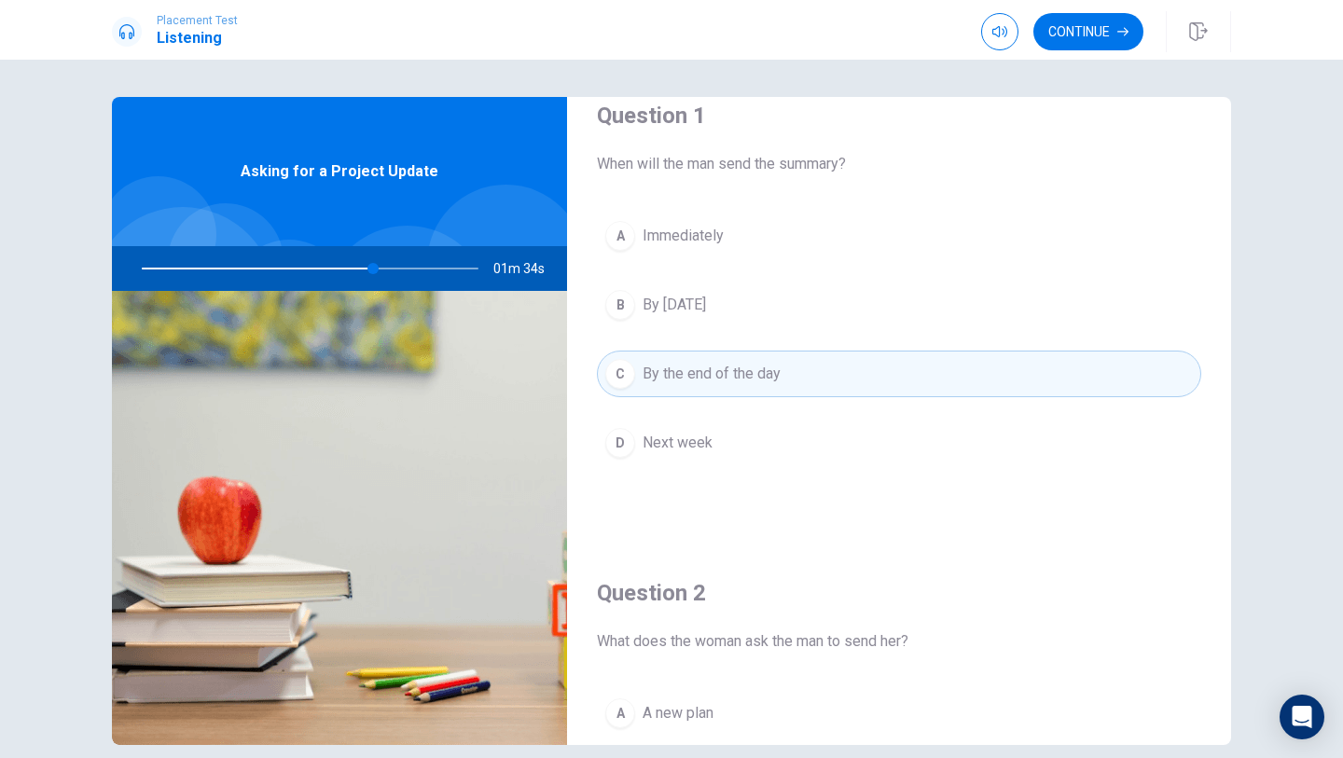
scroll to position [32, 0]
click at [1112, 43] on button "Continue" at bounding box center [1088, 31] width 110 height 37
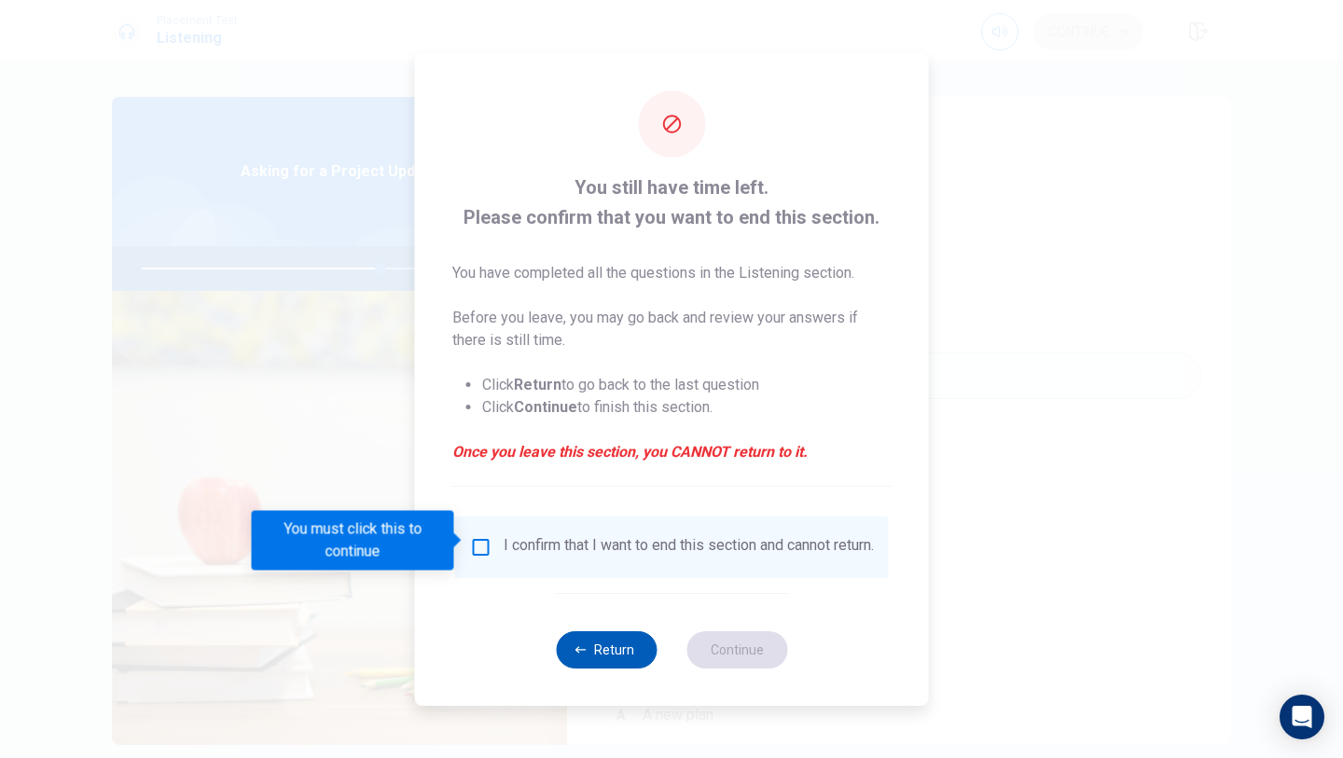
click at [604, 663] on button "Return" at bounding box center [606, 649] width 101 height 37
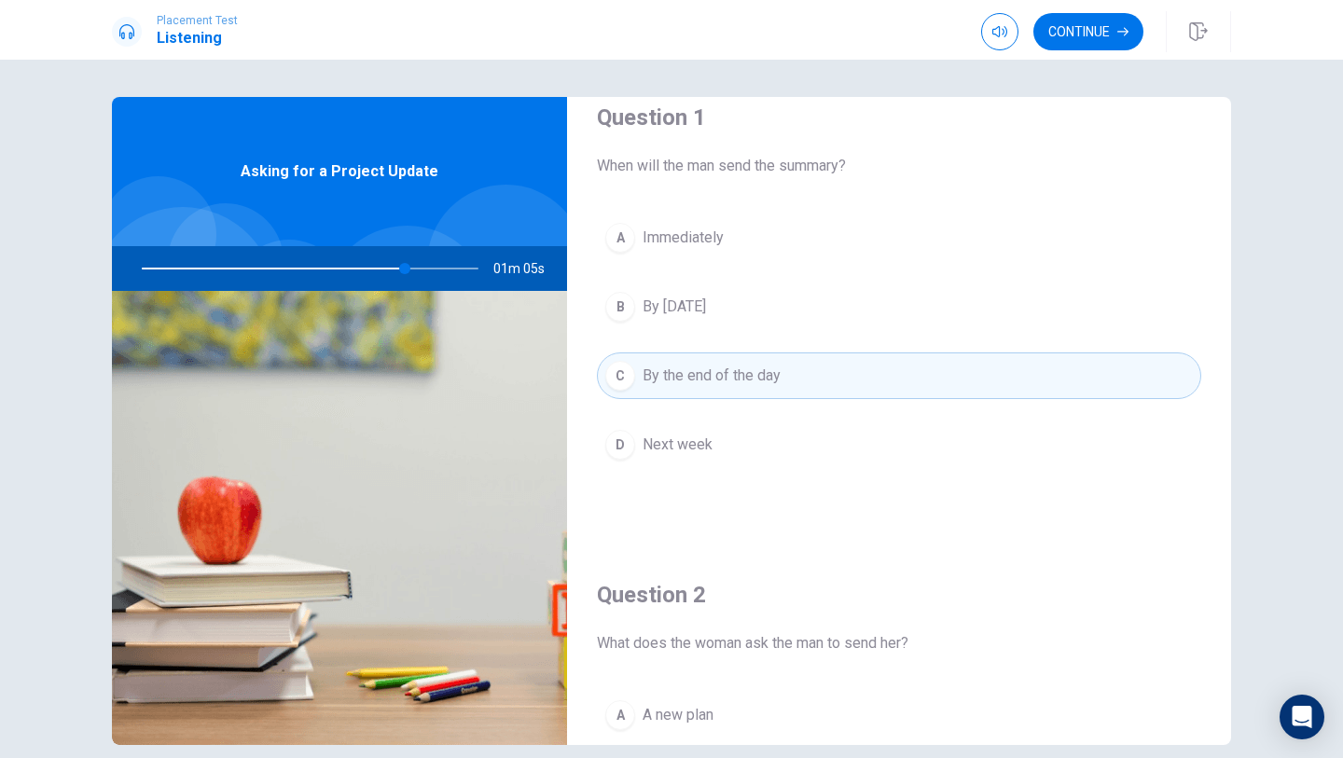
drag, startPoint x: 1085, startPoint y: 44, endPoint x: 1100, endPoint y: 60, distance: 21.8
click at [1100, 60] on div "Placement Test Listening Continue Continue Question 1 When will the man send th…" at bounding box center [671, 379] width 1343 height 758
drag, startPoint x: 1099, startPoint y: 48, endPoint x: 1105, endPoint y: 72, distance: 25.1
click at [1105, 72] on div "Placement Test Listening Continue Continue Question 1 When will the man send th…" at bounding box center [671, 379] width 1343 height 758
click at [1101, 49] on div "Placement Test Listening Continue" at bounding box center [671, 30] width 1343 height 60
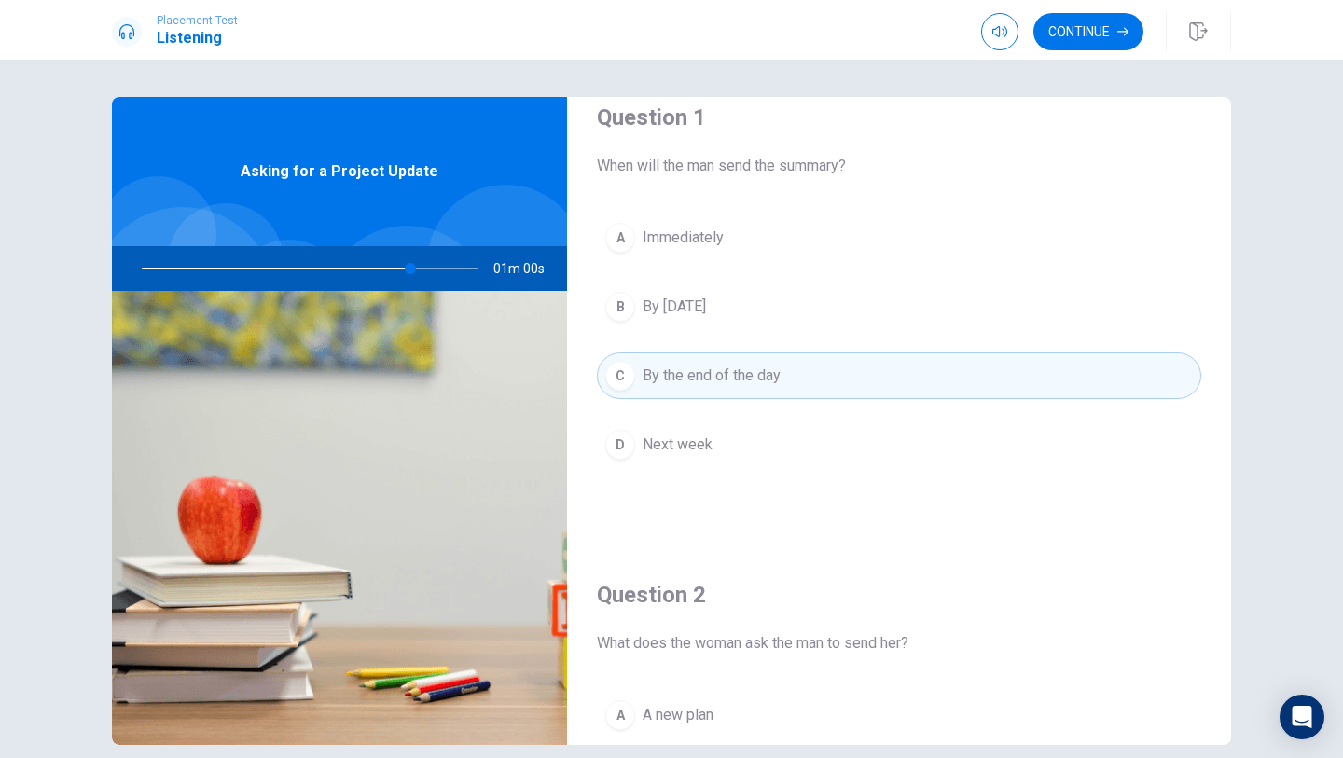
drag, startPoint x: 1101, startPoint y: 49, endPoint x: 1100, endPoint y: 68, distance: 18.7
click at [1100, 68] on div "Placement Test Listening Continue Continue Question 1 When will the man send th…" at bounding box center [671, 379] width 1343 height 758
click at [1100, 44] on button "Continue" at bounding box center [1088, 31] width 110 height 37
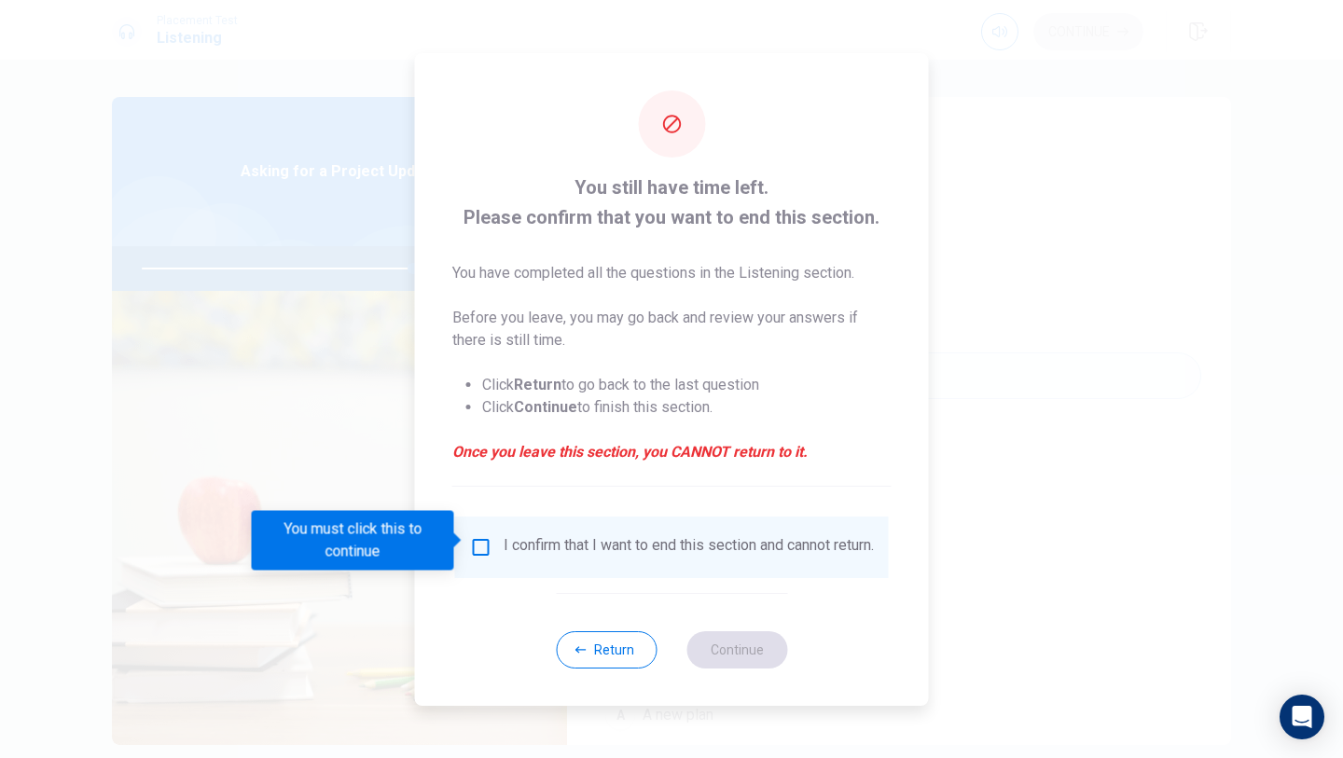
click at [570, 567] on div "I confirm that I want to end this section and cannot return." at bounding box center [672, 548] width 434 height 62
click at [633, 648] on button "Return" at bounding box center [606, 649] width 101 height 37
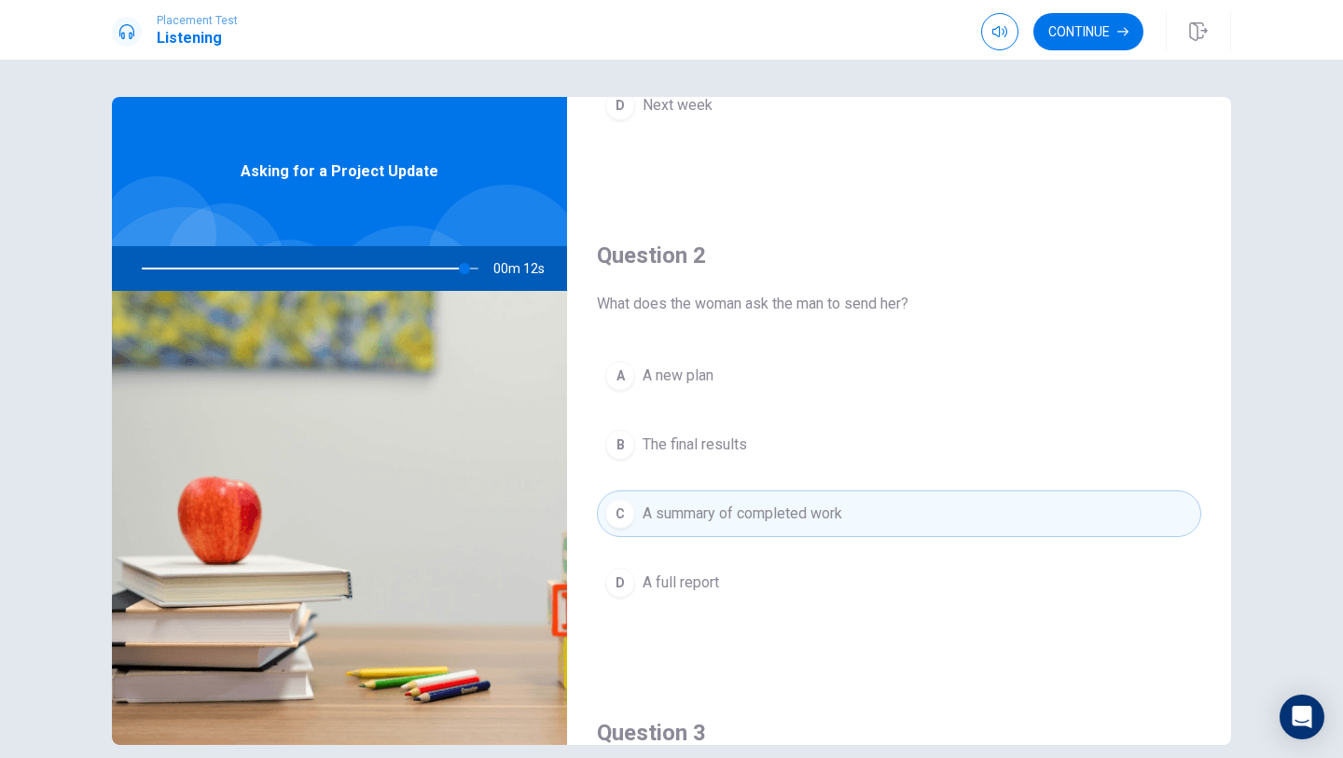
scroll to position [374, 0]
drag, startPoint x: 471, startPoint y: 270, endPoint x: 424, endPoint y: 271, distance: 46.7
click at [424, 271] on div at bounding box center [306, 268] width 374 height 45
type input "0"
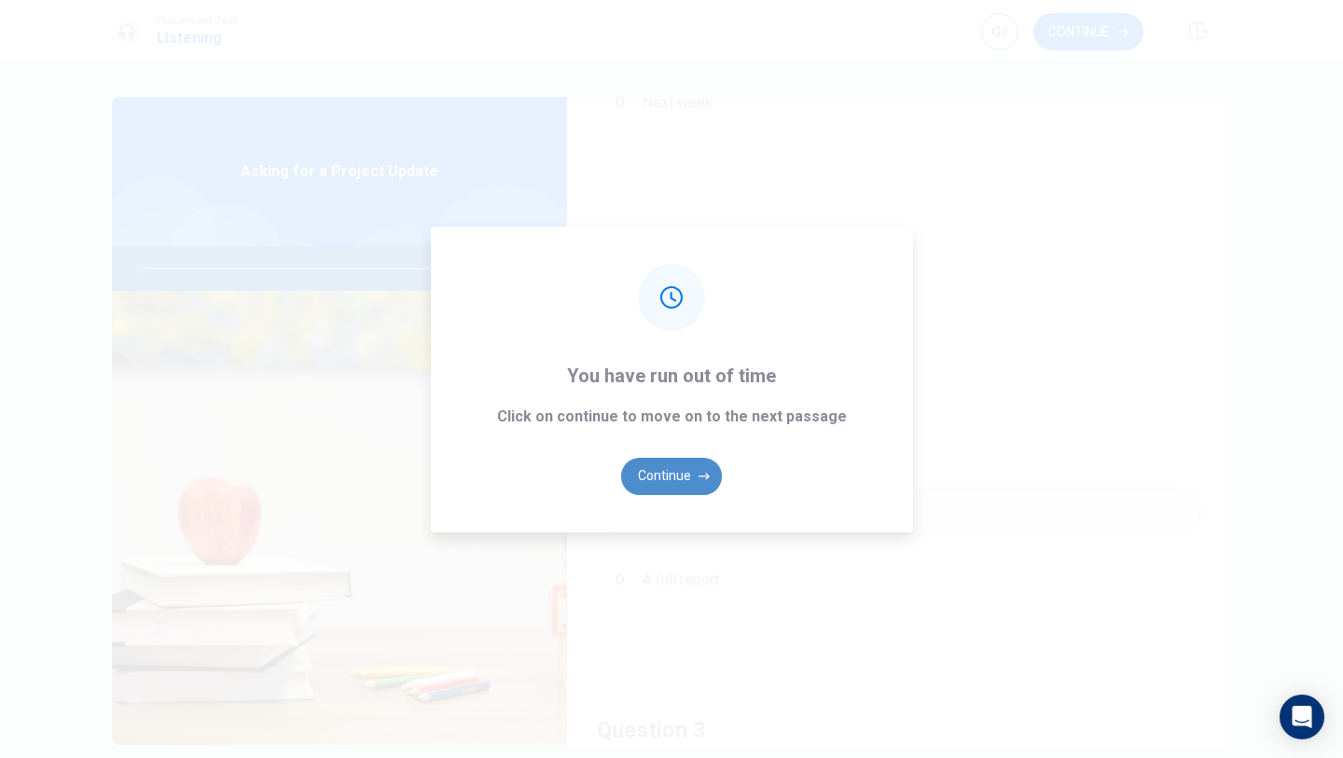
click at [664, 464] on button "Continue" at bounding box center [671, 476] width 101 height 37
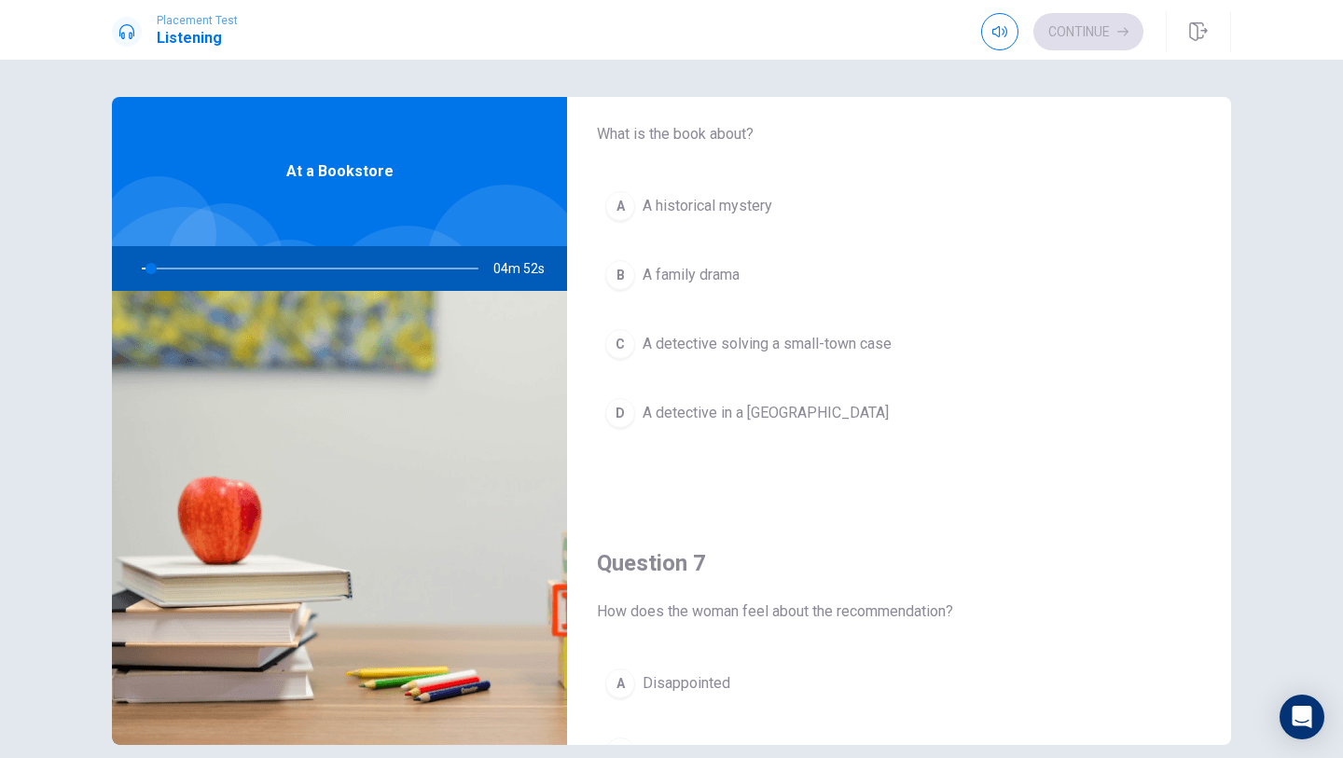
scroll to position [64, 0]
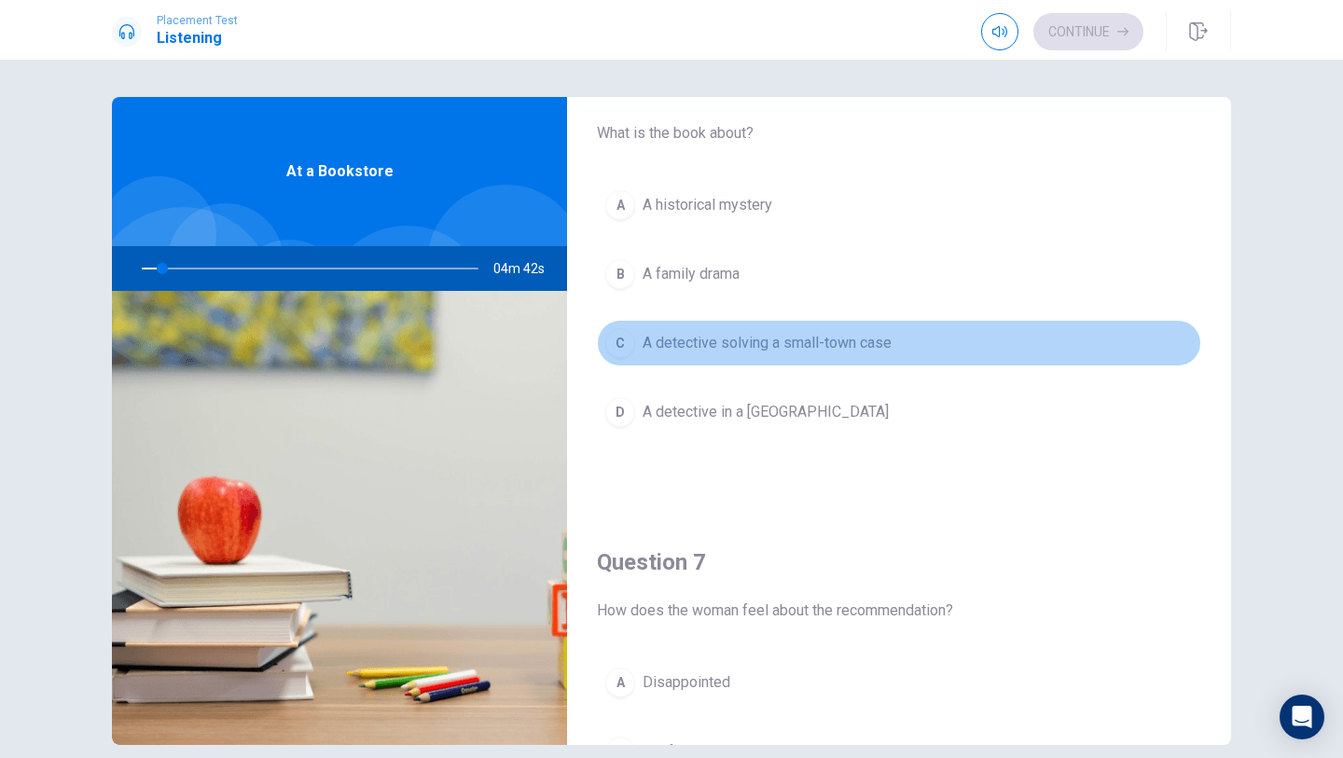
click at [744, 357] on button "C A detective solving a small-town case" at bounding box center [899, 343] width 604 height 47
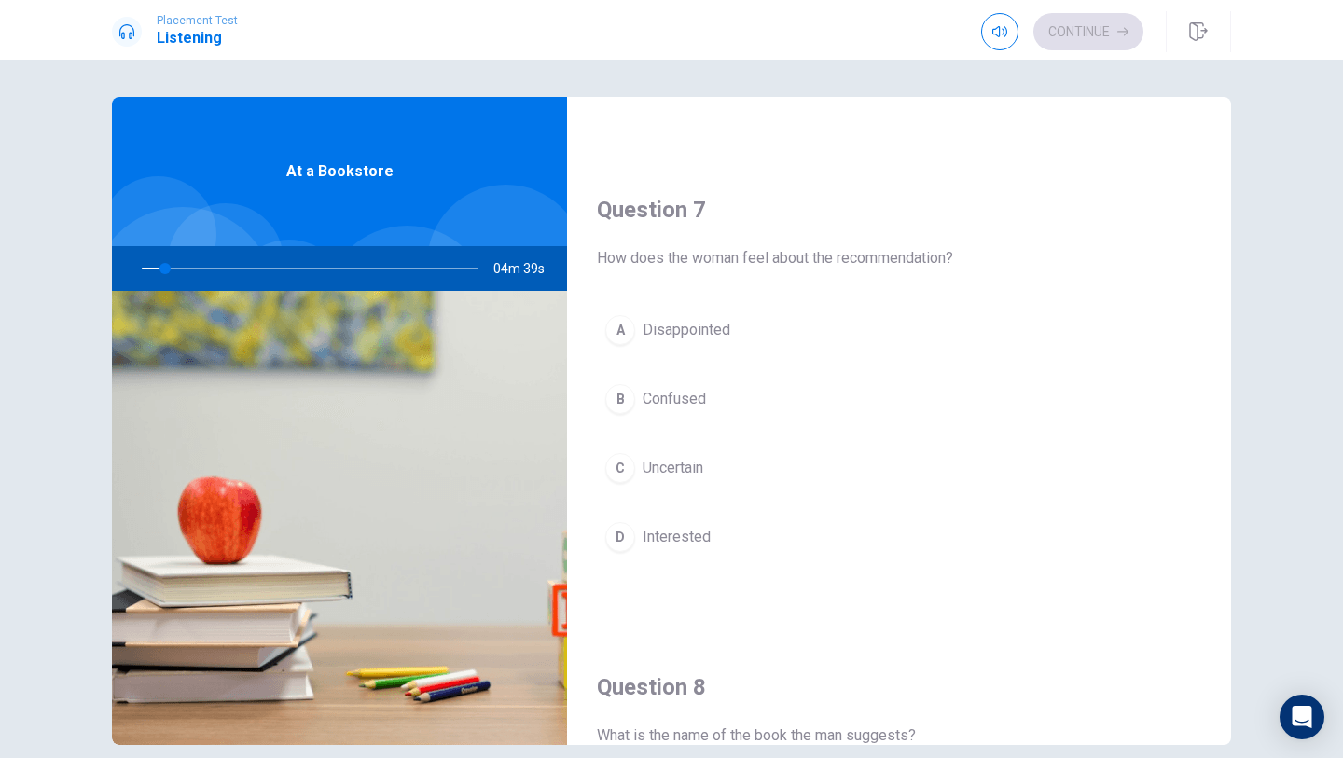
scroll to position [415, 0]
click at [757, 409] on button "B Confused" at bounding box center [899, 401] width 604 height 47
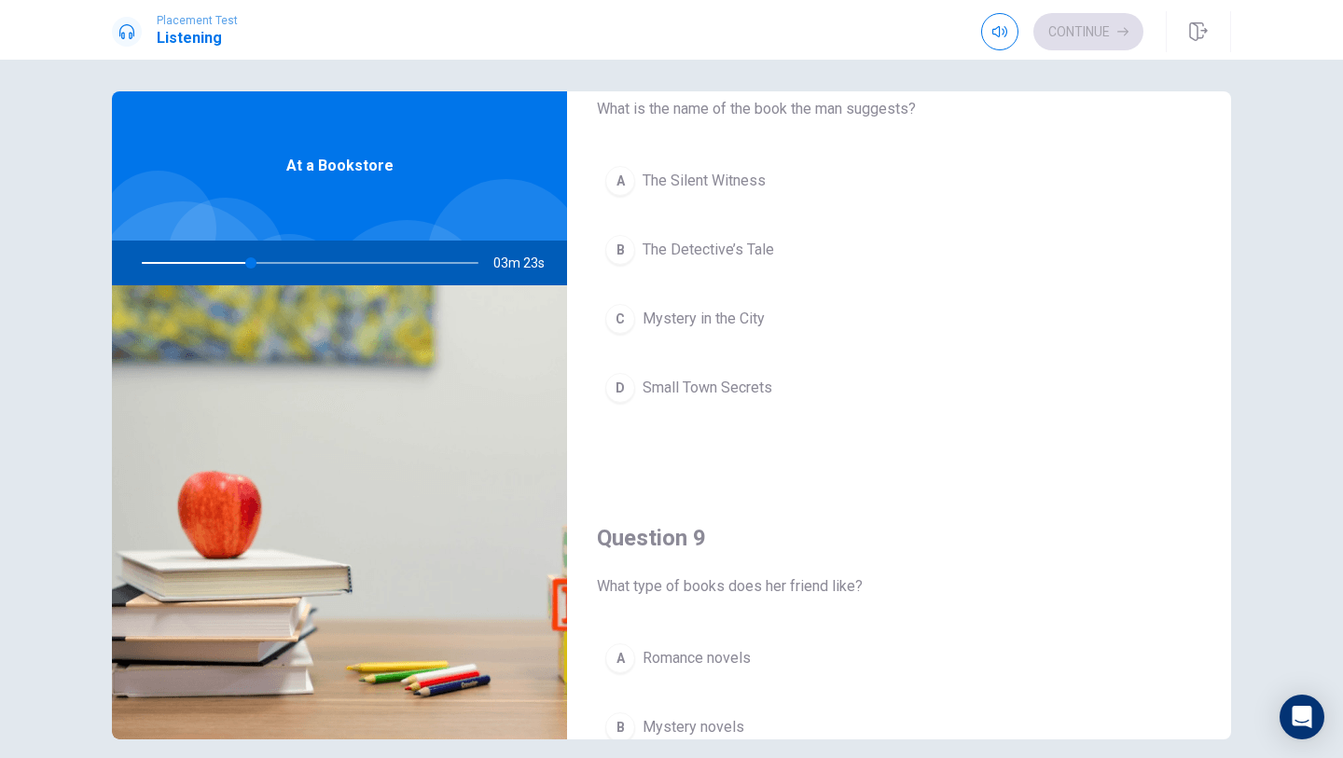
scroll to position [1025, 0]
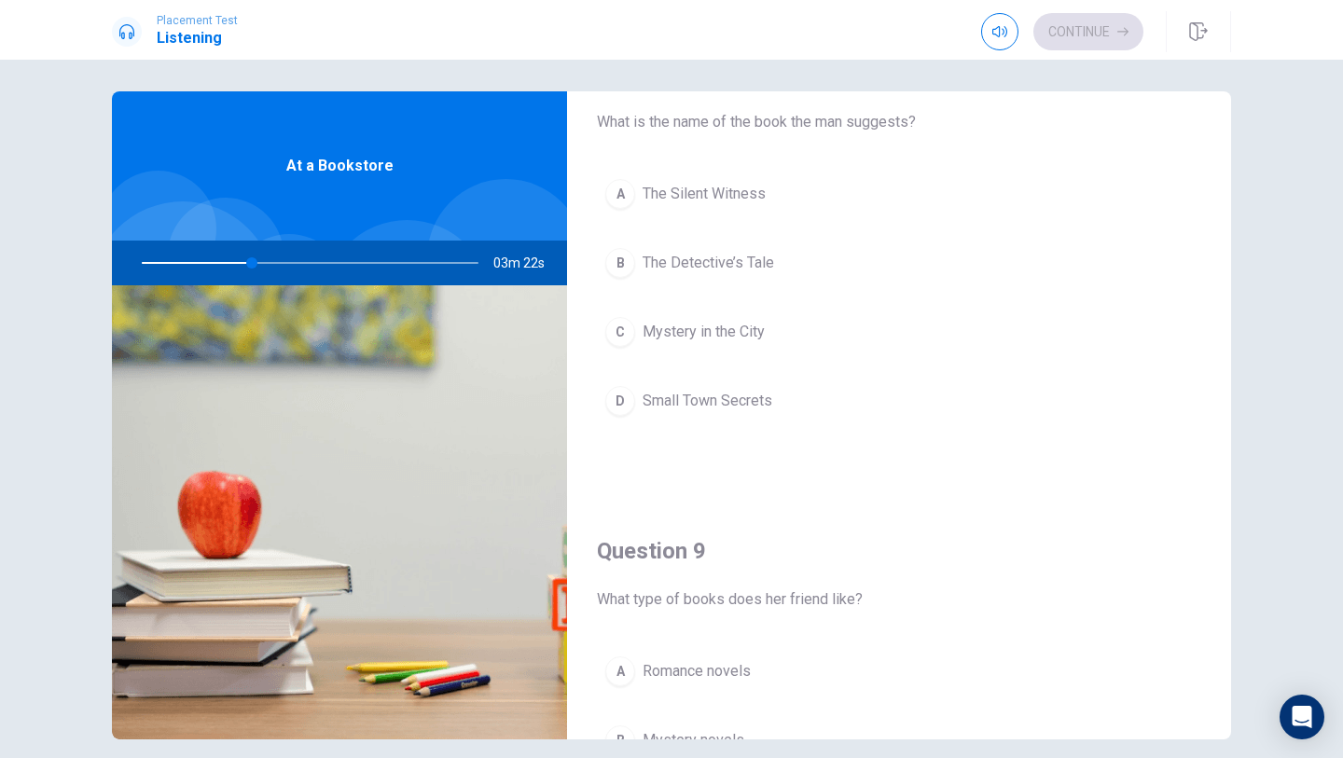
click at [754, 195] on span "The Silent Witness" at bounding box center [704, 194] width 123 height 22
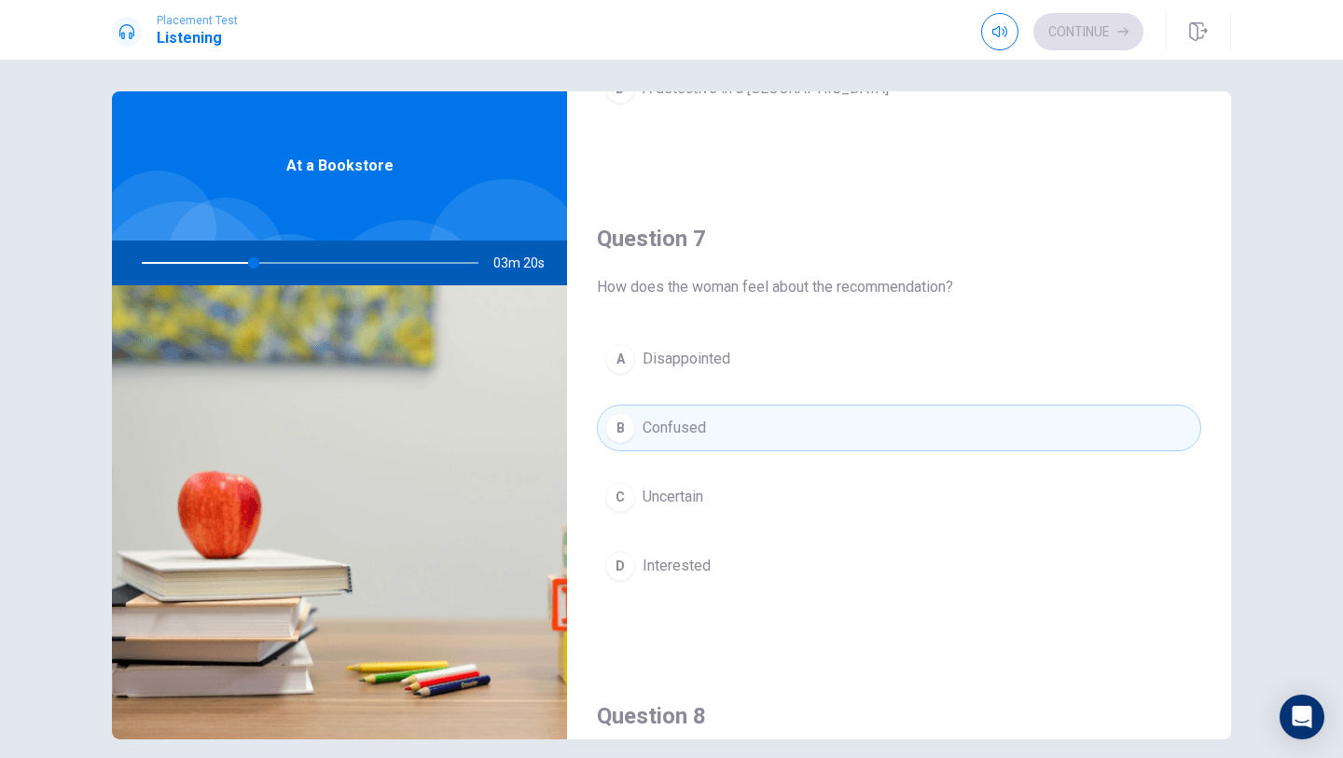
scroll to position [370, 0]
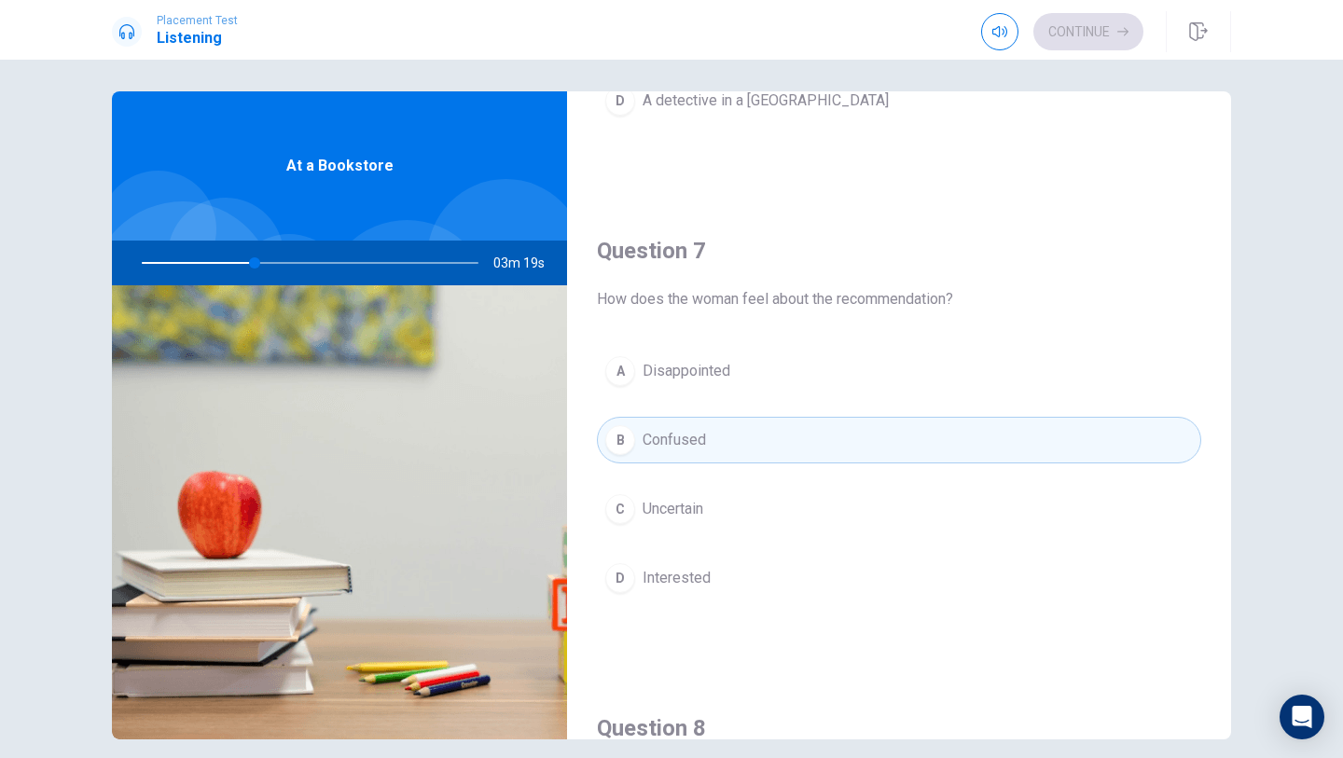
click at [720, 580] on button "D Interested" at bounding box center [899, 578] width 604 height 47
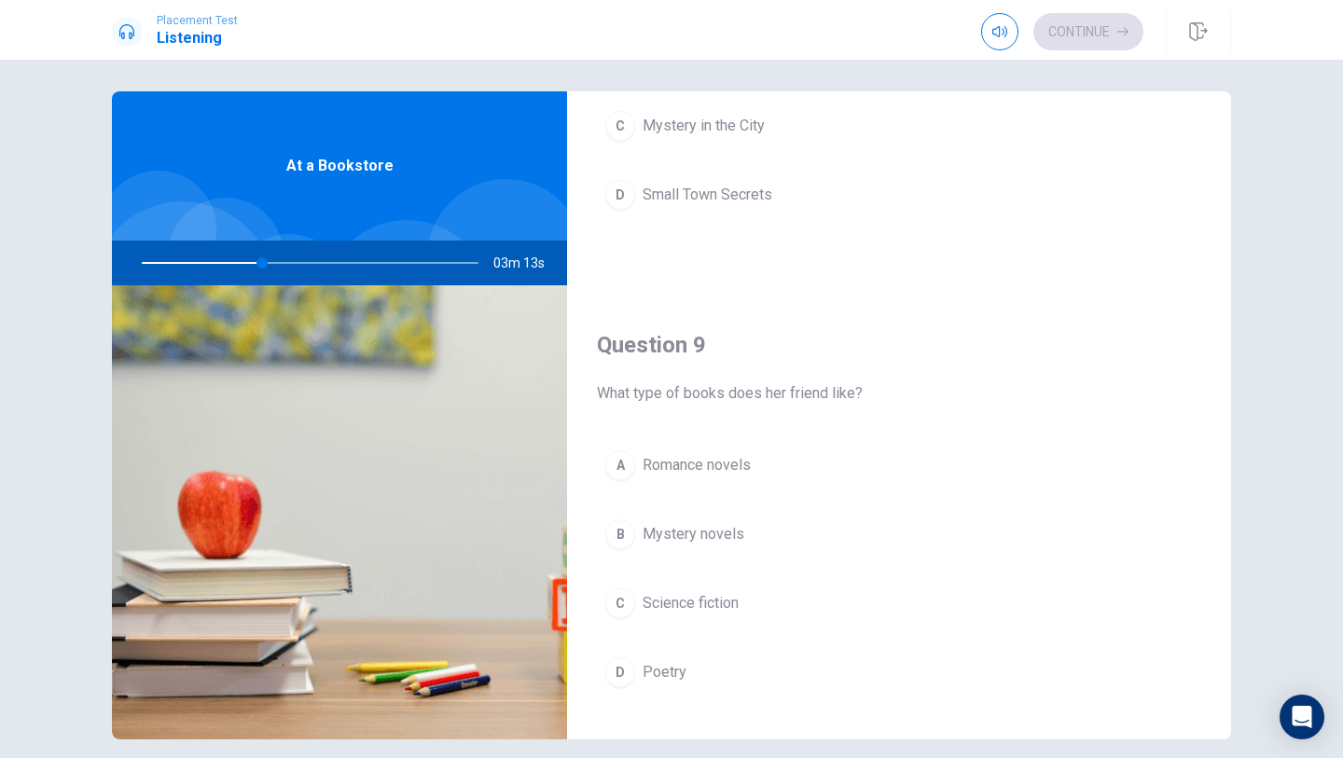
scroll to position [1350, 0]
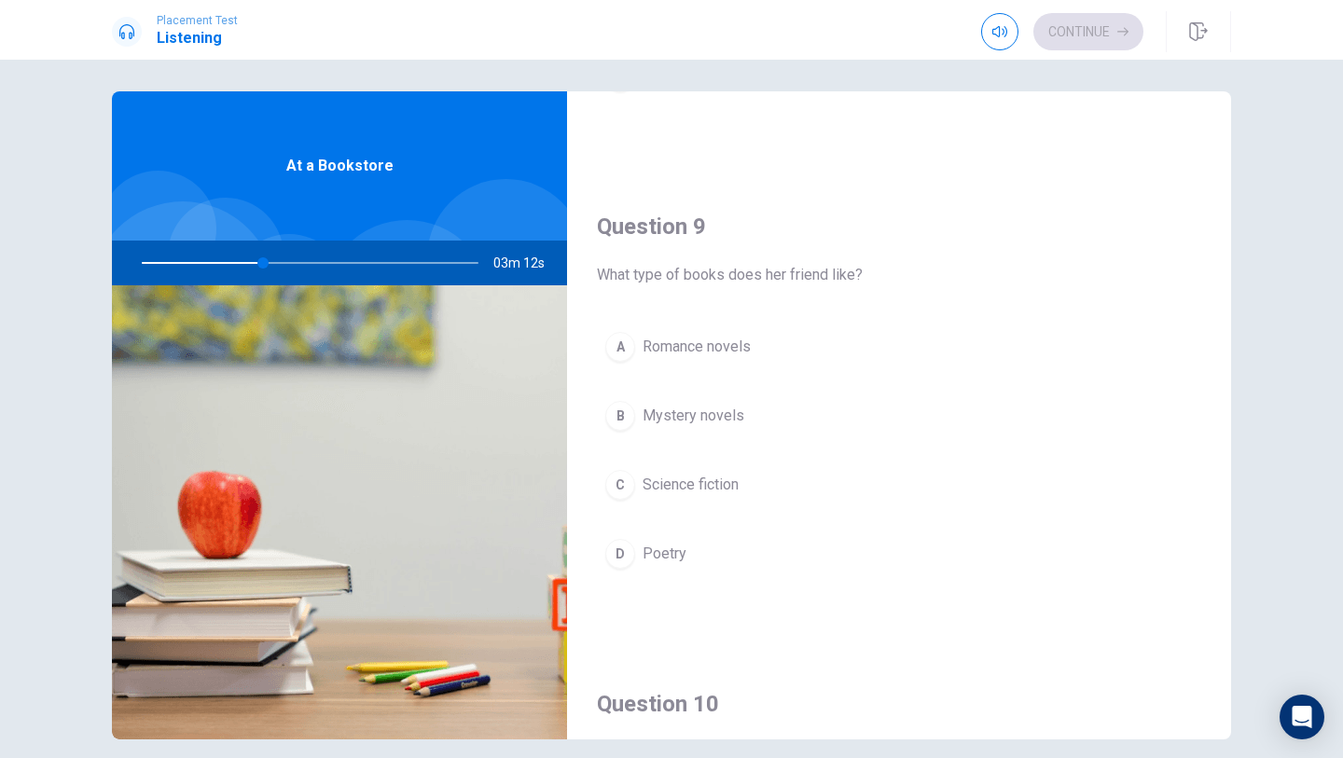
click at [763, 423] on button "B Mystery novels" at bounding box center [899, 416] width 604 height 47
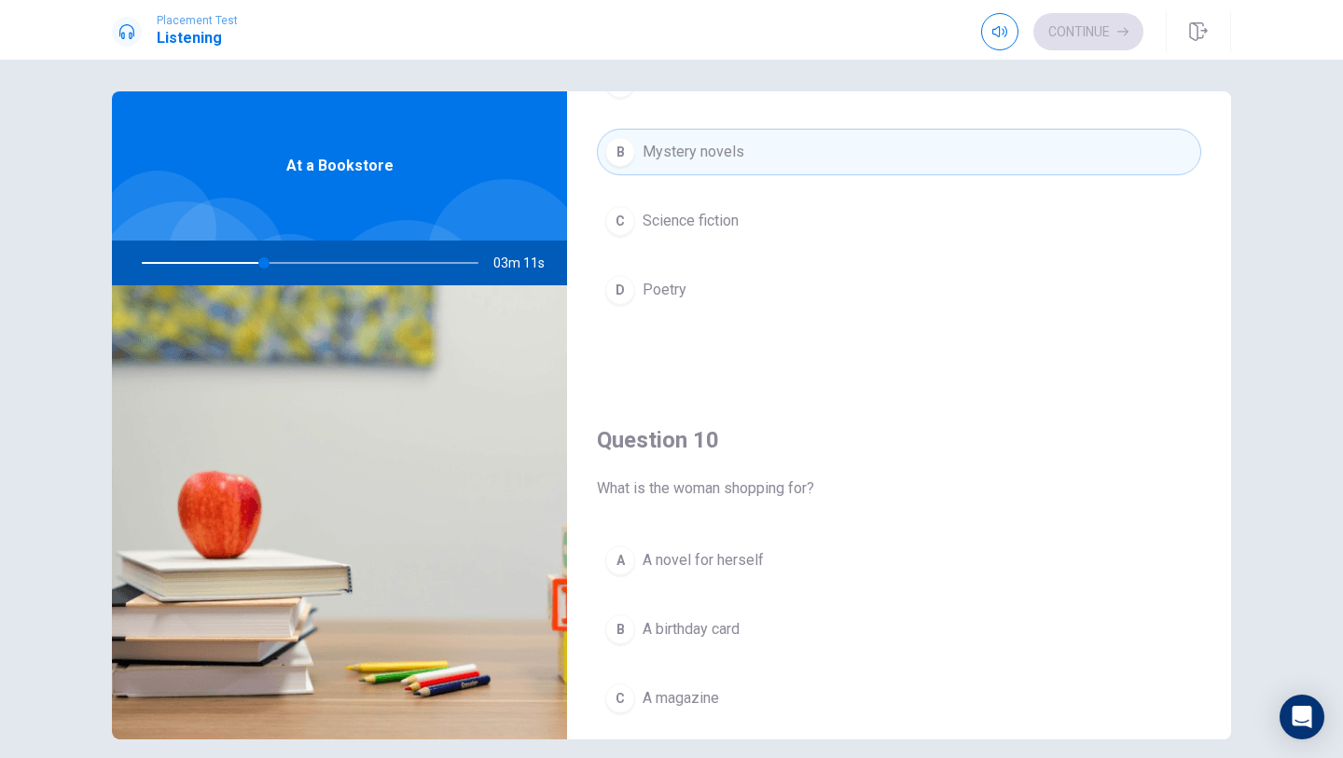
scroll to position [1739, 0]
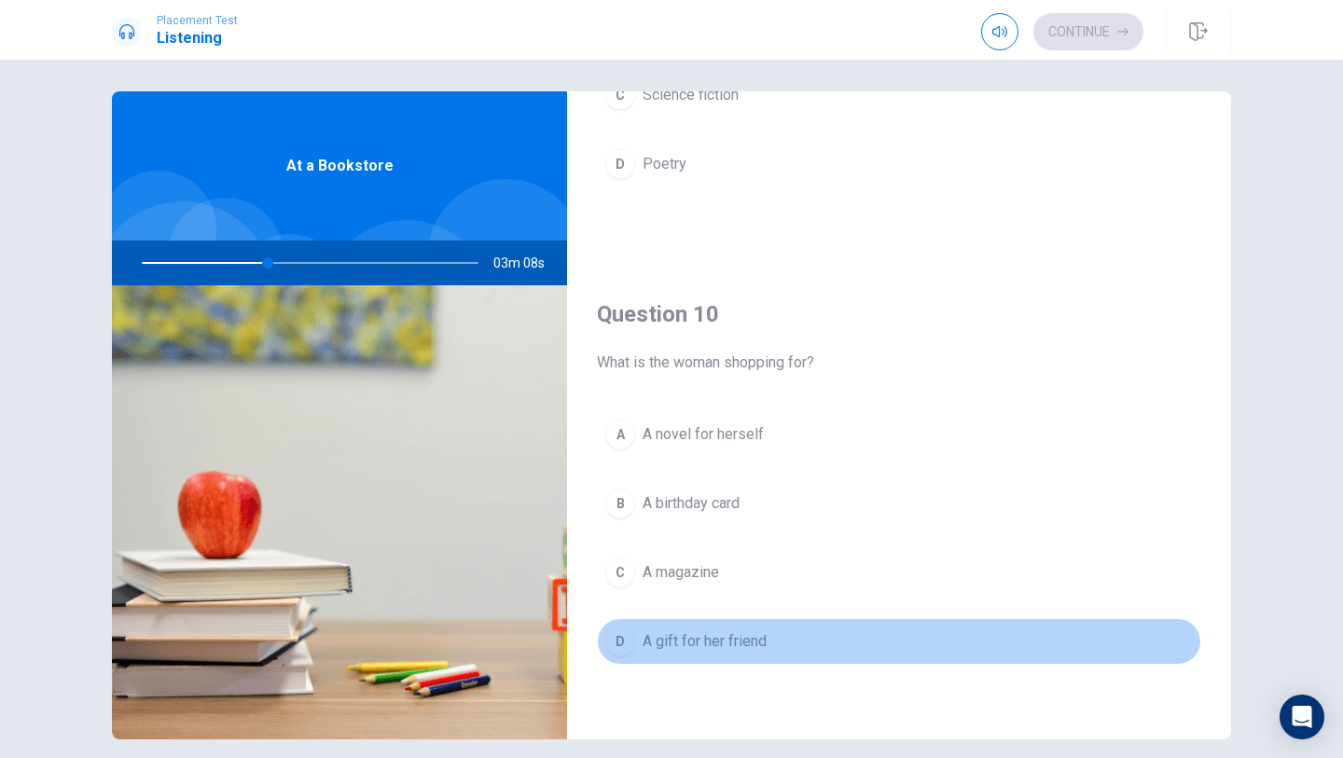
click at [730, 650] on span "A gift for her friend" at bounding box center [705, 641] width 124 height 22
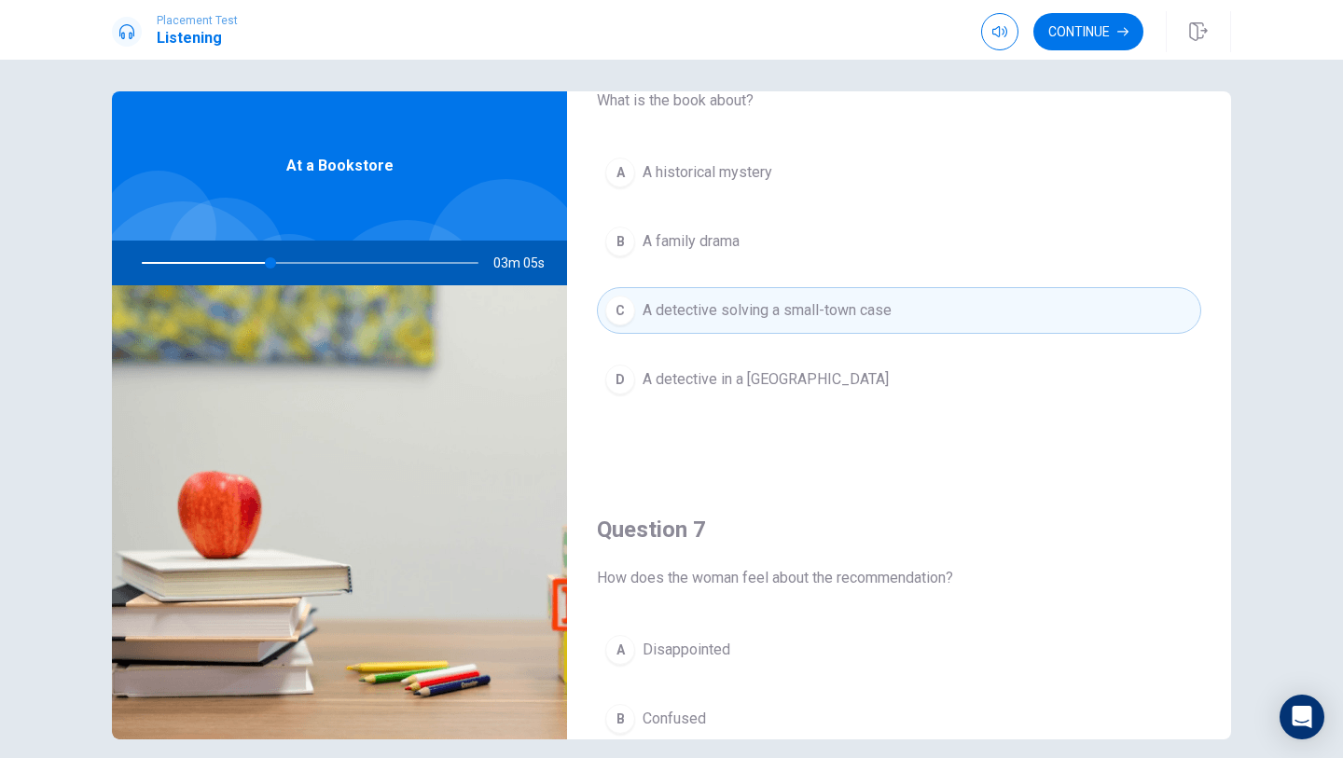
scroll to position [0, 0]
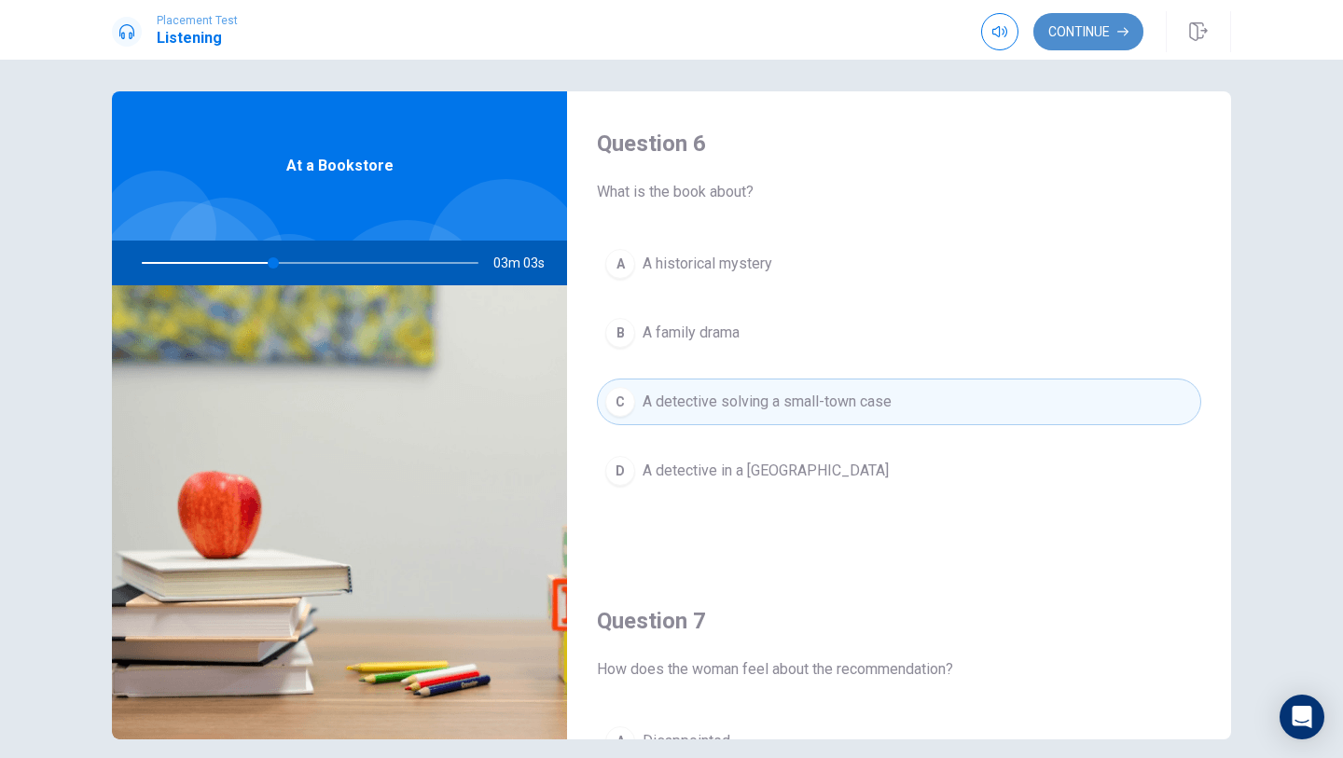
click at [1059, 24] on button "Continue" at bounding box center [1088, 31] width 110 height 37
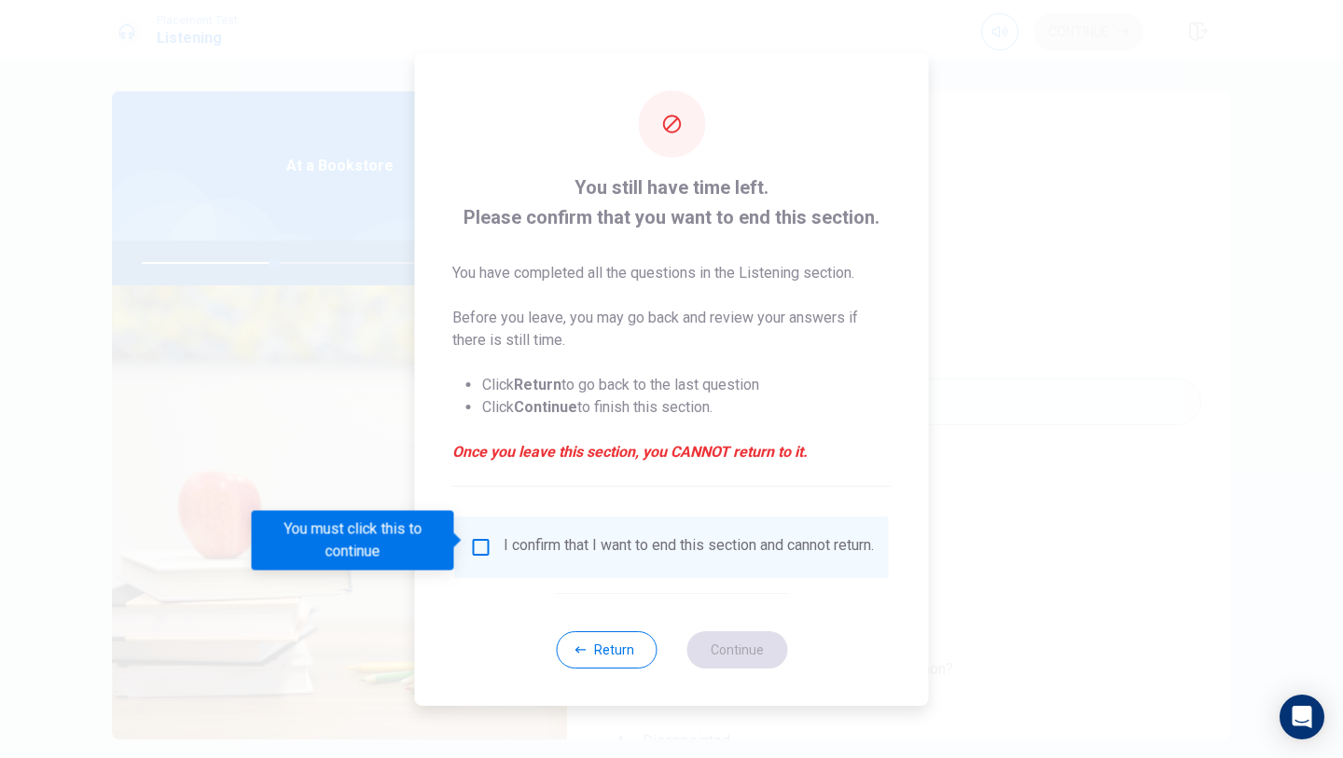
click at [593, 544] on div "I confirm that I want to end this section and cannot return." at bounding box center [689, 547] width 370 height 22
click at [482, 548] on input "You must click this to continue" at bounding box center [481, 547] width 22 height 22
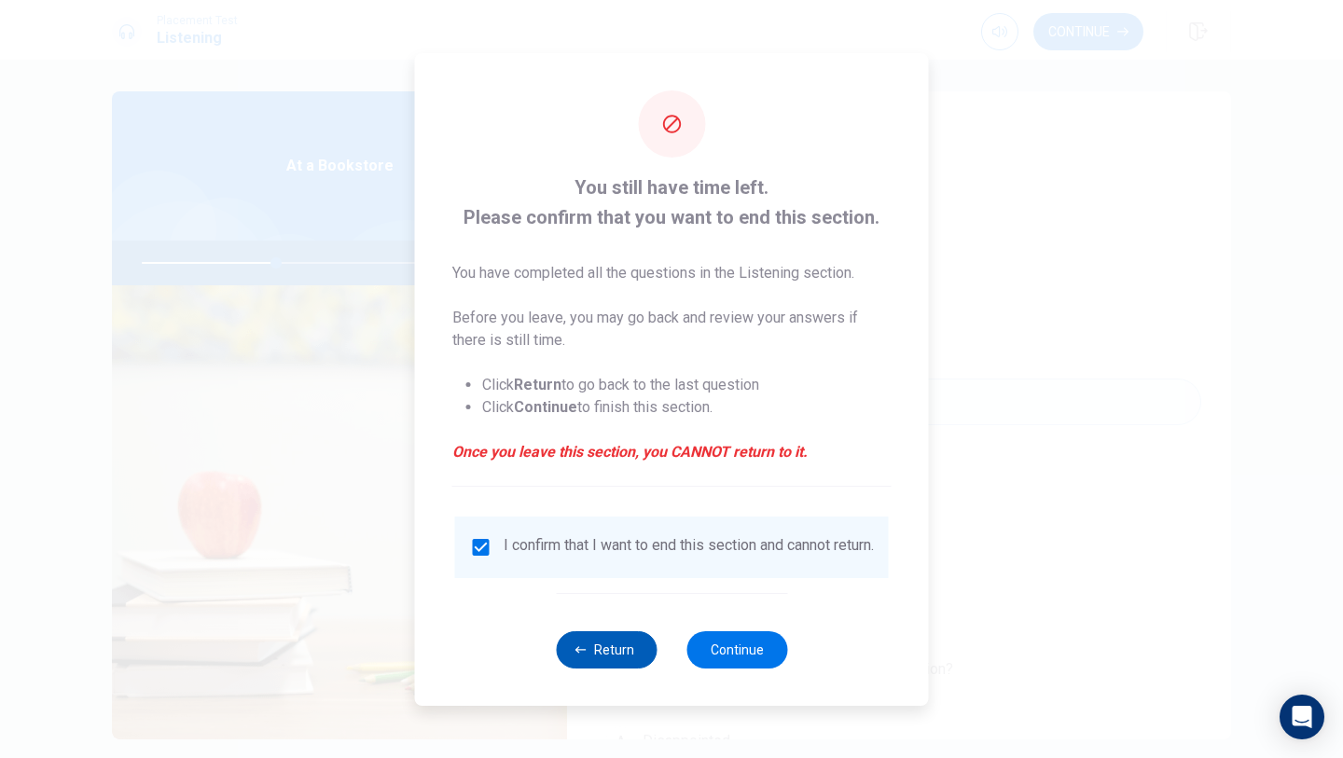
click at [595, 660] on button "Return" at bounding box center [606, 649] width 101 height 37
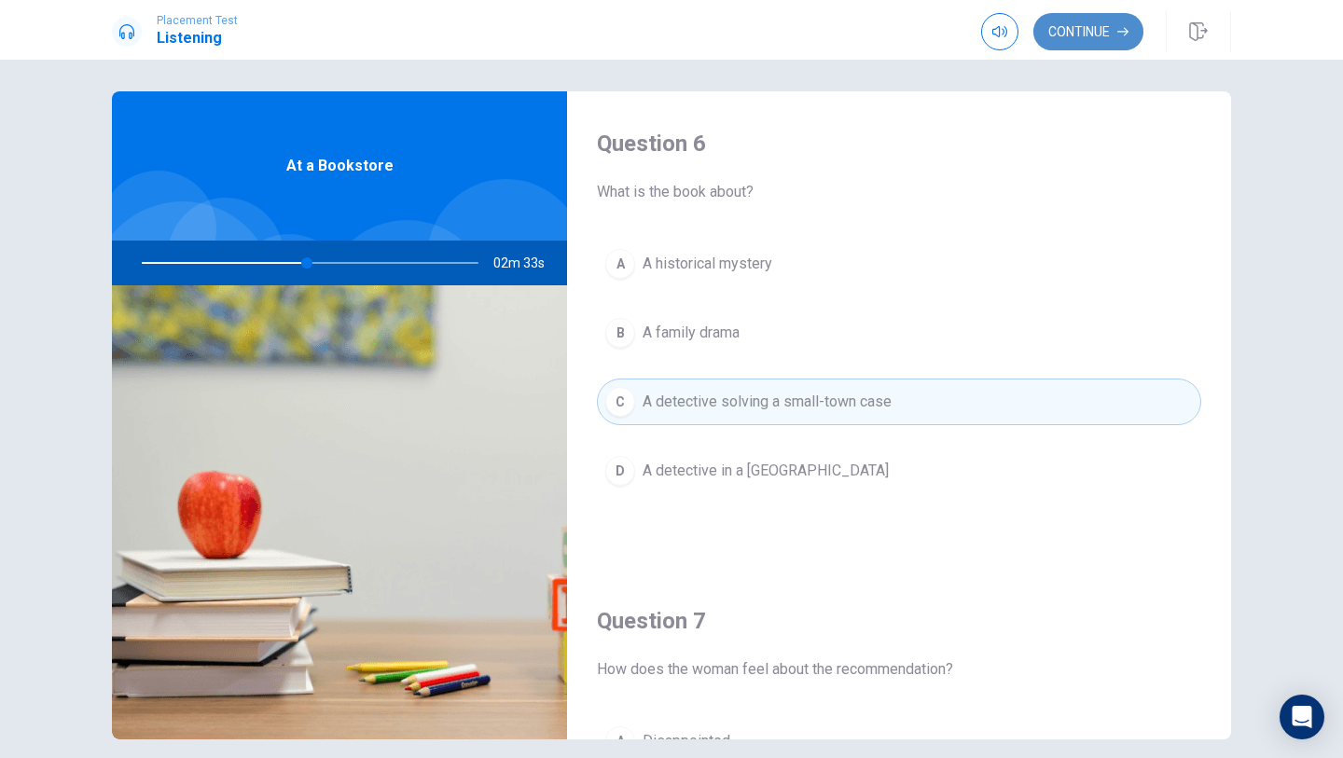
click at [1067, 41] on button "Continue" at bounding box center [1088, 31] width 110 height 37
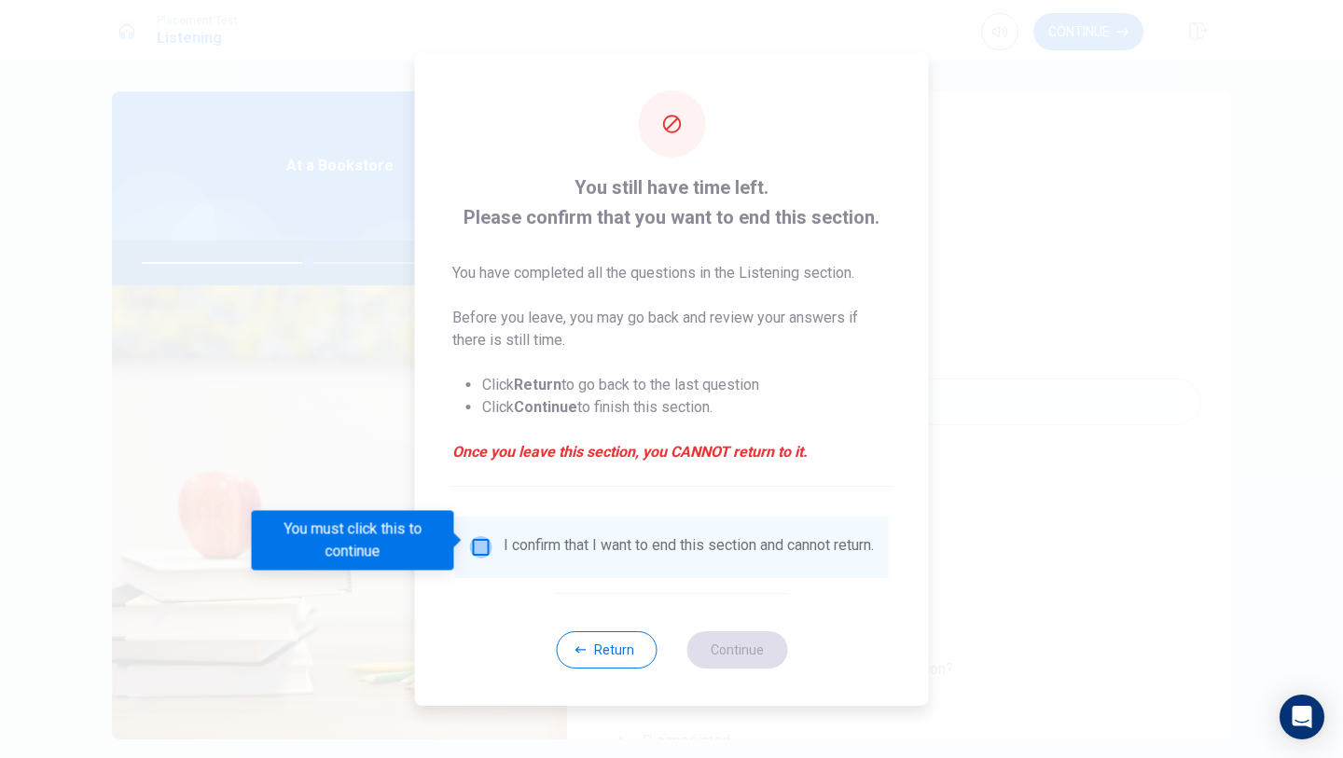
click at [478, 547] on input "You must click this to continue" at bounding box center [481, 547] width 22 height 22
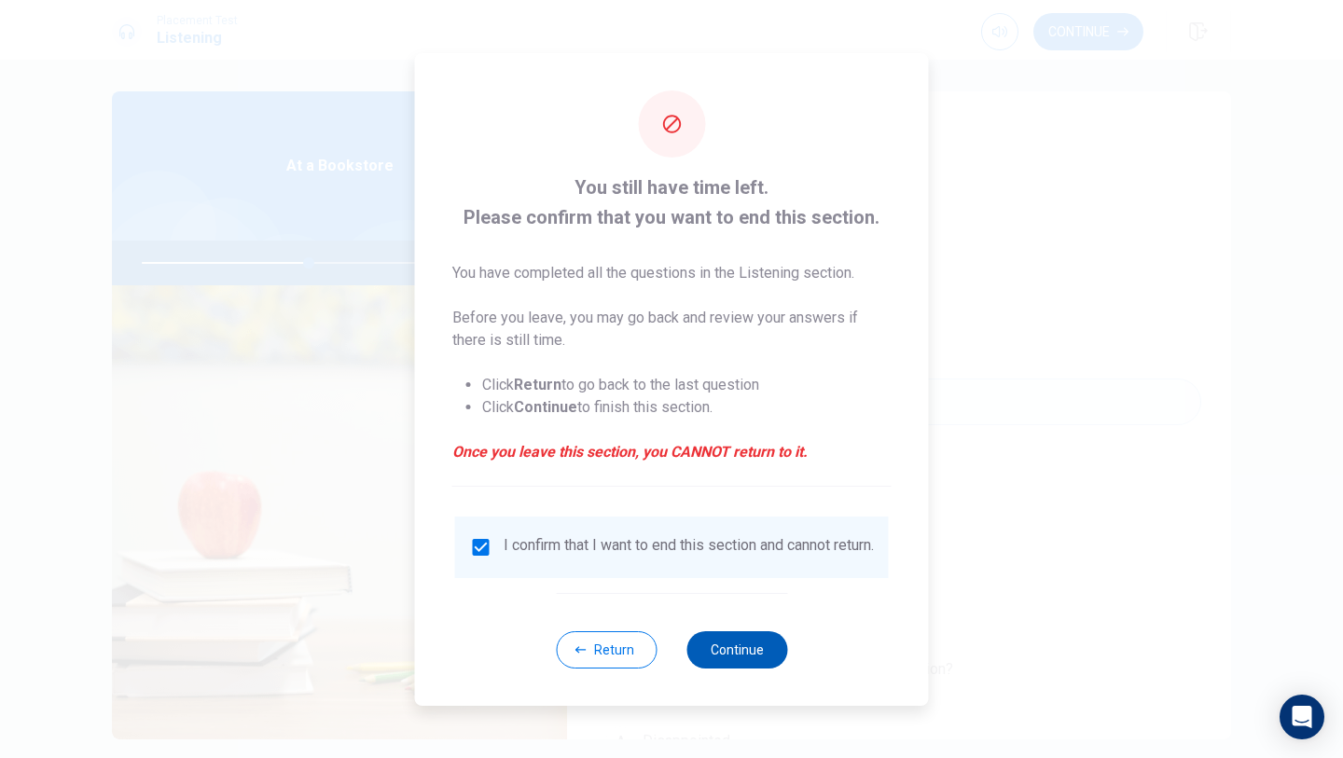
click at [741, 655] on button "Continue" at bounding box center [736, 649] width 101 height 37
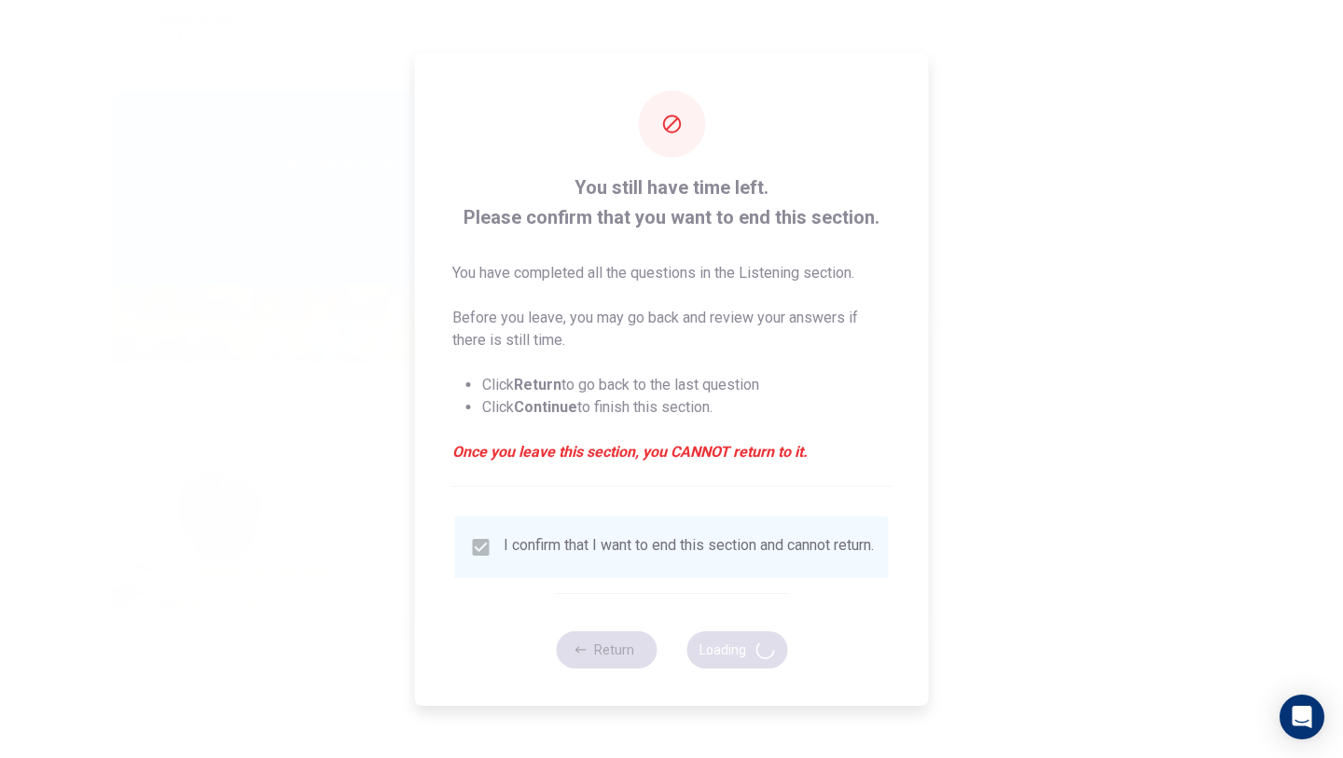
type input "51"
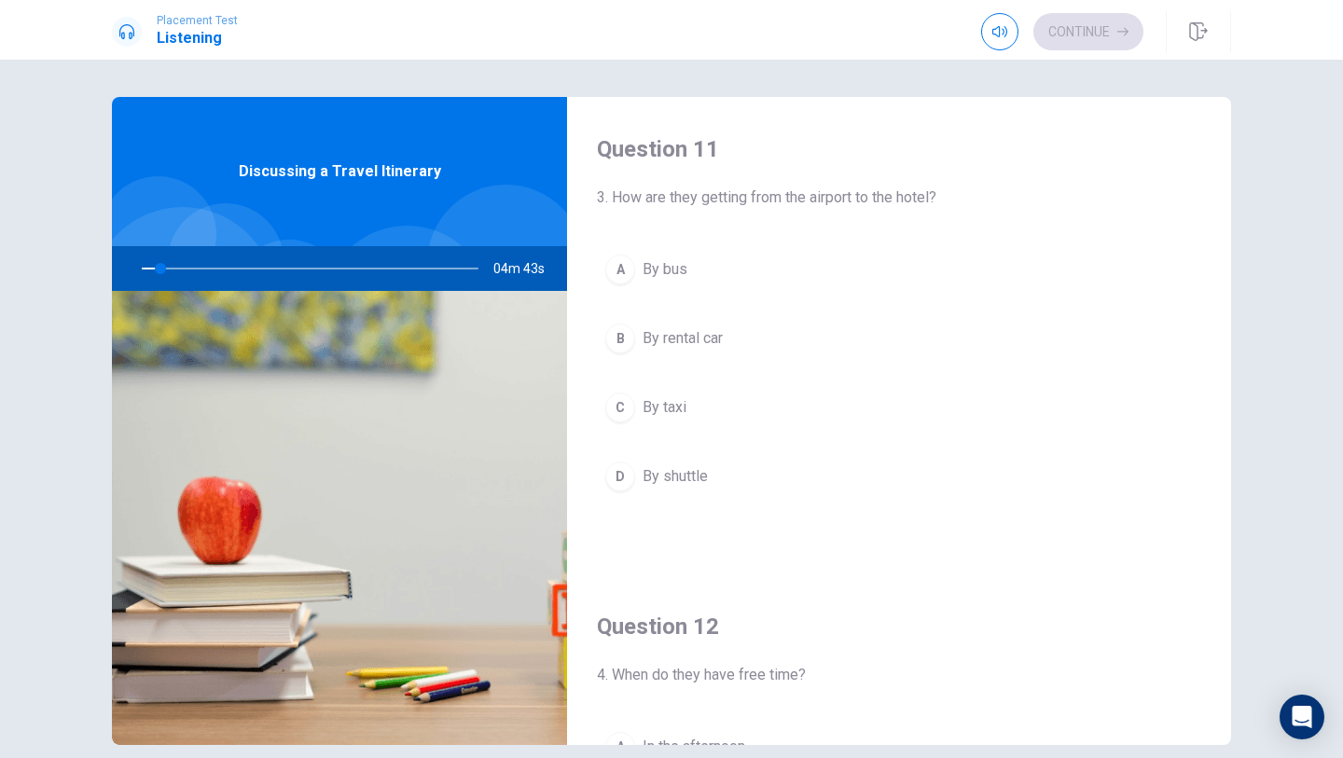
click at [649, 405] on span "By taxi" at bounding box center [665, 407] width 44 height 22
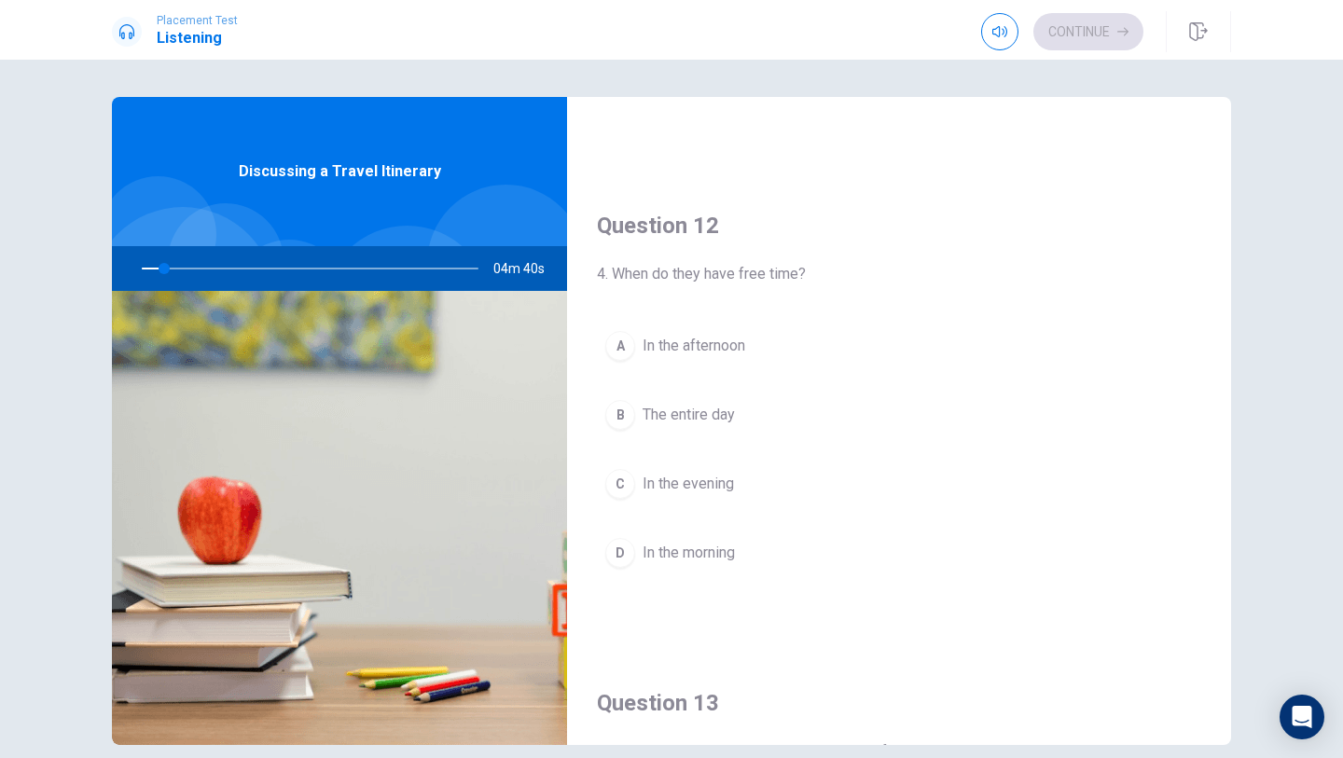
scroll to position [448, 0]
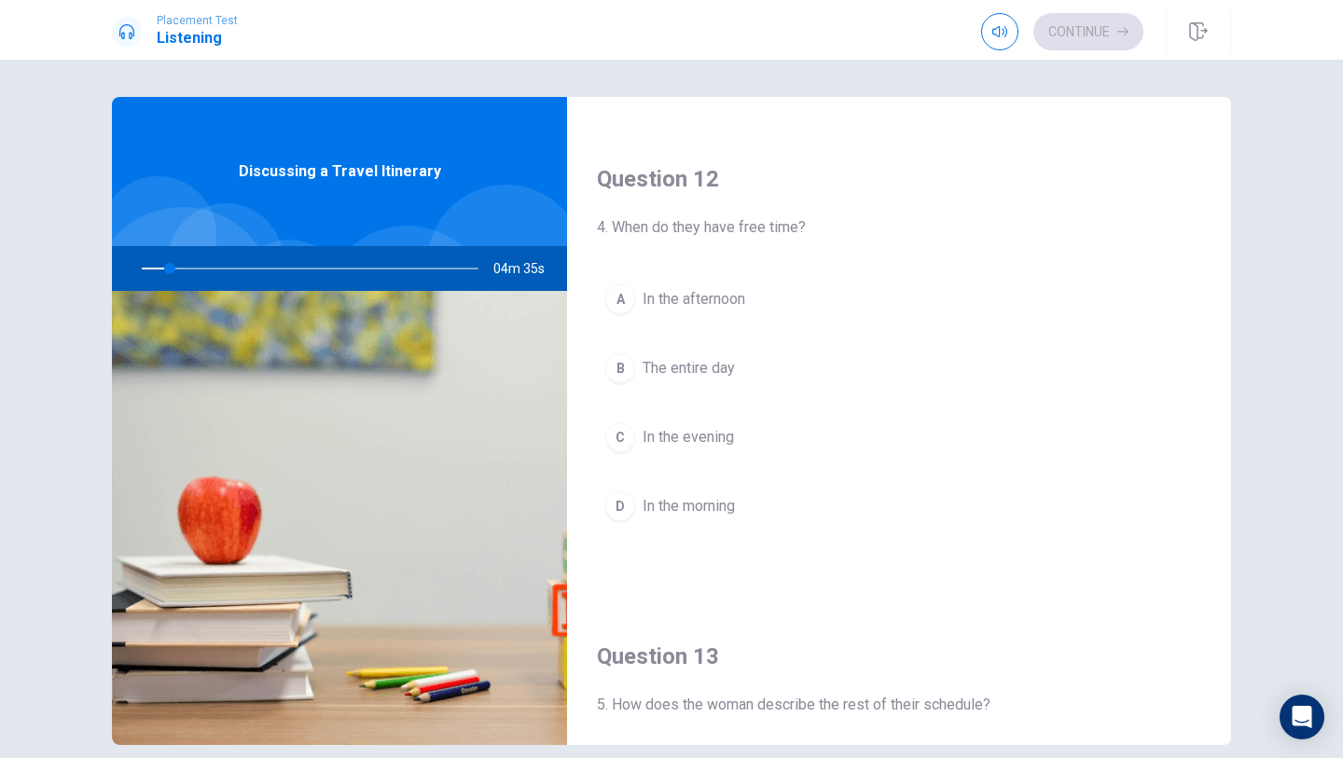
click at [691, 339] on div "A In the afternoon B The entire day C In the evening D In the morning" at bounding box center [899, 421] width 604 height 291
click at [691, 361] on span "The entire day" at bounding box center [689, 368] width 92 height 22
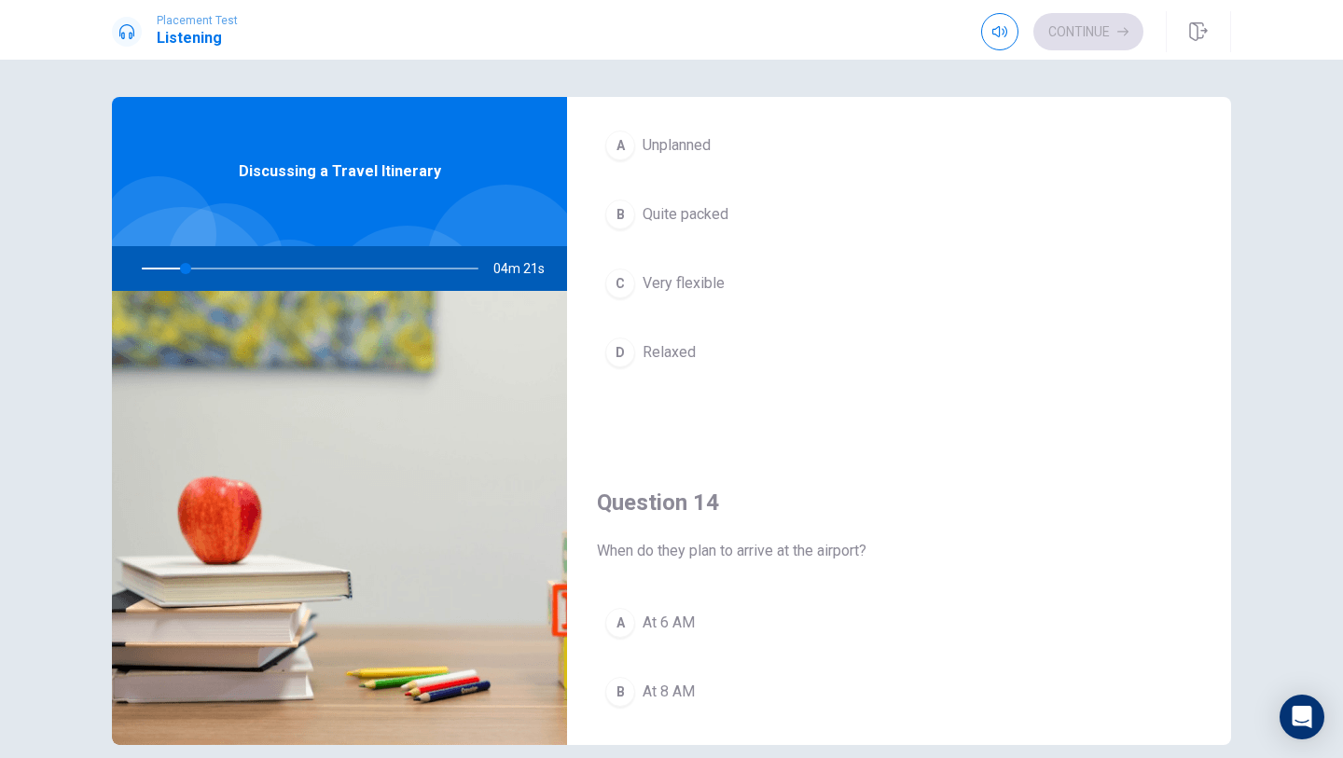
scroll to position [1074, 0]
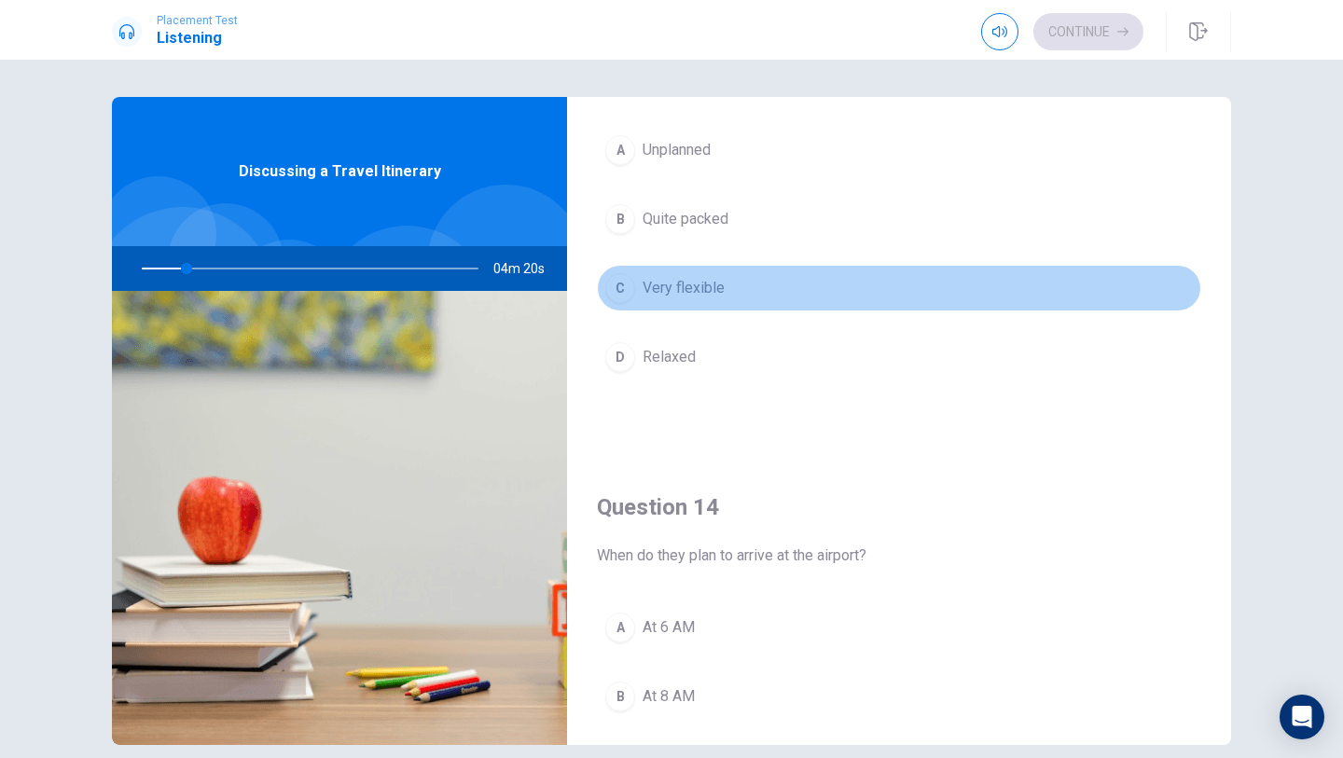
click at [716, 308] on button "C Very flexible" at bounding box center [899, 288] width 604 height 47
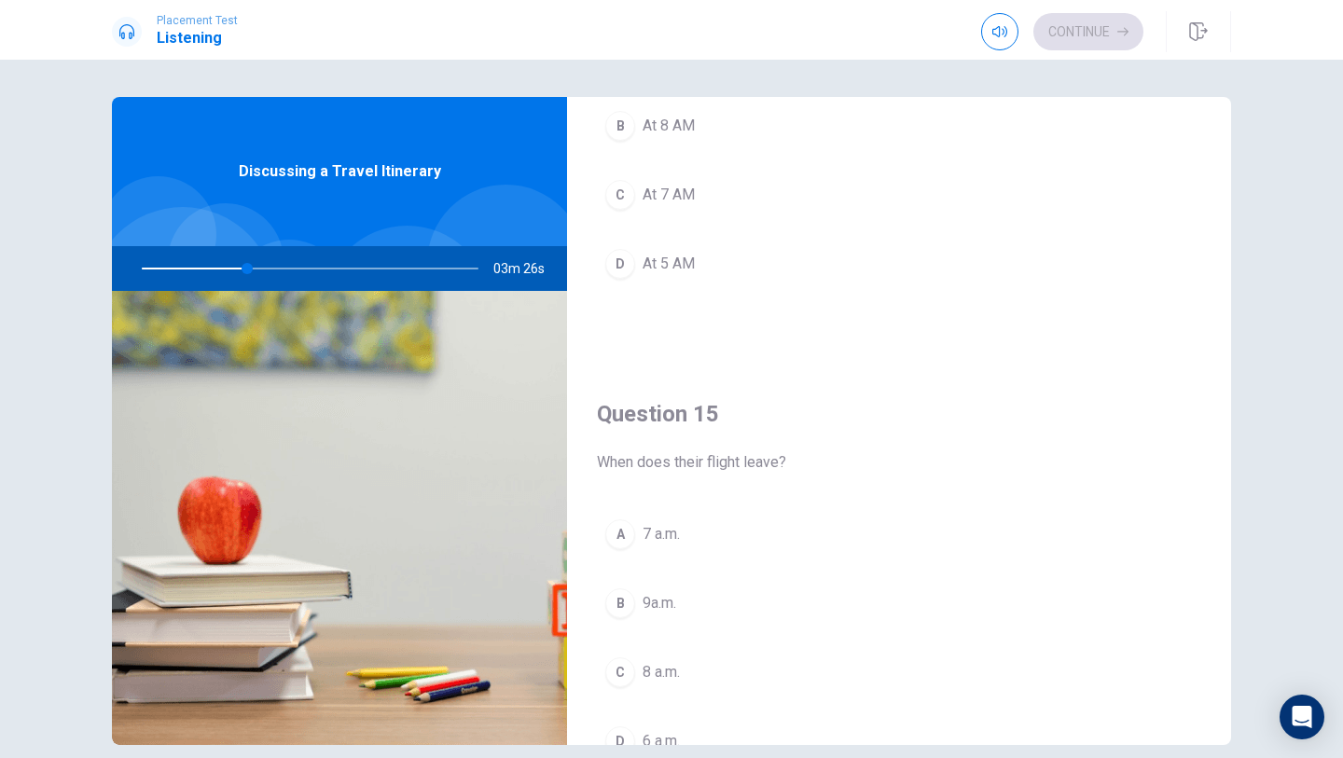
scroll to position [1739, 0]
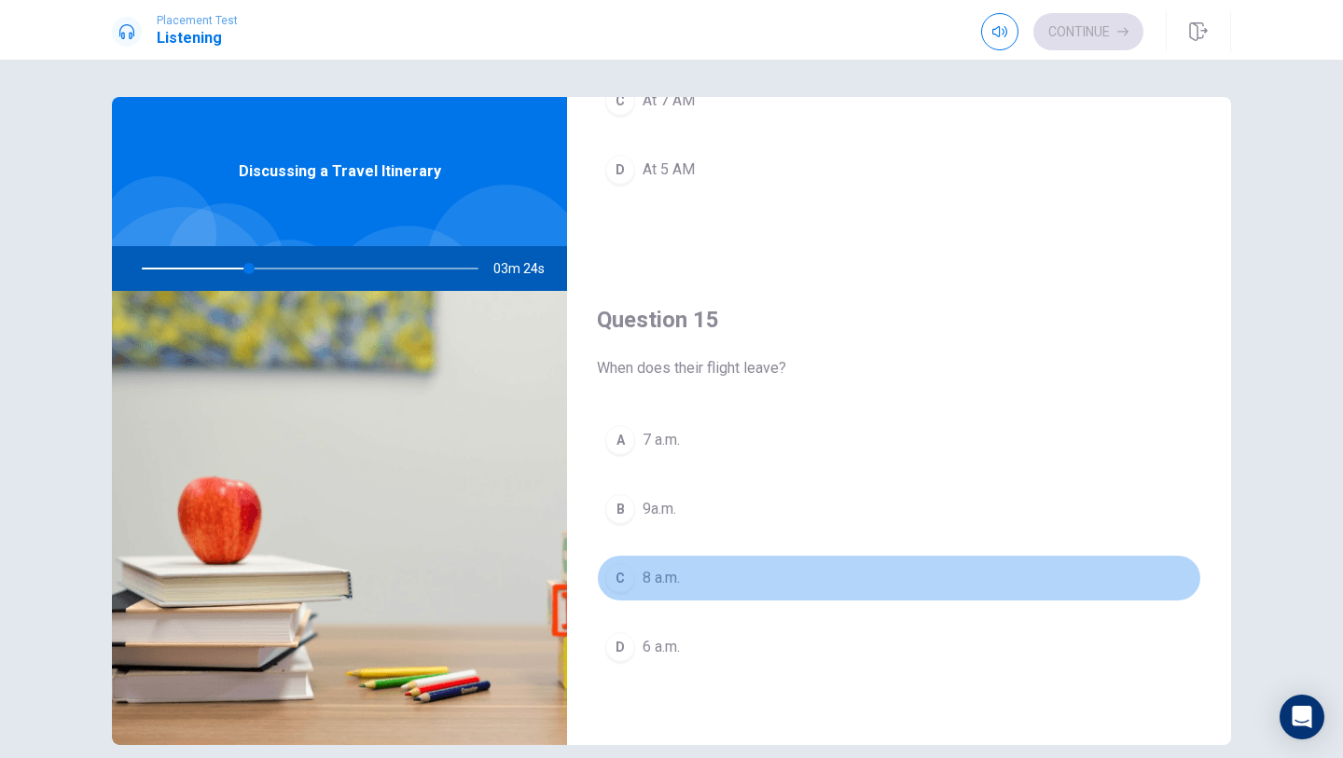
click at [667, 591] on button "C 8 a.m." at bounding box center [899, 578] width 604 height 47
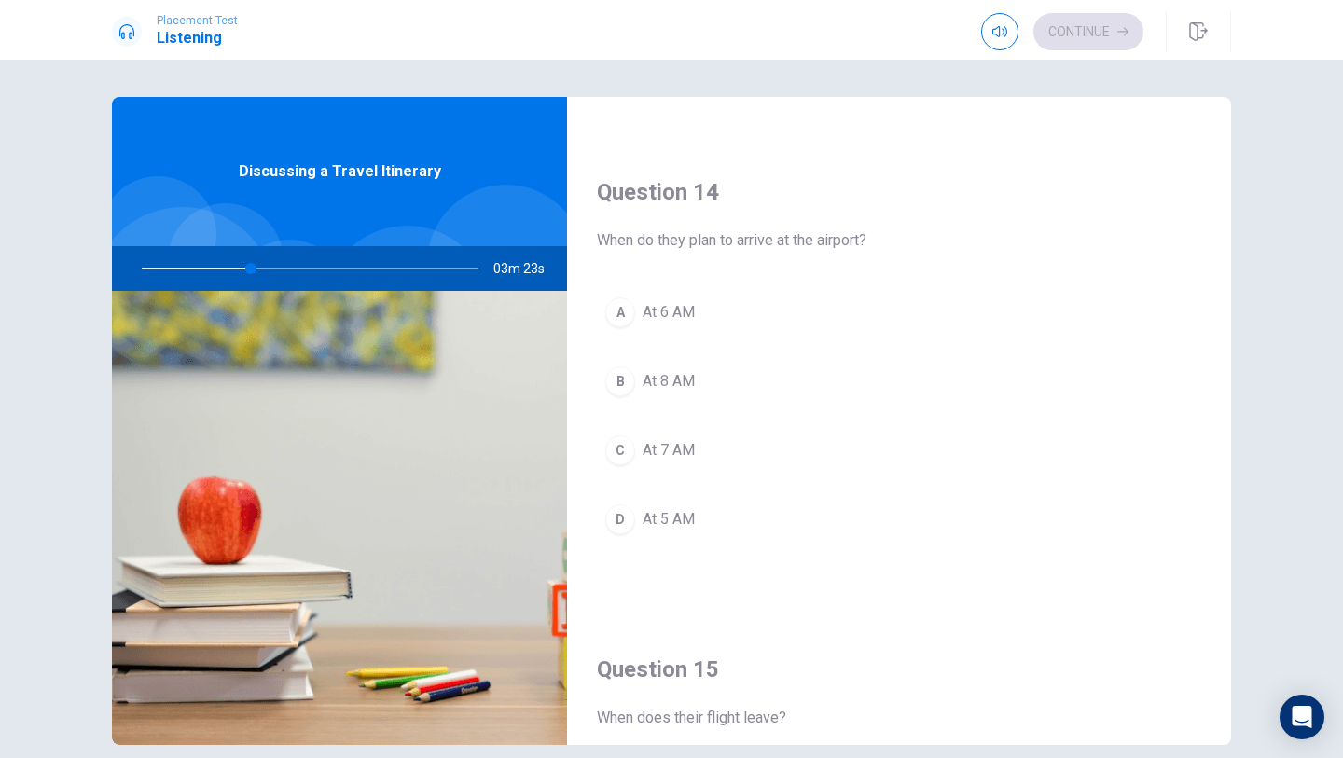
scroll to position [1347, 0]
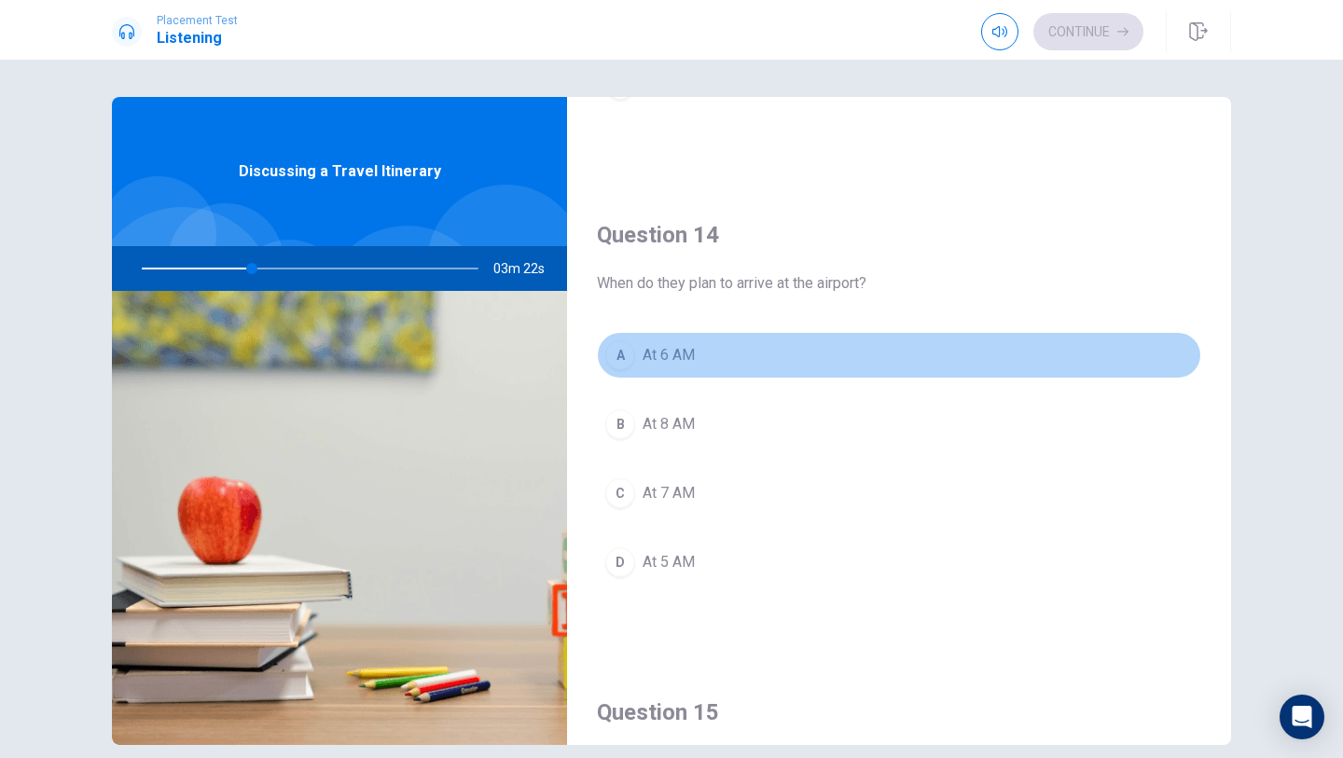
click at [674, 350] on span "At 6 AM" at bounding box center [669, 355] width 52 height 22
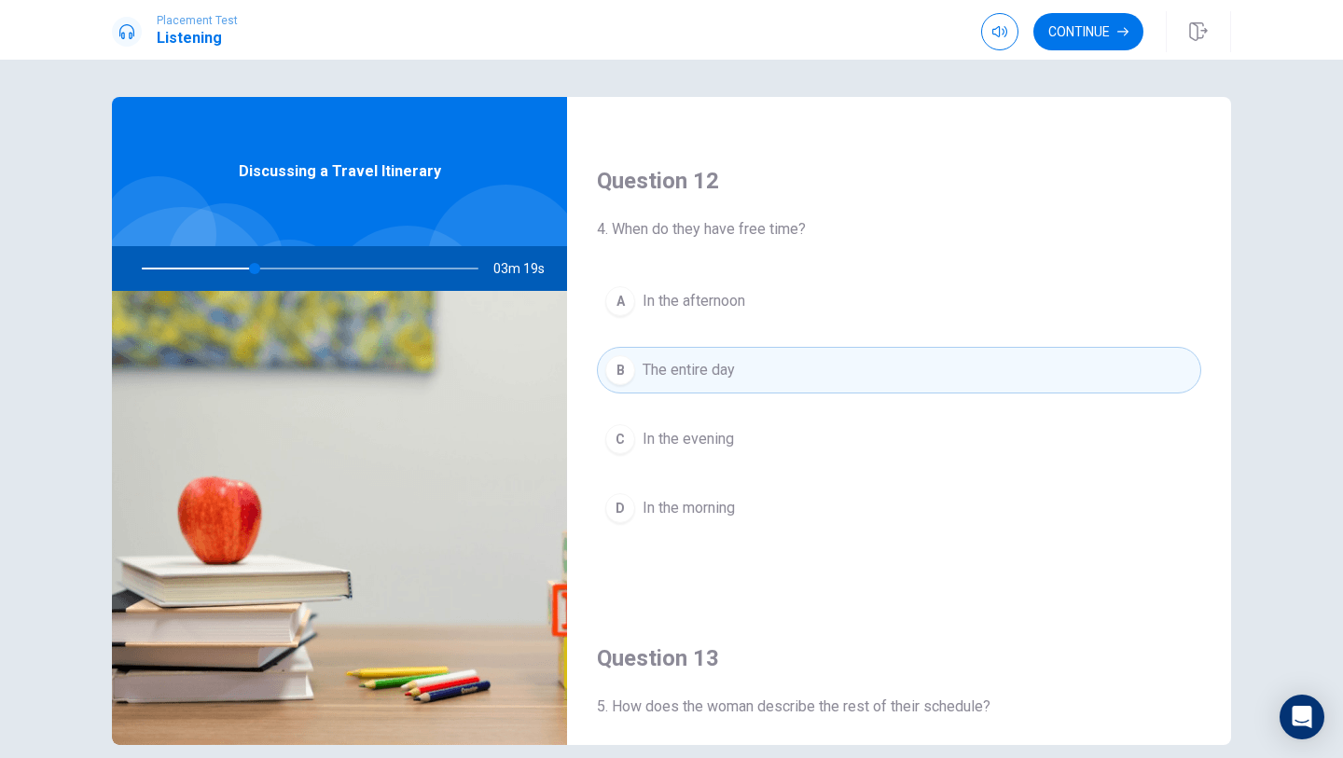
scroll to position [445, 0]
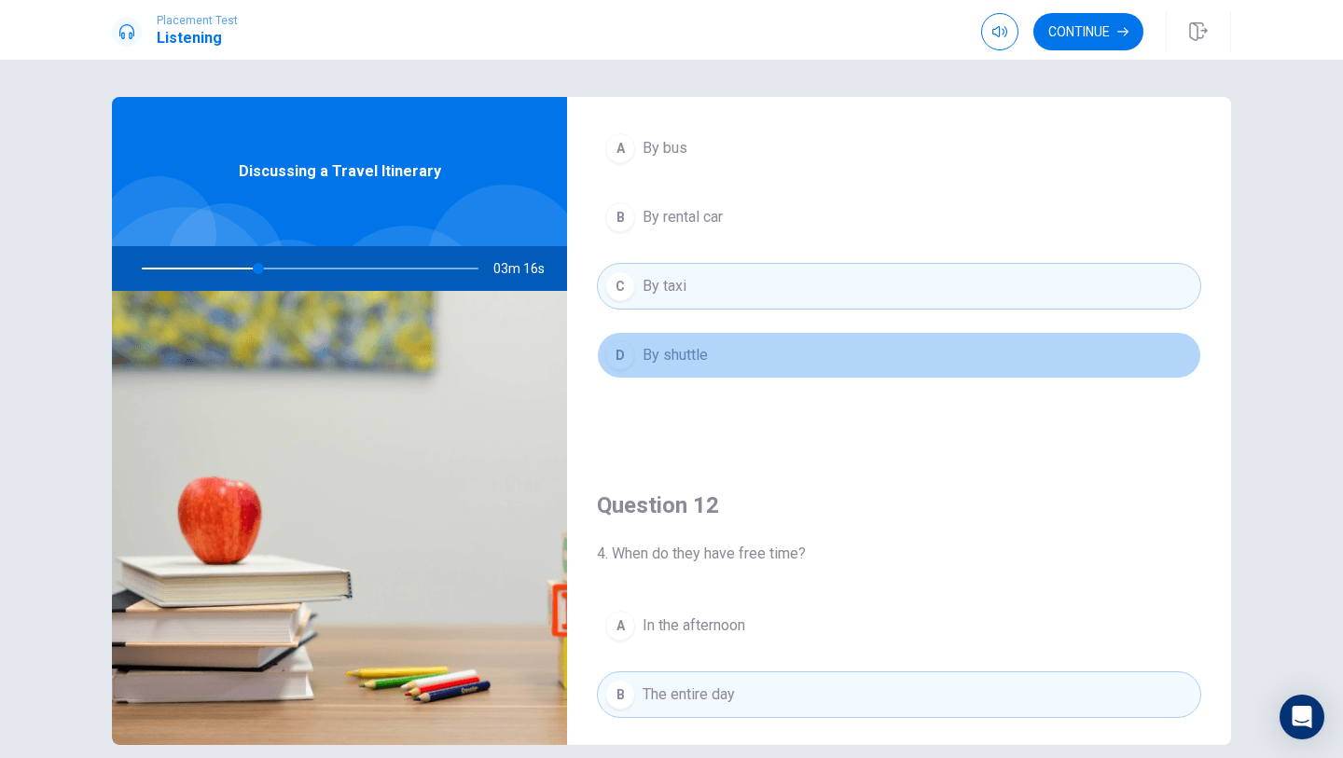
click at [674, 350] on span "By shuttle" at bounding box center [675, 355] width 65 height 22
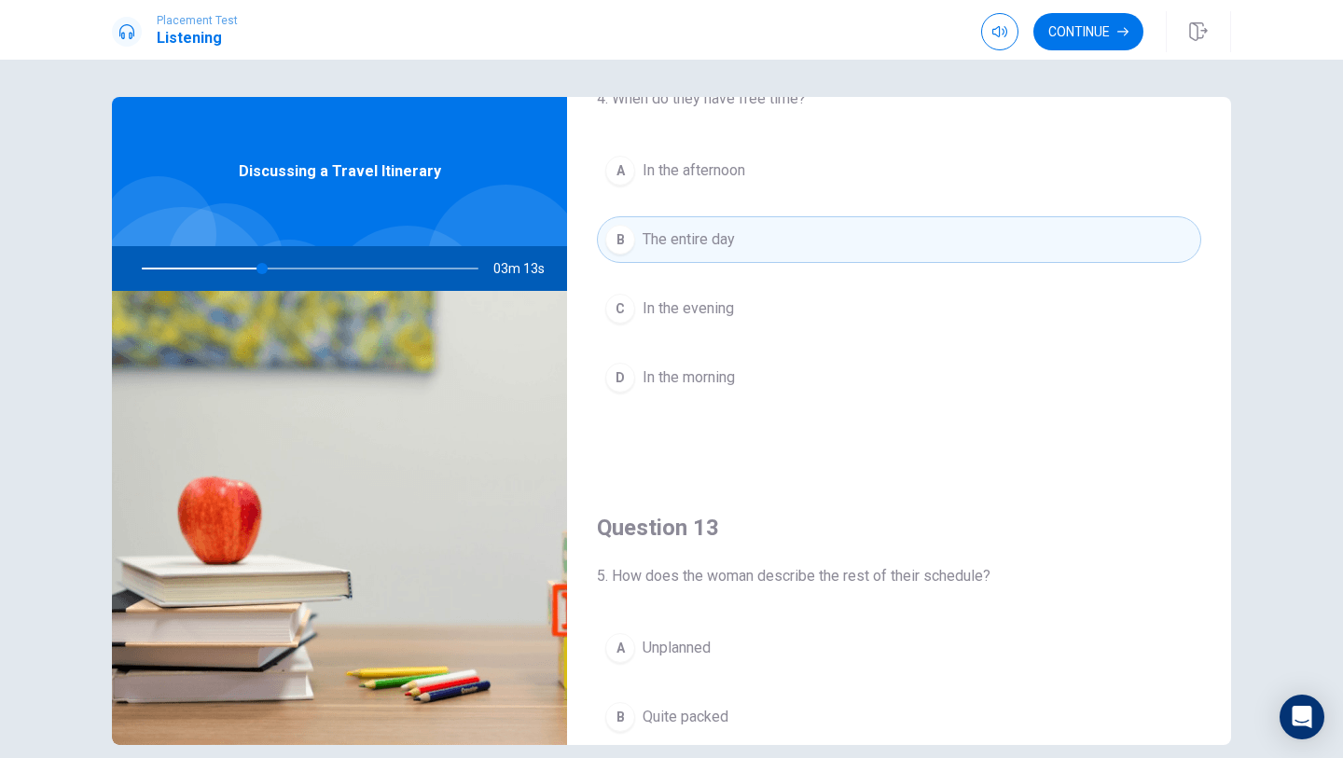
scroll to position [540, 0]
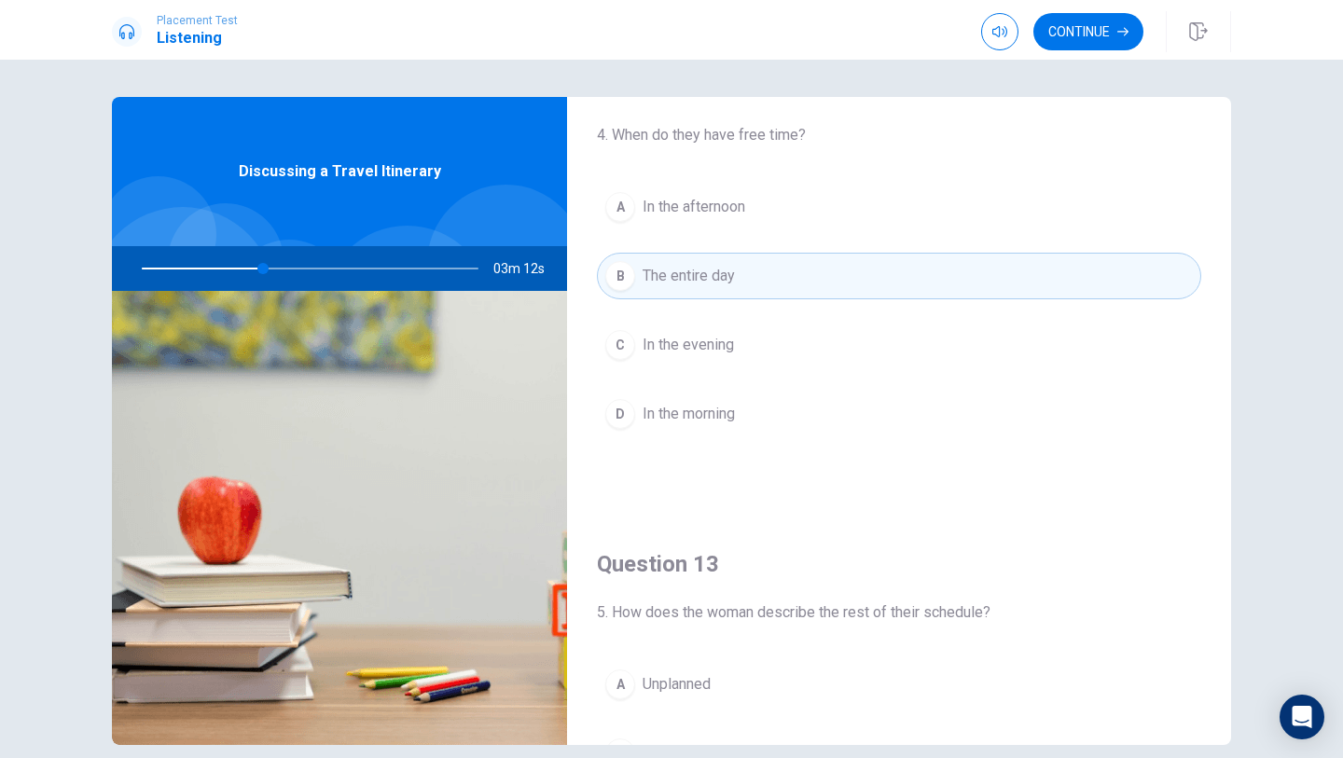
click at [699, 216] on span "In the afternoon" at bounding box center [694, 207] width 103 height 22
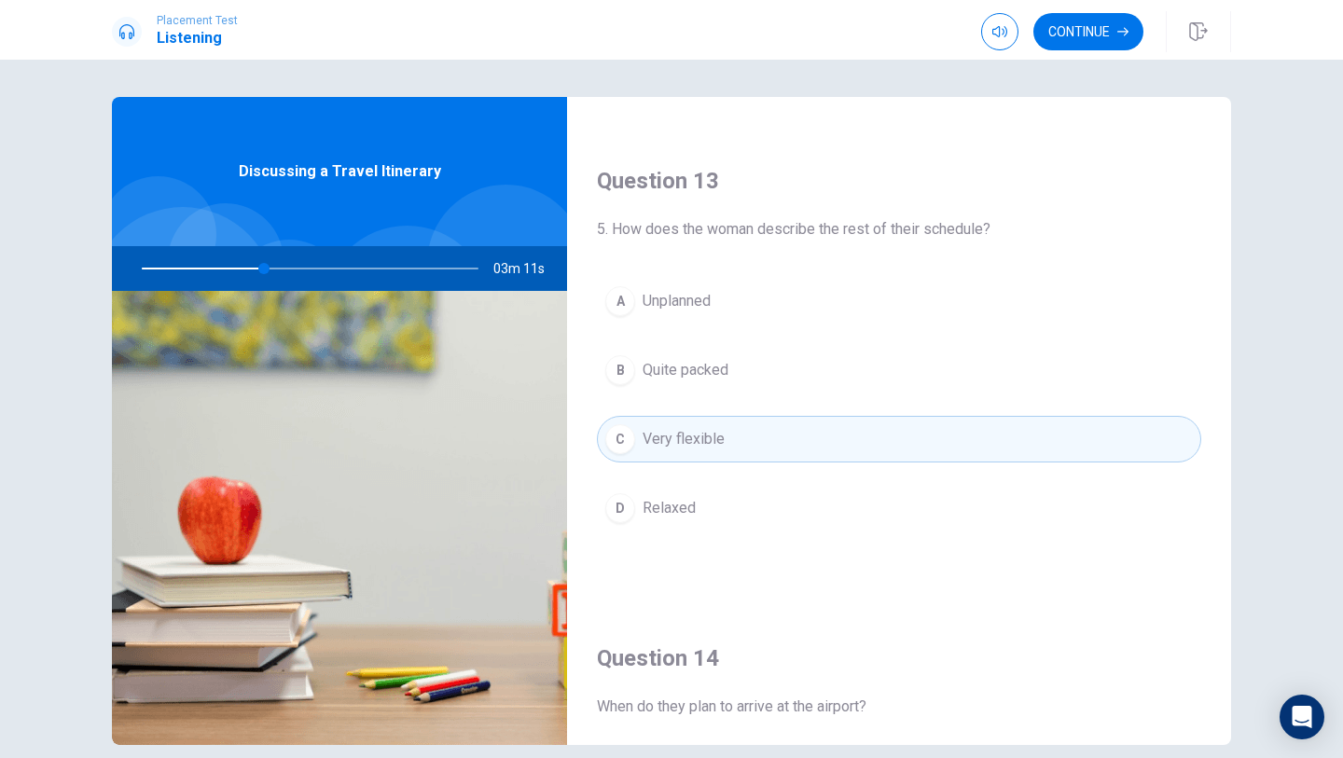
scroll to position [927, 0]
click at [696, 378] on button "B Quite packed" at bounding box center [899, 366] width 604 height 47
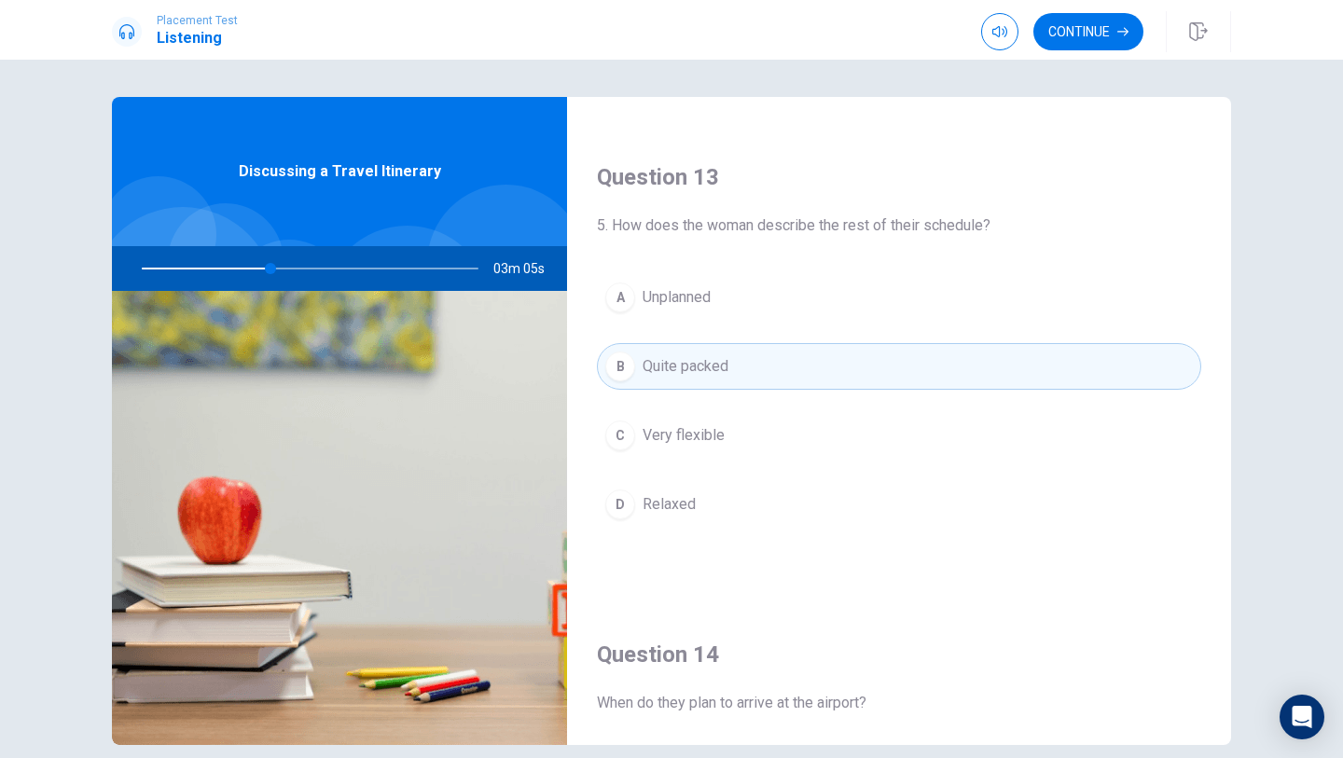
click at [1080, 59] on div "Placement Test Listening Continue" at bounding box center [671, 30] width 1343 height 60
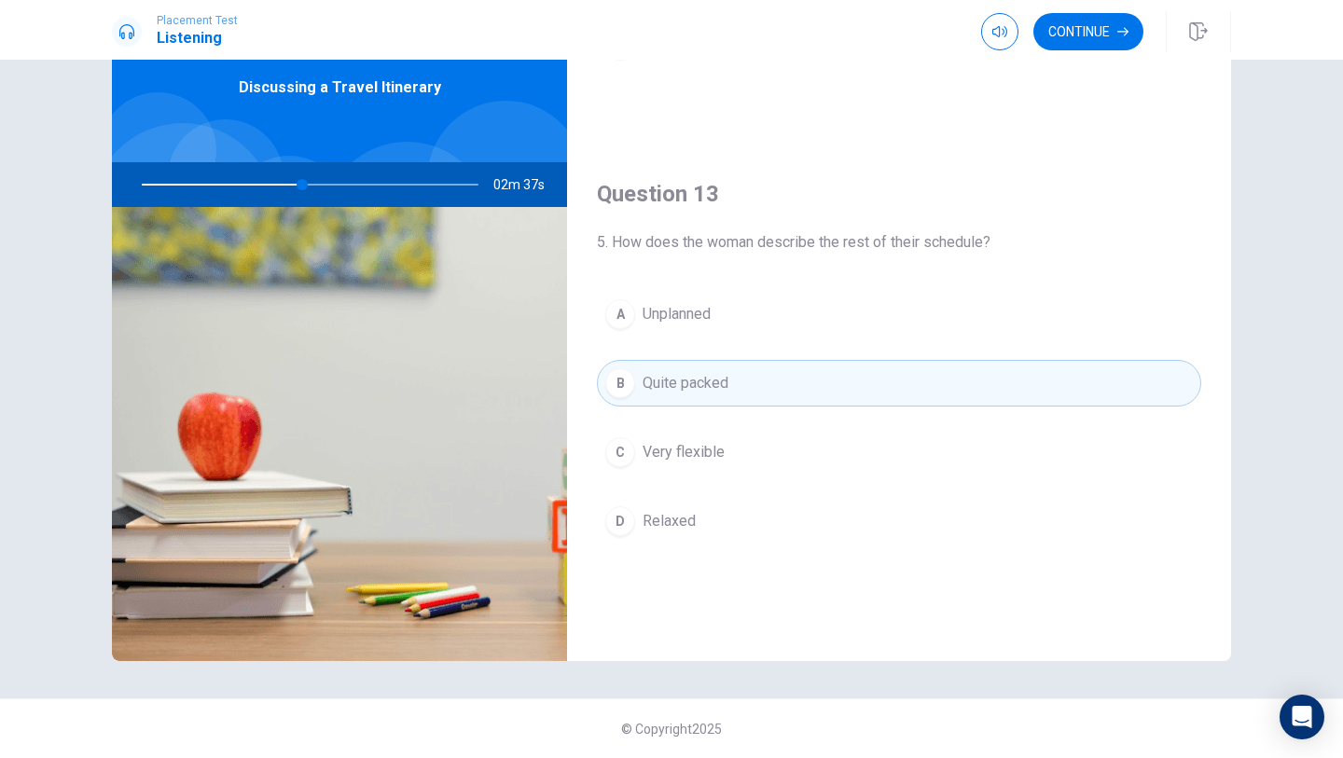
scroll to position [831, 0]
click at [1079, 35] on button "Continue" at bounding box center [1088, 31] width 110 height 37
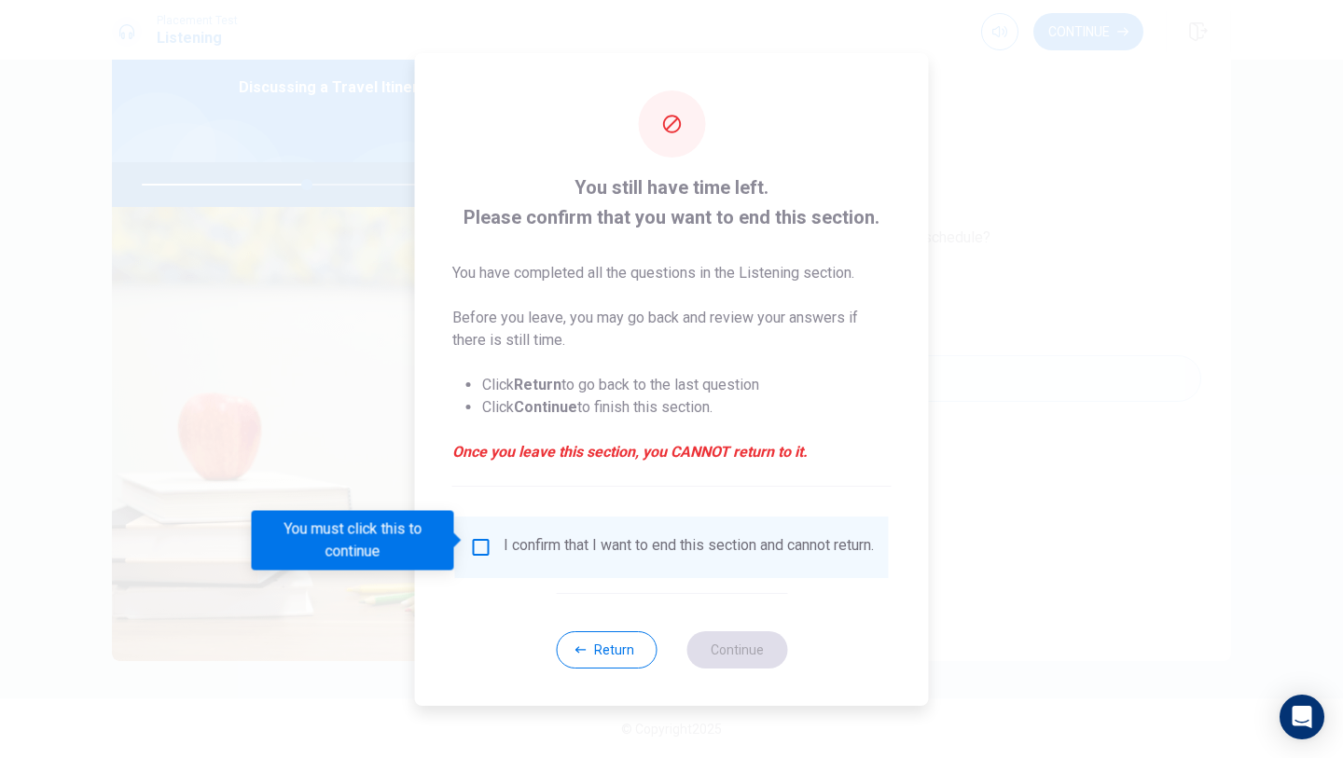
click at [486, 504] on div "You still have time left. Please confirm that you want to end this section. You…" at bounding box center [672, 379] width 514 height 653
click at [478, 539] on input "You must click this to continue" at bounding box center [481, 547] width 22 height 22
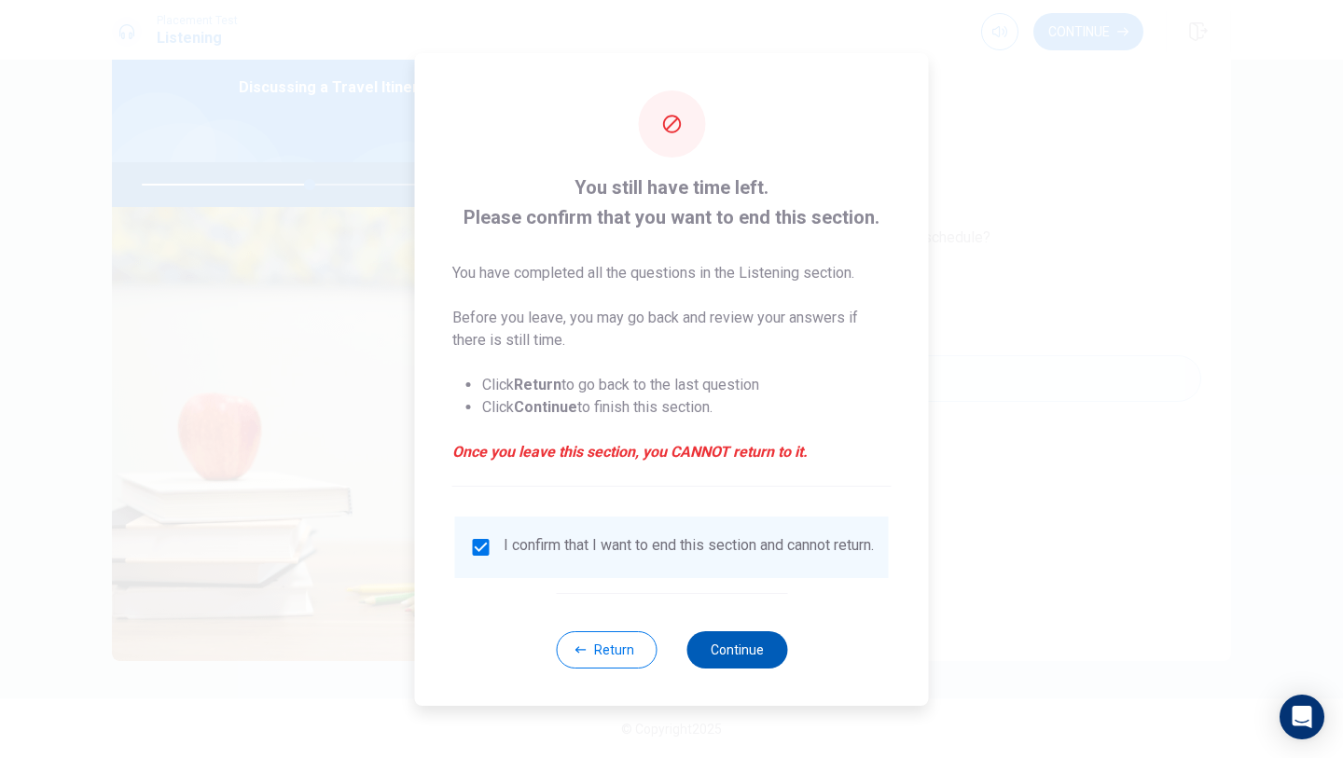
click at [721, 647] on button "Continue" at bounding box center [736, 649] width 101 height 37
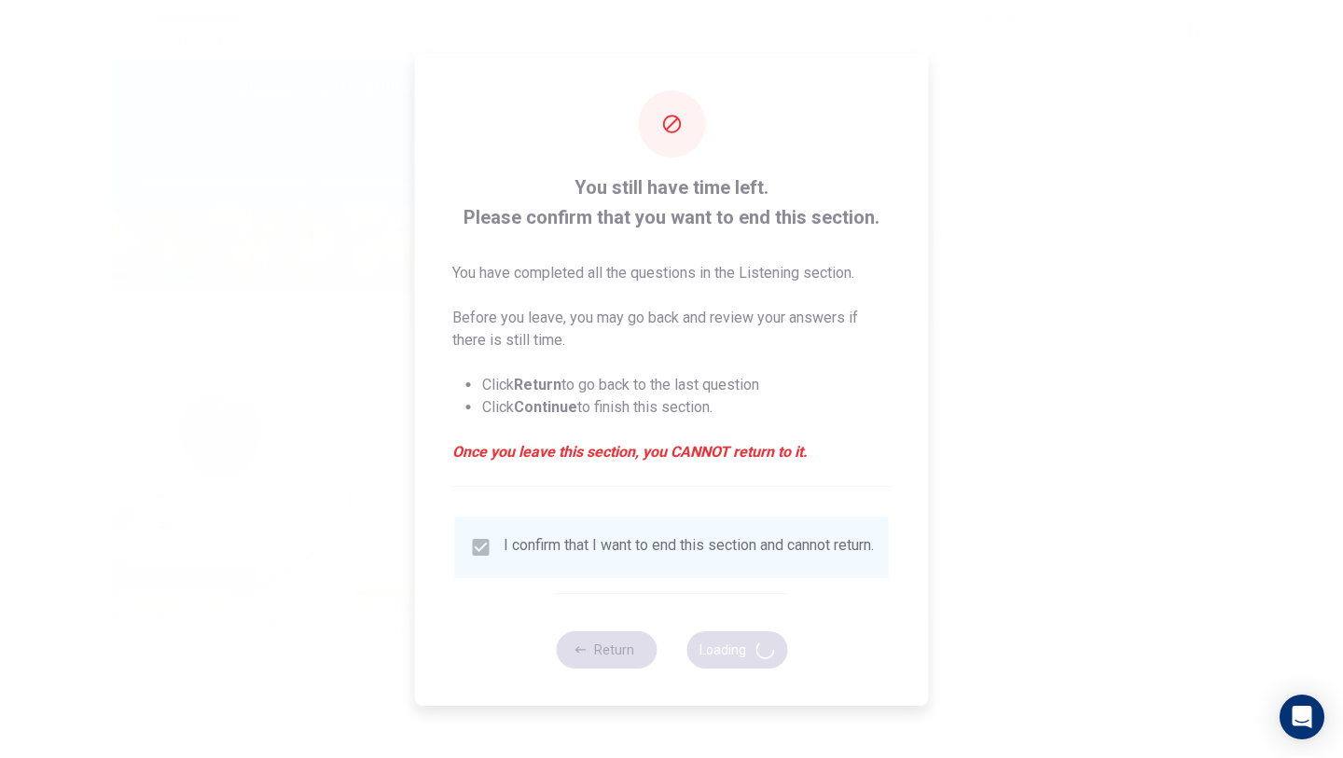
type input "51"
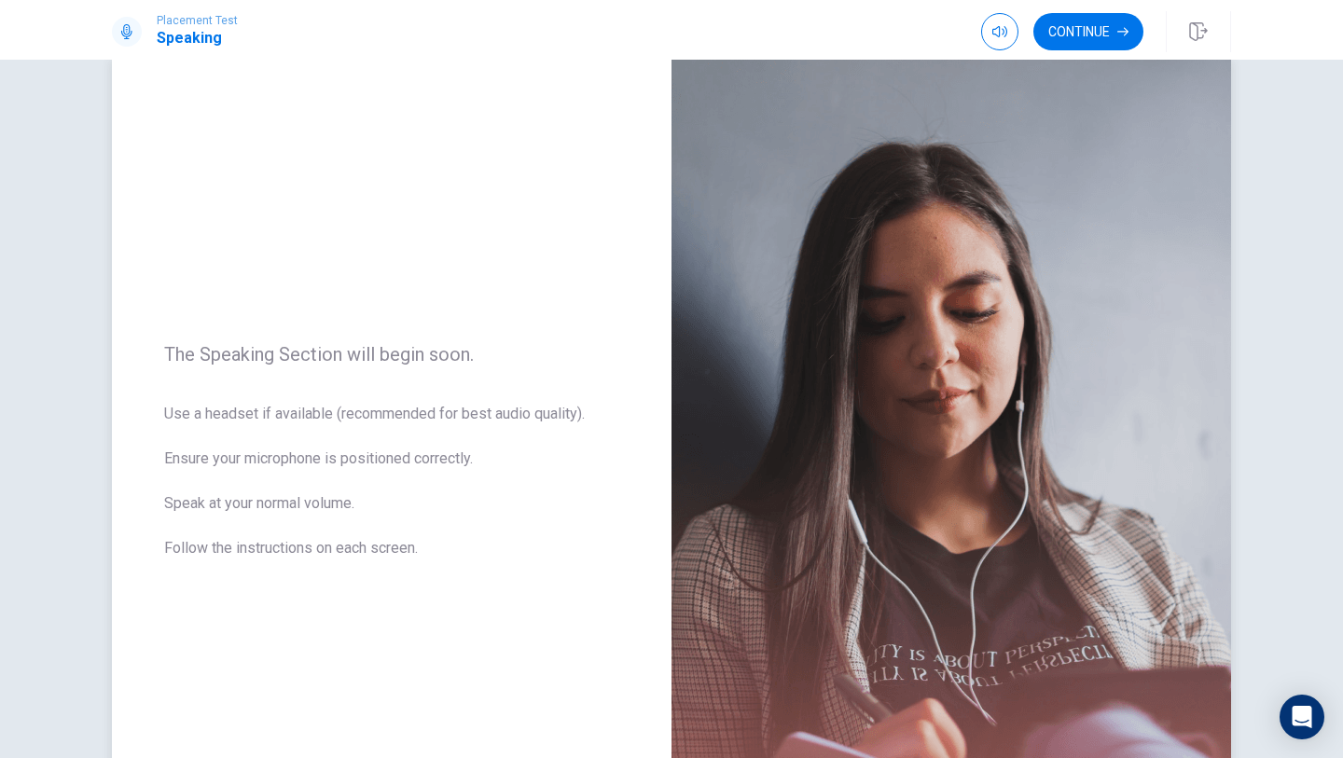
scroll to position [39, 0]
click at [234, 447] on span "Use a headset if available (recommended for best audio quality). Ensure your mi…" at bounding box center [391, 494] width 455 height 179
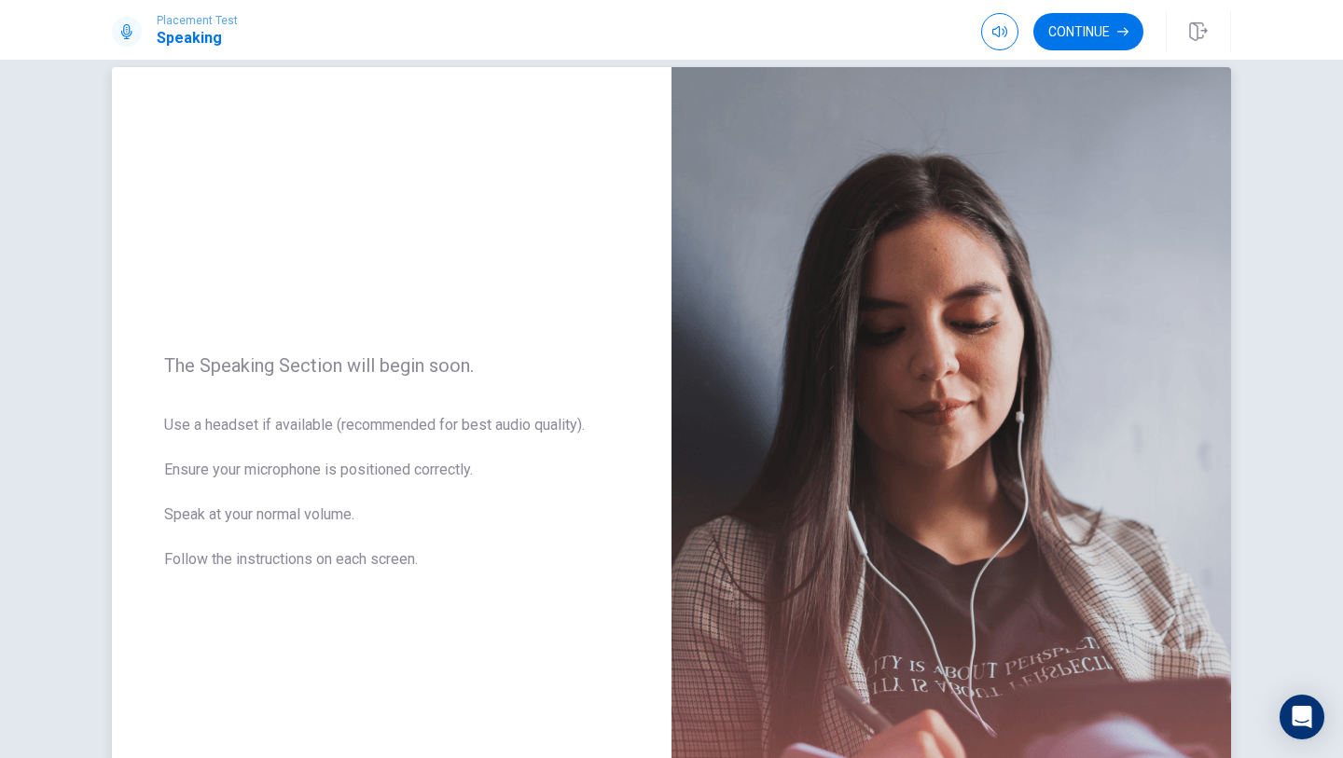
scroll to position [0, 0]
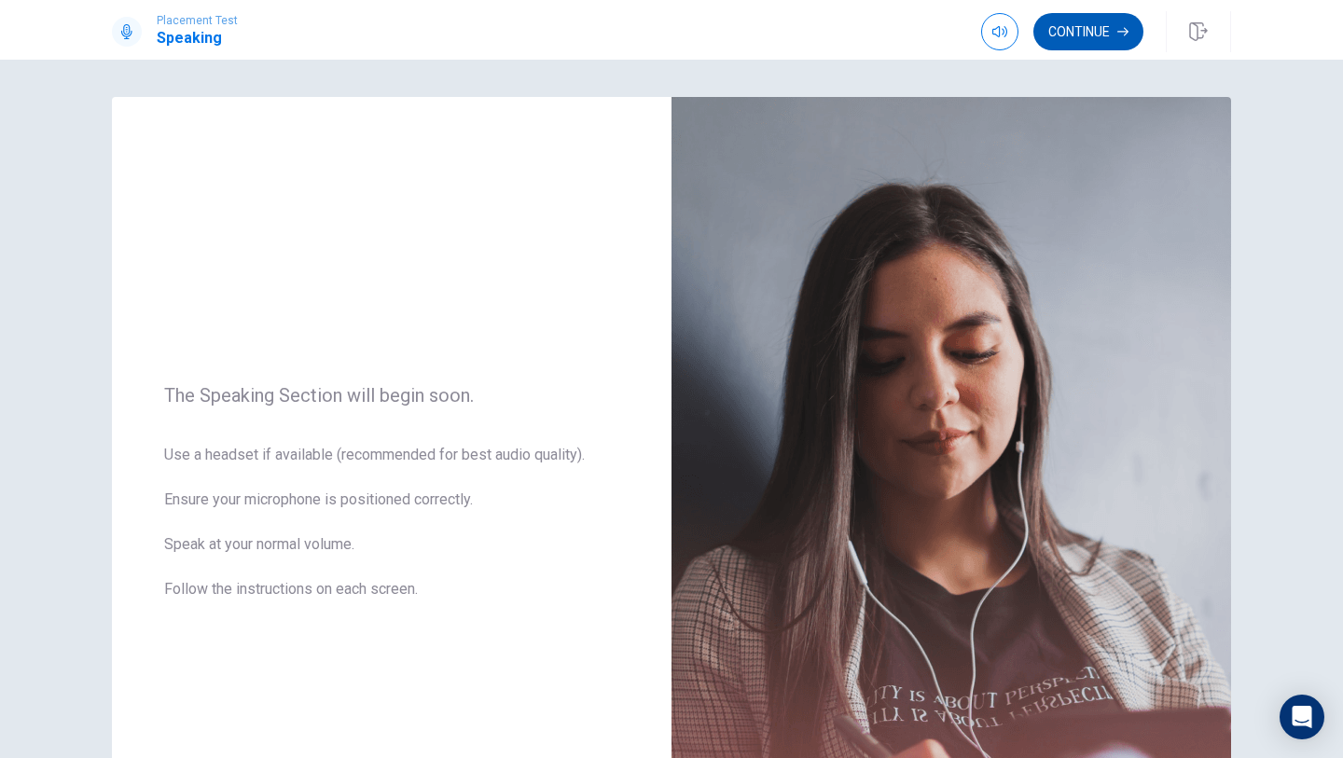
click at [1096, 39] on button "Continue" at bounding box center [1088, 31] width 110 height 37
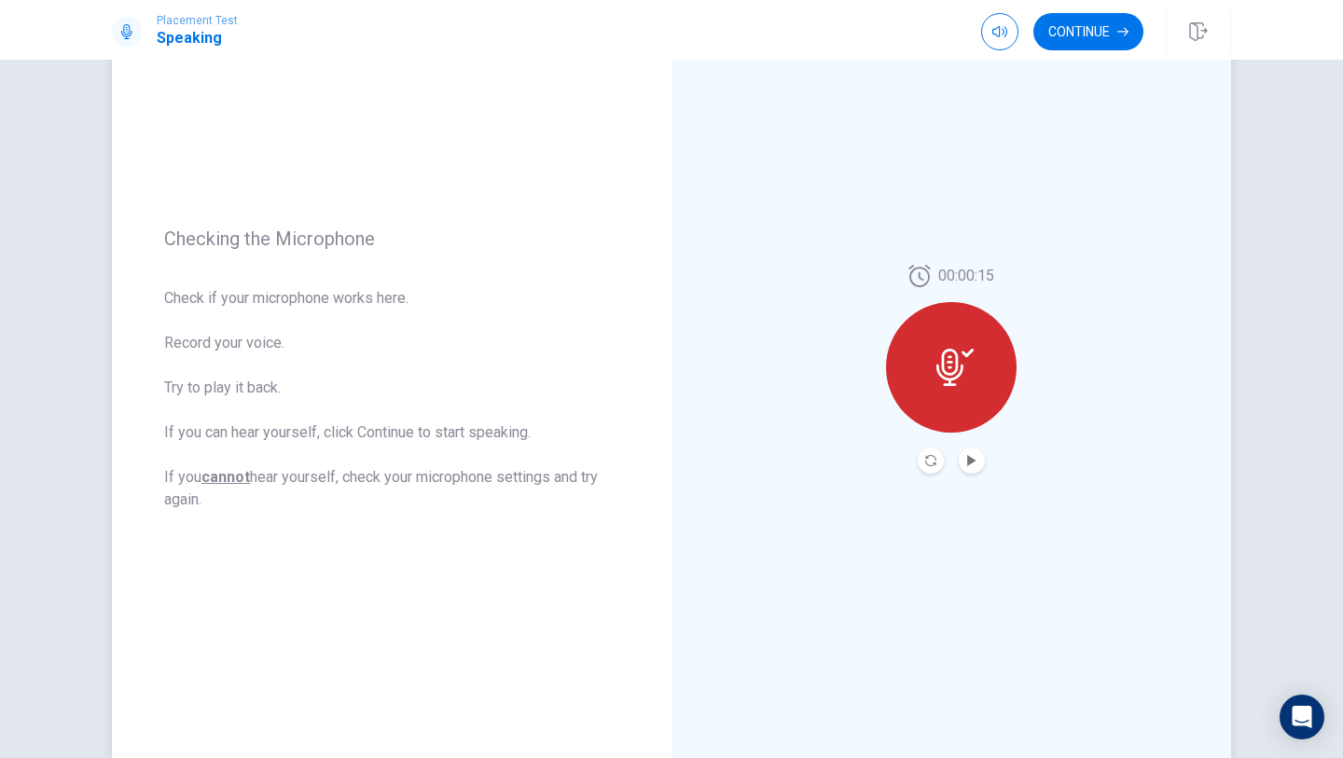
scroll to position [145, 0]
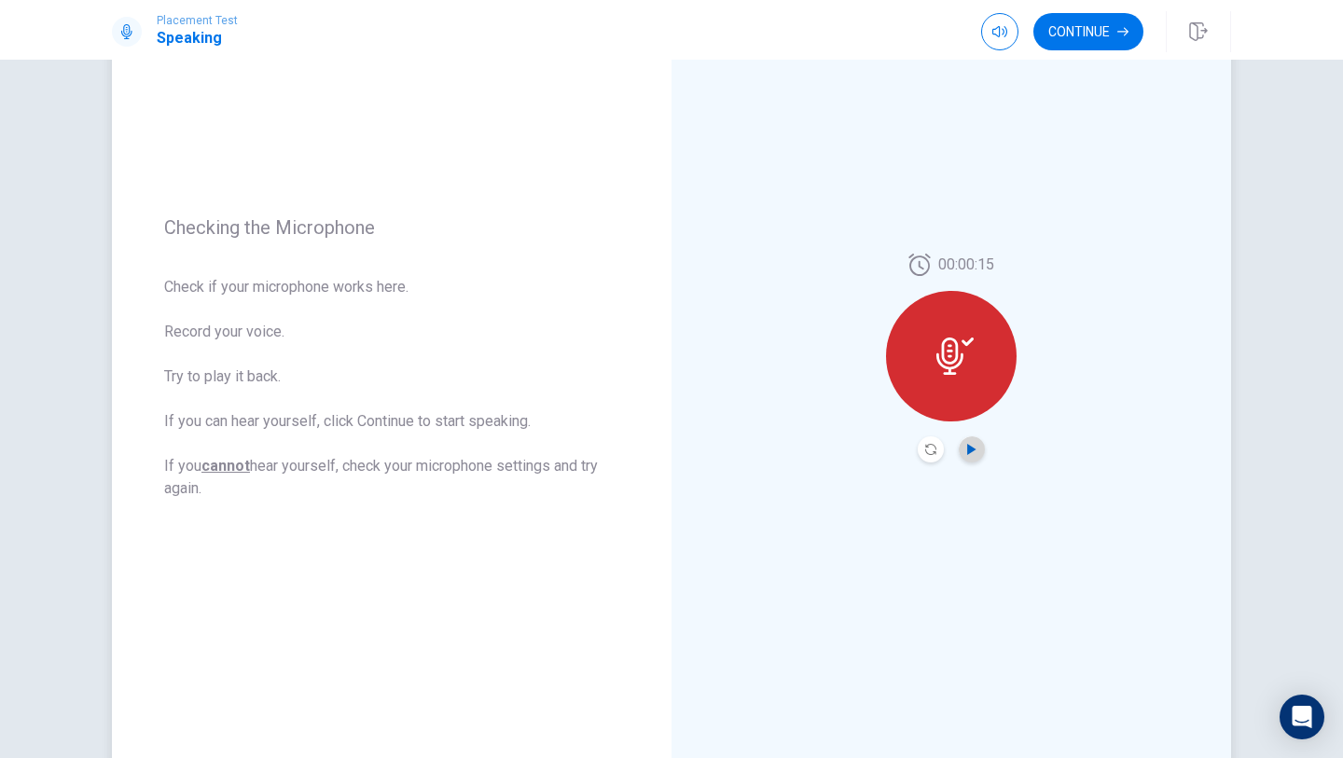
click at [973, 450] on icon "Play Audio" at bounding box center [971, 449] width 8 height 11
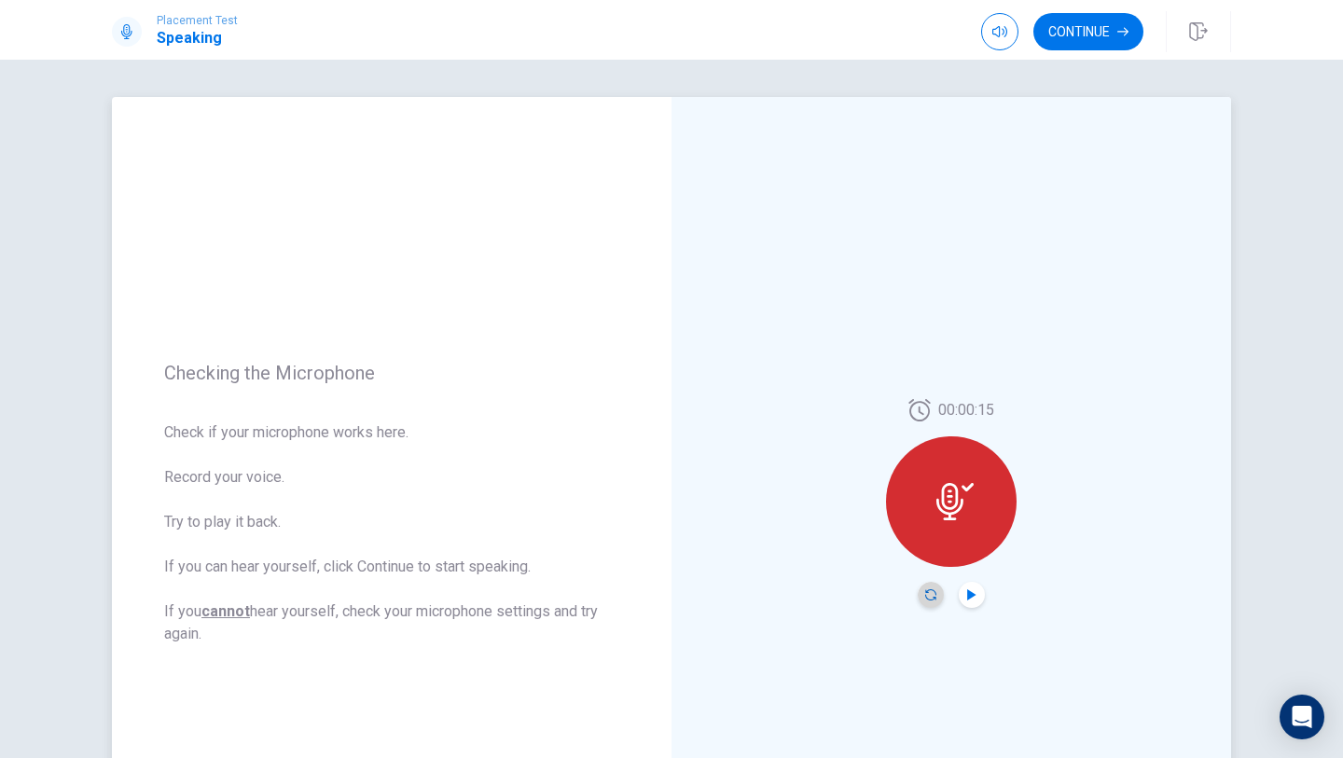
click at [931, 594] on icon "Record Again" at bounding box center [930, 594] width 11 height 11
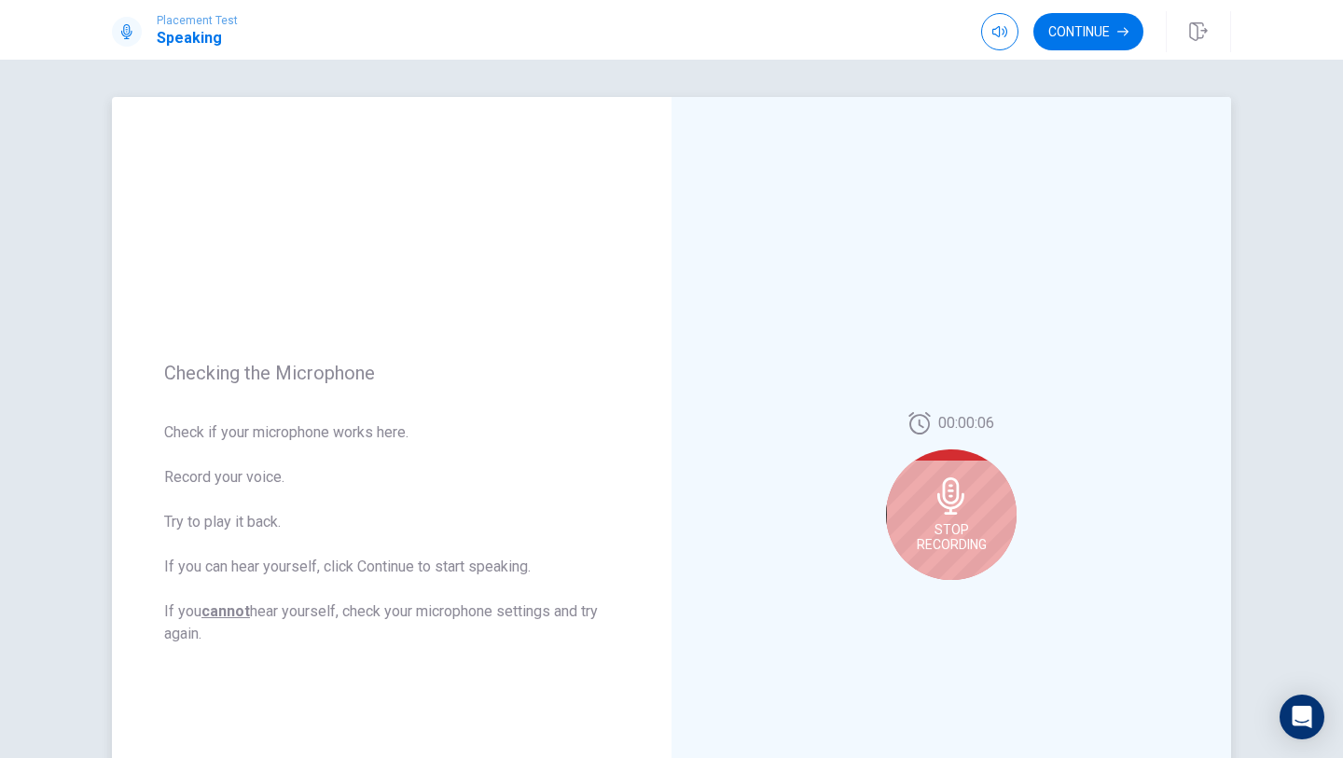
click at [955, 491] on icon at bounding box center [951, 496] width 37 height 37
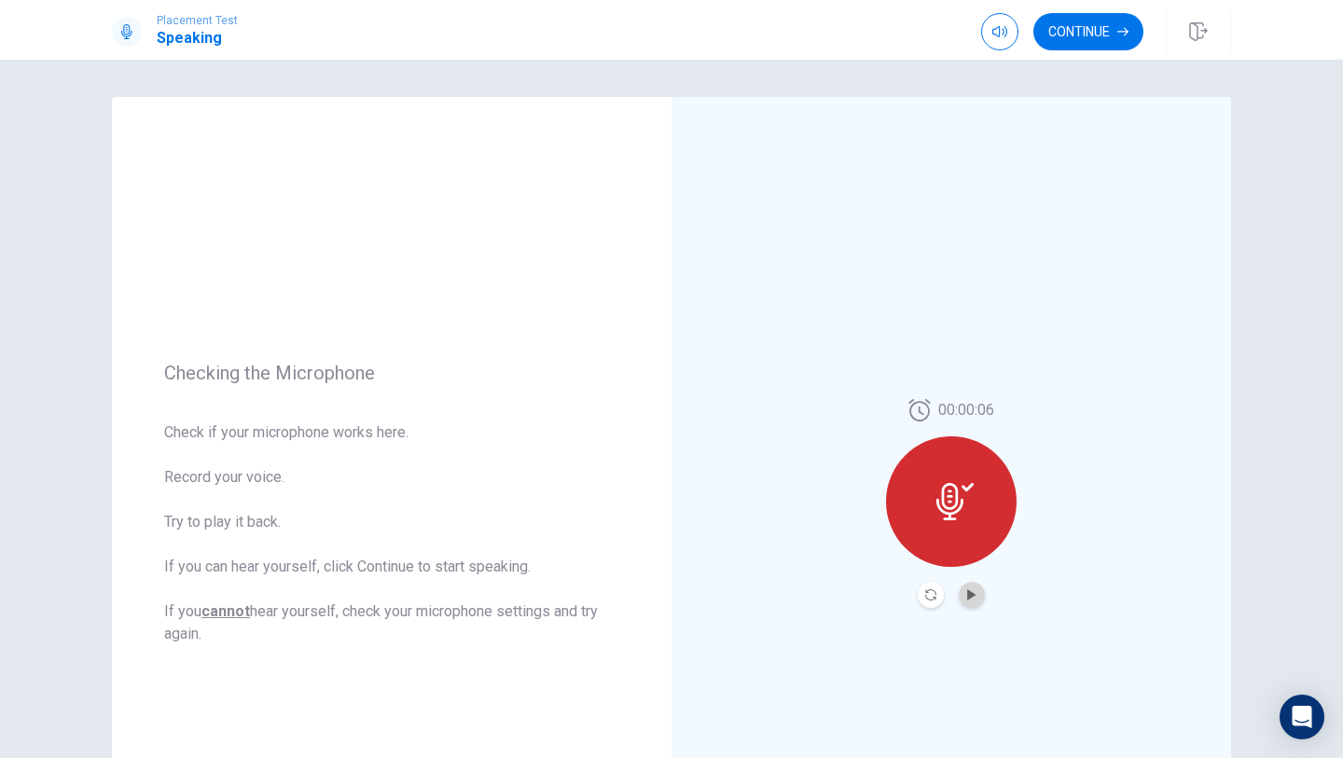
click at [964, 589] on button "Play Audio" at bounding box center [972, 595] width 26 height 26
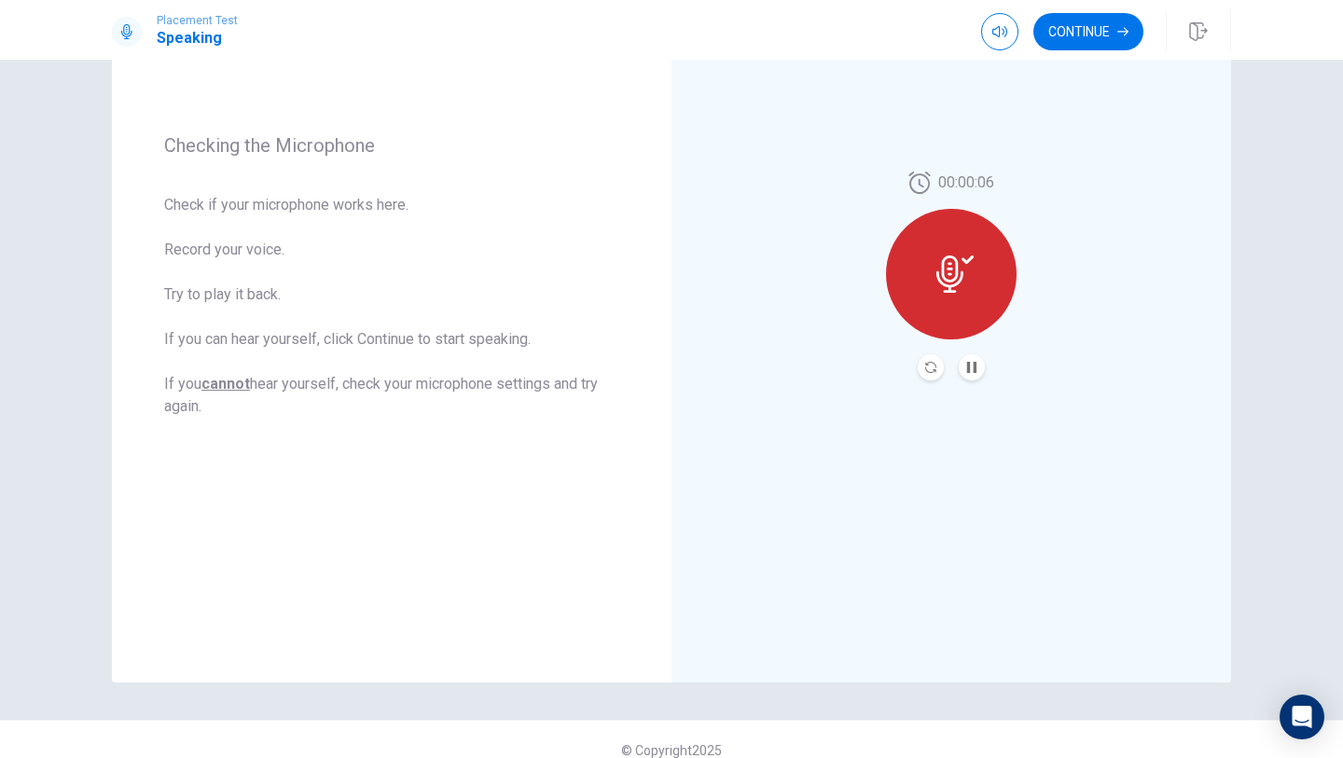
scroll to position [249, 0]
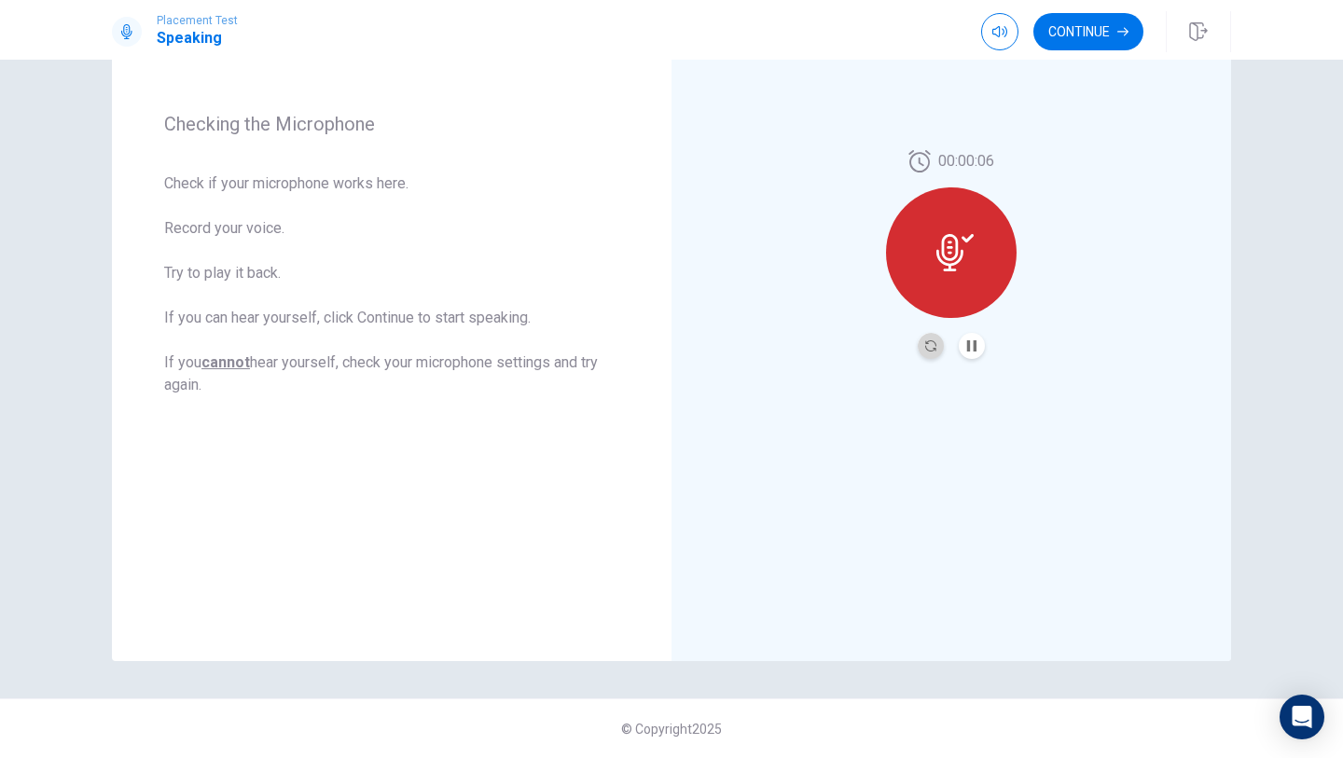
click at [932, 356] on button "Record Again" at bounding box center [931, 346] width 26 height 26
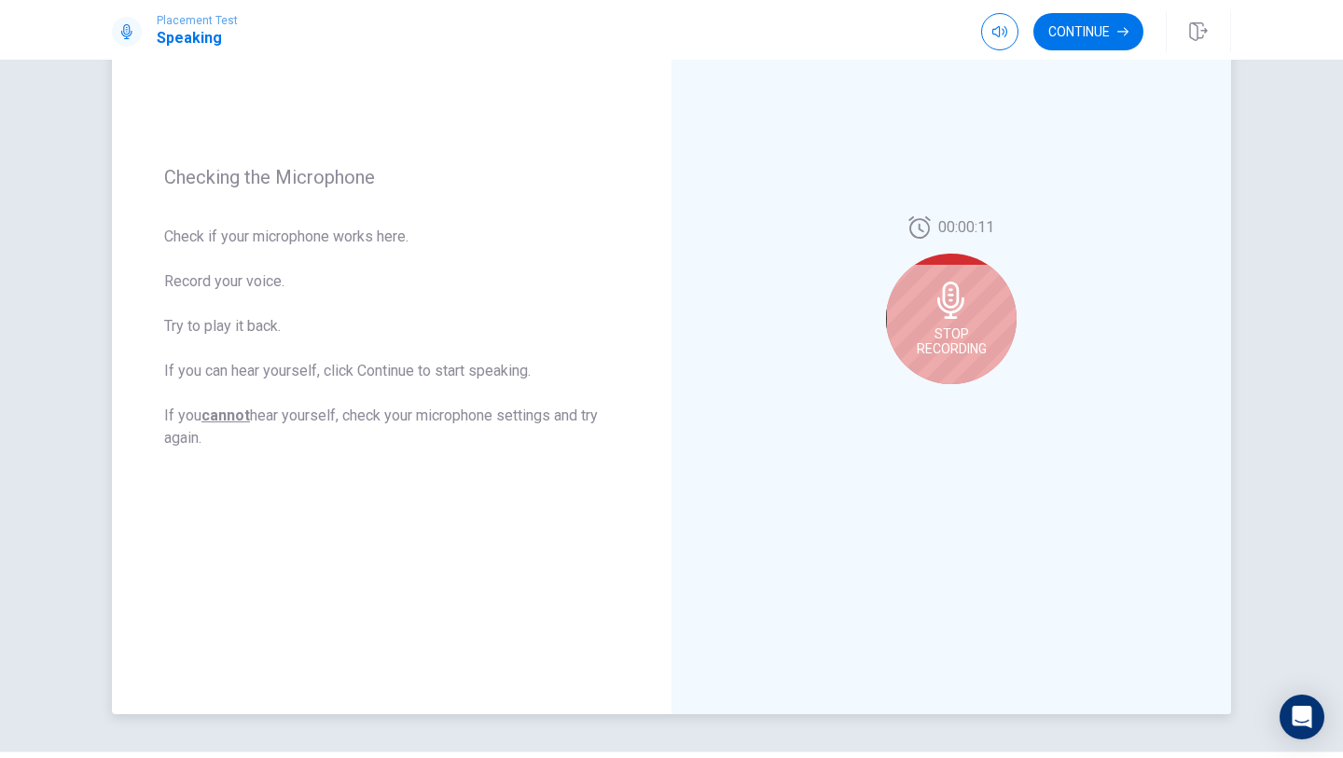
scroll to position [188, 0]
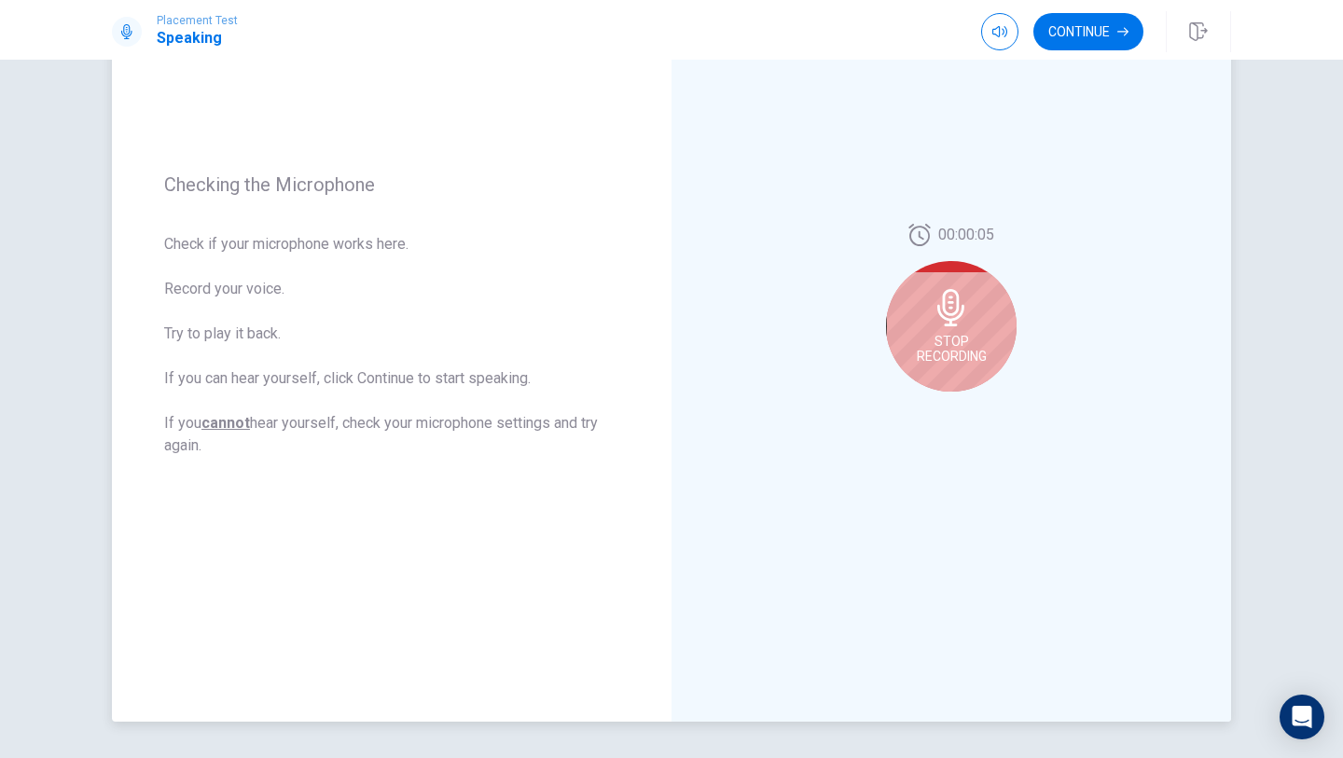
click at [944, 312] on icon at bounding box center [950, 307] width 27 height 37
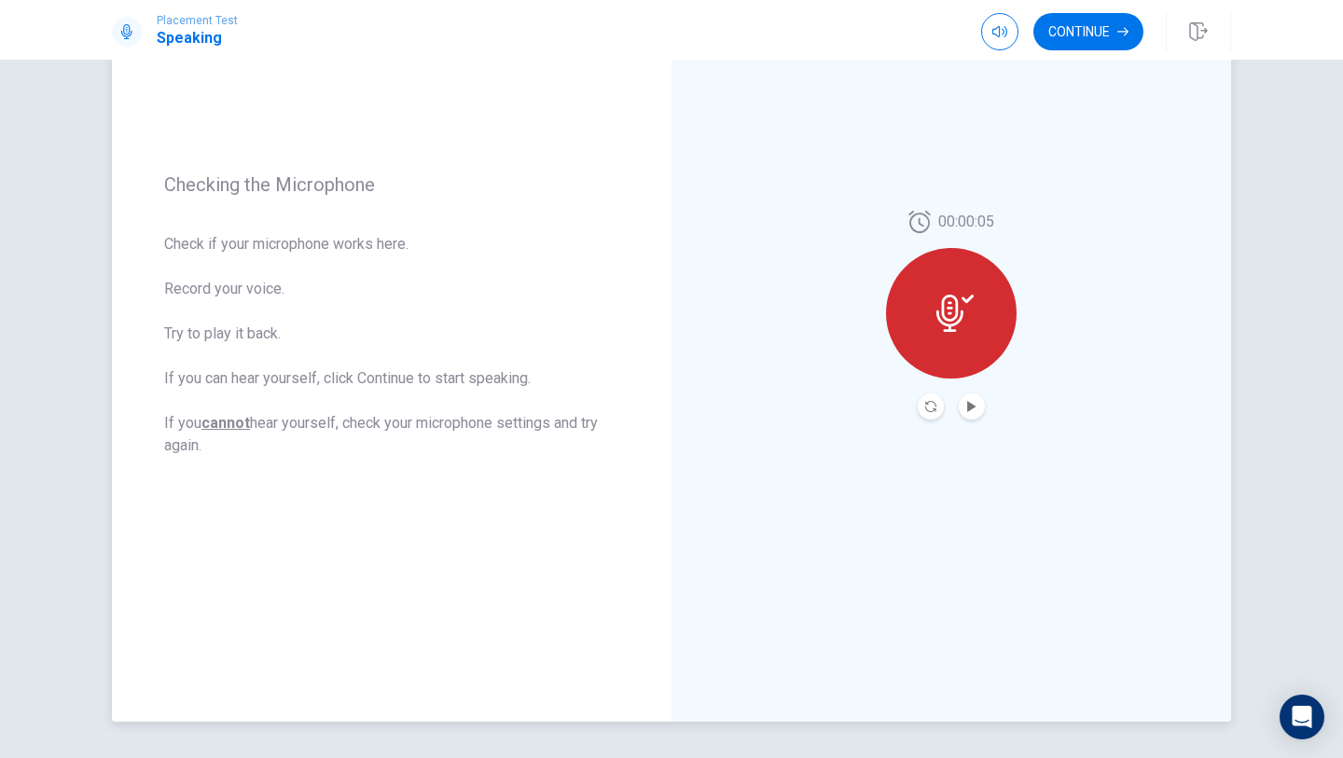
click at [963, 406] on button "Play Audio" at bounding box center [972, 407] width 26 height 26
click at [963, 406] on button "Pause Audio" at bounding box center [972, 407] width 26 height 26
click at [1121, 33] on icon "button" at bounding box center [1122, 31] width 11 height 11
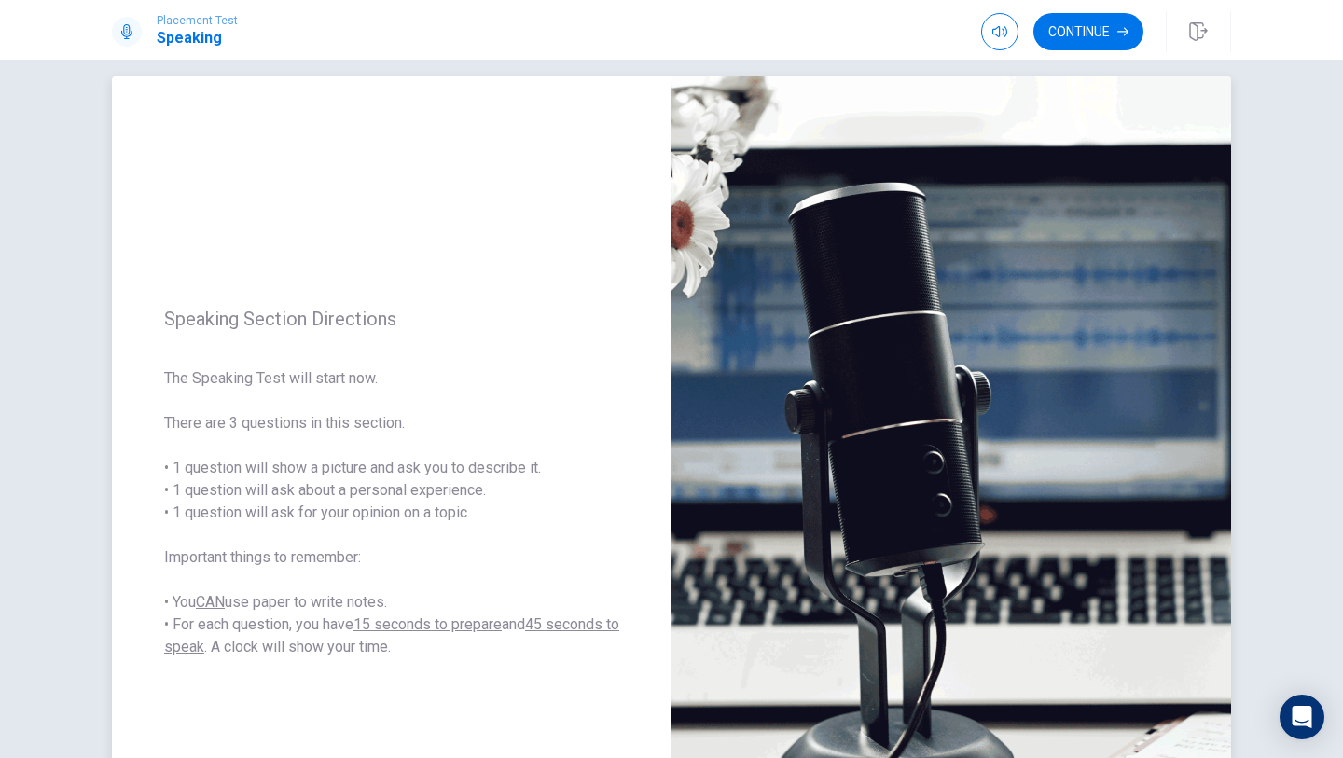
scroll to position [22, 0]
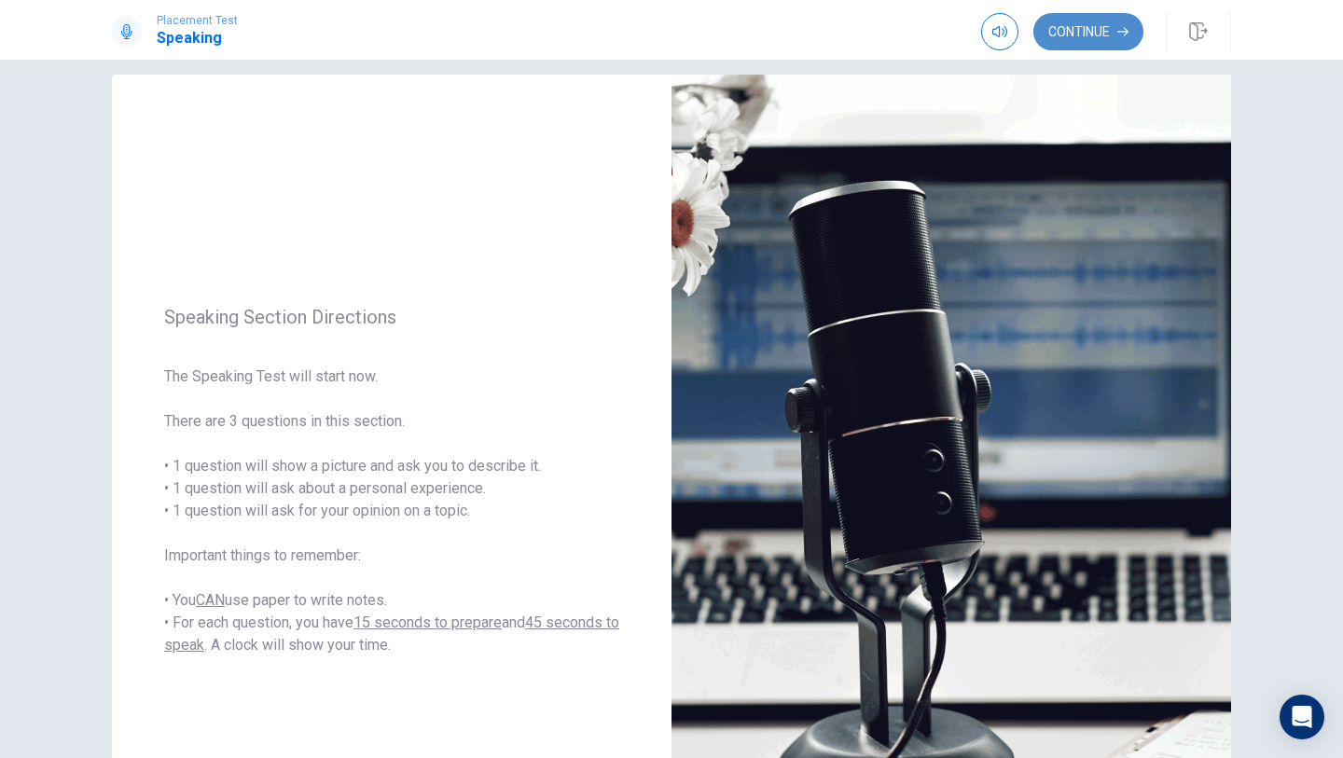
click at [1119, 35] on button "Continue" at bounding box center [1088, 31] width 110 height 37
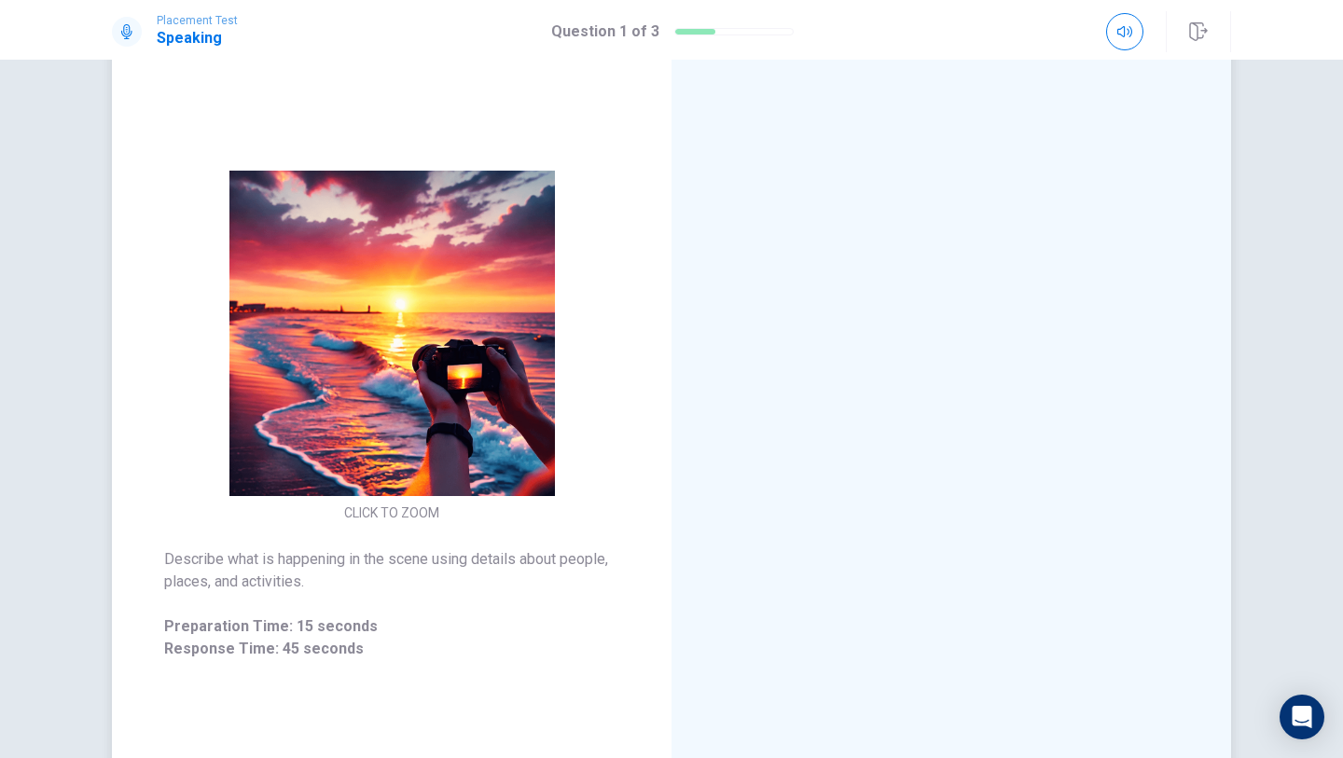
scroll to position [100, 0]
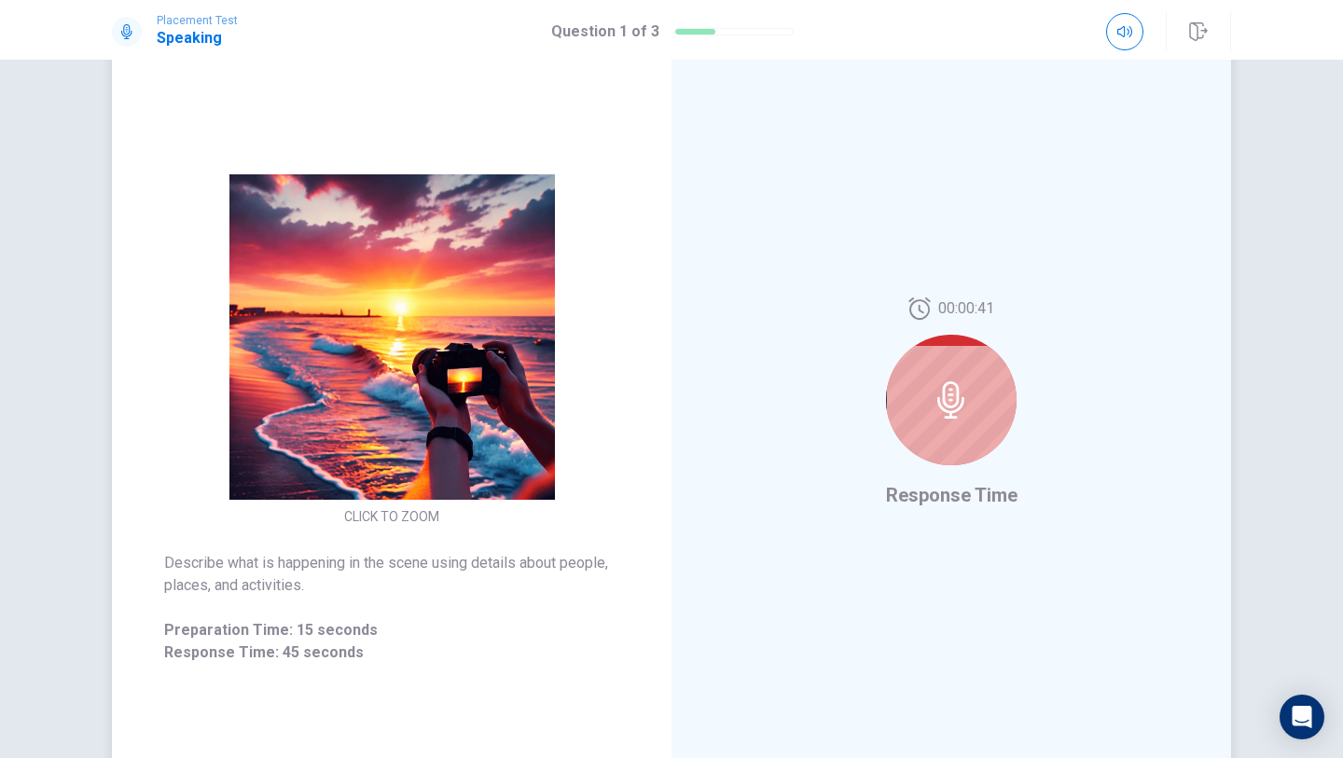
click at [982, 408] on div at bounding box center [951, 400] width 131 height 131
click at [964, 408] on div at bounding box center [951, 400] width 131 height 131
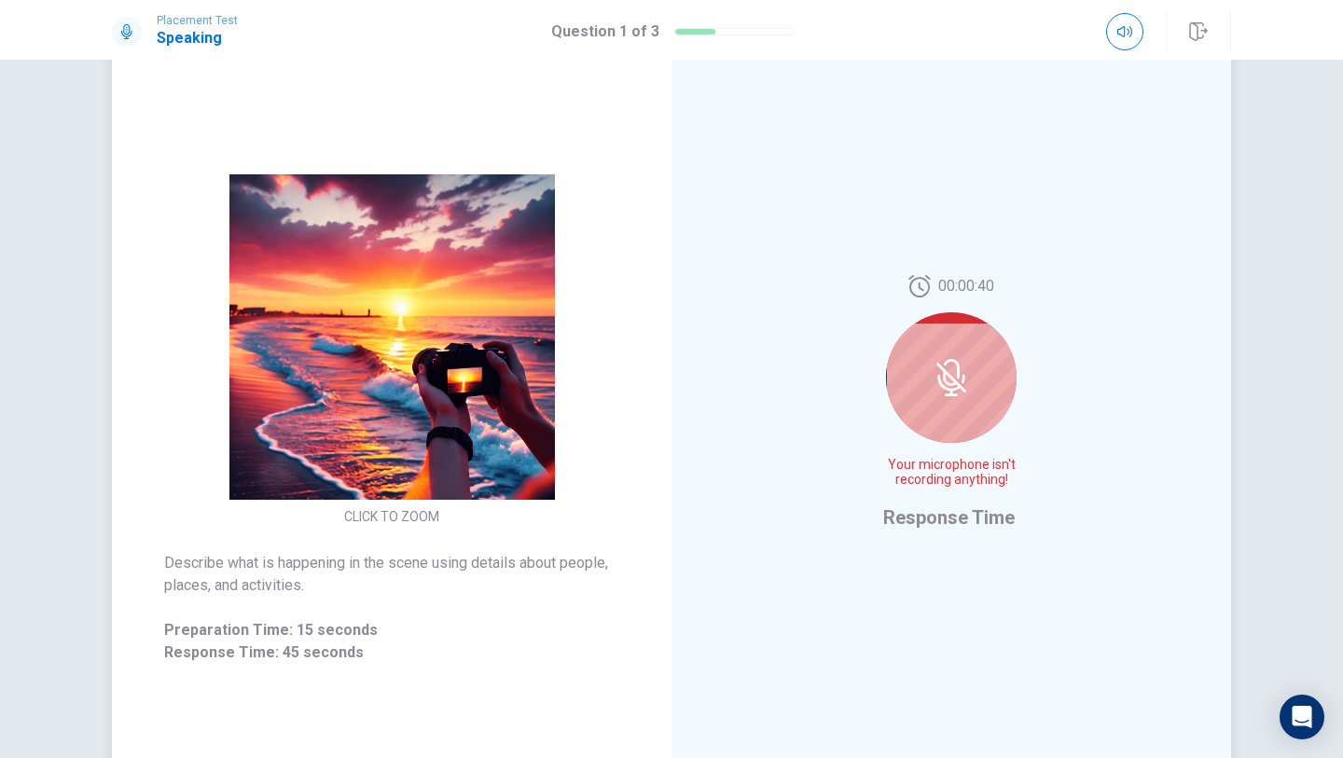
click at [964, 408] on div at bounding box center [951, 377] width 131 height 131
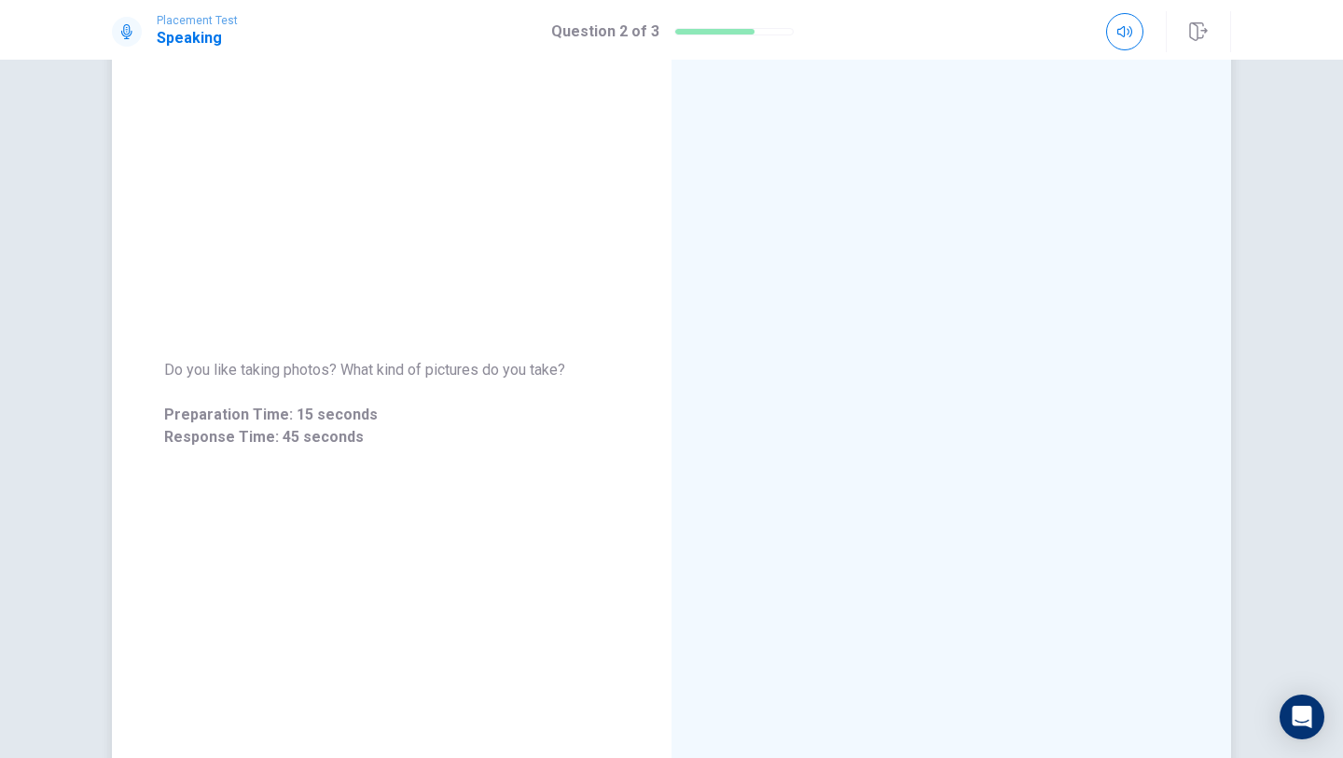
scroll to position [0, 0]
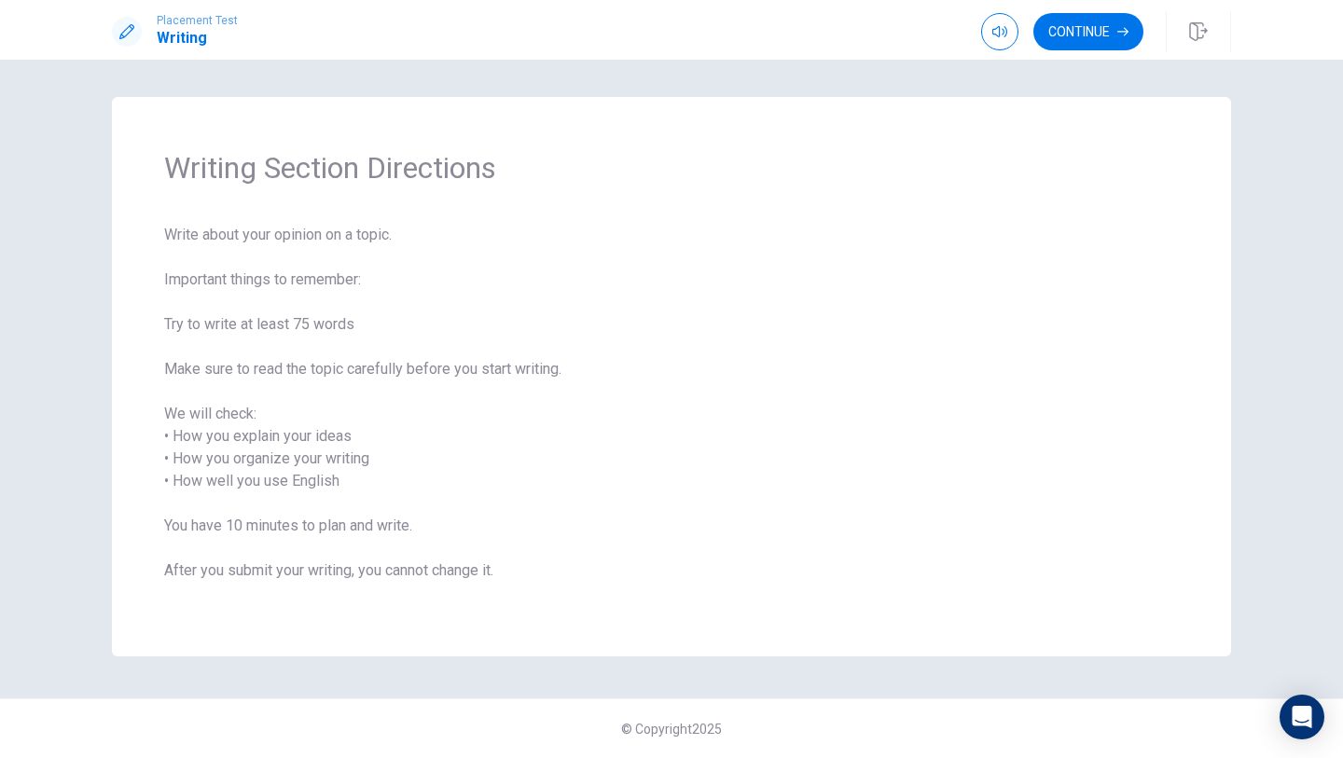
click at [188, 238] on span "Write about your opinion on a topic. Important things to remember: Try to write…" at bounding box center [671, 414] width 1015 height 381
drag, startPoint x: 188, startPoint y: 238, endPoint x: 208, endPoint y: 238, distance: 19.6
click at [208, 238] on span "Write about your opinion on a topic. Important things to remember: Try to write…" at bounding box center [671, 414] width 1015 height 381
click at [1082, 41] on button "Continue" at bounding box center [1088, 31] width 110 height 37
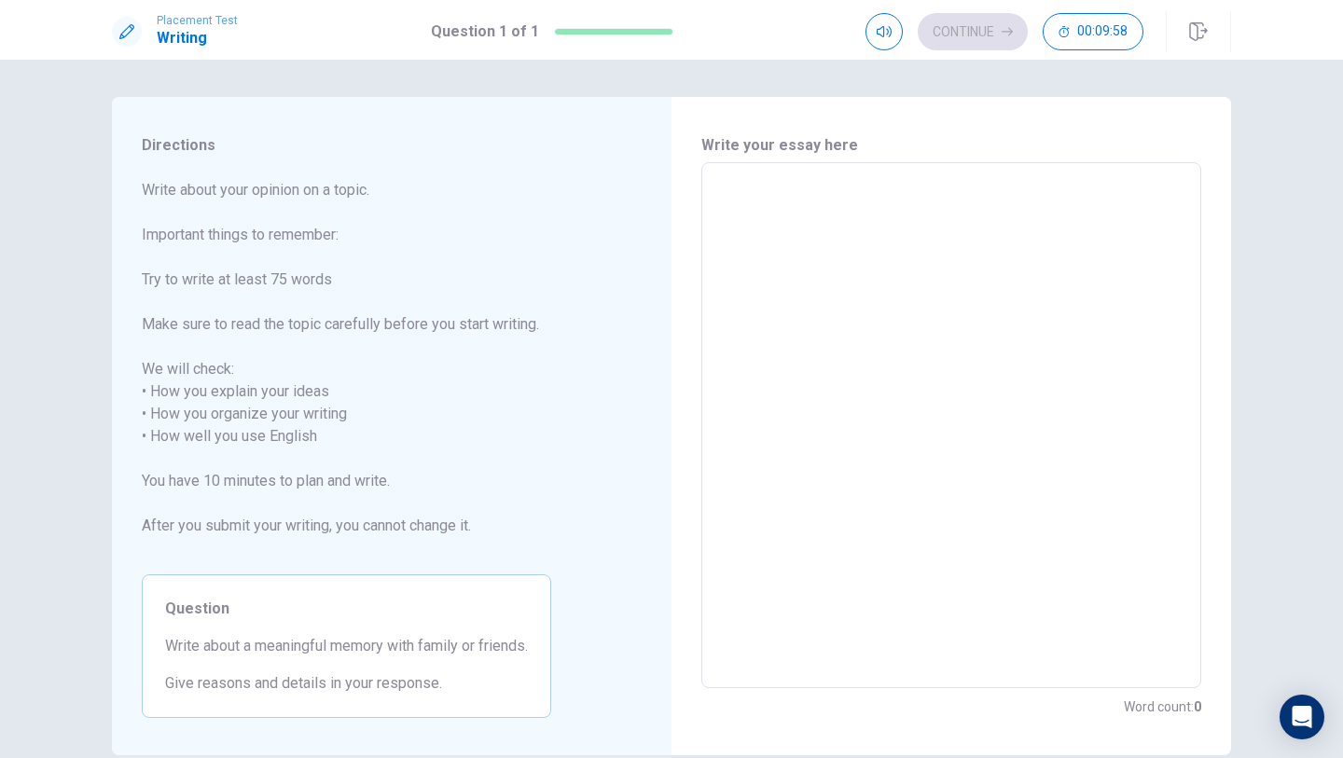
click at [761, 325] on textarea at bounding box center [951, 425] width 474 height 495
type textarea "I"
type textarea "x"
type textarea "If"
type textarea "x"
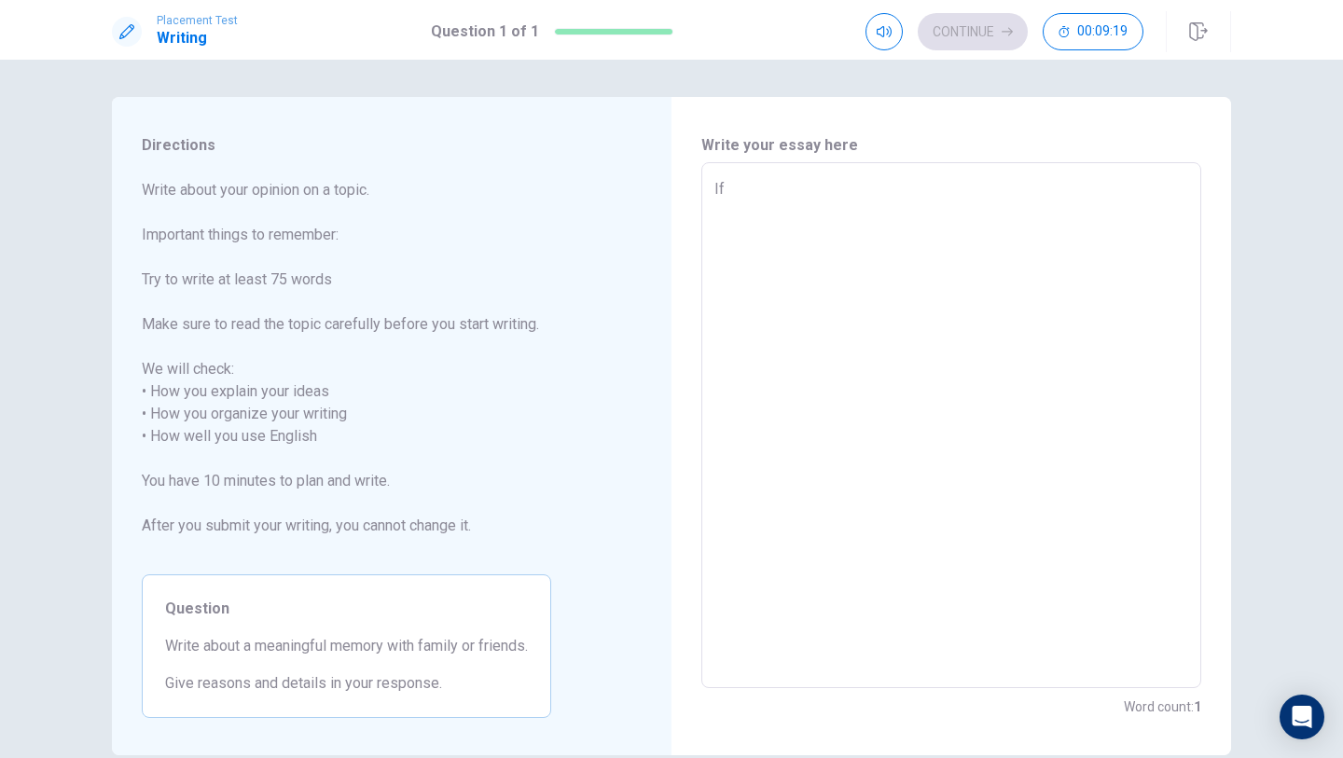
type textarea "If"
type textarea "x"
type textarea "If y"
type textarea "x"
type textarea "If yo"
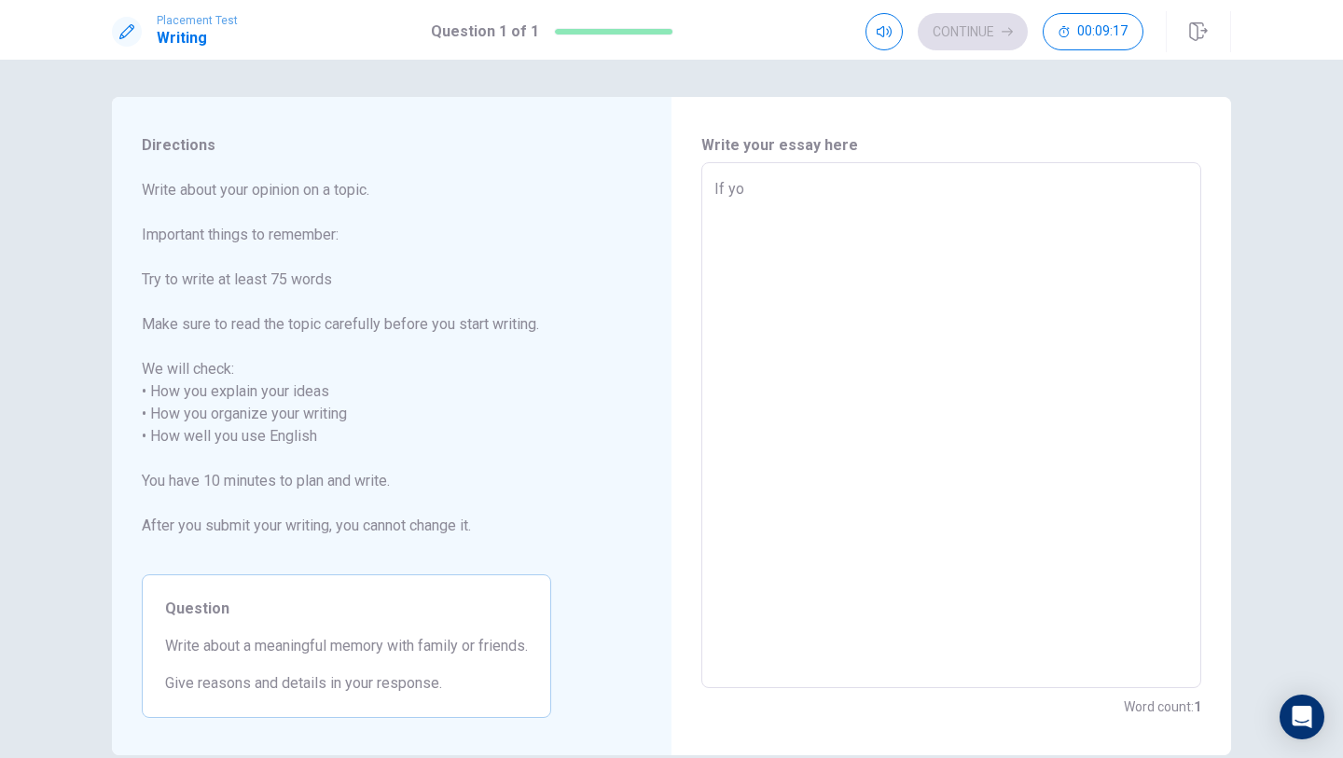
type textarea "x"
type textarea "If you"
type textarea "x"
type textarea "If you"
type textarea "x"
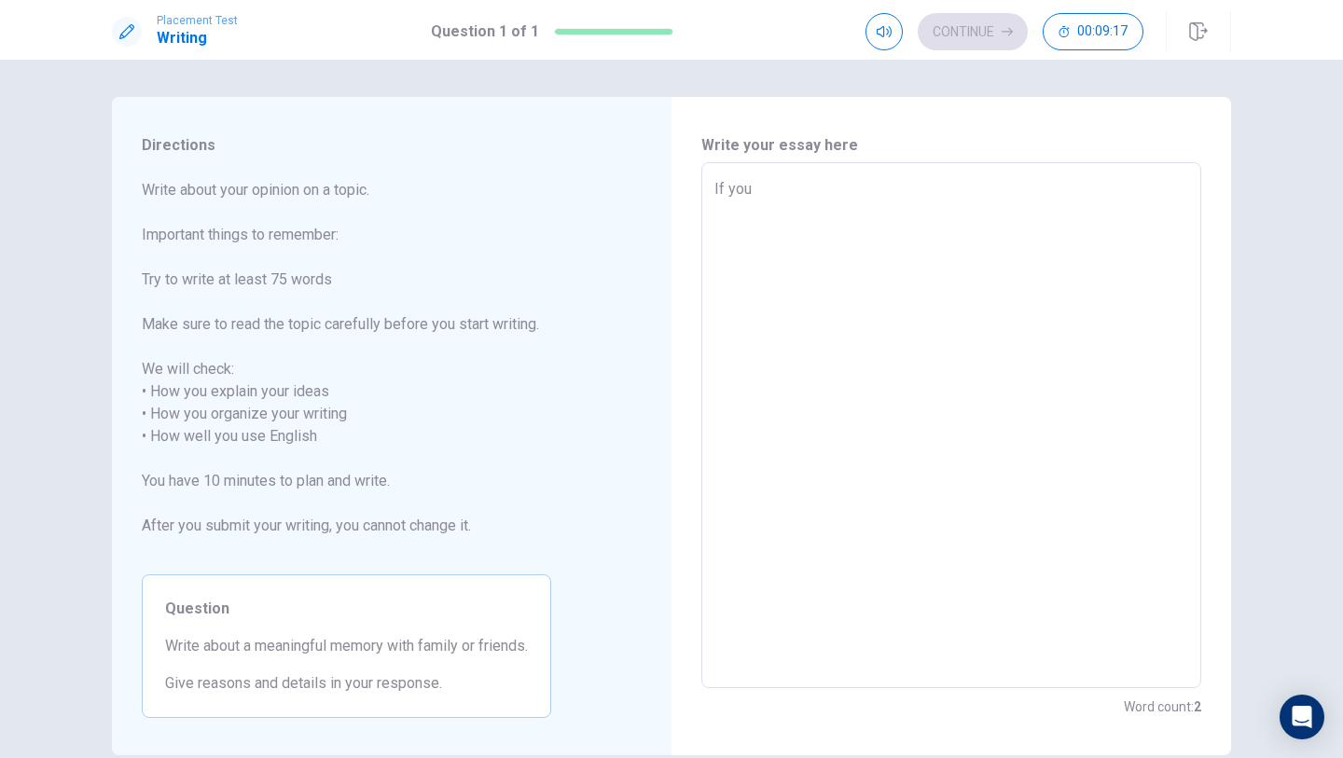
type textarea "If you w"
type textarea "x"
type textarea "If you wa"
type textarea "x"
type textarea "If you wan"
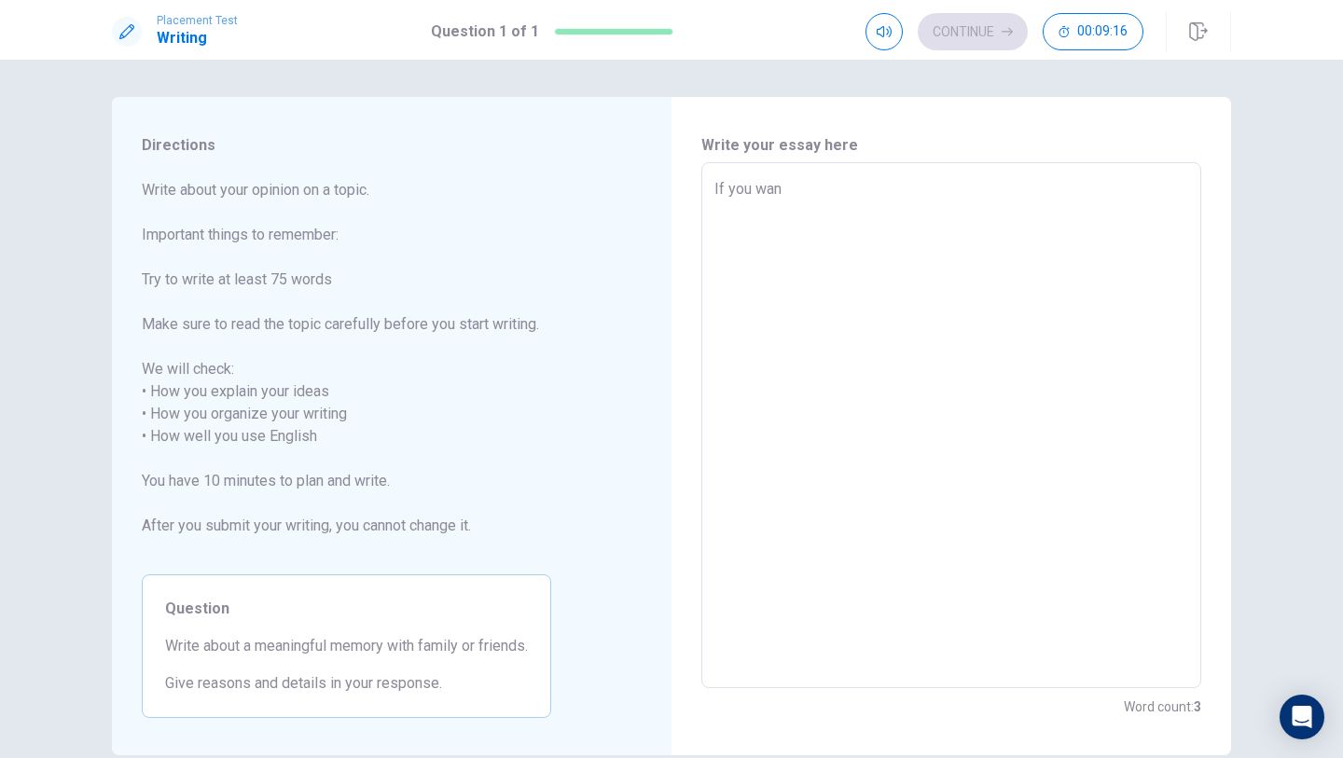
type textarea "x"
type textarea "If you want"
type textarea "x"
type textarea "If you want"
type textarea "x"
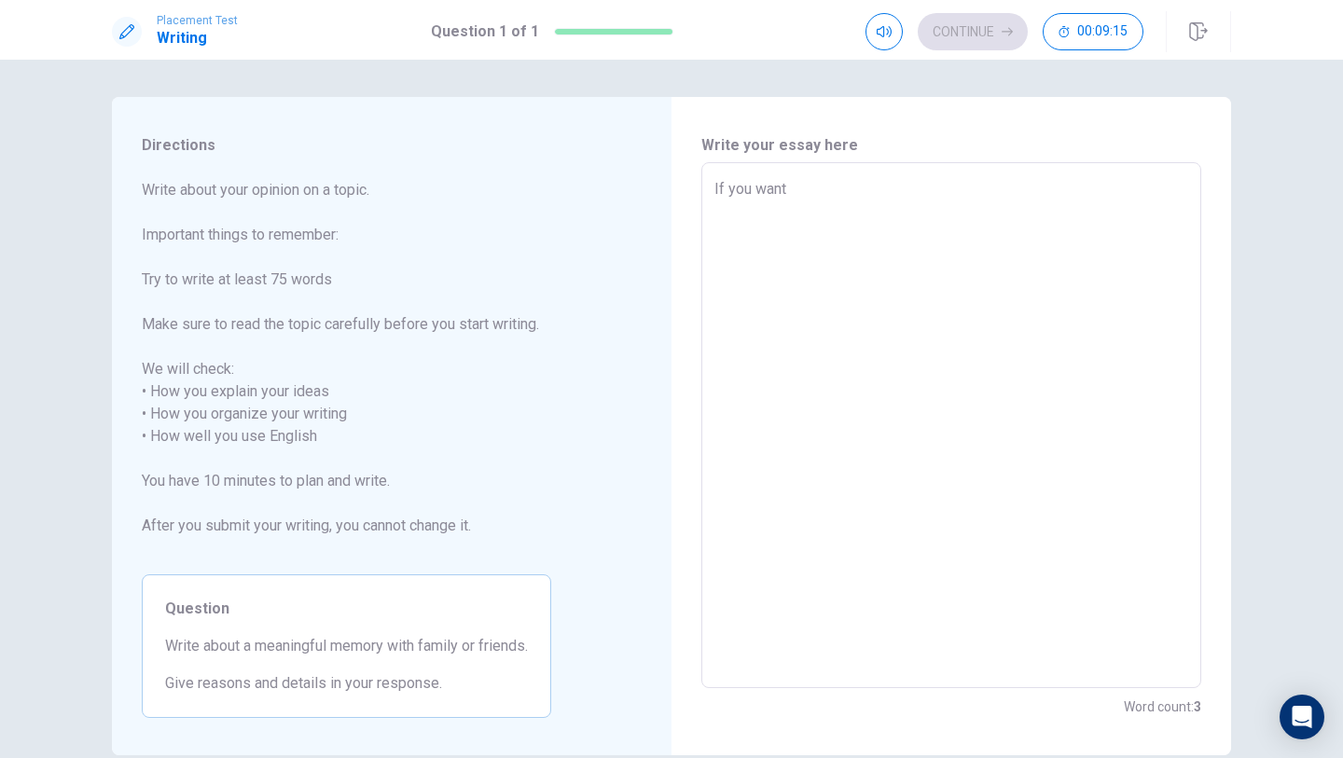
type textarea "If you want m"
type textarea "x"
type textarea "If you want me"
type textarea "x"
type textarea "If you want me"
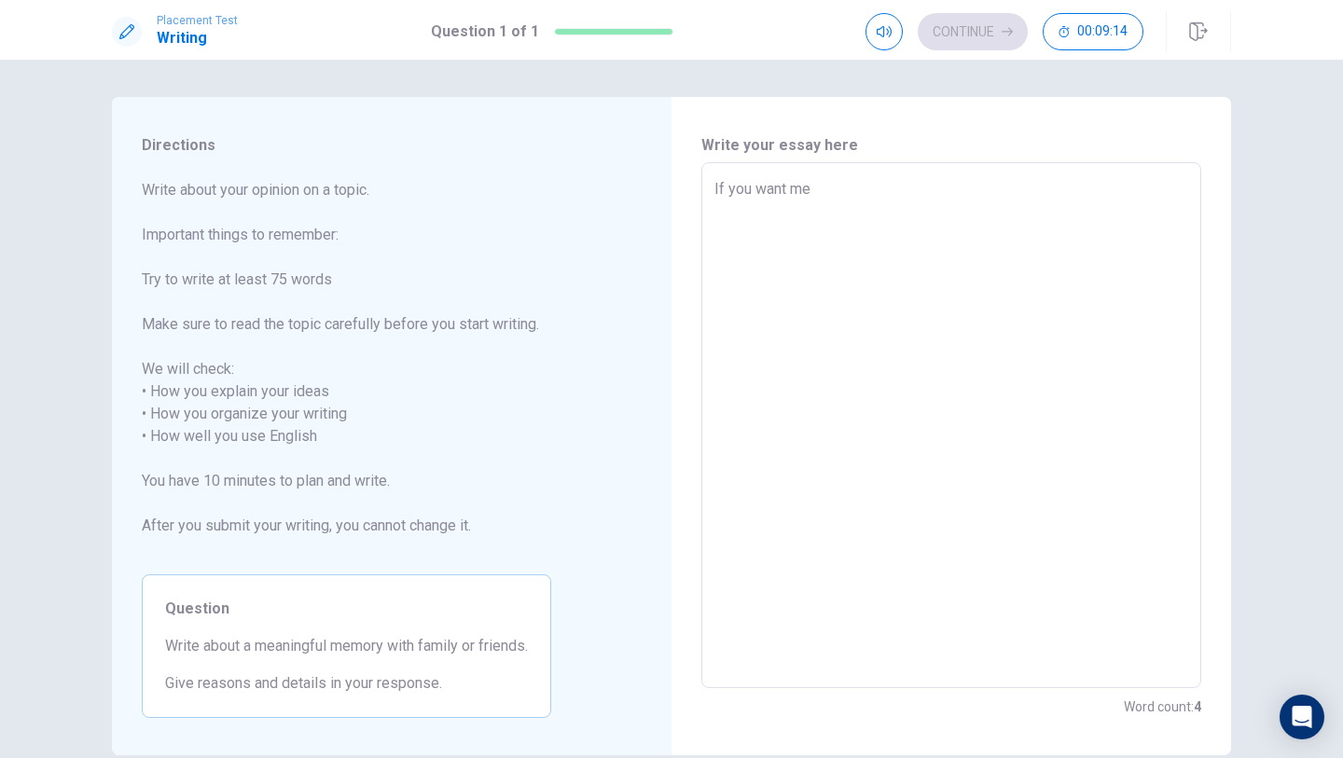
type textarea "x"
type textarea "If you want me s"
type textarea "x"
type textarea "If you want me so"
type textarea "x"
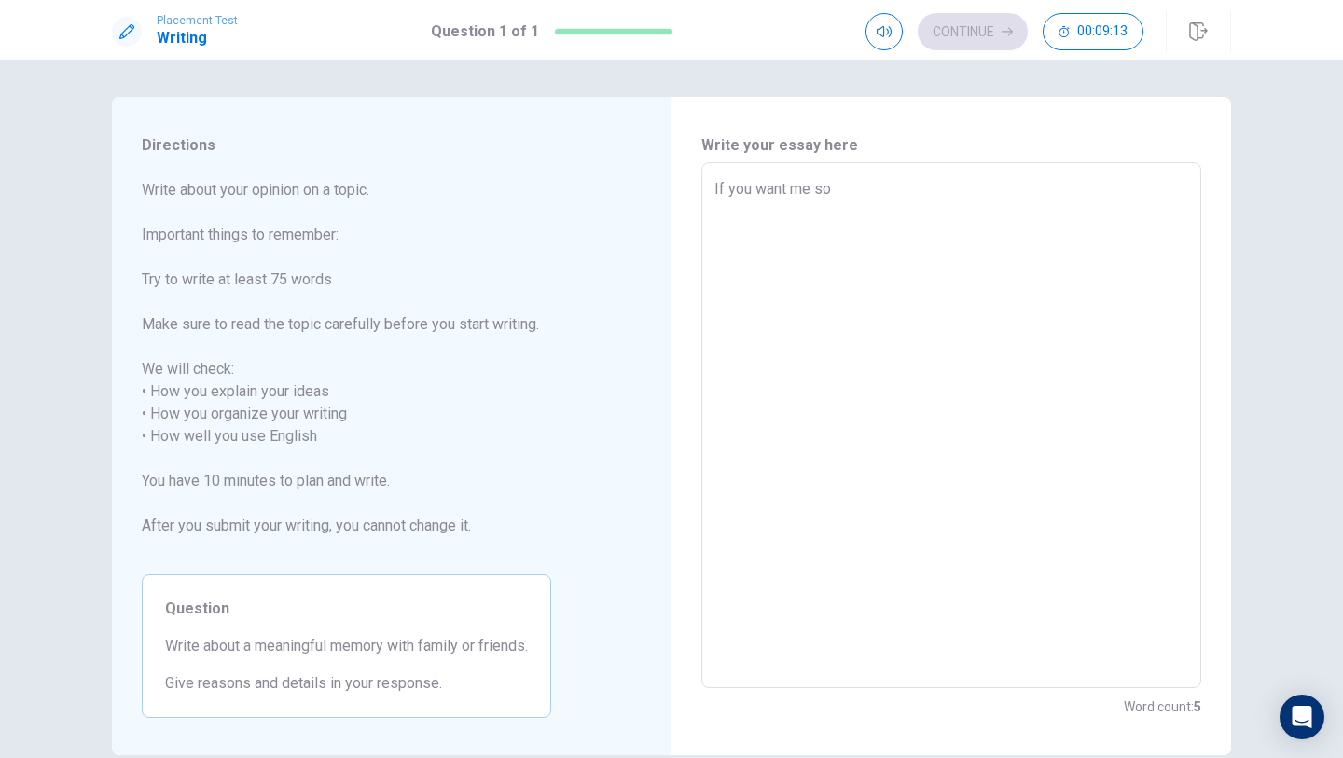
type textarea "If you want me so"
type textarea "x"
type textarea "If you want me so s"
type textarea "x"
type textarea "If you want me so sa"
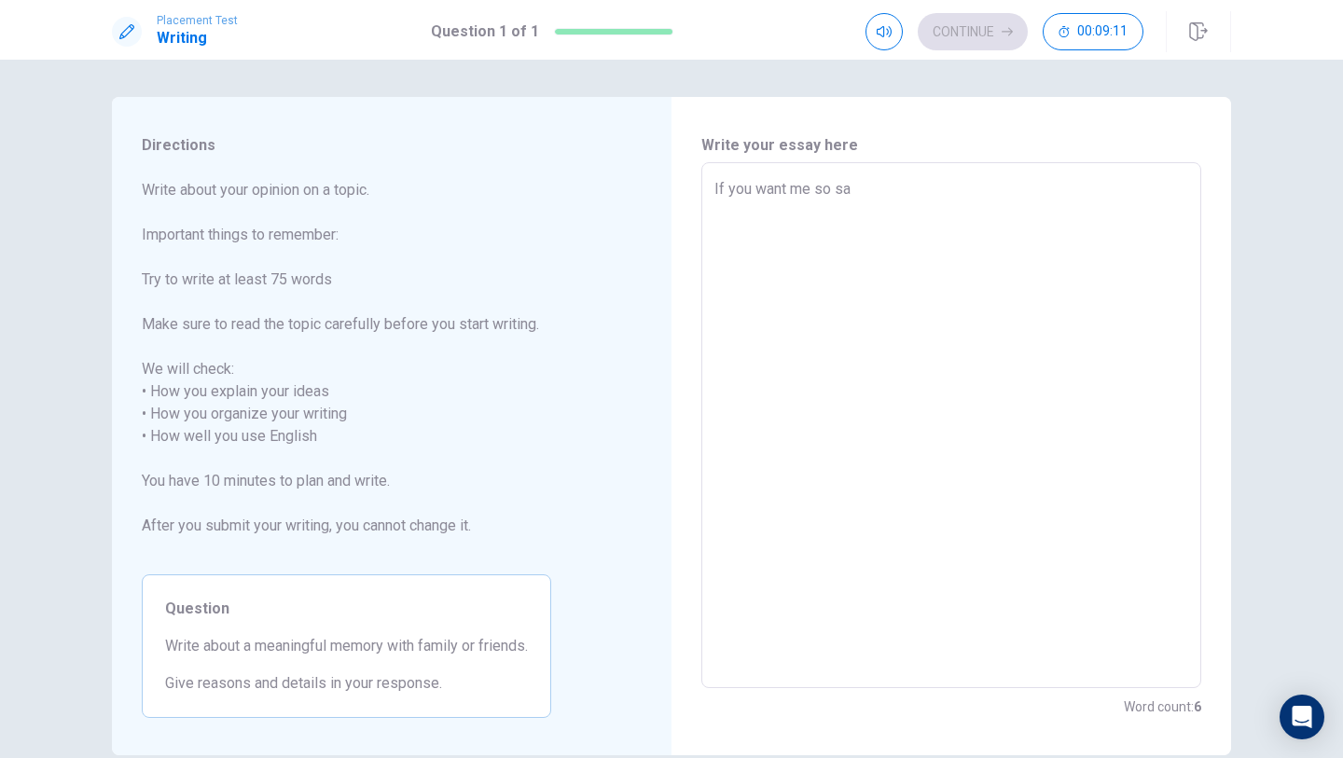
type textarea "x"
type textarea "If you want me so say"
type textarea "x"
type textarea "If you want me so say"
type textarea "x"
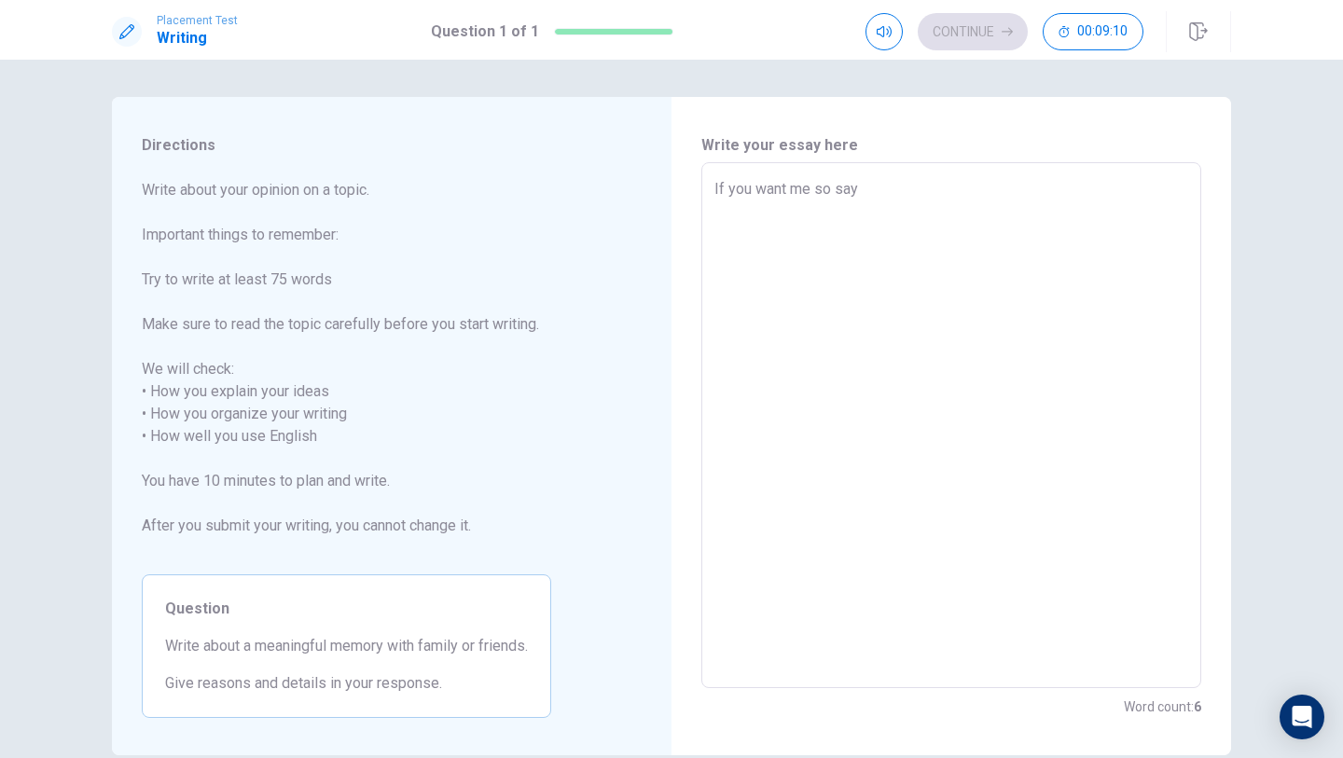
type textarea "If you want me so say a"
type textarea "x"
type textarea "If you want me so say ab"
type textarea "x"
type textarea "If you want me so say abo"
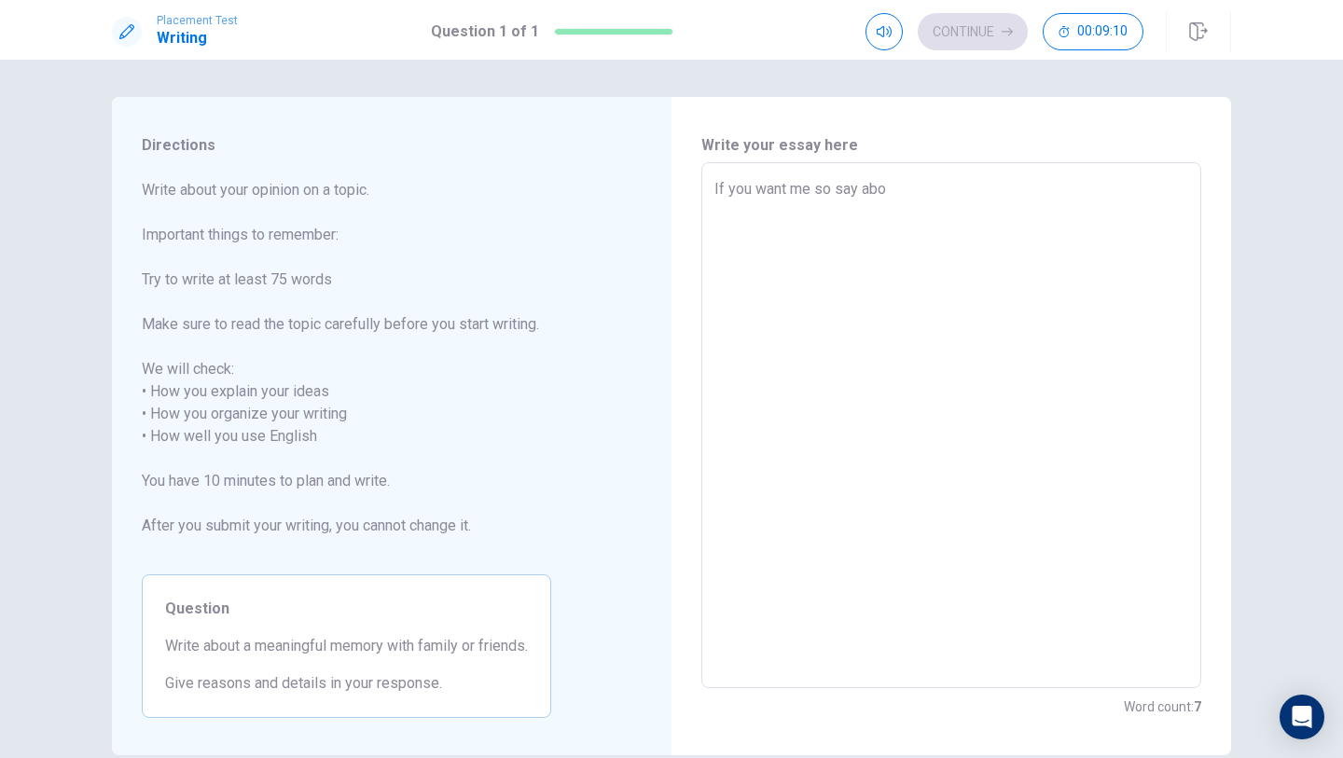
type textarea "x"
type textarea "If you want me so say abou"
type textarea "x"
type textarea "If you want me so say about"
type textarea "x"
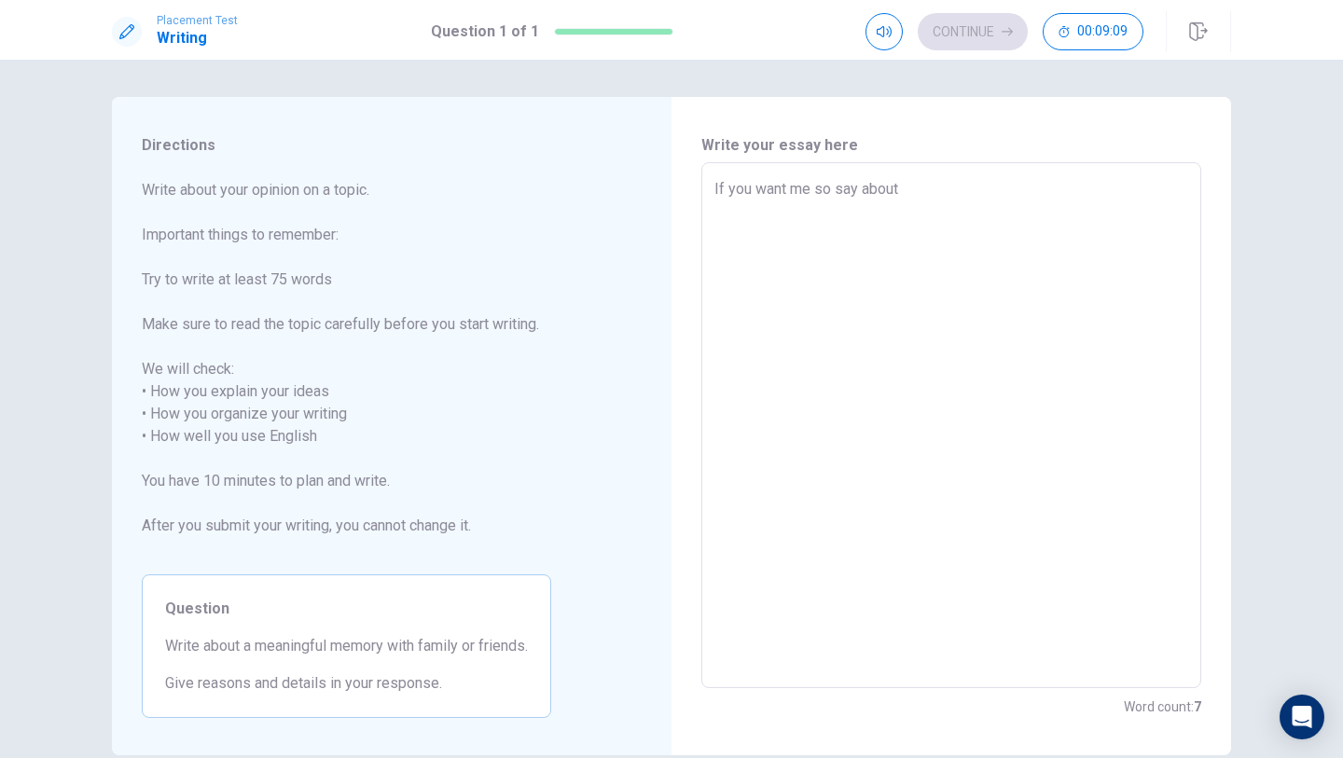
type textarea "If you want me so say about"
type textarea "x"
type textarea "If you want me so say about a"
type textarea "x"
type textarea "If you want me so say about a"
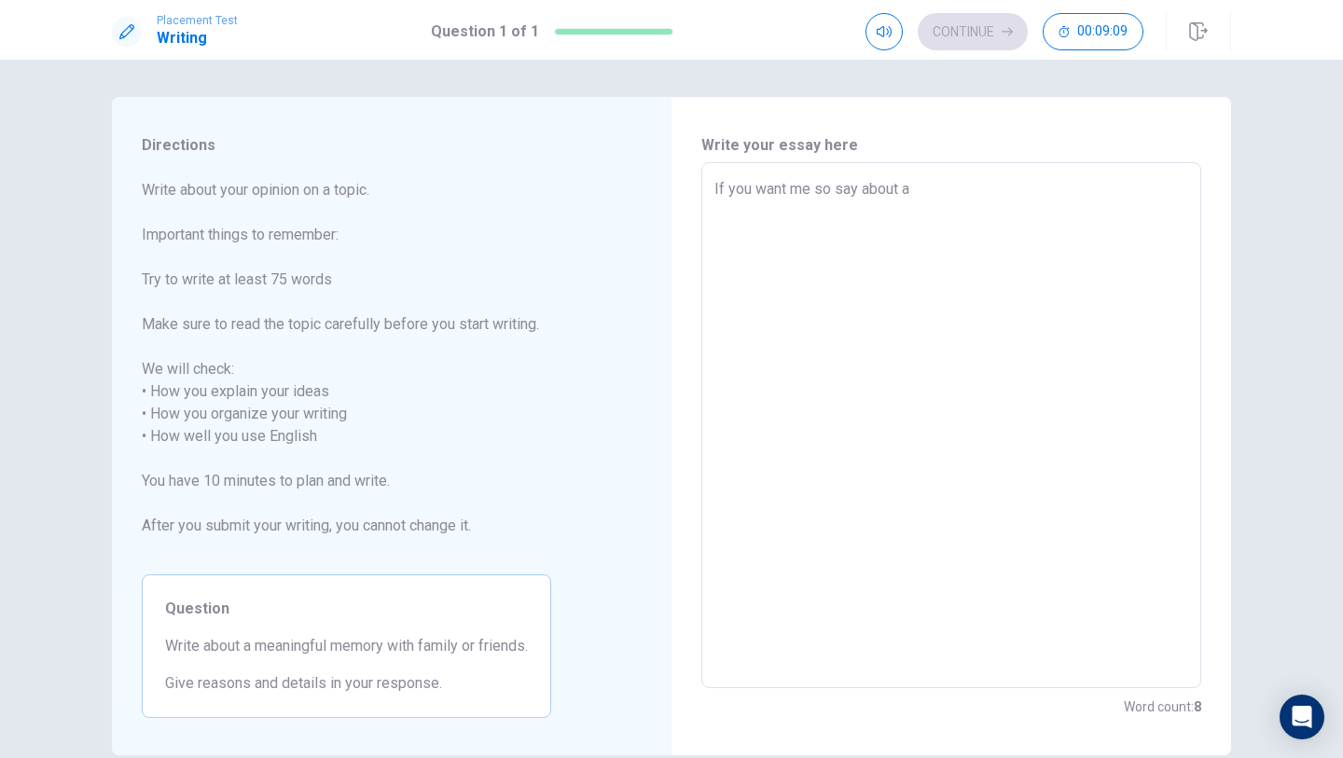
type textarea "x"
type textarea "If you want me so say about a m"
type textarea "x"
type textarea "If you want me so say about a me"
type textarea "x"
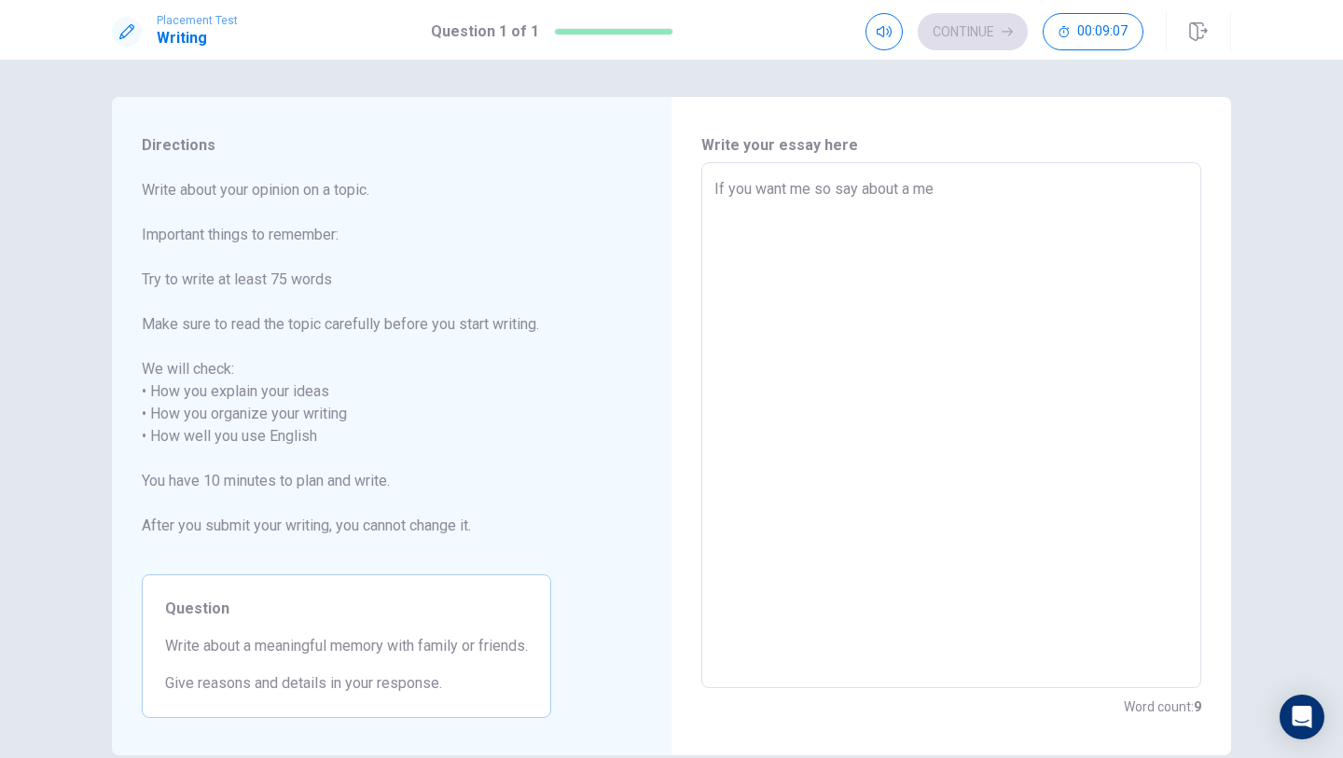
type textarea "If you want me so say about a mea"
type textarea "x"
type textarea "If you want me so say about a mean"
type textarea "x"
type textarea "If you want me so say about a meani"
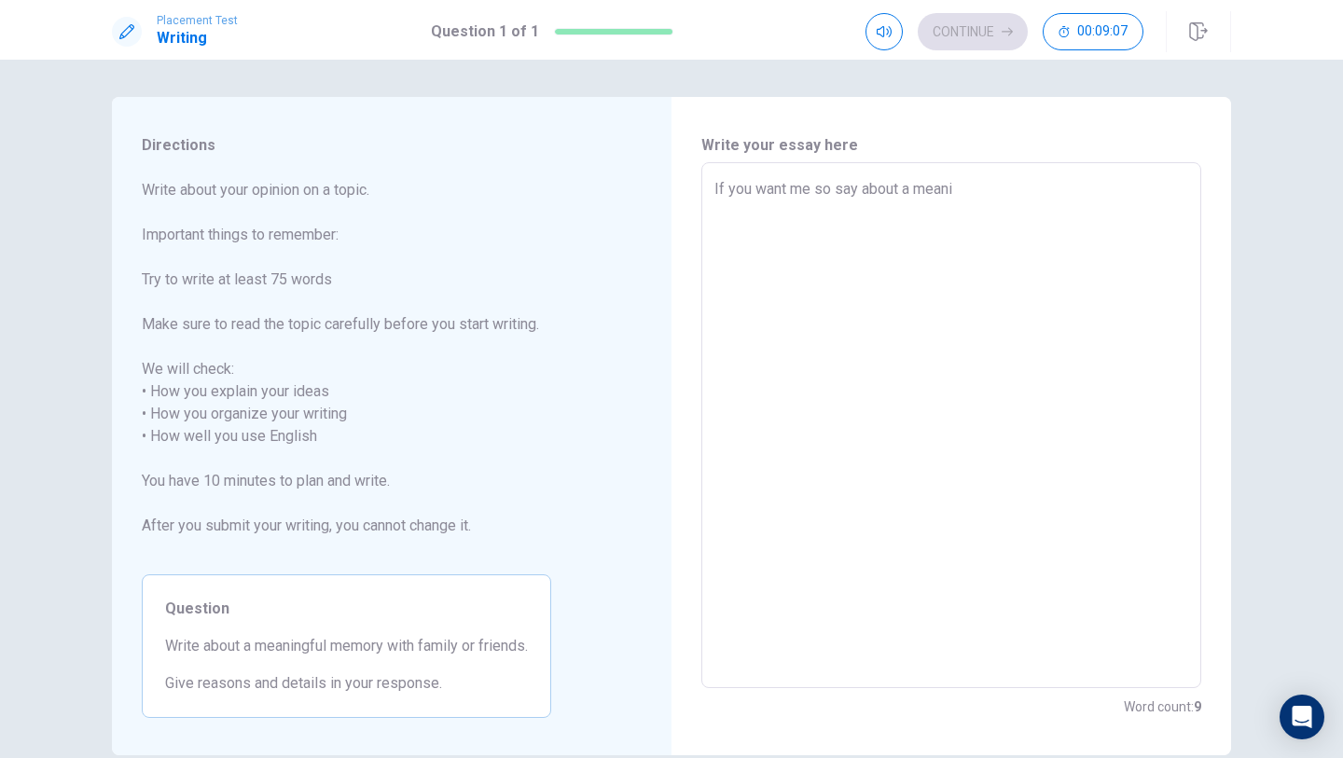
type textarea "x"
type textarea "If you want me so say about a meanin"
type textarea "x"
type textarea "If you want me so say about a meaning"
type textarea "x"
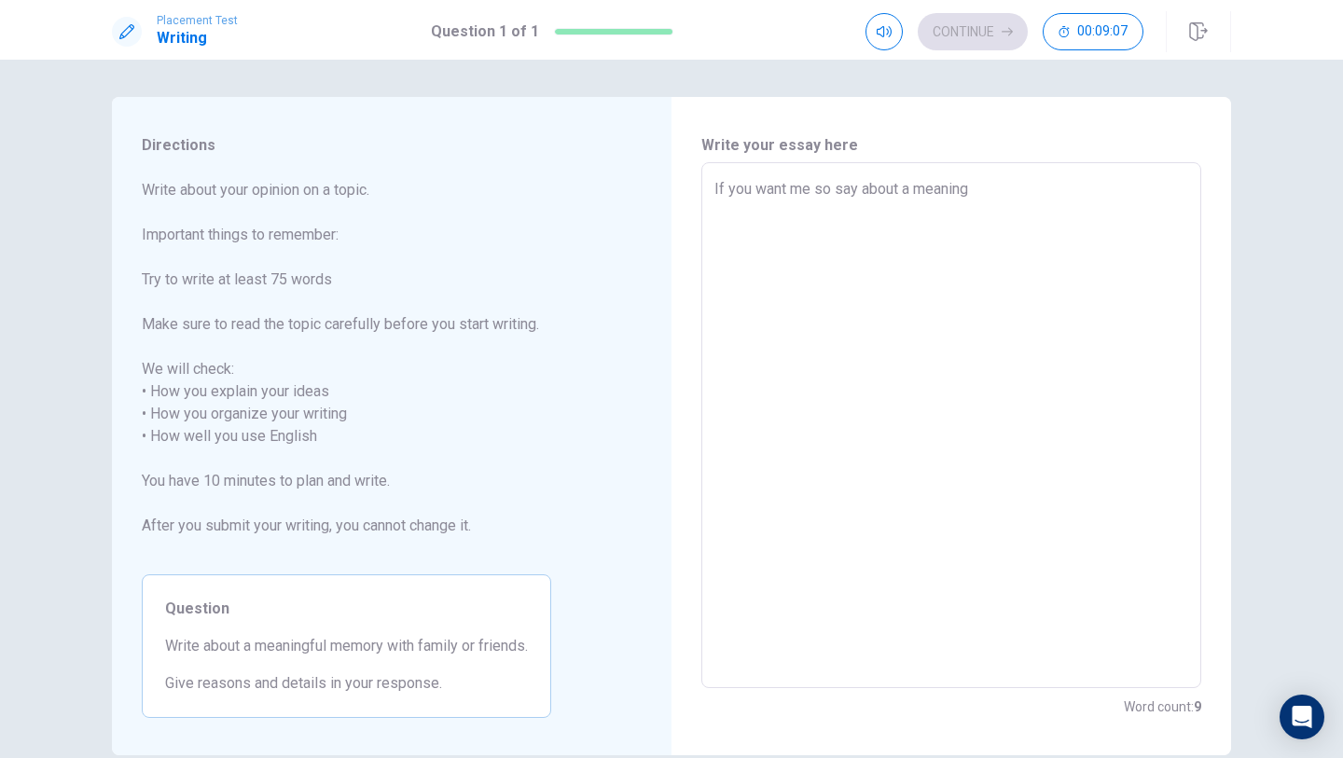
type textarea "If you want me so say about a meaning"
type textarea "x"
type textarea "If you want me so say about a meaning"
type textarea "x"
type textarea "If you want me so say about a meaningf"
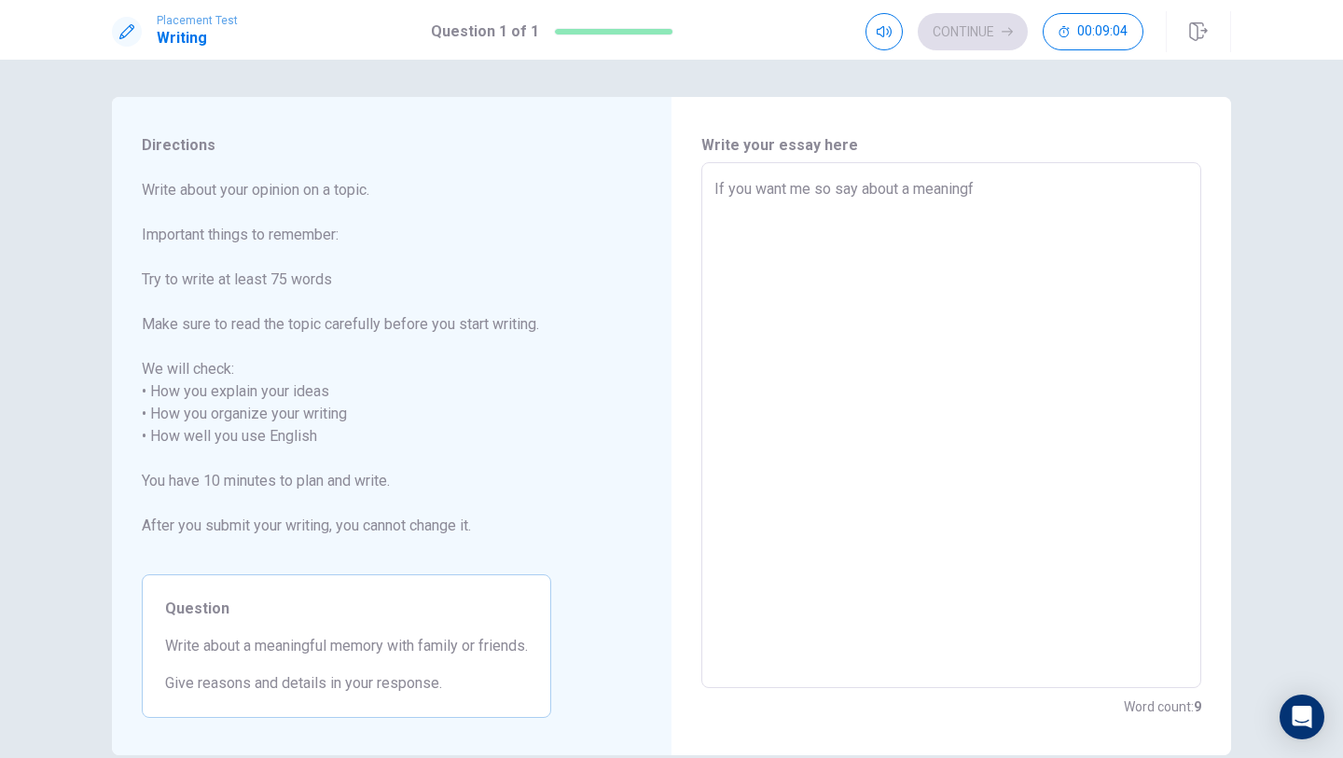
type textarea "x"
type textarea "If you want me so say about a meaningfu"
type textarea "x"
type textarea "If you want me so say about a meaningful"
type textarea "x"
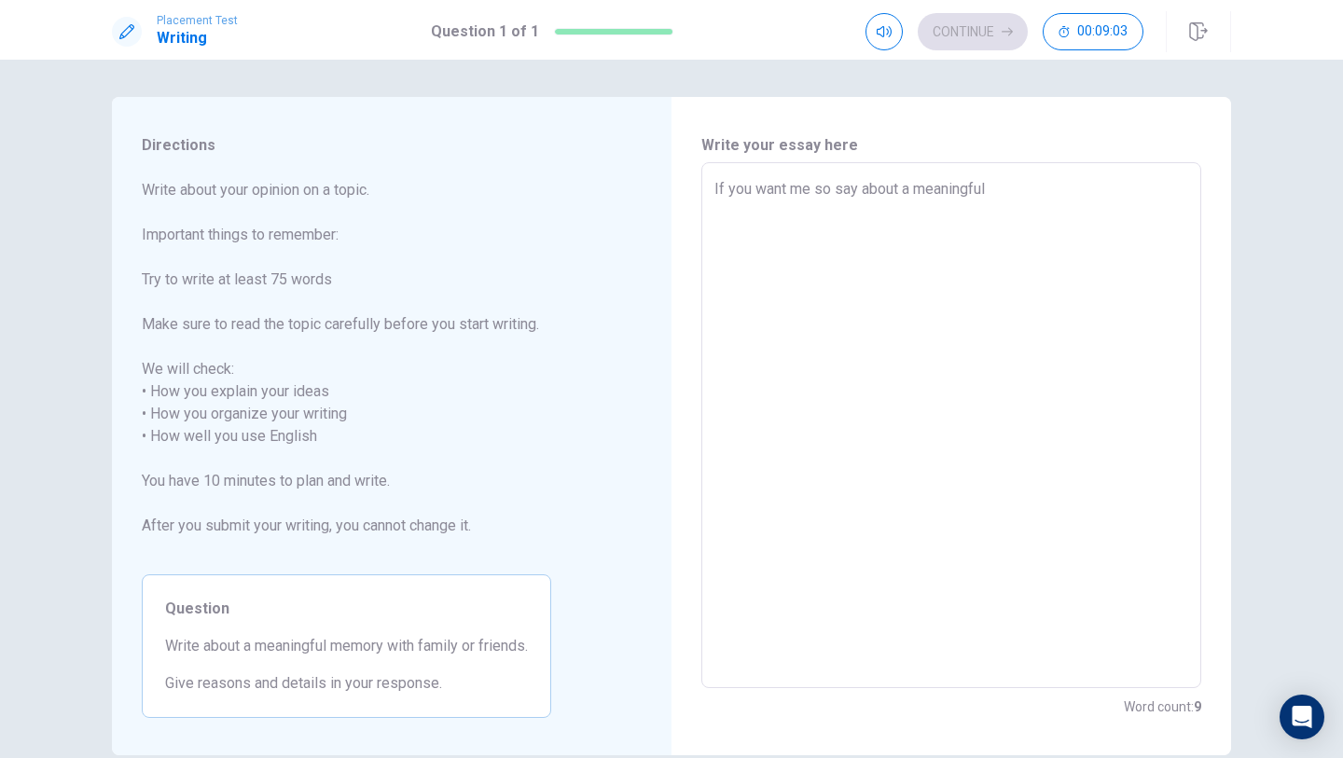
type textarea "If you want me so say about a meaningful"
type textarea "x"
type textarea "If you want me so say about a meaningful m"
type textarea "x"
type textarea "If you want me so say about a meaningful me"
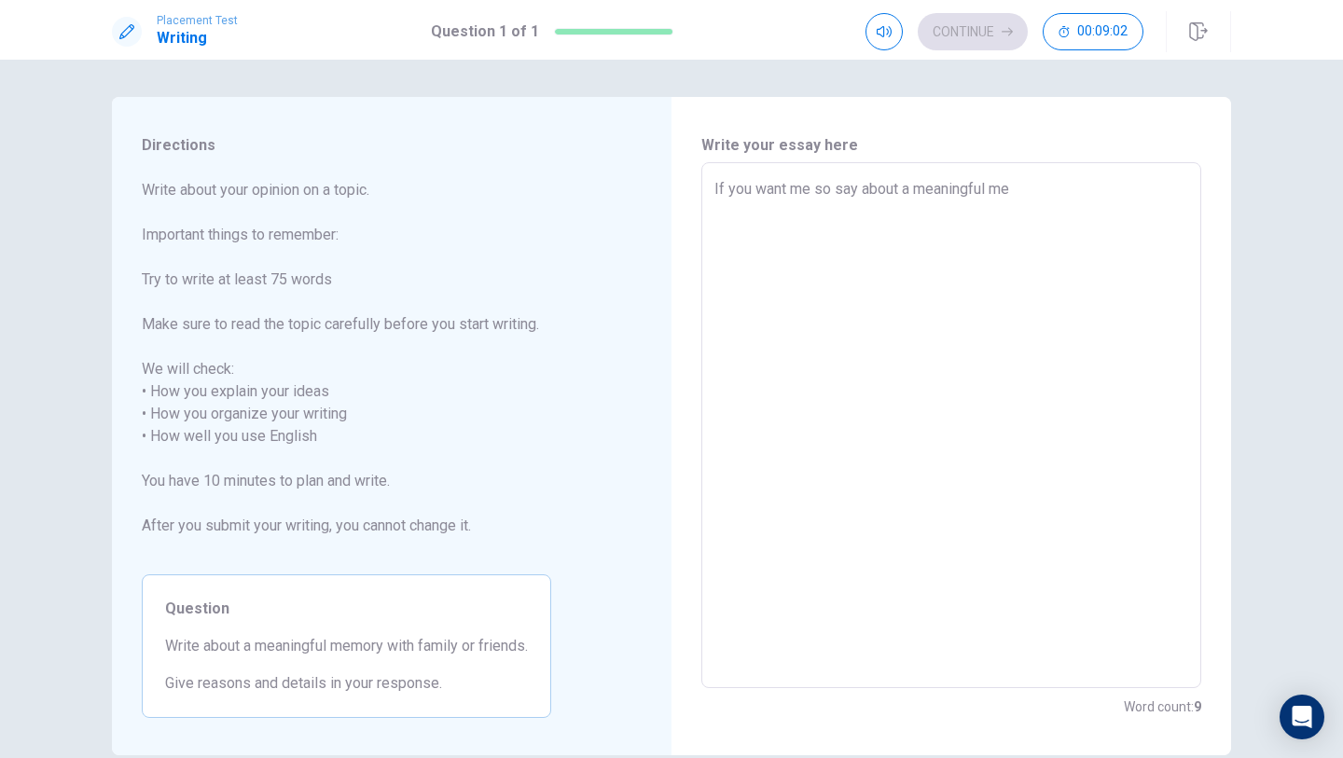
type textarea "x"
type textarea "If you want me so say about a meaningful mem"
type textarea "x"
type textarea "If you want me so say about a meaningful memo"
type textarea "x"
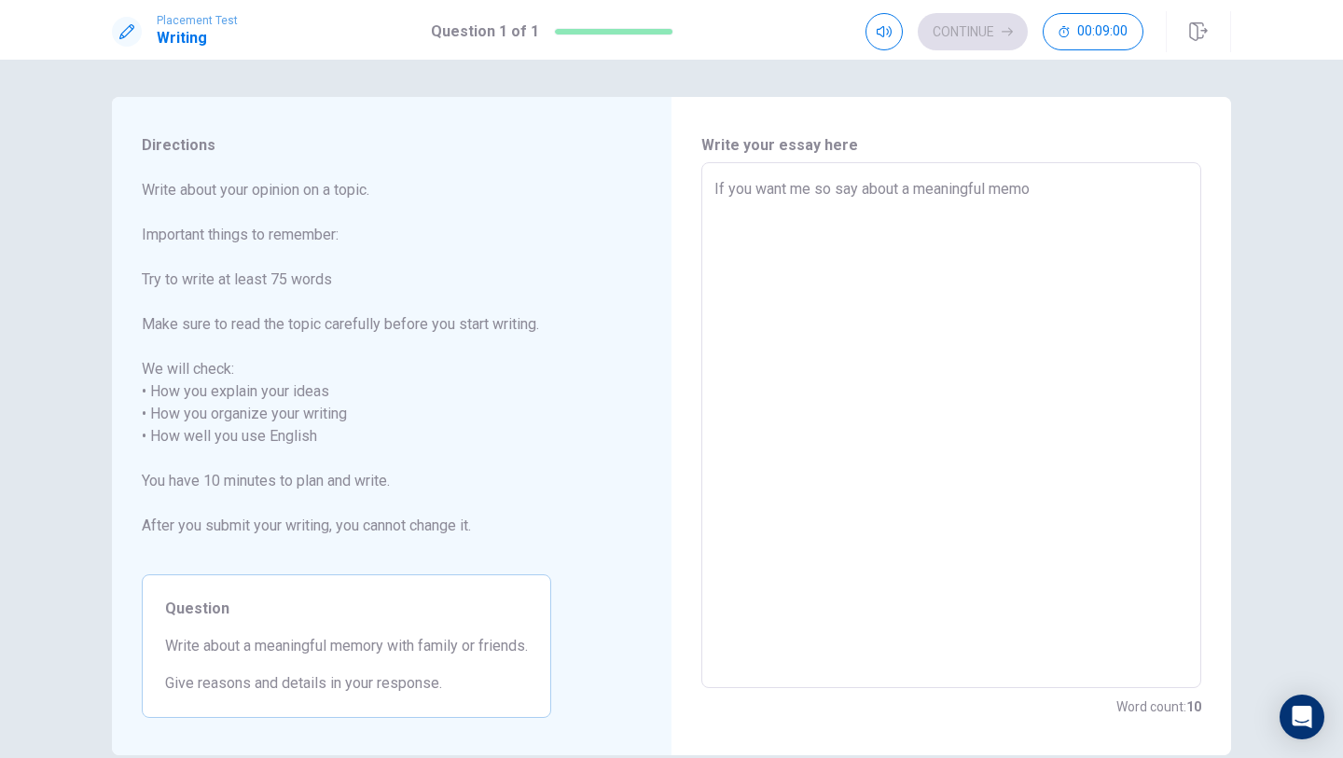
type textarea "If you want me so say about a meaningful memor"
type textarea "x"
type textarea "If you want me so say about a meaningful memory"
type textarea "x"
type textarea "If you want me so say about a meaningful memory"
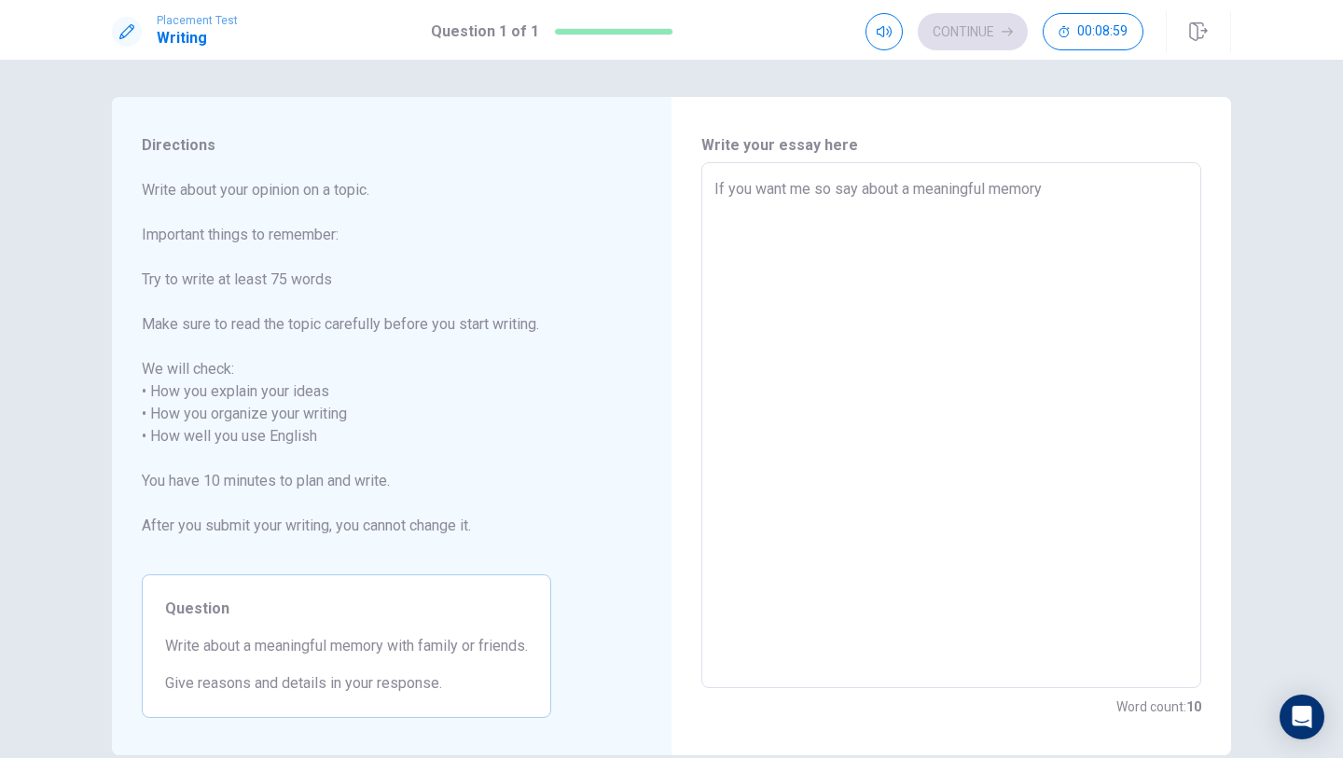
type textarea "x"
type textarea "If you want me so say about a meaningful memory w"
type textarea "x"
type textarea "If you want me so say about a meaningful memory wi"
type textarea "x"
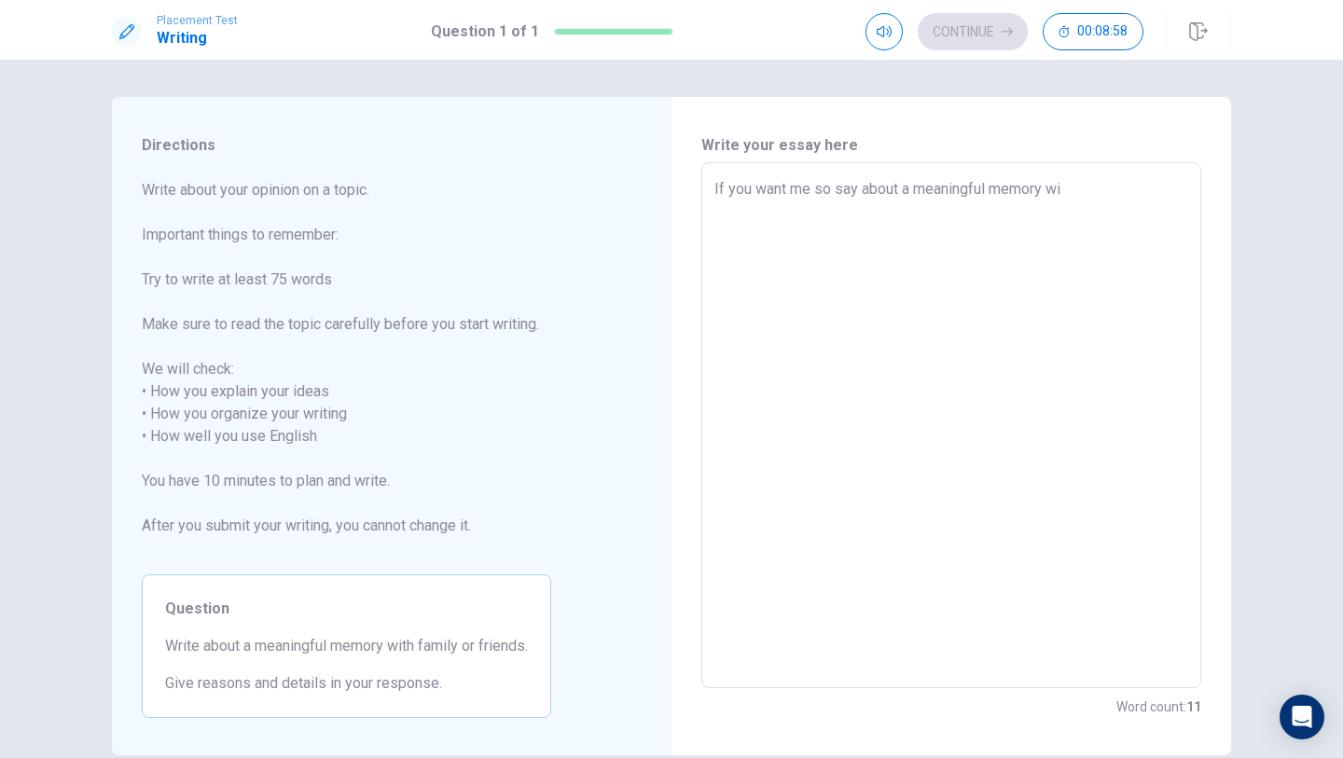
type textarea "If you want me so say about a meaningful memory wit"
type textarea "x"
type textarea "If you want me so say about a meaningful memory with"
type textarea "x"
type textarea "If you want me so say about a meaningful memory with"
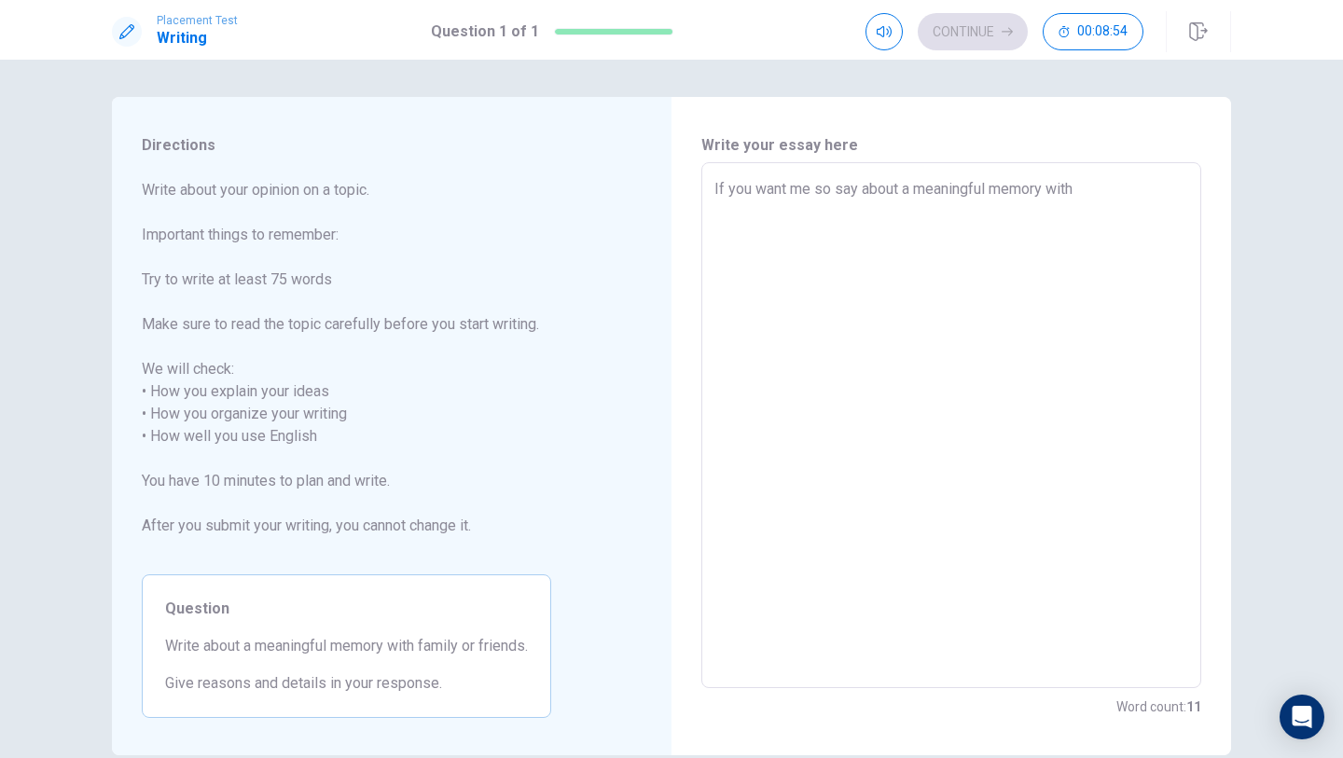
type textarea "x"
type textarea "If you want me so say about a meaningful memory with m"
type textarea "x"
type textarea "If you want me so say about a meaningful memory with my"
type textarea "x"
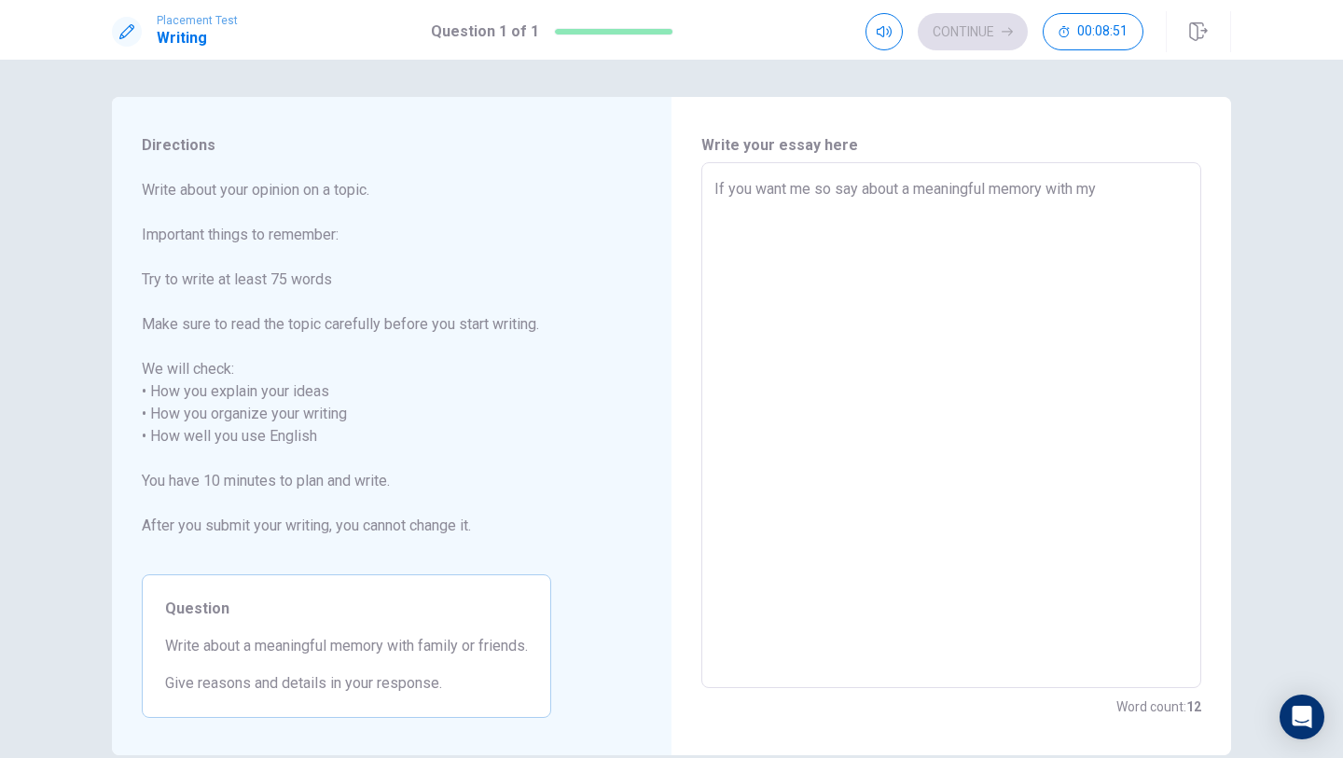
type textarea "If you want me so say about a meaningful memory with myf"
type textarea "x"
type textarea "If you want me so say about a meaningful memory with myfa"
type textarea "x"
type textarea "If you want me so say about a meaningful memory with myf"
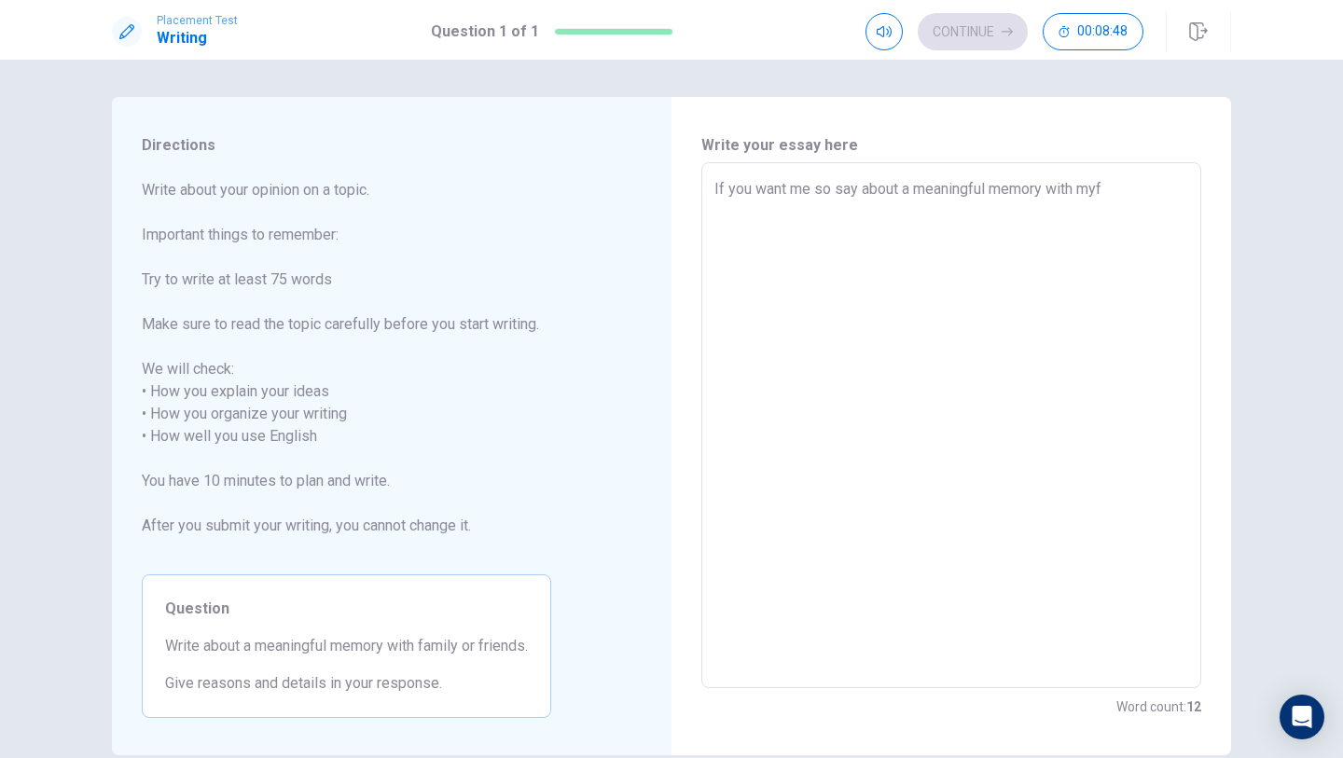
type textarea "x"
type textarea "If you want me so say about a meaningful memory with my"
type textarea "x"
type textarea "If you want me so say about a meaningful memory with my"
type textarea "x"
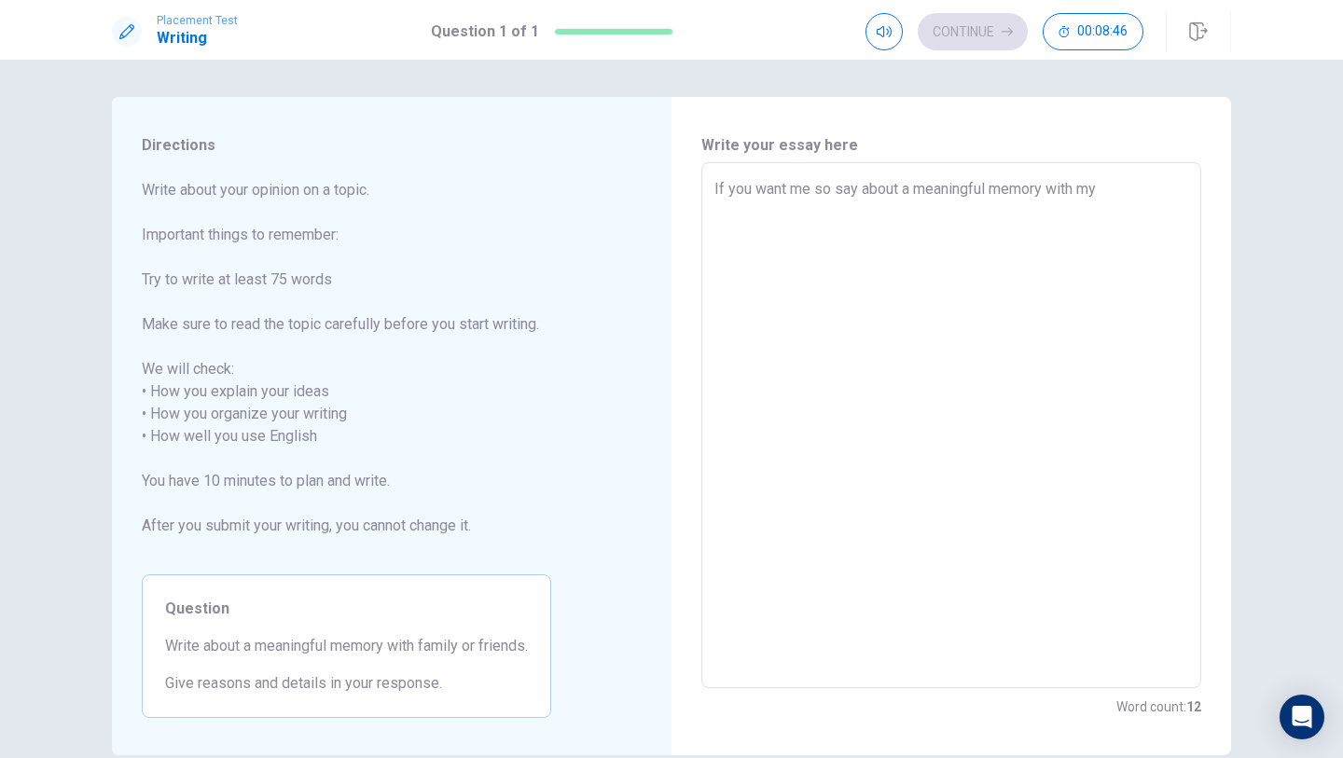
type textarea "If you want me so say about a meaningful memory with my f"
type textarea "x"
type textarea "If you want me so say about a meaningful memory with my fa"
type textarea "x"
type textarea "If you want me so say about a meaningful memory with my fam"
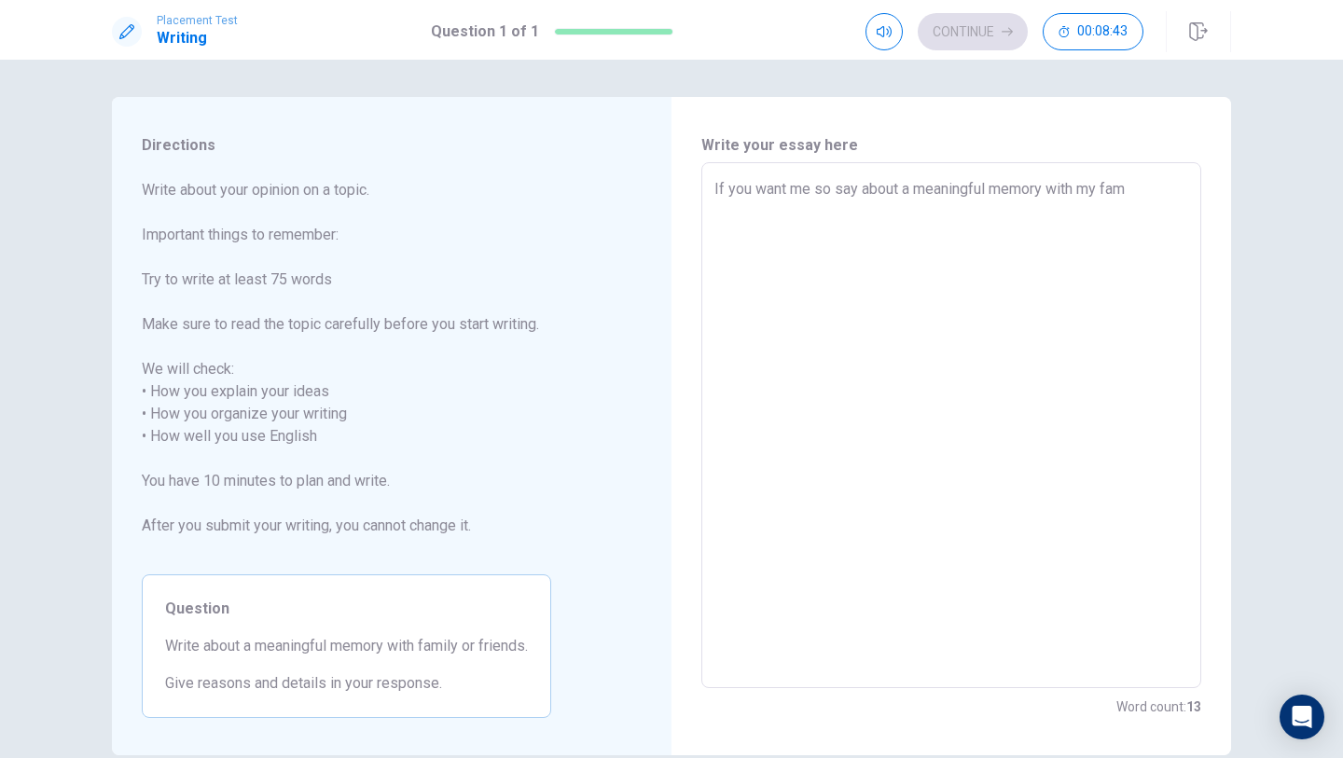
type textarea "x"
type textarea "If you want me so say about a meaningful memory with my fami"
type textarea "x"
type textarea "If you want me so say about a meaningful memory with my famil"
type textarea "x"
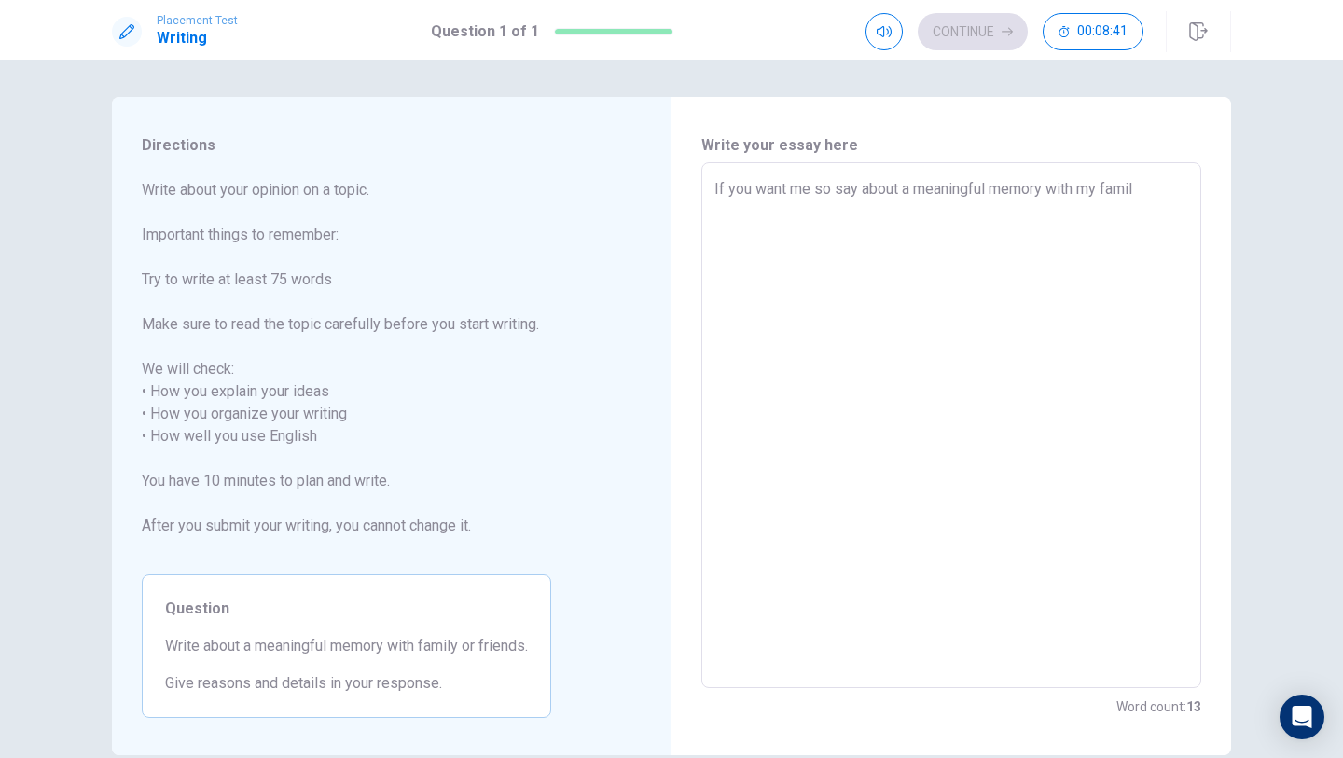
type textarea "If you want me so say about a meaningful memory with my family"
type textarea "x"
type textarea "If you want me so say about a meaningful memory with my family"
type textarea "x"
type textarea "If you want me so say about a meaningful memory with my family o"
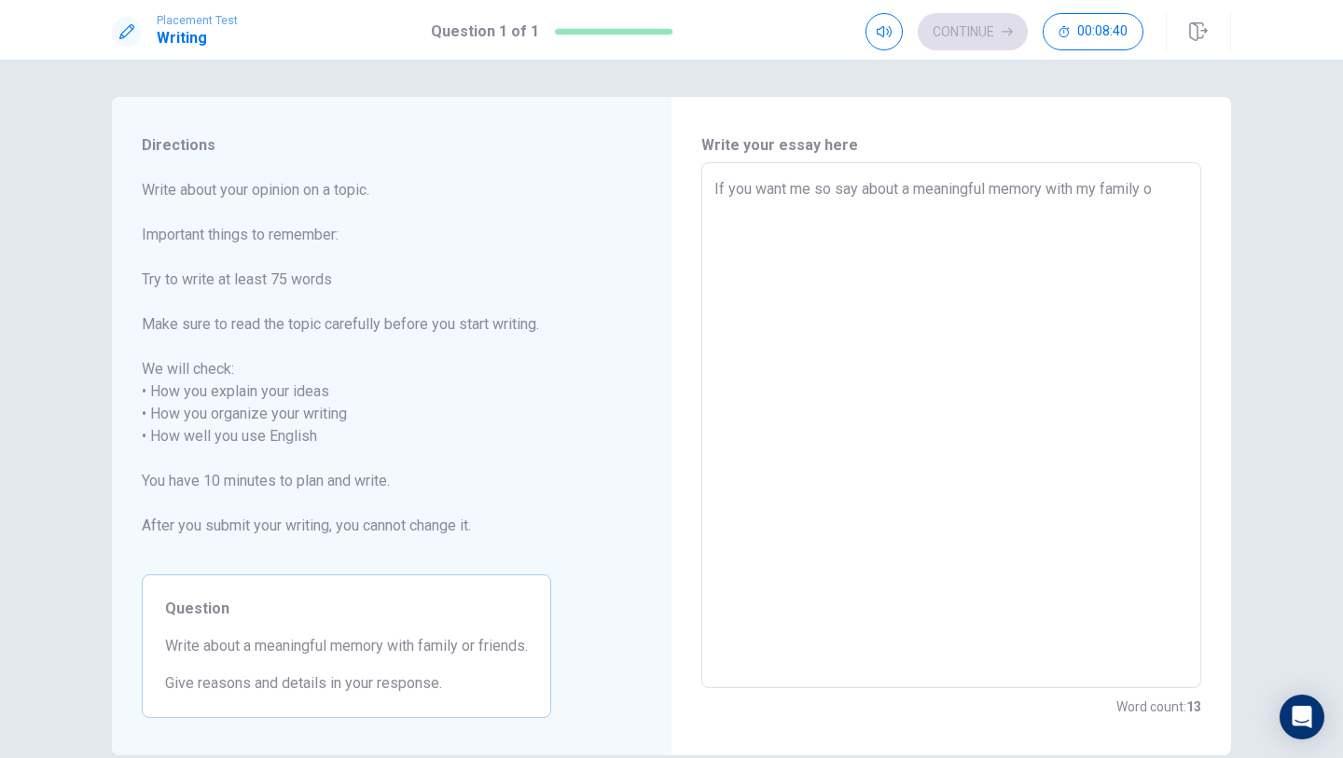
type textarea "x"
type textarea "If you want me so say about a meaningful memory with my family or"
type textarea "x"
type textarea "If you want me so say about a meaningful memory with my family or"
type textarea "x"
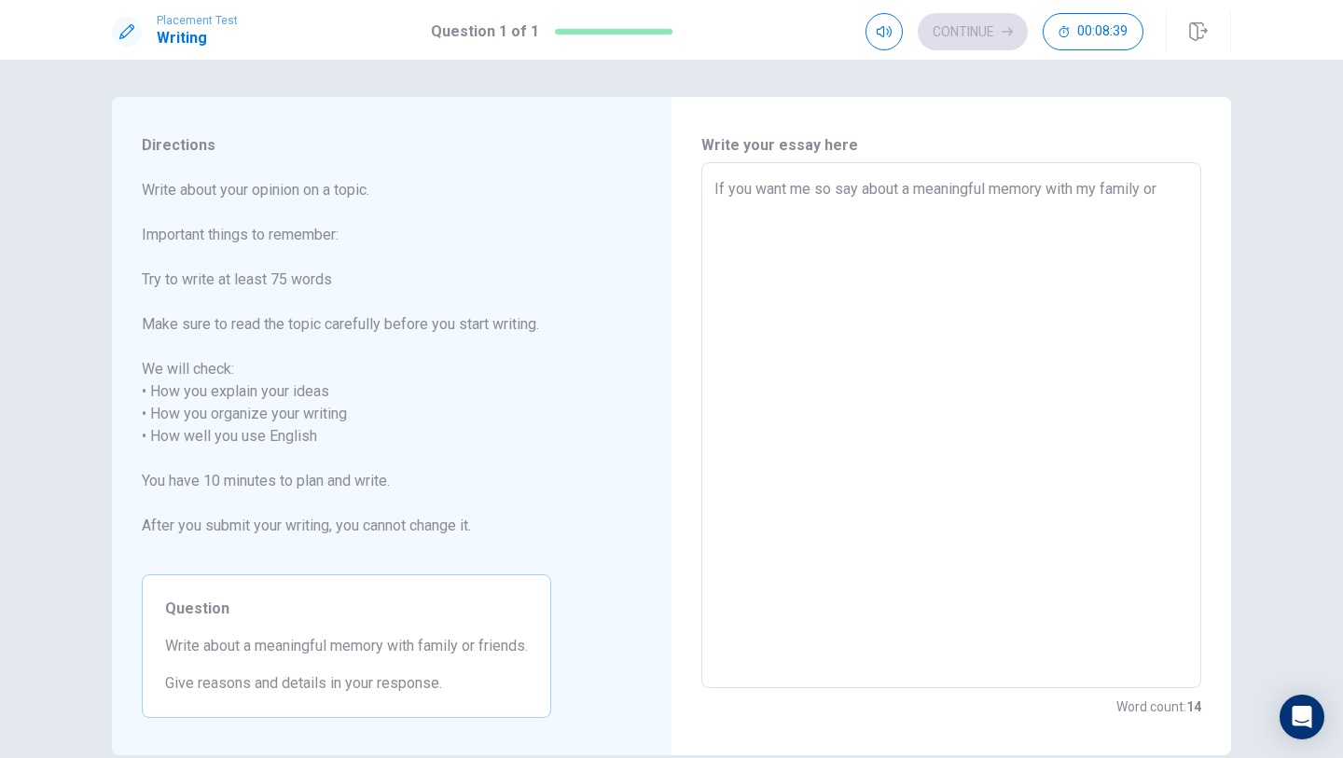
type textarea "If you want me so say about a meaningful memory with my family or f"
type textarea "x"
type textarea "If you want me so say about a meaningful memory with my family or fr"
type textarea "x"
type textarea "If you want me so say about a meaningful memory with my family or fri"
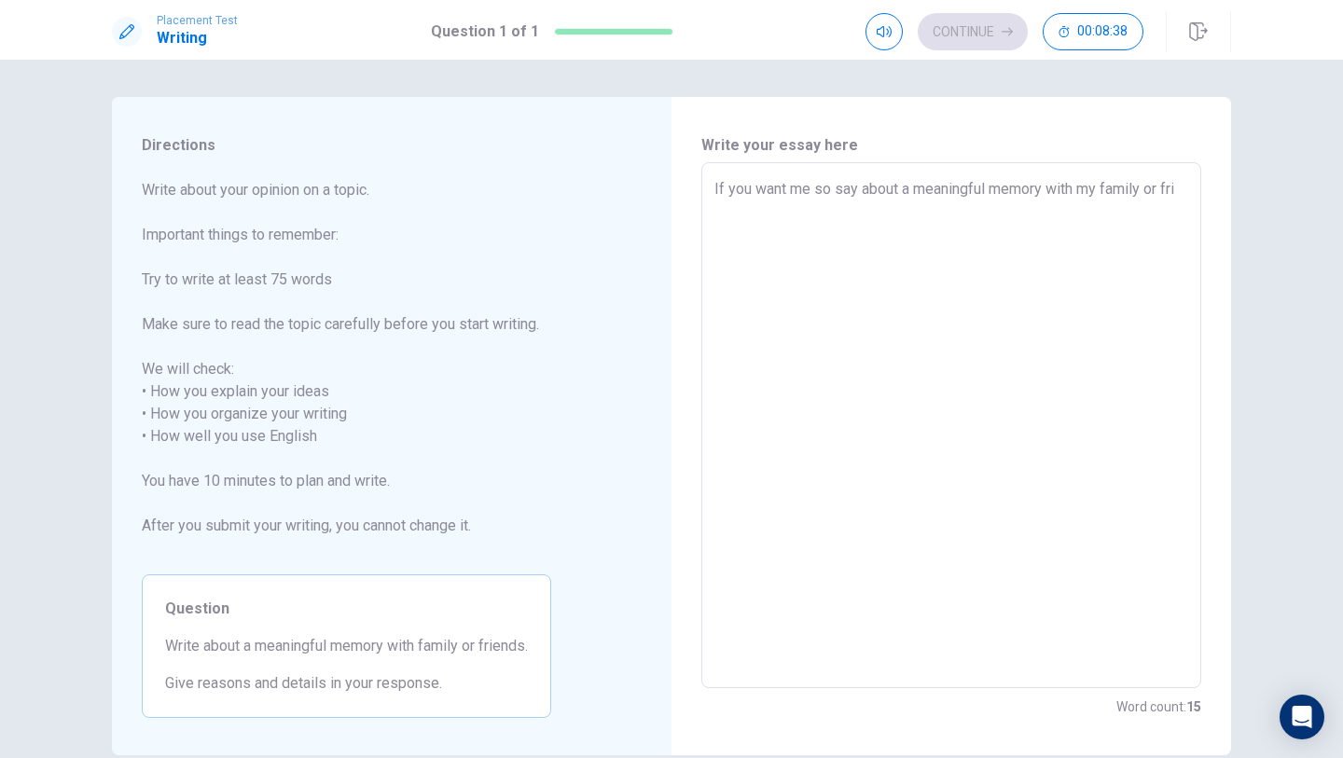
type textarea "x"
type textarea "If you want me so say about a meaningful memory with my family or frie"
type textarea "x"
type textarea "If you want me so say about a meaningful memory with my family or frien"
type textarea "x"
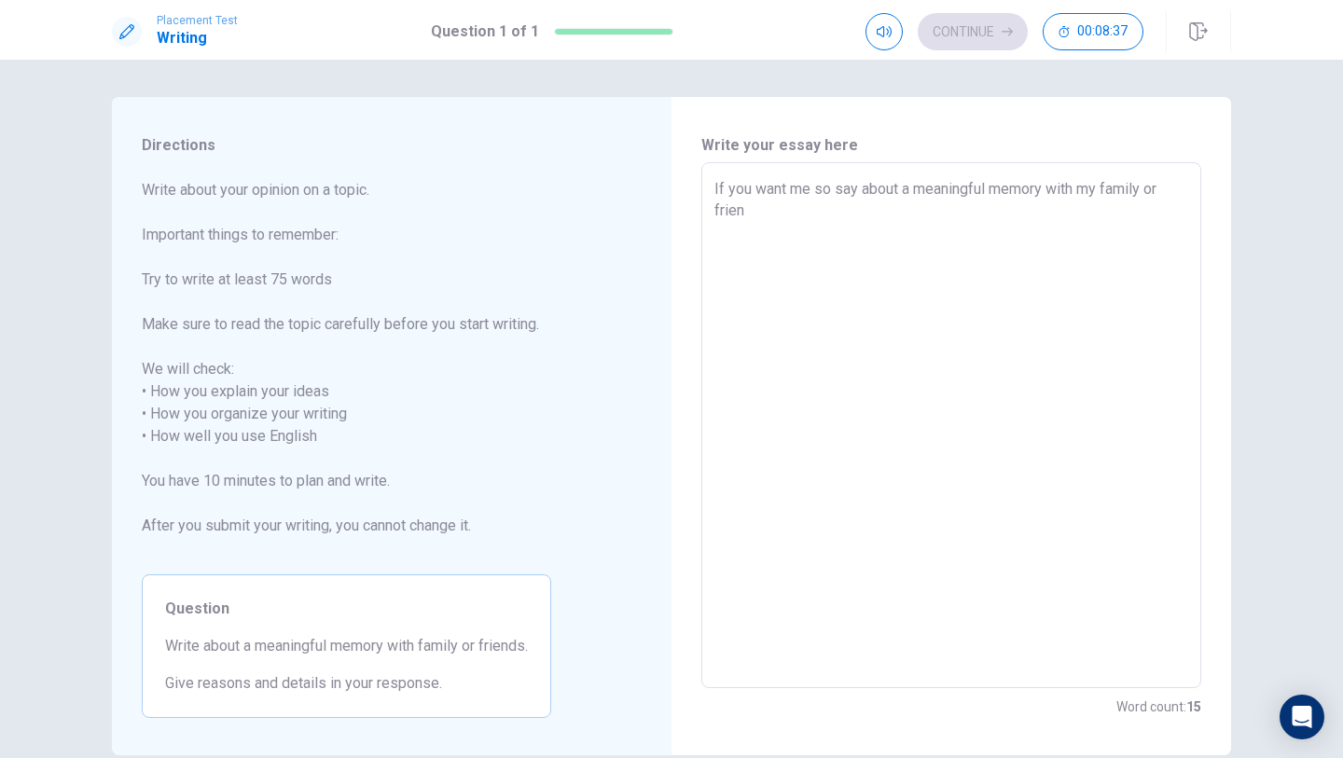
type textarea "If you want me so say about a meaningful memory with my family or friend"
type textarea "x"
type textarea "If you want me so say about a meaningful memory with my family or friends"
type textarea "x"
type textarea "If you want me so say about a meaningful memory with my family or friends"
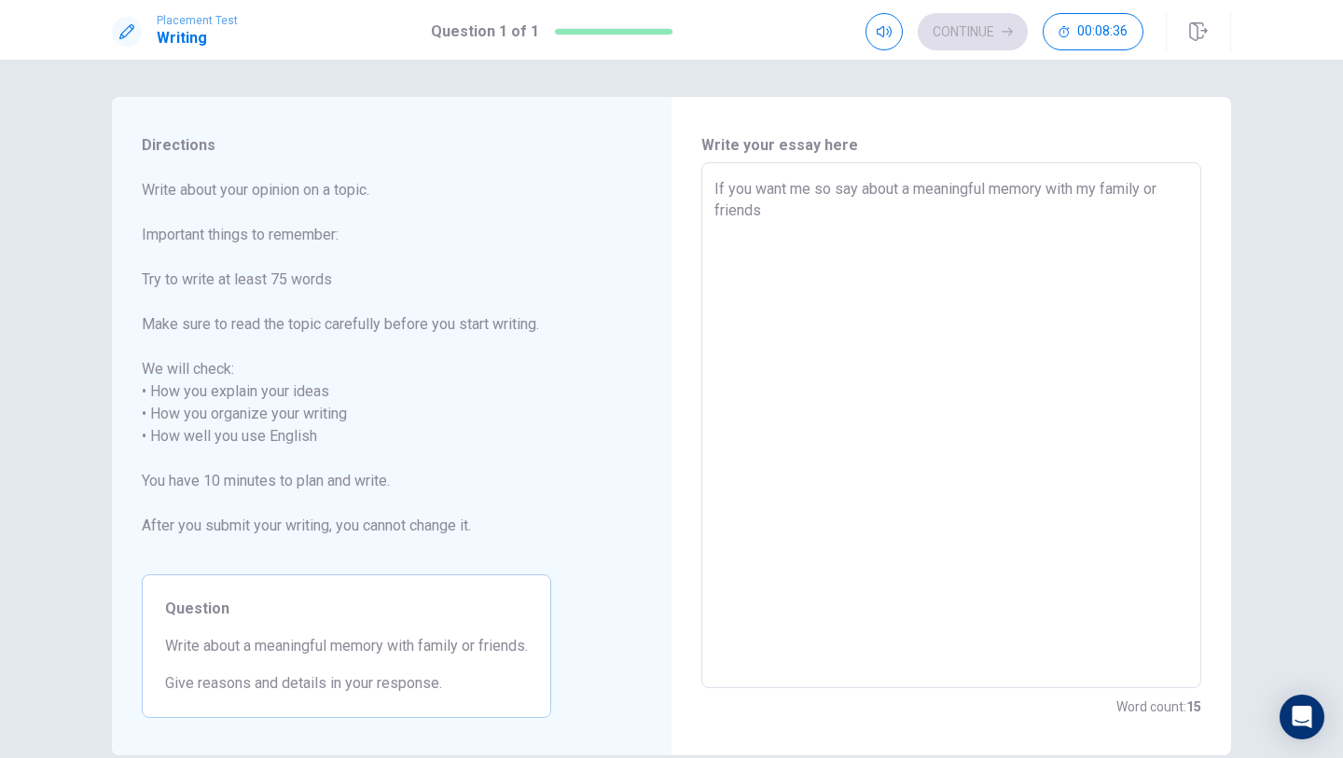
type textarea "x"
type textarea "If you want me so say about a meaningful memory with my family or friends t"
type textarea "x"
type textarea "If you want me so say about a meaningful memory with my family or friends th"
type textarea "x"
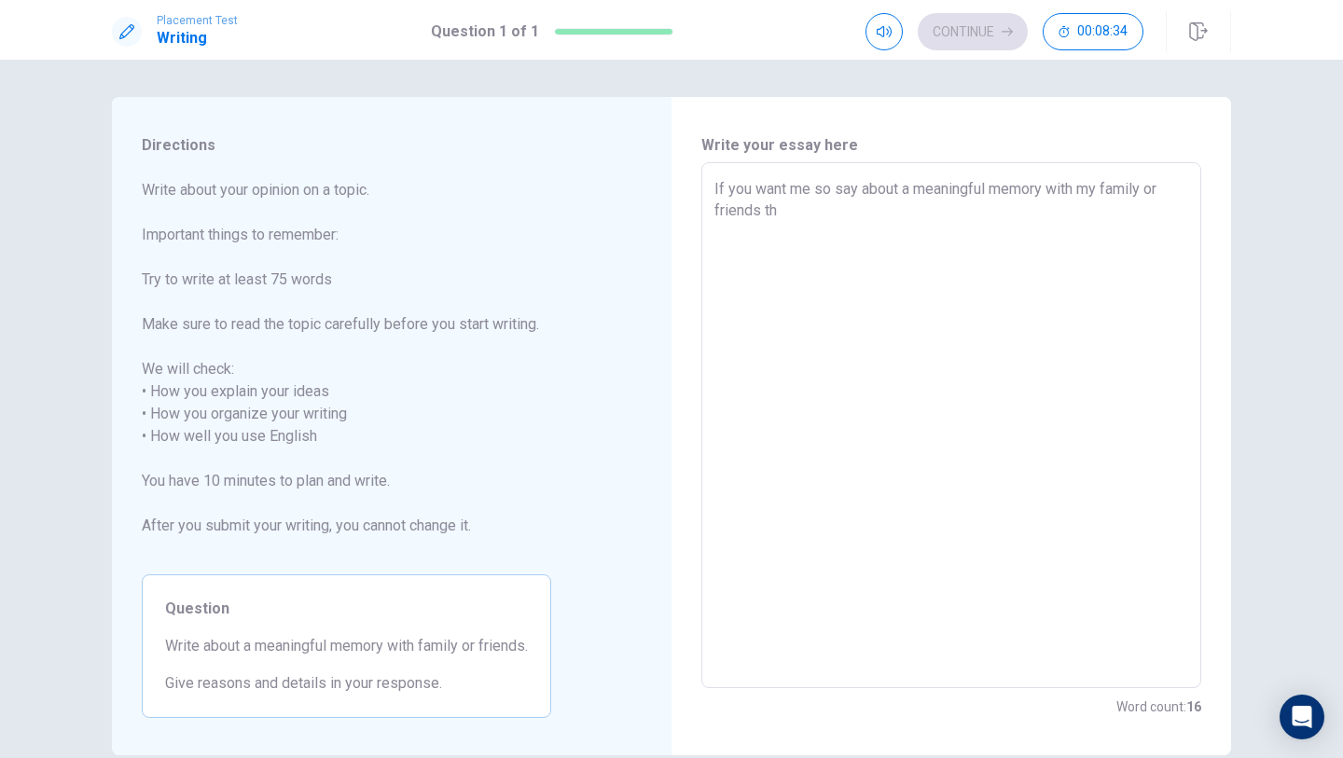
type textarea "If you want me so say about a meaningful memory with my family or friends tha"
type textarea "x"
type textarea "If you want me so say about a meaningful memory with my family or friends that"
type textarea "x"
type textarea "If you want me so say about a meaningful memory with my family or friends that"
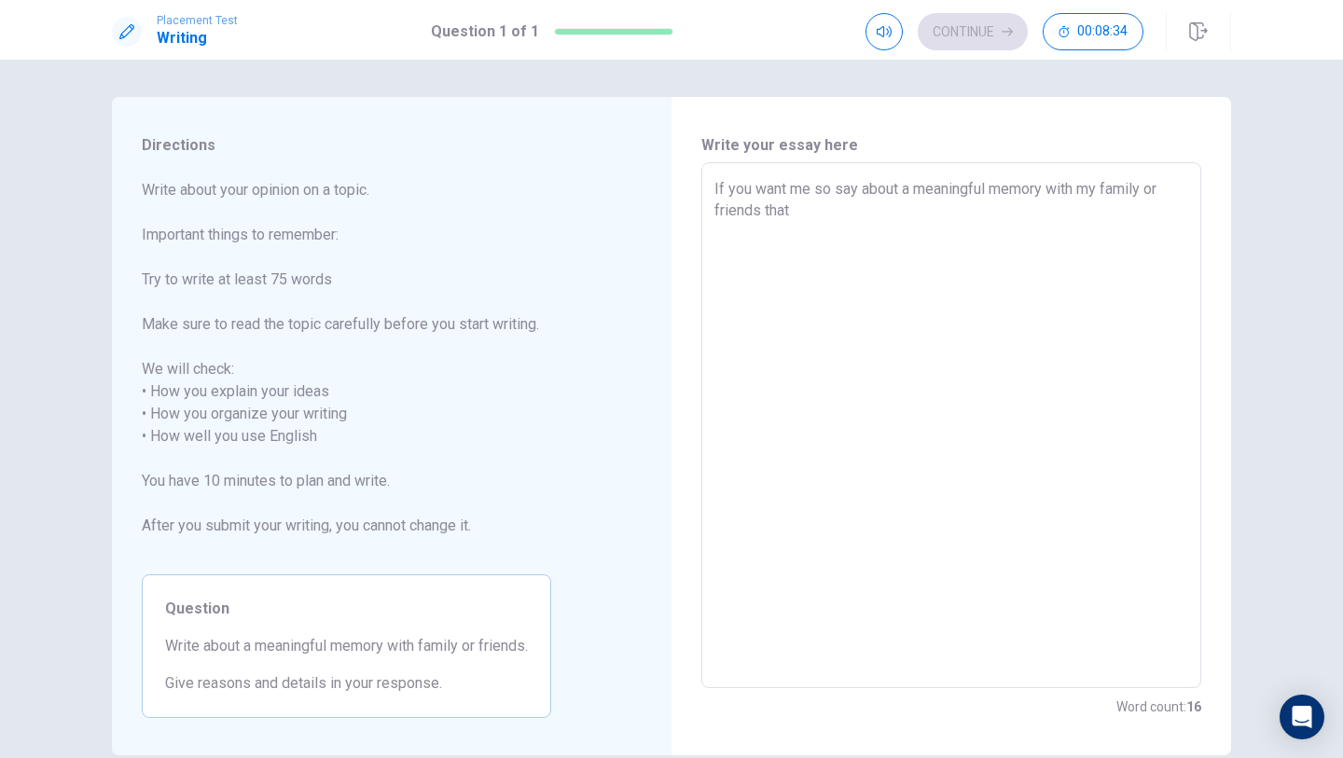
type textarea "x"
type textarea "If you want me so say about a meaningful memory with my family or friends that I"
type textarea "x"
type textarea "If you want me so say about a meaningful memory with my family or friends that I"
type textarea "x"
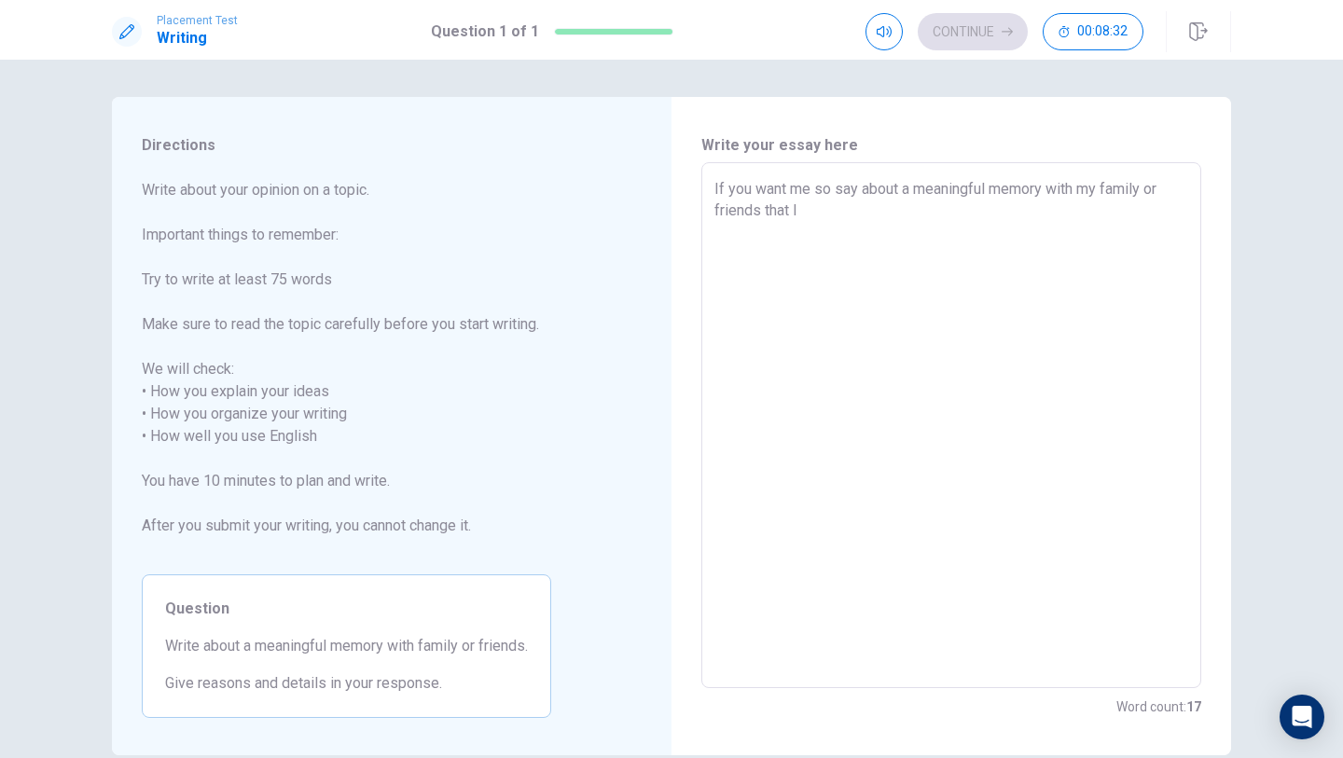
type textarea "If you want me so say about a meaningful memory with my family or friends that …"
type textarea "x"
type textarea "If you want me so say about a meaningful memory with my family or friends that …"
type textarea "x"
type textarea "If you want me so say about a meaningful memory with my family or friends that …"
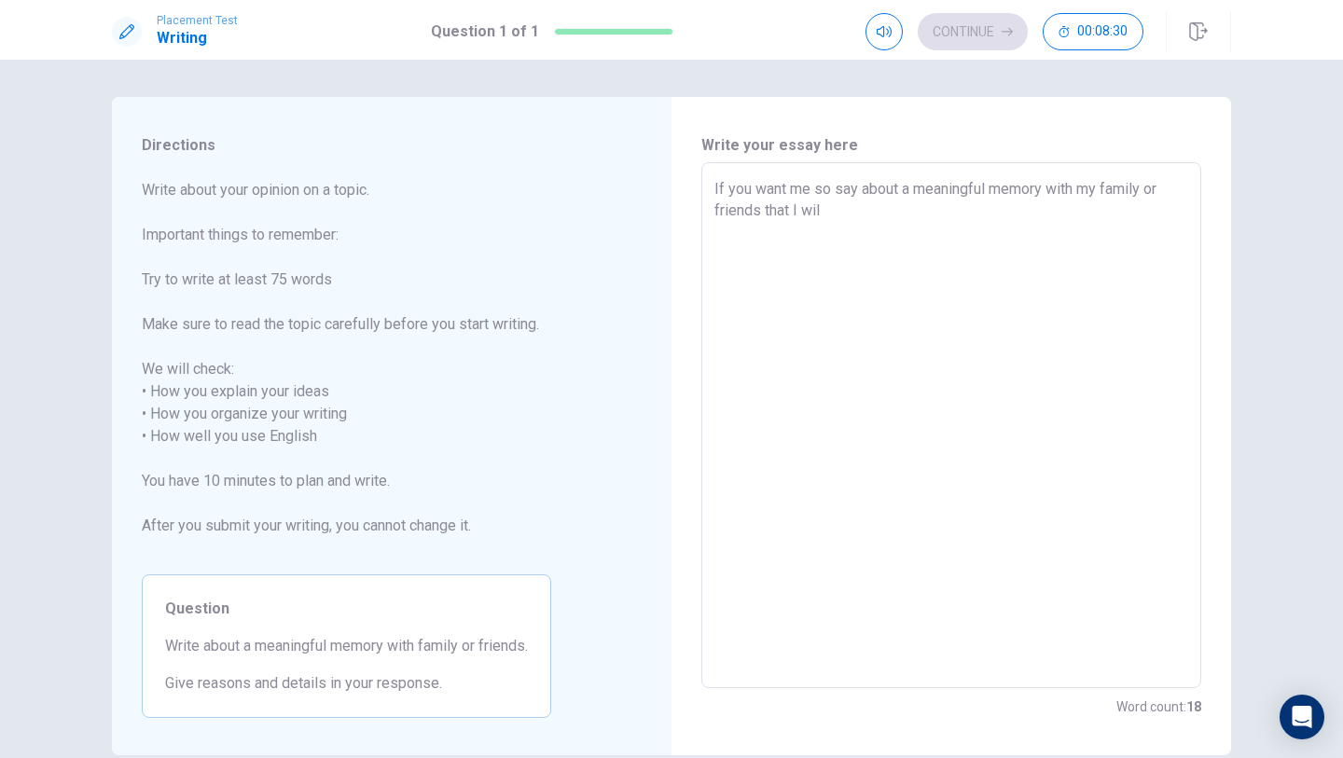
type textarea "x"
type textarea "If you want me so say about a meaningful memory with my family or friends that …"
type textarea "x"
type textarea "If you want me so say about a meaningful memory with my family or friends that …"
type textarea "x"
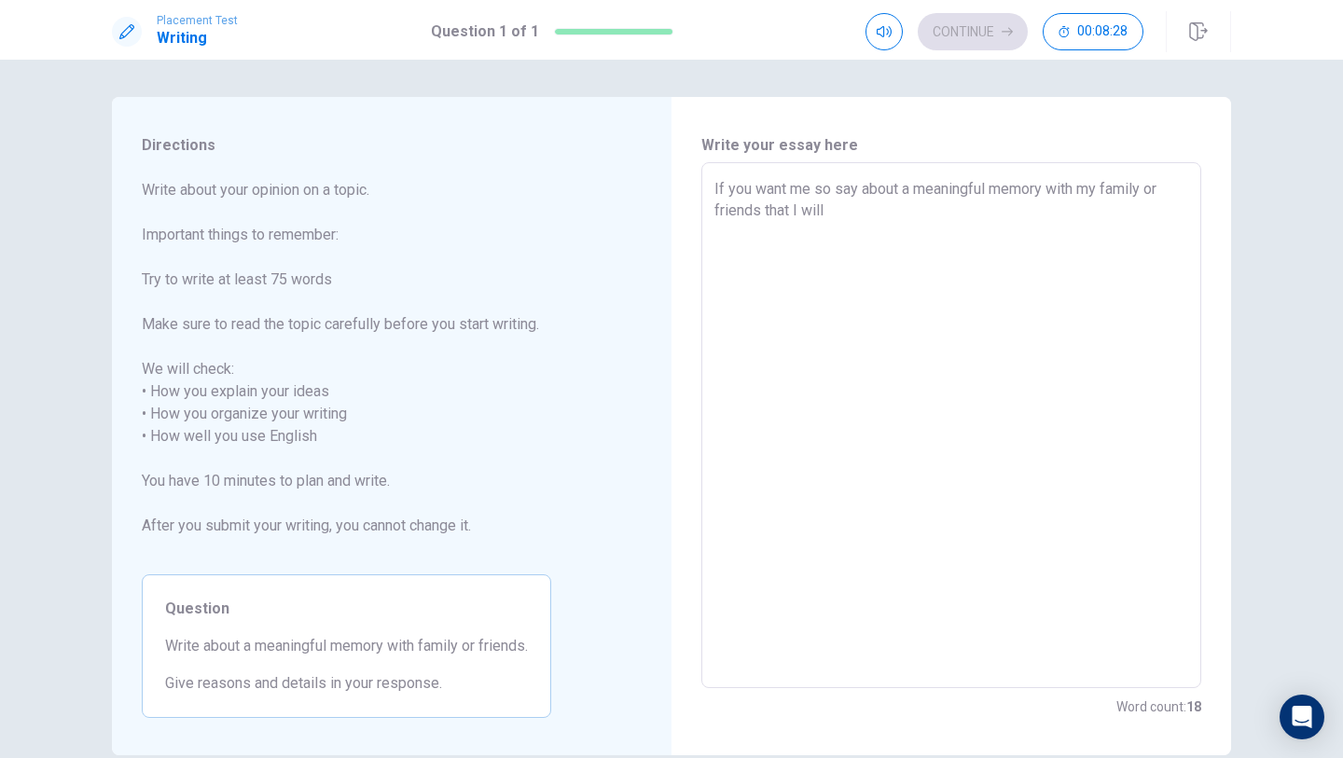
type textarea "If you want me so say about a meaningful memory with my family or friends that …"
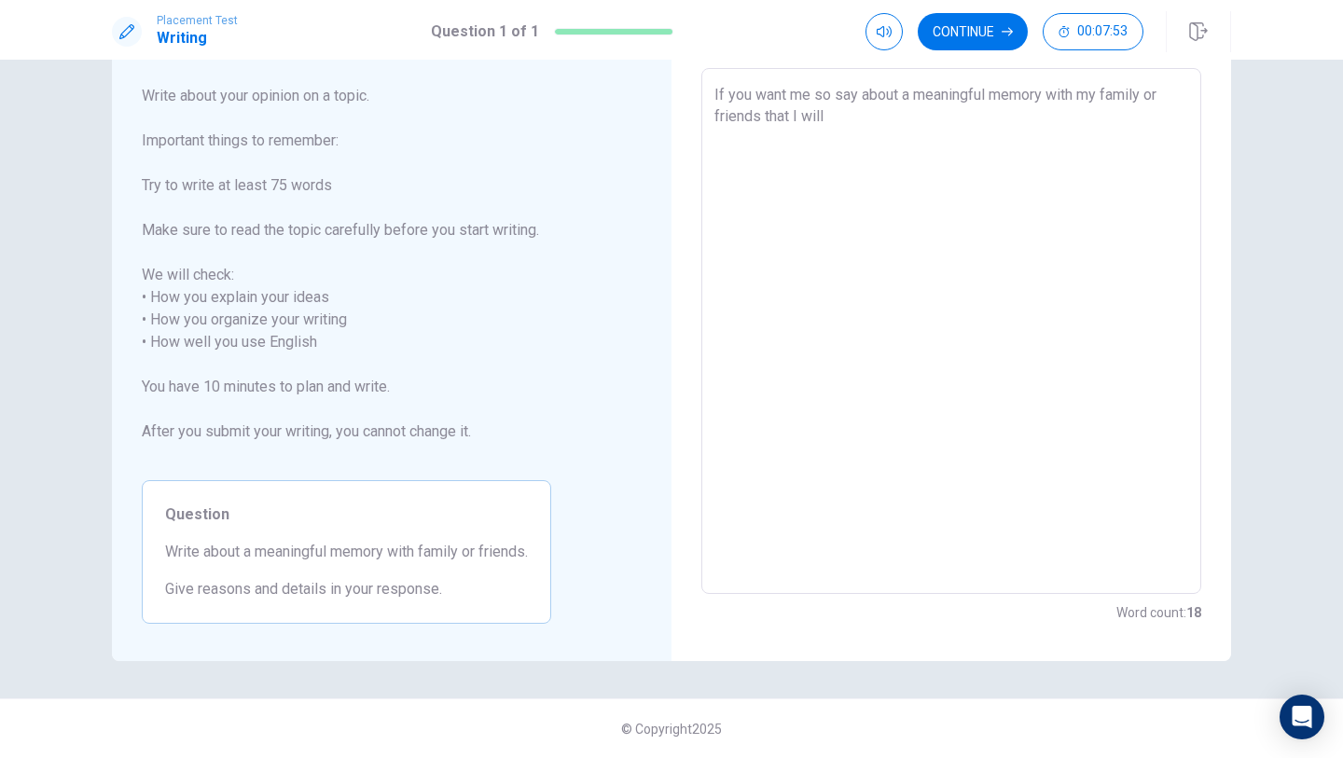
type textarea "x"
type textarea "If you want me so say about a meaningful memory with my family or friends that …"
type textarea "x"
type textarea "If you want me so say about a meaningful memory with my family or friends that …"
type textarea "x"
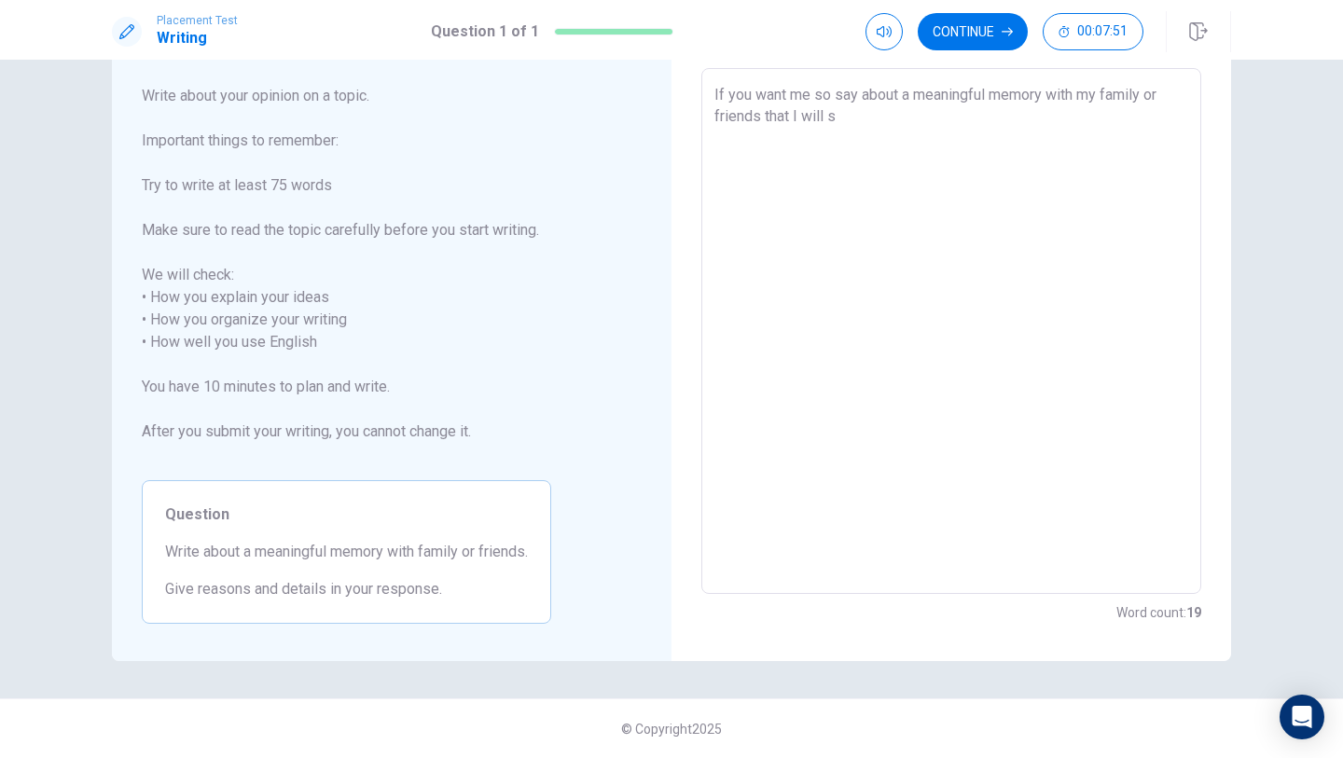
type textarea "If you want me so say about a meaningful memory with my family or friends that …"
type textarea "x"
type textarea "If you want me so say about a meaningful memory with my family or friends that …"
type textarea "x"
type textarea "If you want me so say about a meaningful memory with my family or friends that …"
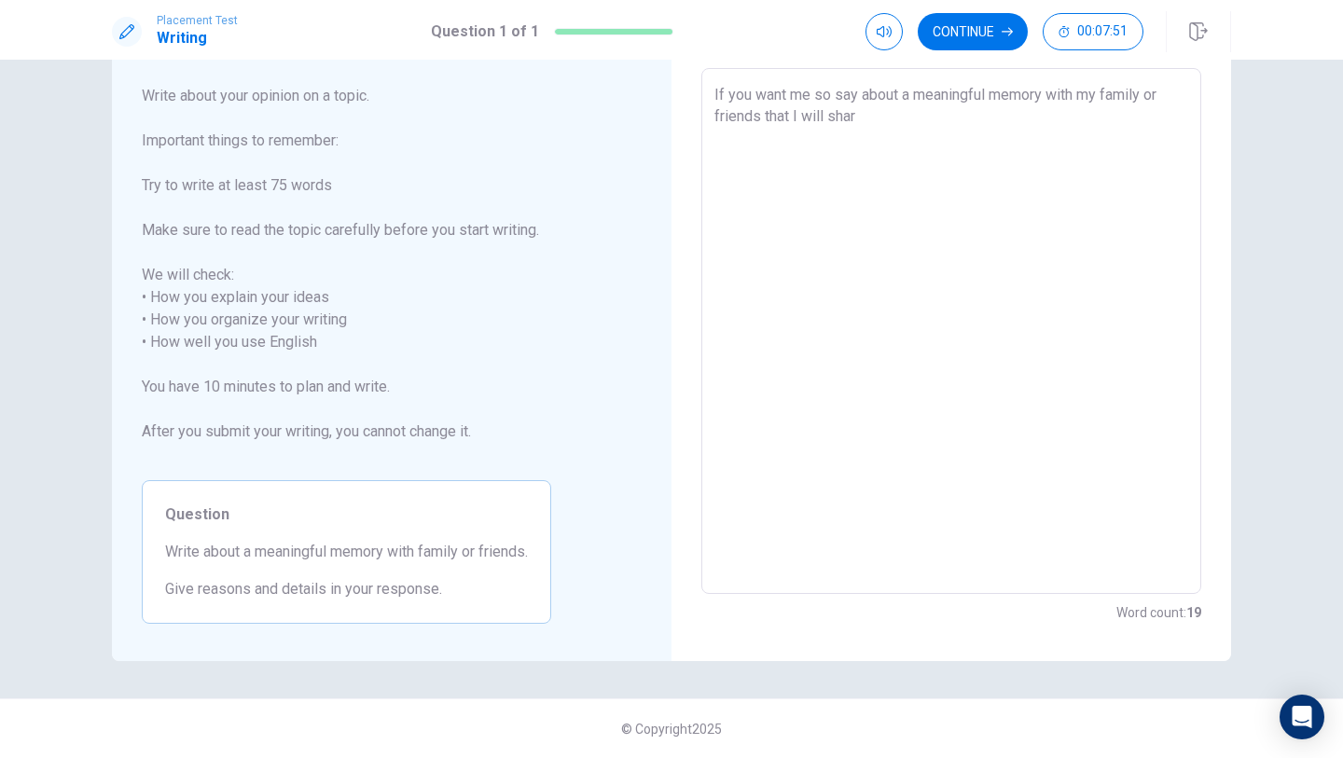
type textarea "x"
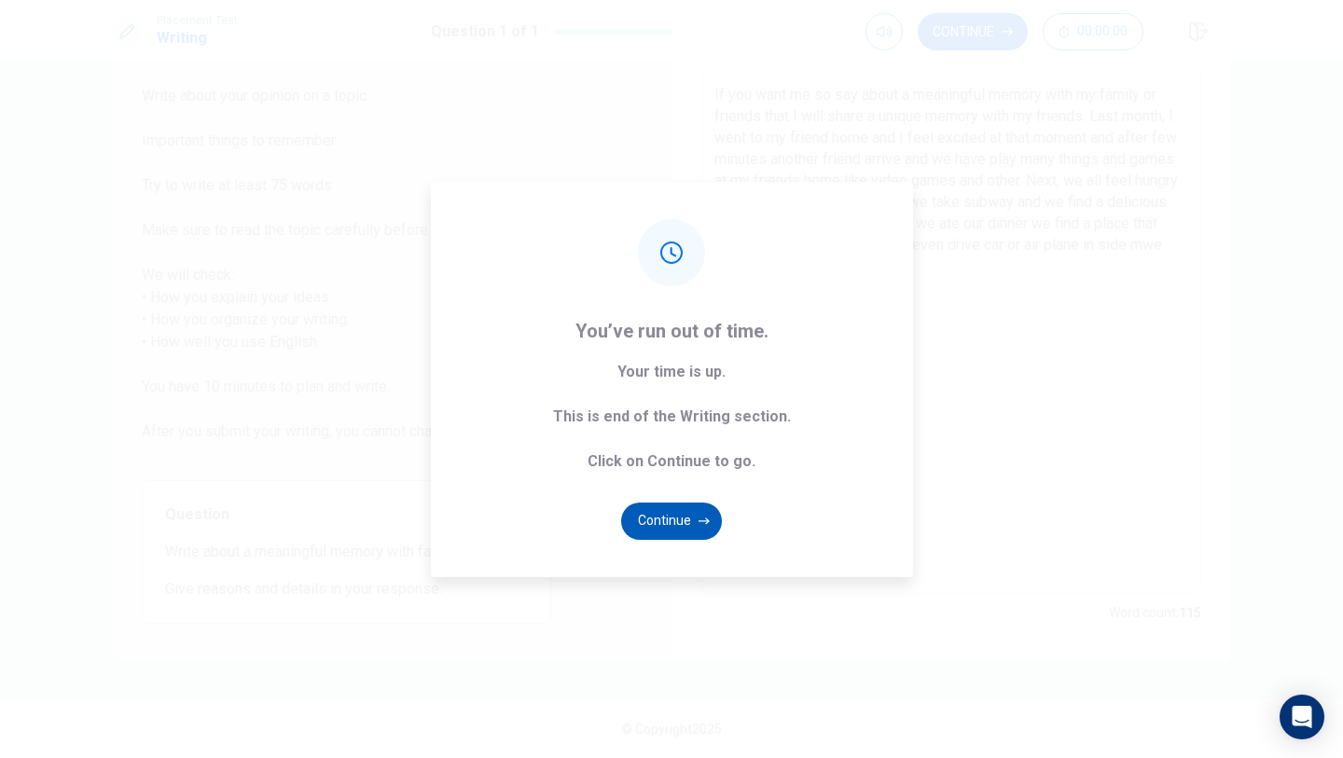
click at [681, 519] on button "Continue" at bounding box center [671, 521] width 101 height 37
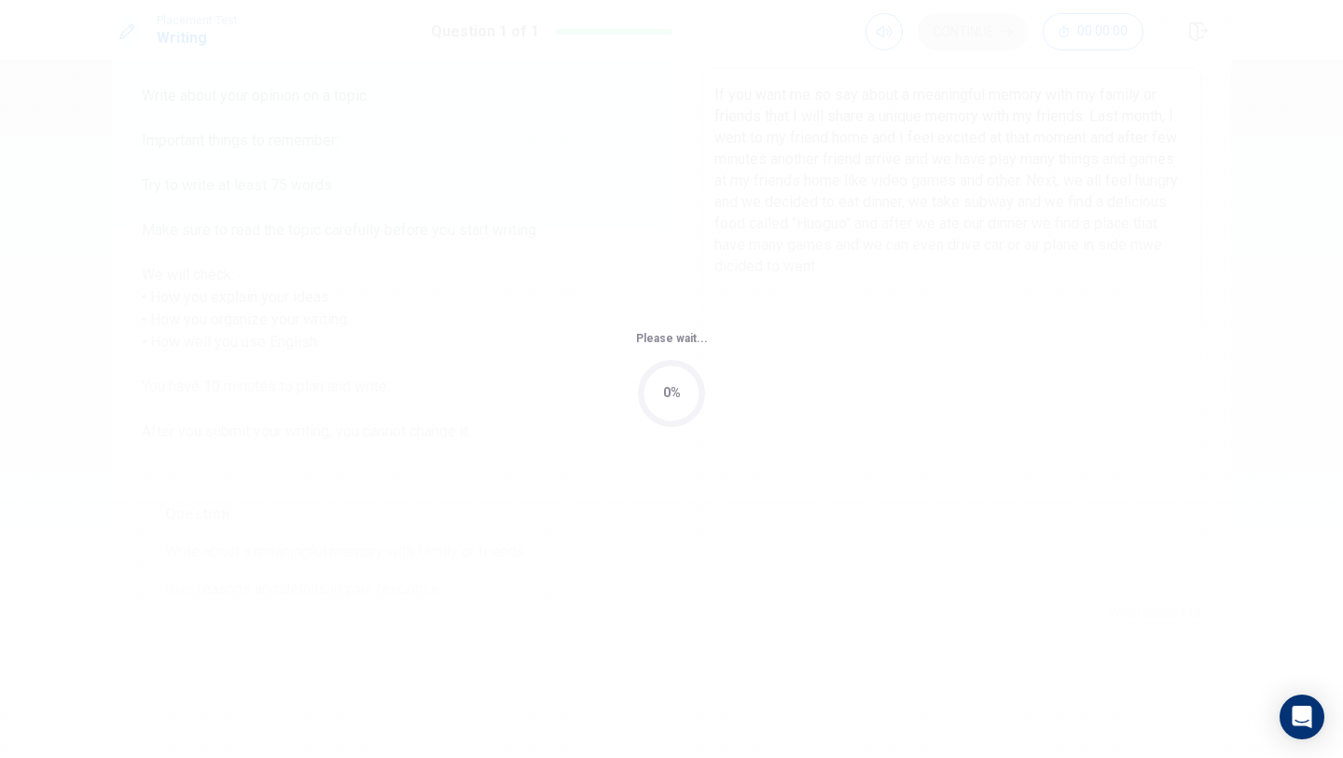
scroll to position [0, 0]
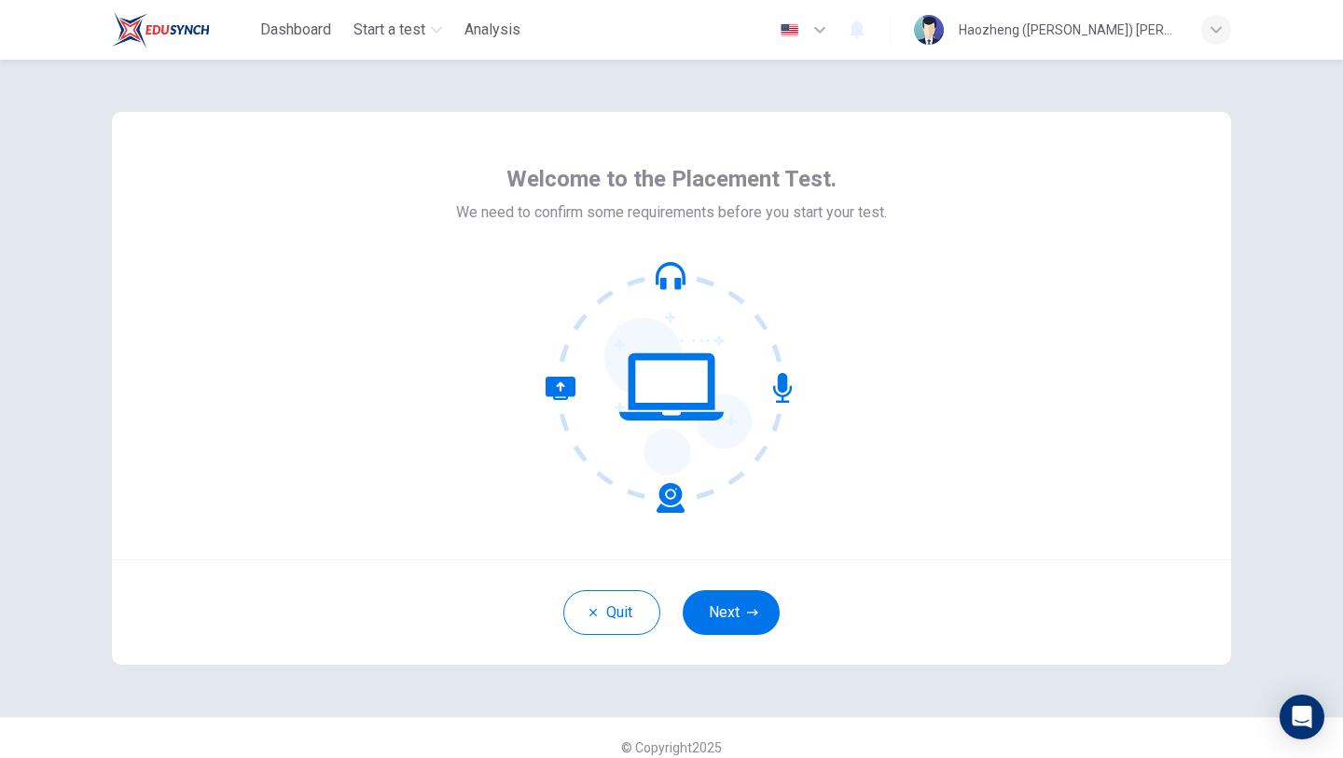
click at [825, 645] on div "Quit Next" at bounding box center [671, 612] width 1119 height 105
click at [770, 644] on div "Quit Next" at bounding box center [671, 612] width 1119 height 105
click at [768, 640] on div "Quit Next" at bounding box center [671, 612] width 1119 height 105
click at [736, 599] on button "Next" at bounding box center [731, 612] width 97 height 45
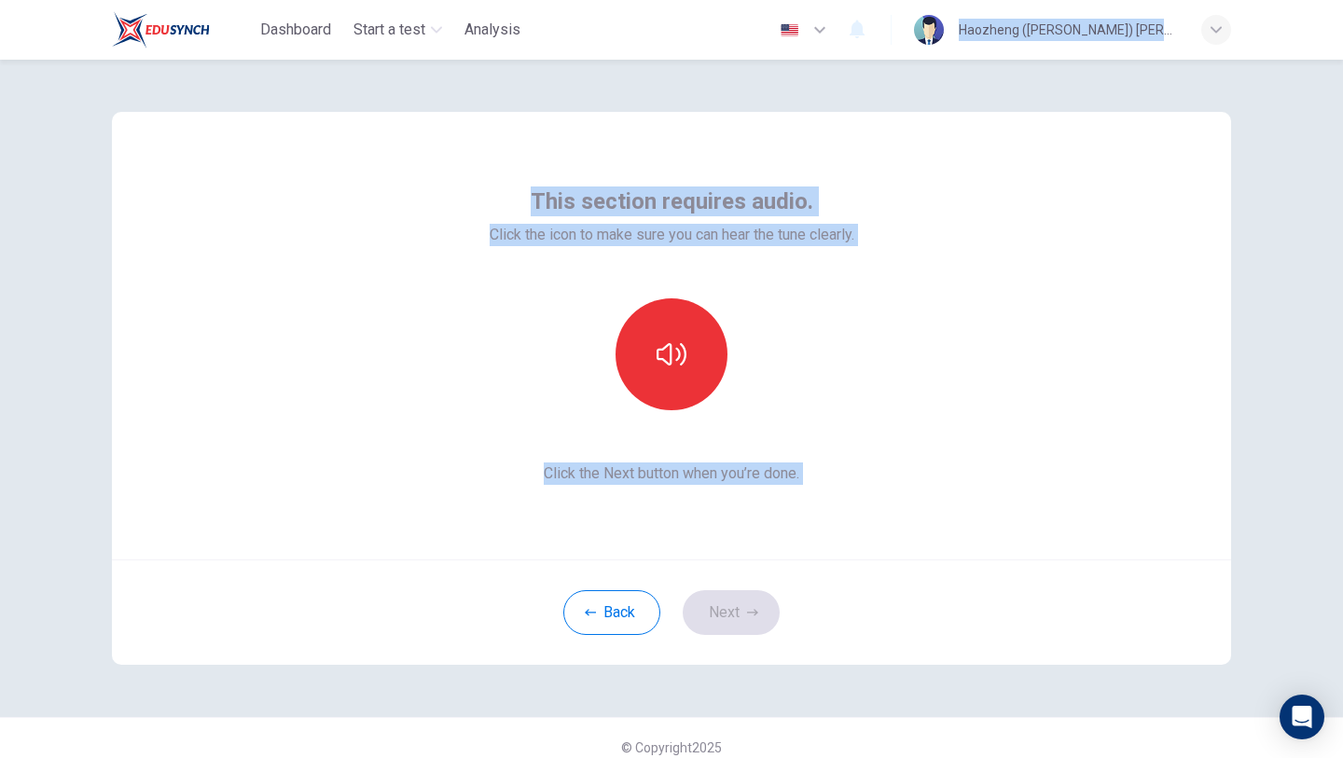
drag, startPoint x: 759, startPoint y: 607, endPoint x: 1126, endPoint y: -81, distance: 779.8
click at [1126, 0] on html "Dashboard Start a test Analysis English en ​ Haozheng (Carson) Chen This sectio…" at bounding box center [671, 379] width 1343 height 758
click at [1207, 42] on div "Haozheng ([PERSON_NAME]) [PERSON_NAME]" at bounding box center [1072, 30] width 317 height 30
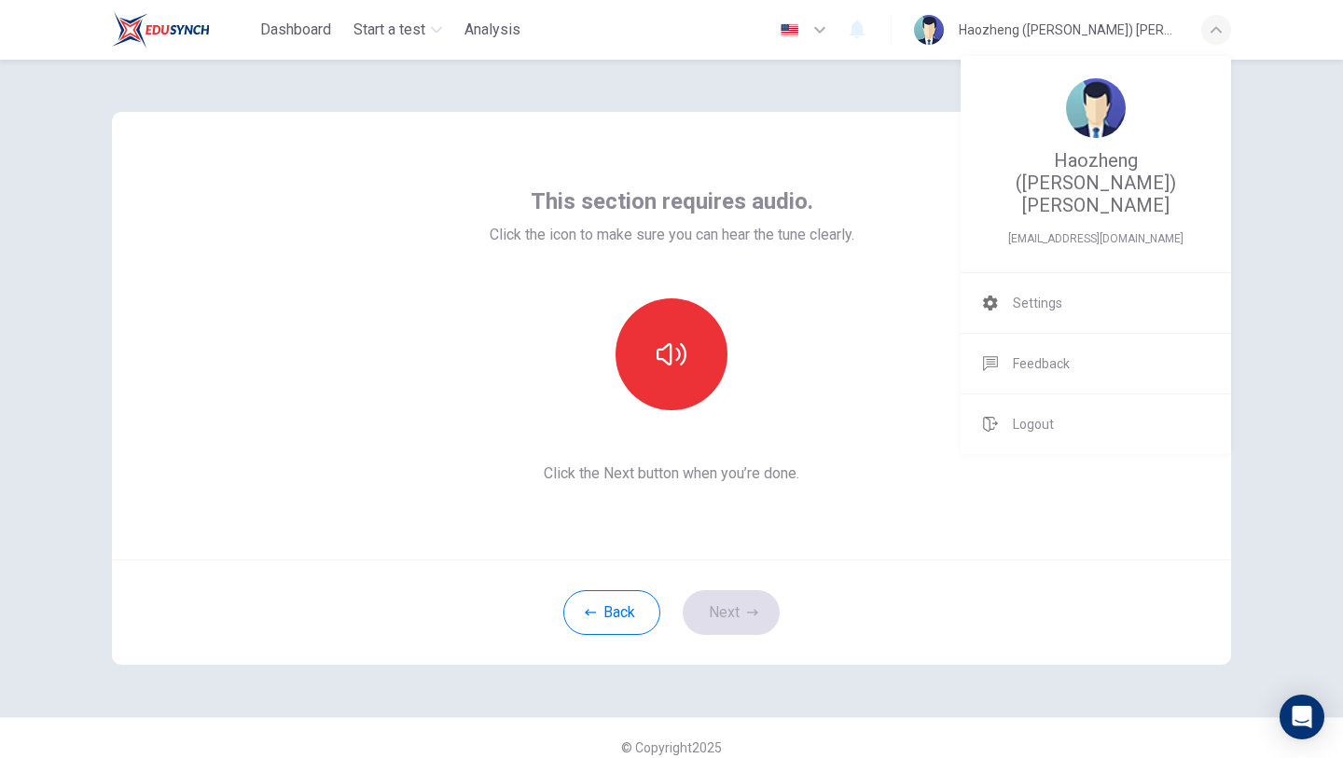
drag, startPoint x: 1206, startPoint y: 43, endPoint x: 389, endPoint y: 627, distance: 1004.1
click at [389, 627] on div at bounding box center [671, 379] width 1343 height 758
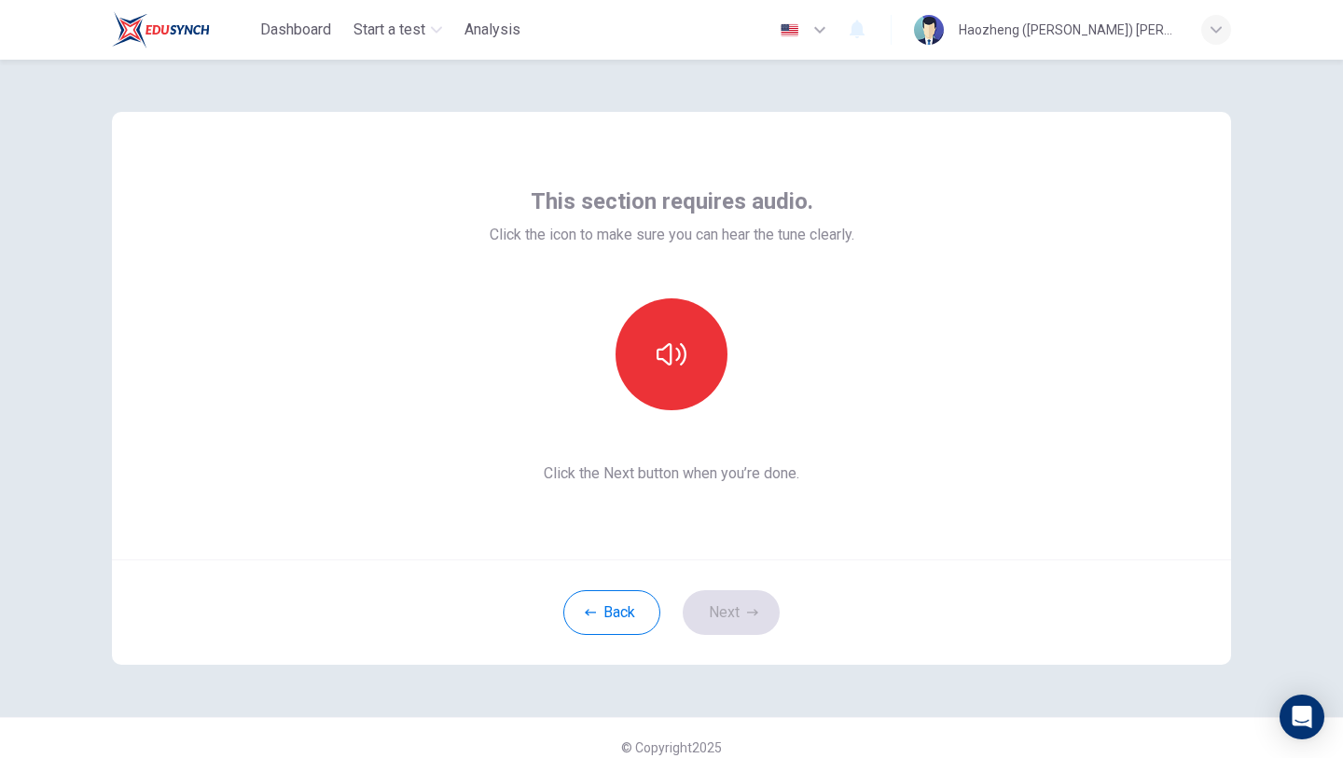
click at [1013, 367] on div "This section requires audio. Click the icon to make sure you can hear the tune …" at bounding box center [671, 336] width 1119 height 448
